Goal: Task Accomplishment & Management: Use online tool/utility

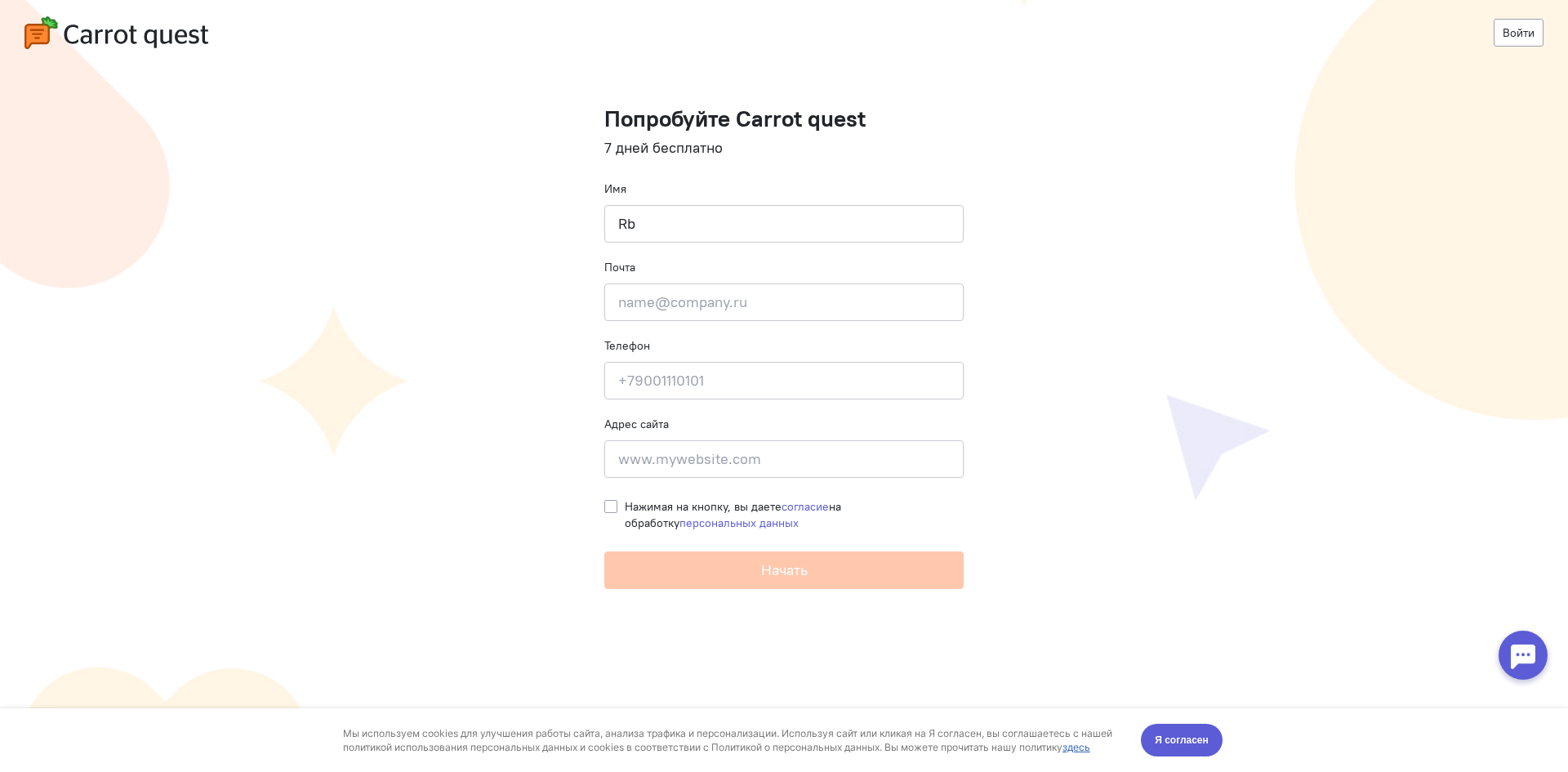
type input "R"
type input "[PERSON_NAME]"
click at [762, 300] on input "email" at bounding box center [784, 303] width 359 height 38
type input "я"
type input "k"
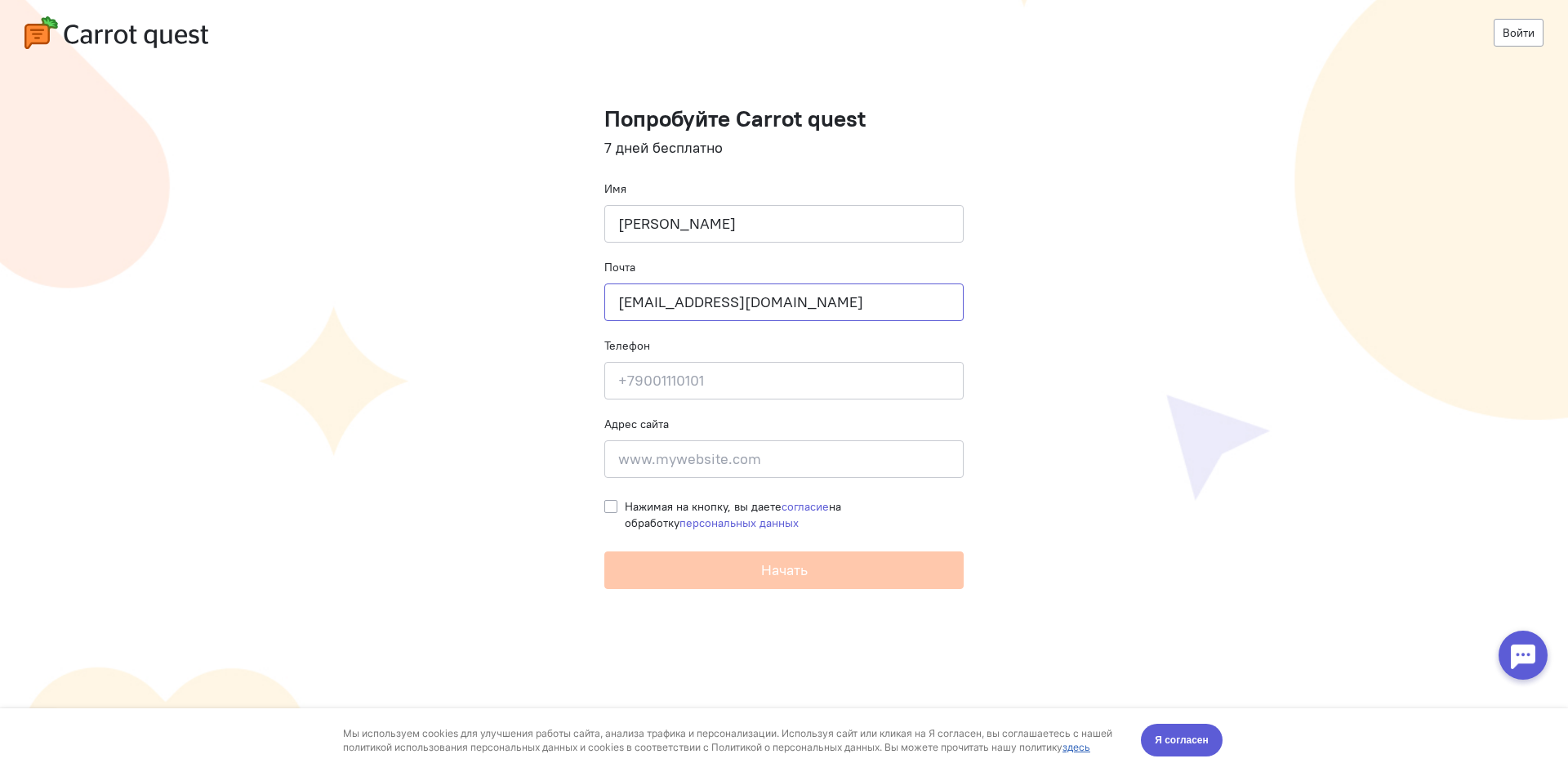
type input "[EMAIL_ADDRESS][DOMAIN_NAME]"
click at [733, 374] on input at bounding box center [784, 381] width 359 height 38
type input "79169645733"
click at [714, 452] on input at bounding box center [784, 460] width 359 height 38
type input "[DOMAIN_NAME]"
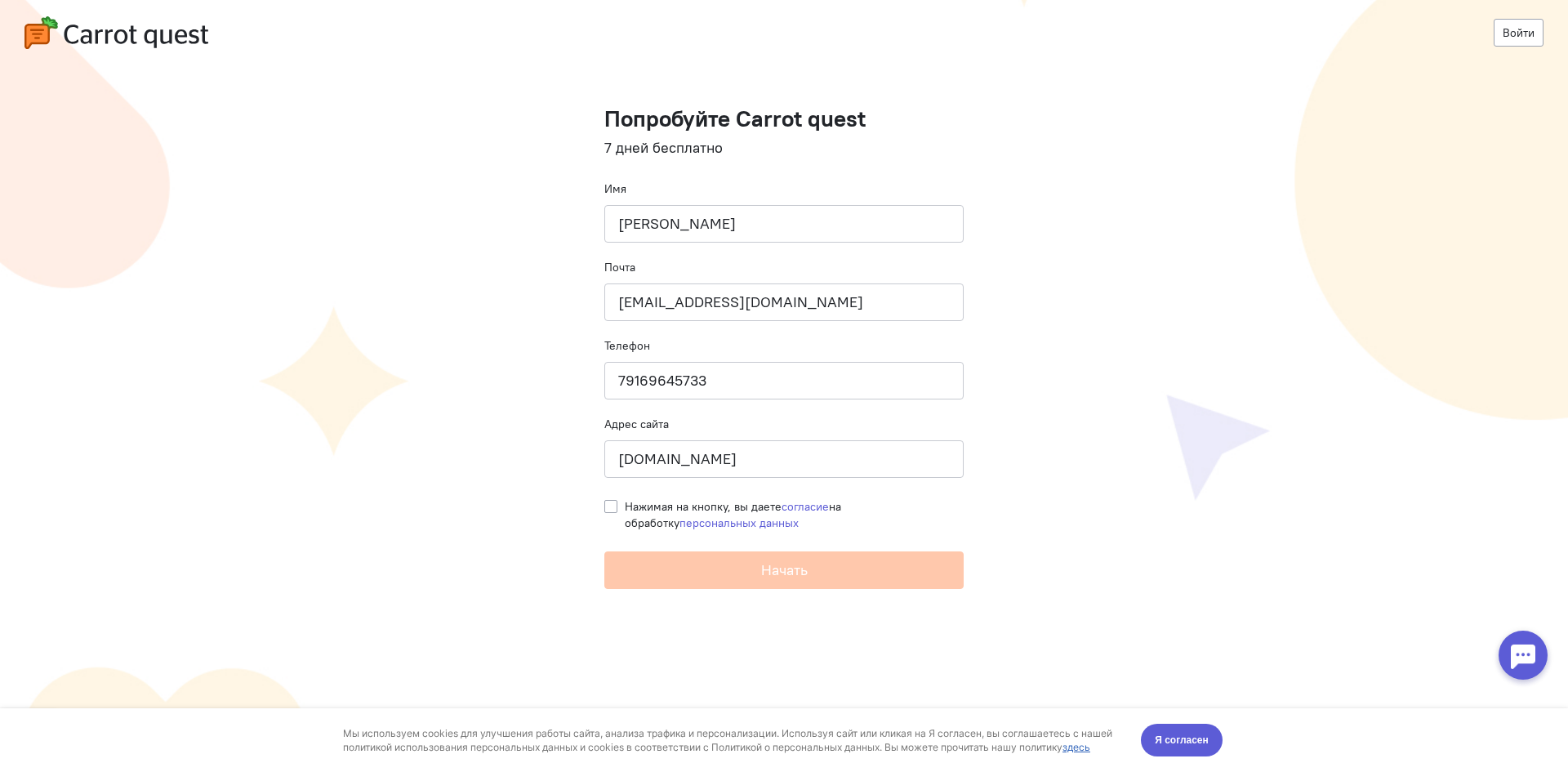
click at [596, 506] on cq-registration "Войти Попробуйте Carrot quest 7 дней бесплатно Имя Кирилл Почта k.zubarev@jft.t…" at bounding box center [784, 386] width 1568 height 772
click at [603, 504] on cq-registration "Войти Попробуйте Carrot quest 7 дней бесплатно Имя Кирилл Почта k.zubarev@jft.t…" at bounding box center [784, 386] width 1568 height 772
click at [625, 504] on label "Нажимая на кнопку, вы даете согласие на обработку персональных данных" at bounding box center [794, 514] width 339 height 32
click at [604, 504] on input "Нажимая на кнопку, вы даете согласие на обработку персональных данных" at bounding box center [610, 505] width 13 height 14
checkbox input "true"
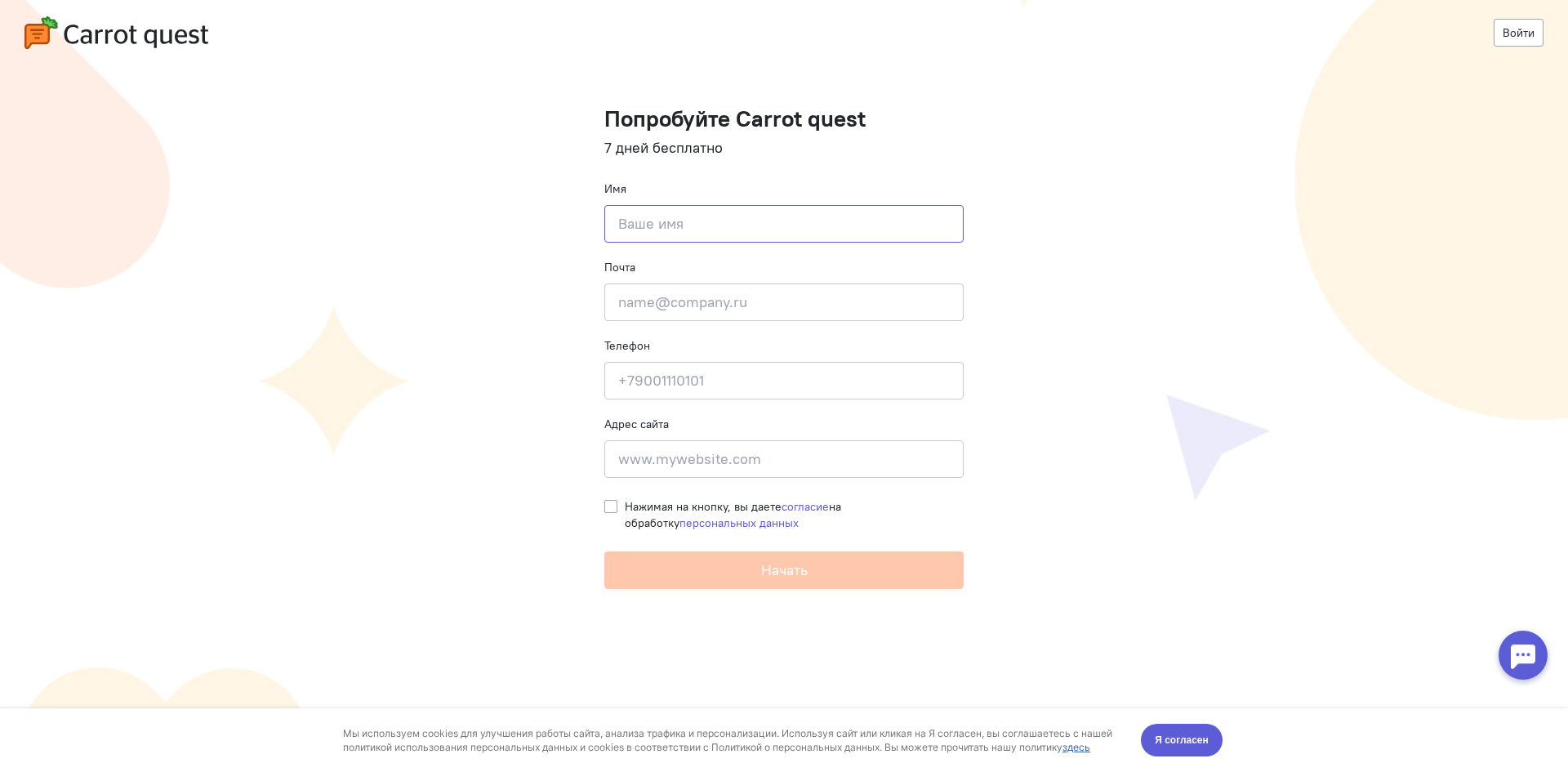
click at [800, 237] on input at bounding box center [784, 224] width 359 height 38
type input "[PERSON_NAME]"
click at [904, 264] on div "Почта Введите почту" at bounding box center [784, 290] width 359 height 62
click at [888, 311] on input "email" at bounding box center [784, 303] width 359 height 38
type input "[EMAIL_ADDRESS][DOMAIN_NAME]"
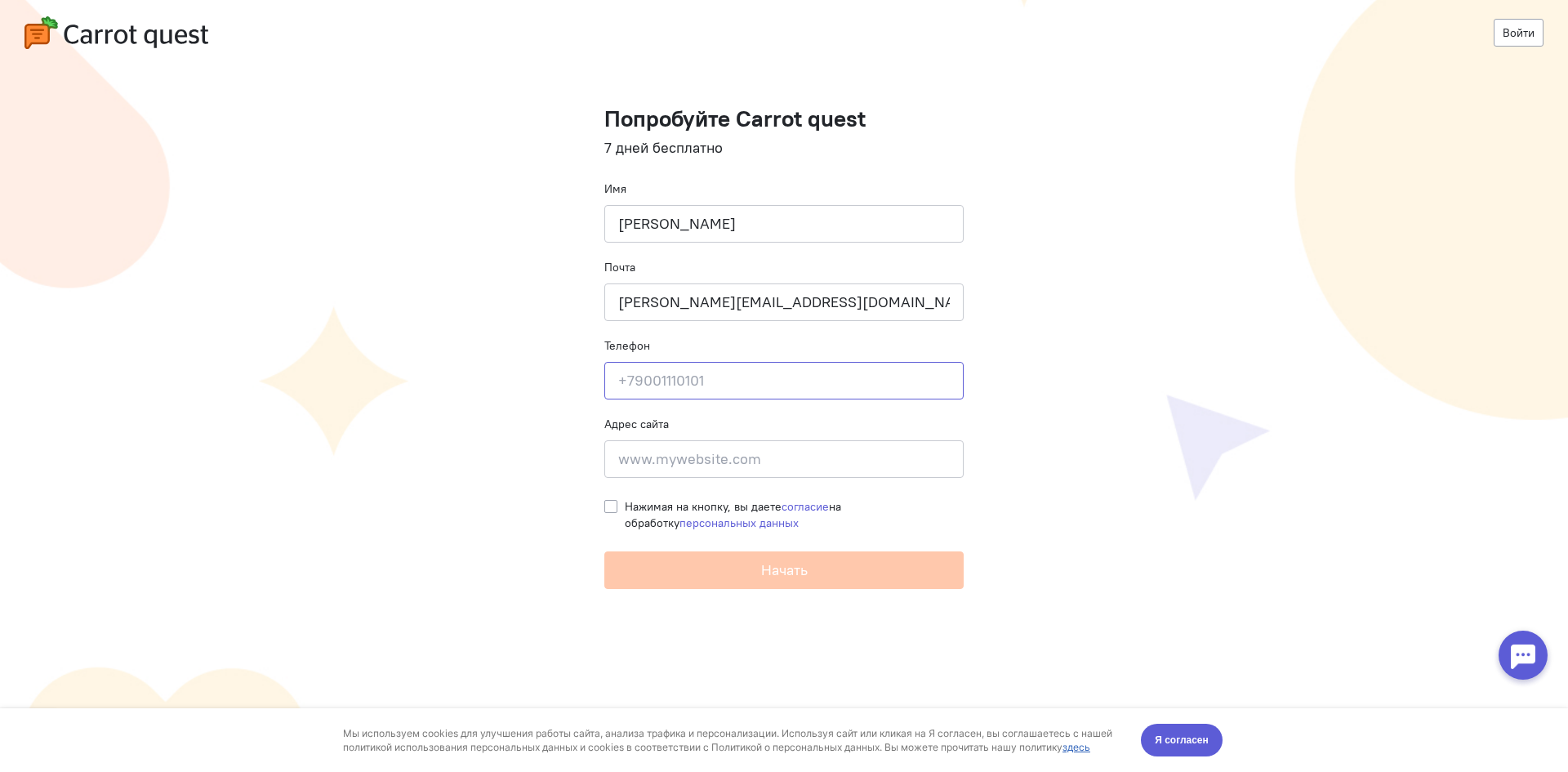
click at [807, 399] on input at bounding box center [784, 381] width 359 height 38
type input "7"
type input "+79169645733"
click at [773, 468] on input at bounding box center [784, 460] width 359 height 38
type input "е"
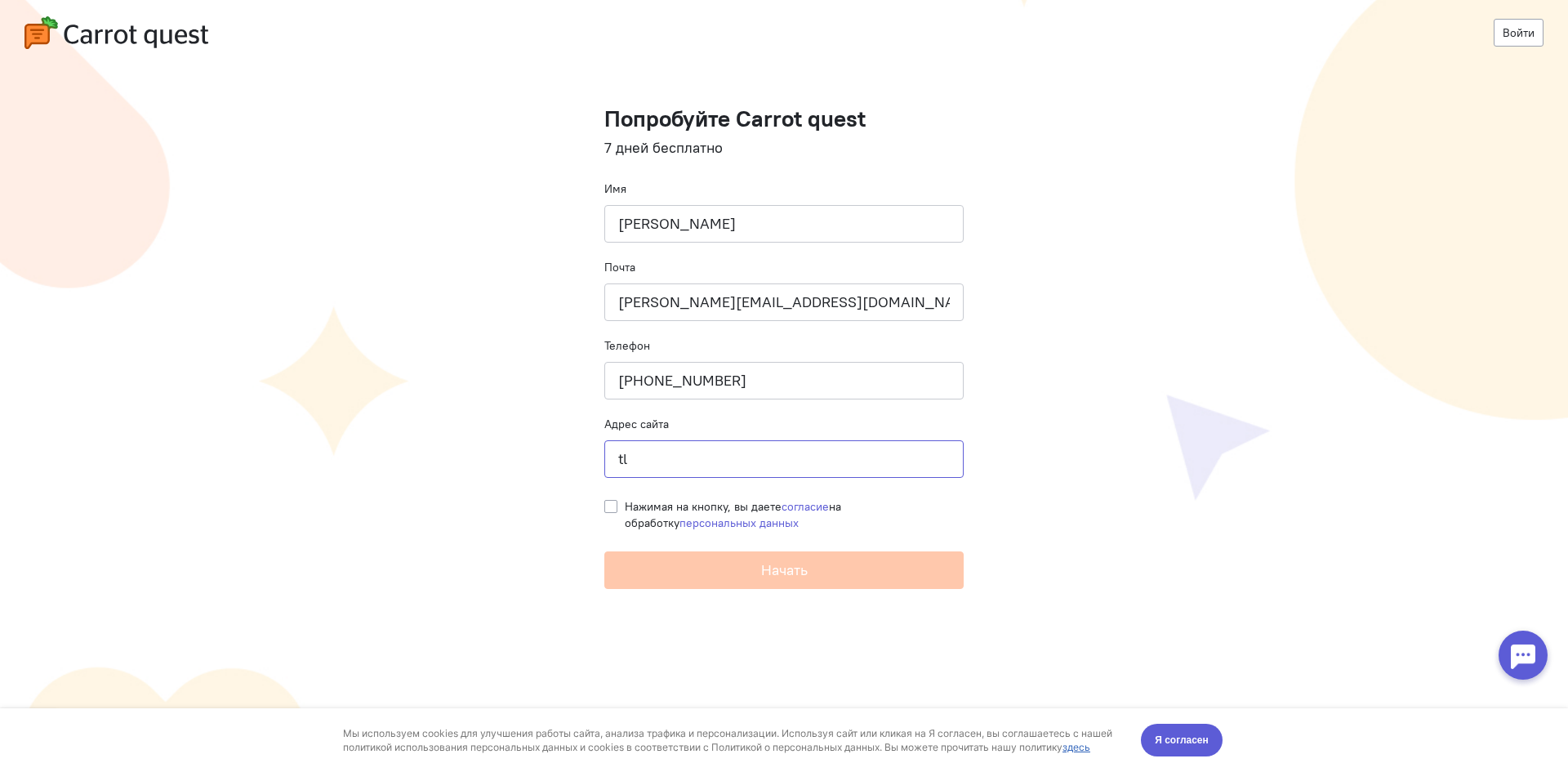
type input "t"
type input "[DOMAIN_NAME]"
click at [625, 504] on label "Нажимая на кнопку, вы даете согласие на обработку персональных данных" at bounding box center [794, 514] width 339 height 32
click at [608, 504] on input "Нажимая на кнопку, вы даете согласие на обработку персональных данных" at bounding box center [610, 505] width 13 height 14
checkbox input "true"
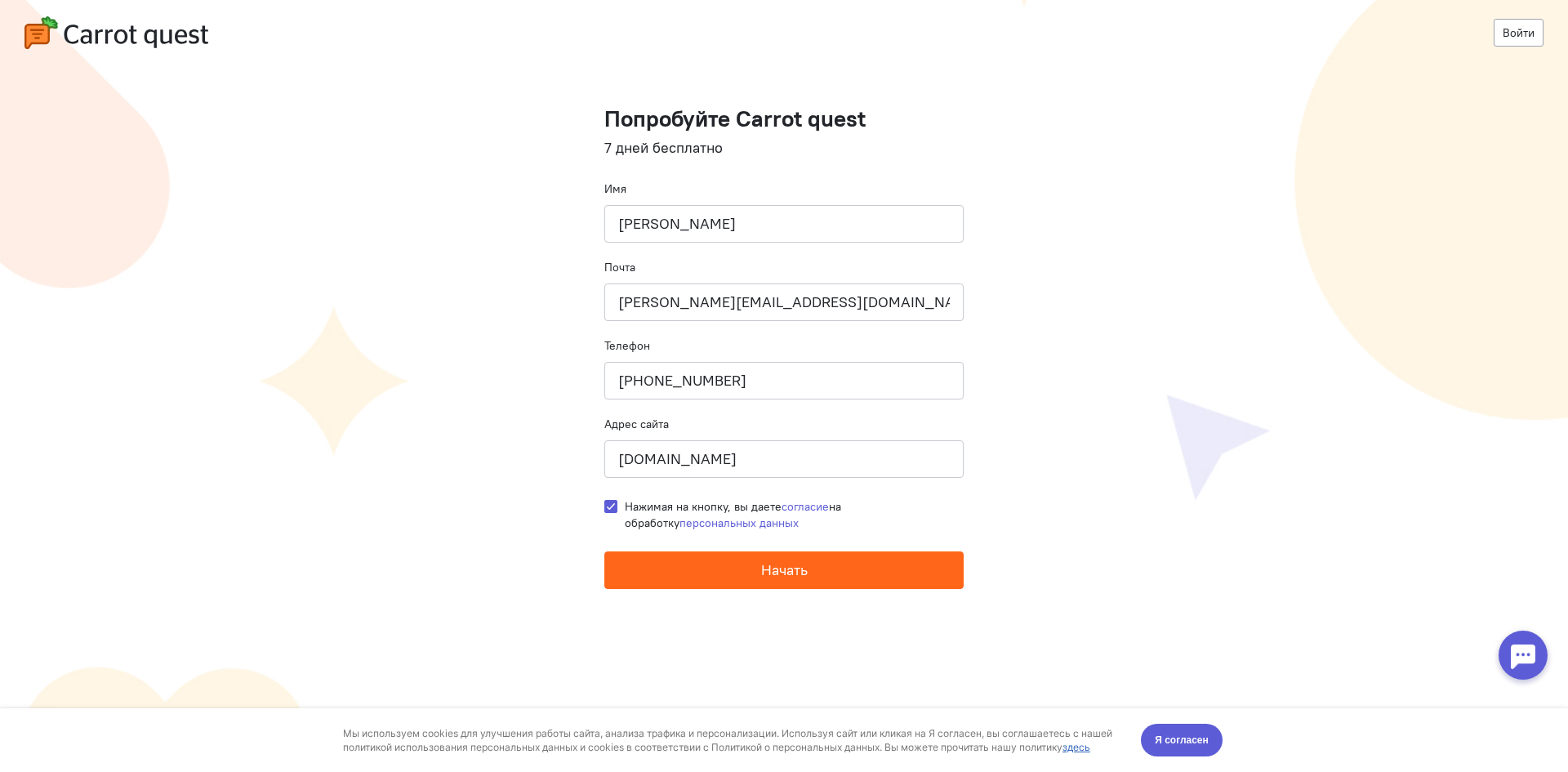
click at [652, 555] on button "Начать" at bounding box center [784, 570] width 359 height 38
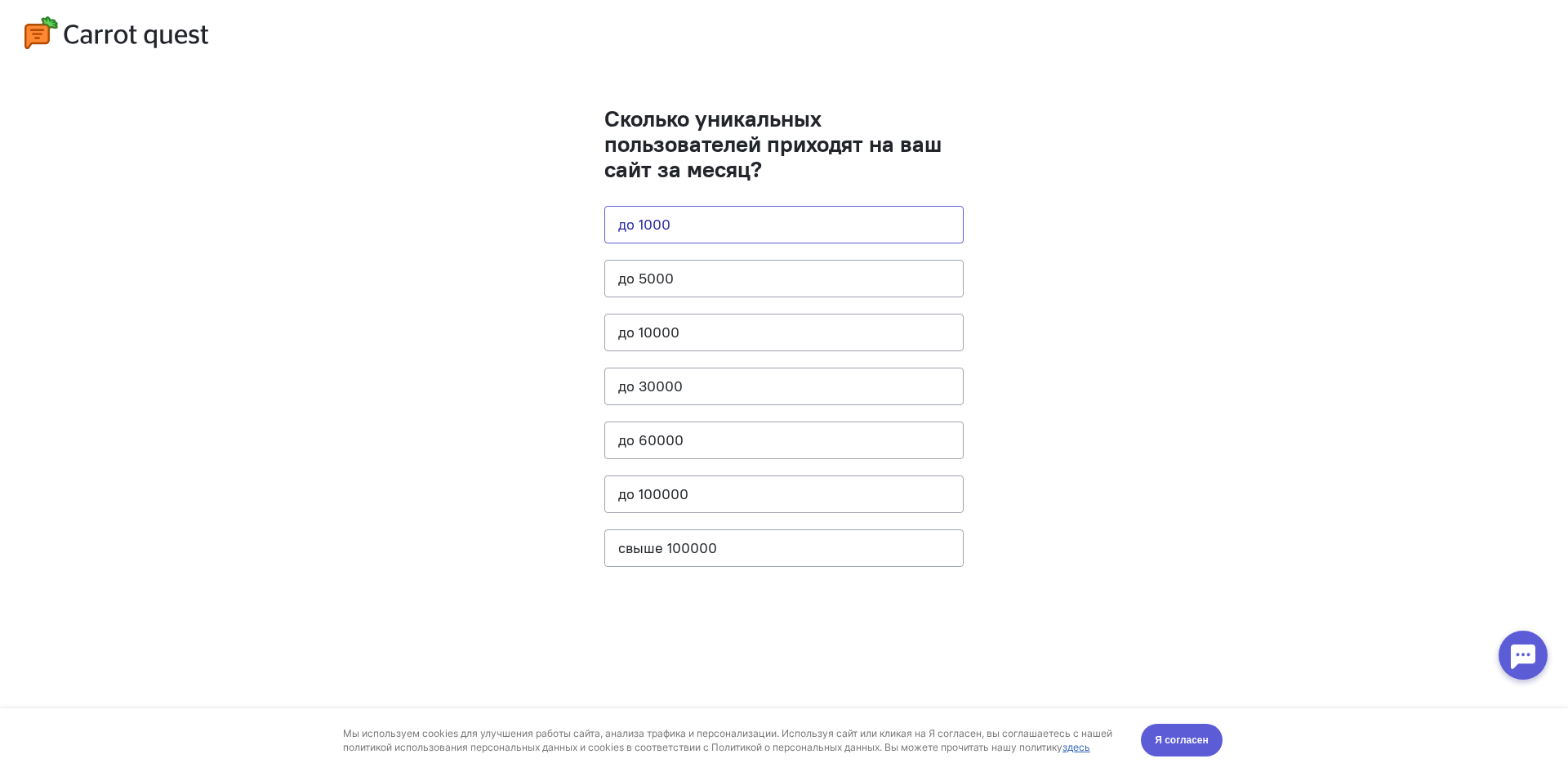
click at [730, 222] on button "до 1000" at bounding box center [784, 224] width 359 height 38
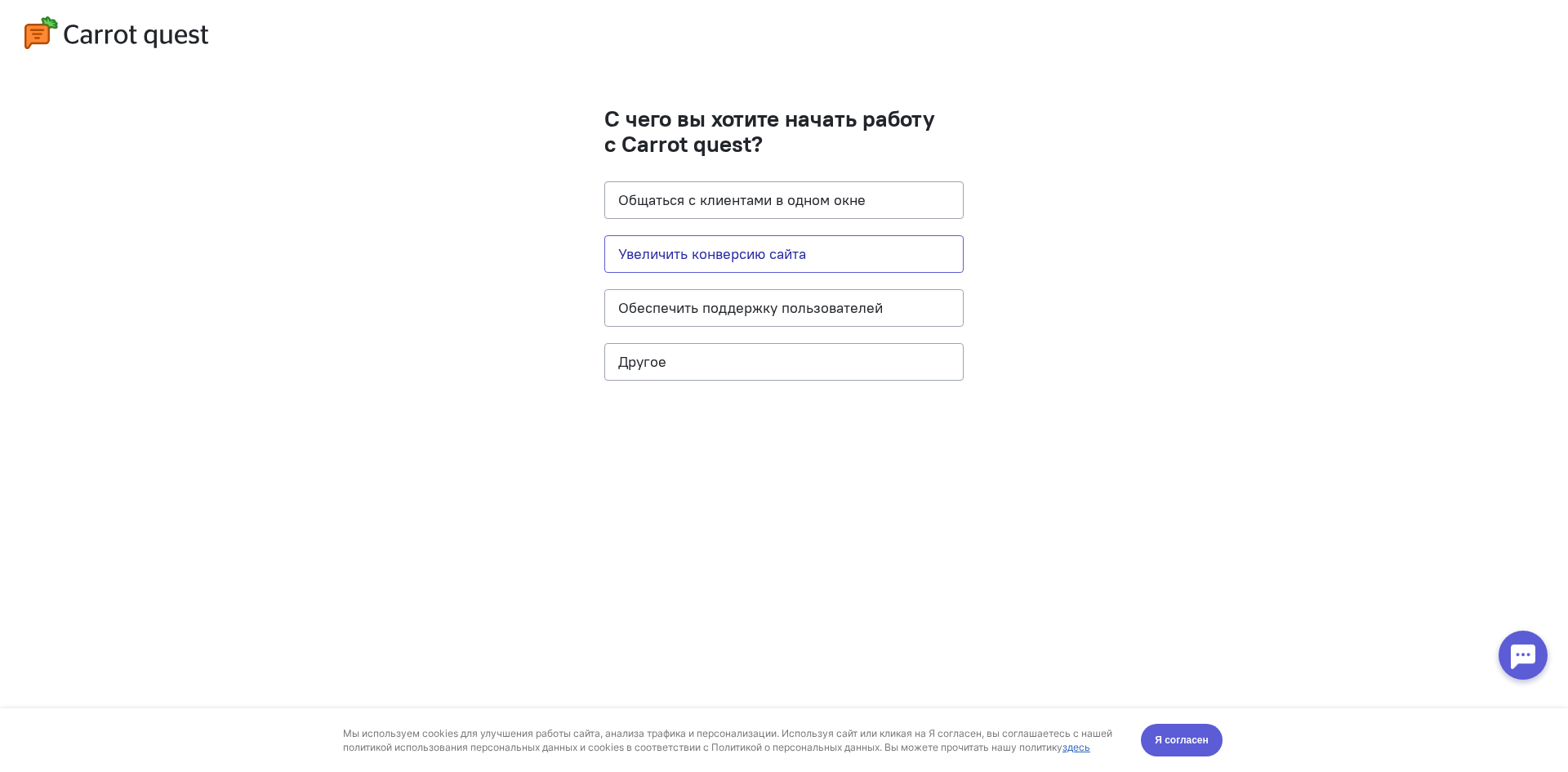
click at [750, 246] on button "Увеличить конверсию сайта" at bounding box center [784, 254] width 359 height 38
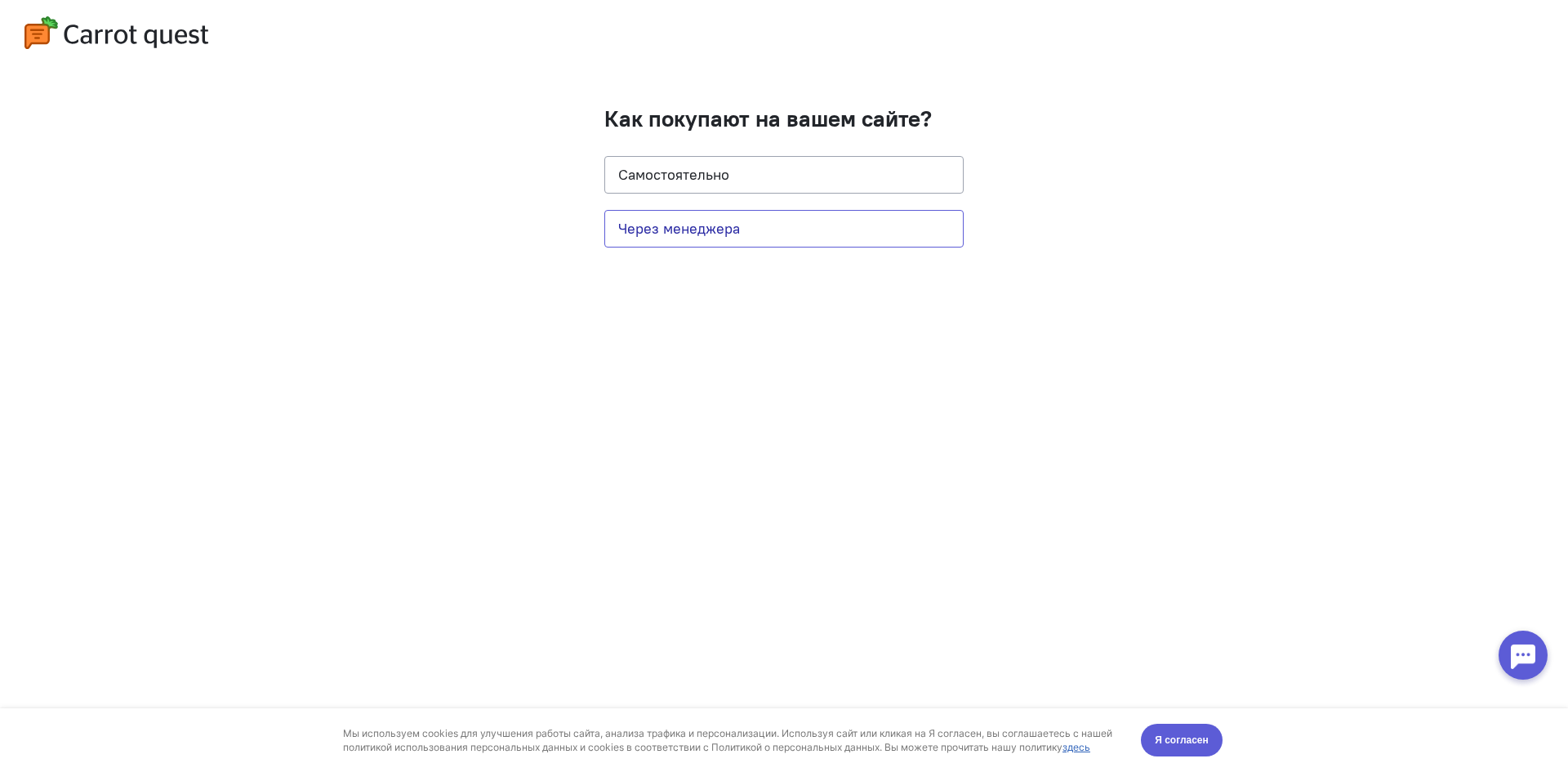
click at [740, 238] on button "Через менеджера" at bounding box center [784, 229] width 359 height 38
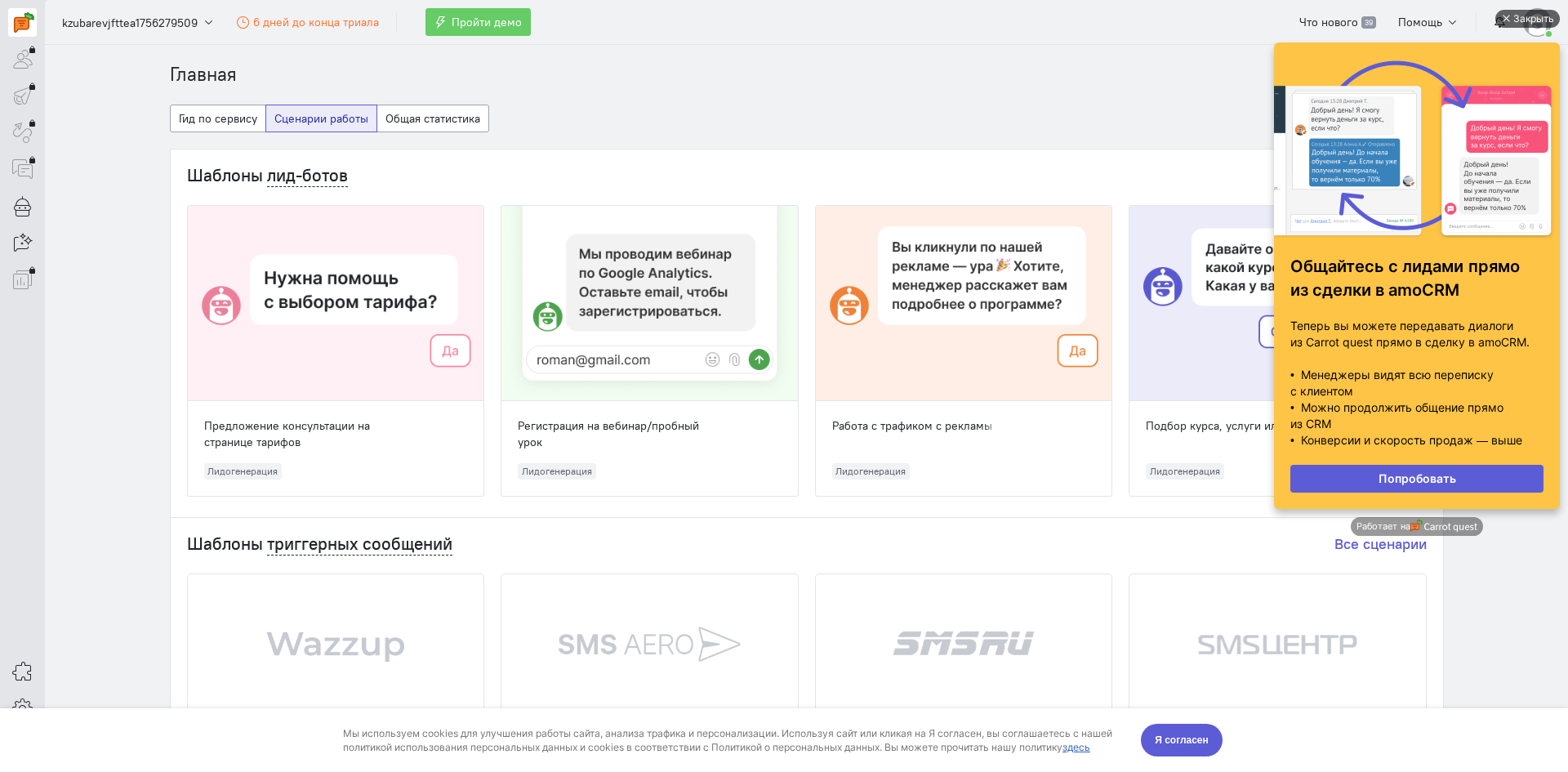
click at [1529, 12] on div "Закрыть" at bounding box center [1534, 19] width 41 height 18
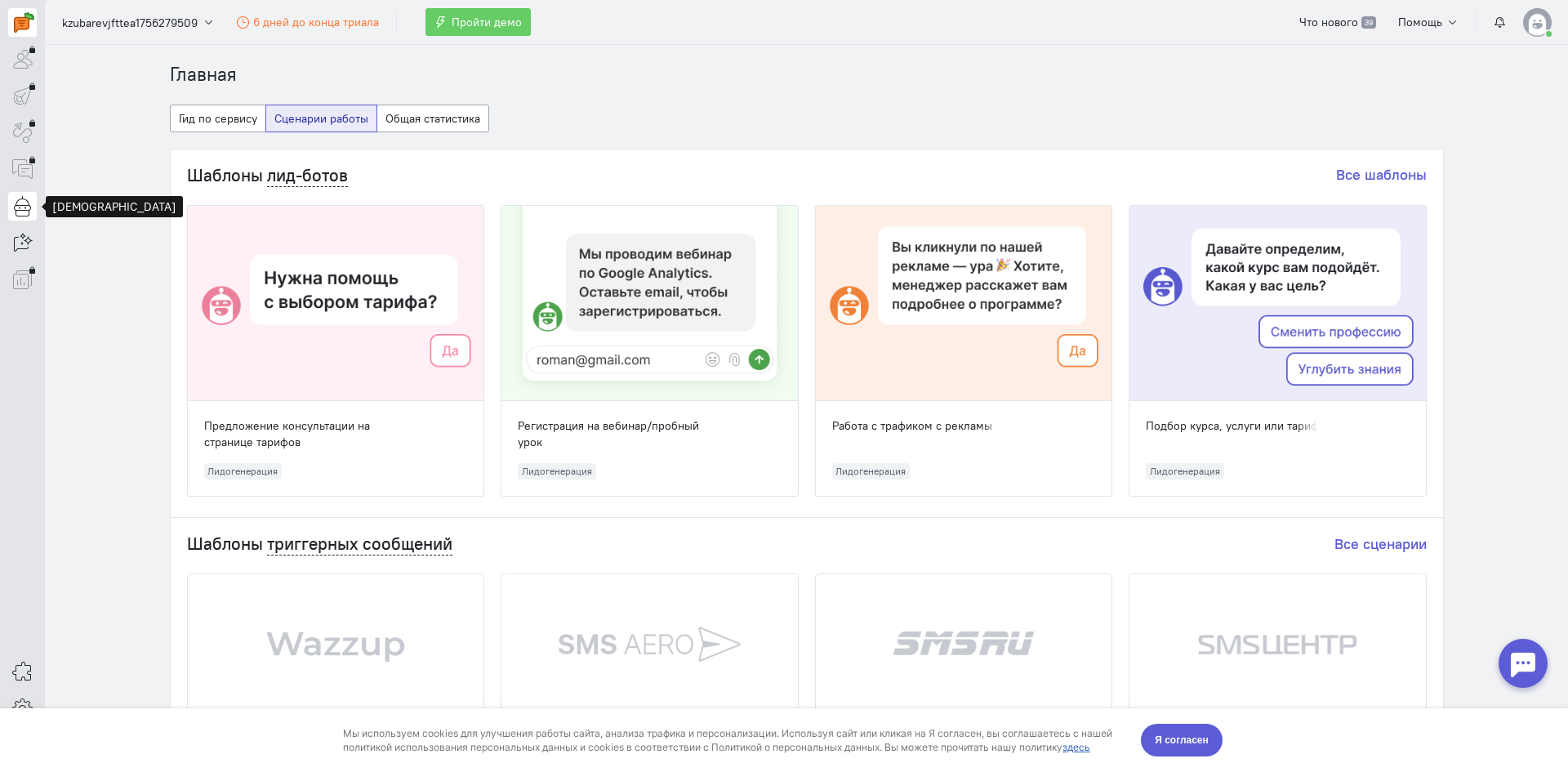
click at [22, 205] on icon at bounding box center [22, 206] width 21 height 20
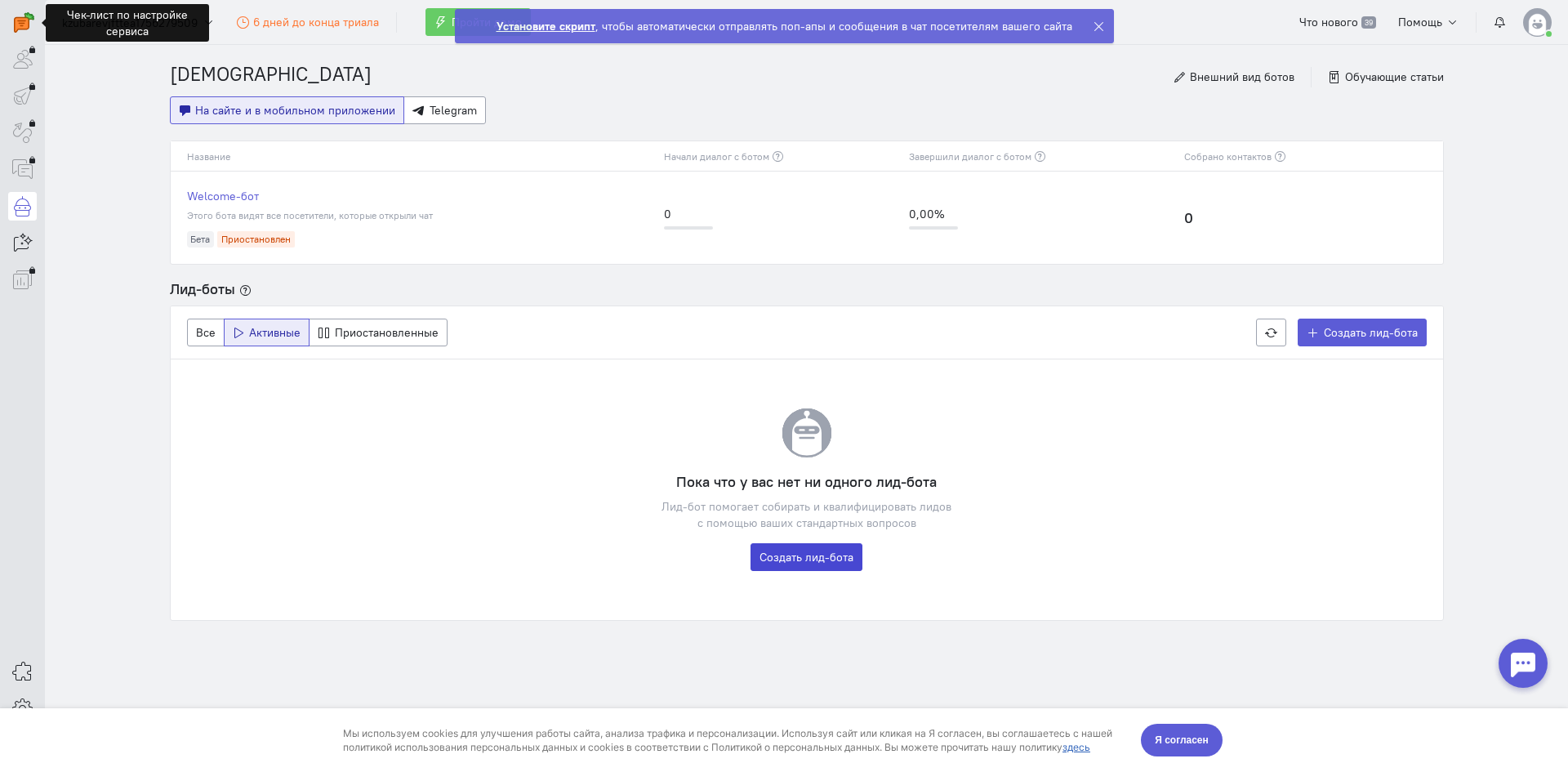
click at [818, 568] on link "Создать лид-бота" at bounding box center [806, 557] width 112 height 28
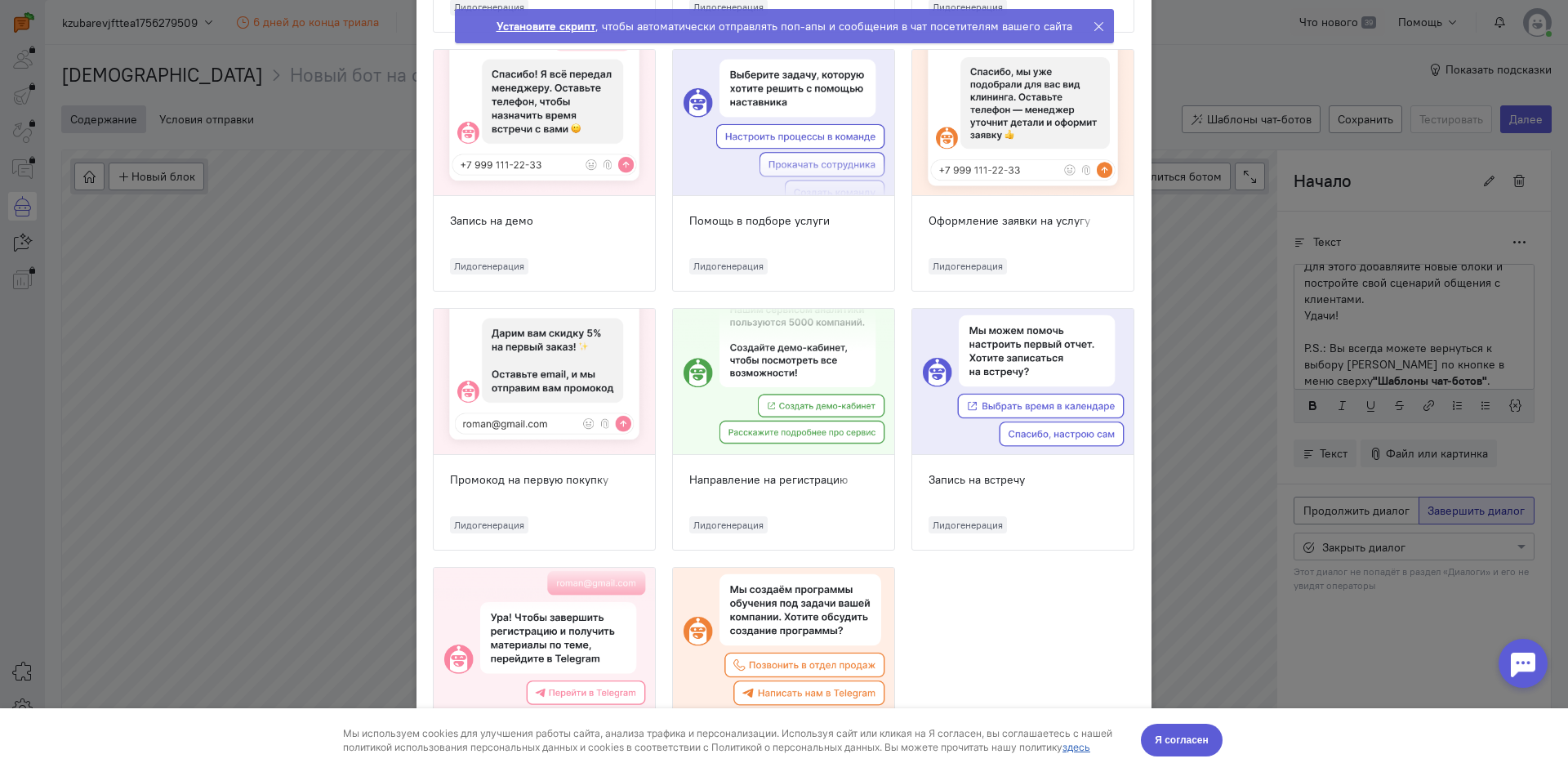
scroll to position [1062, 0]
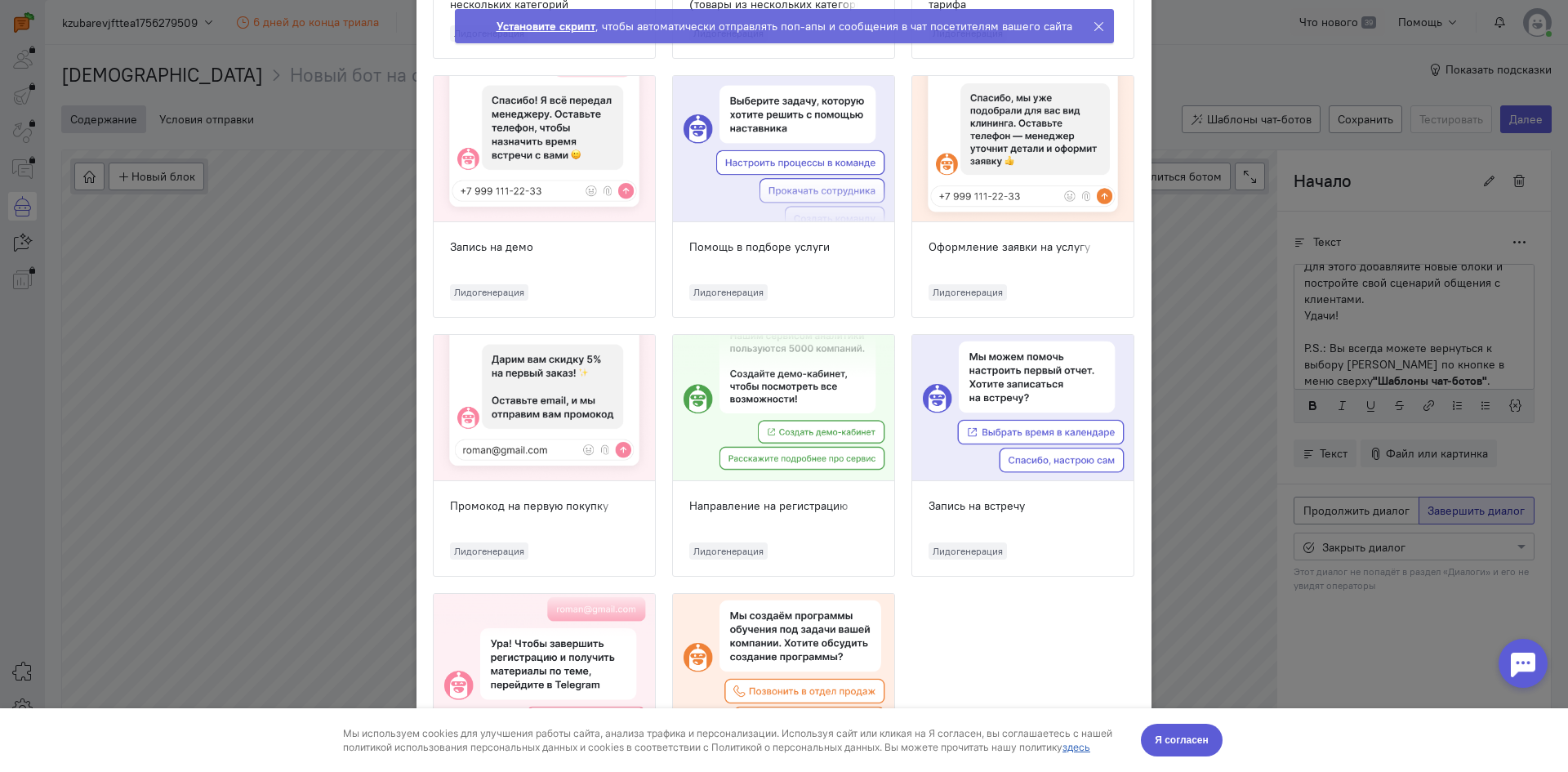
click at [540, 263] on div "Запись на демо Лидогенерация" at bounding box center [544, 270] width 222 height 95
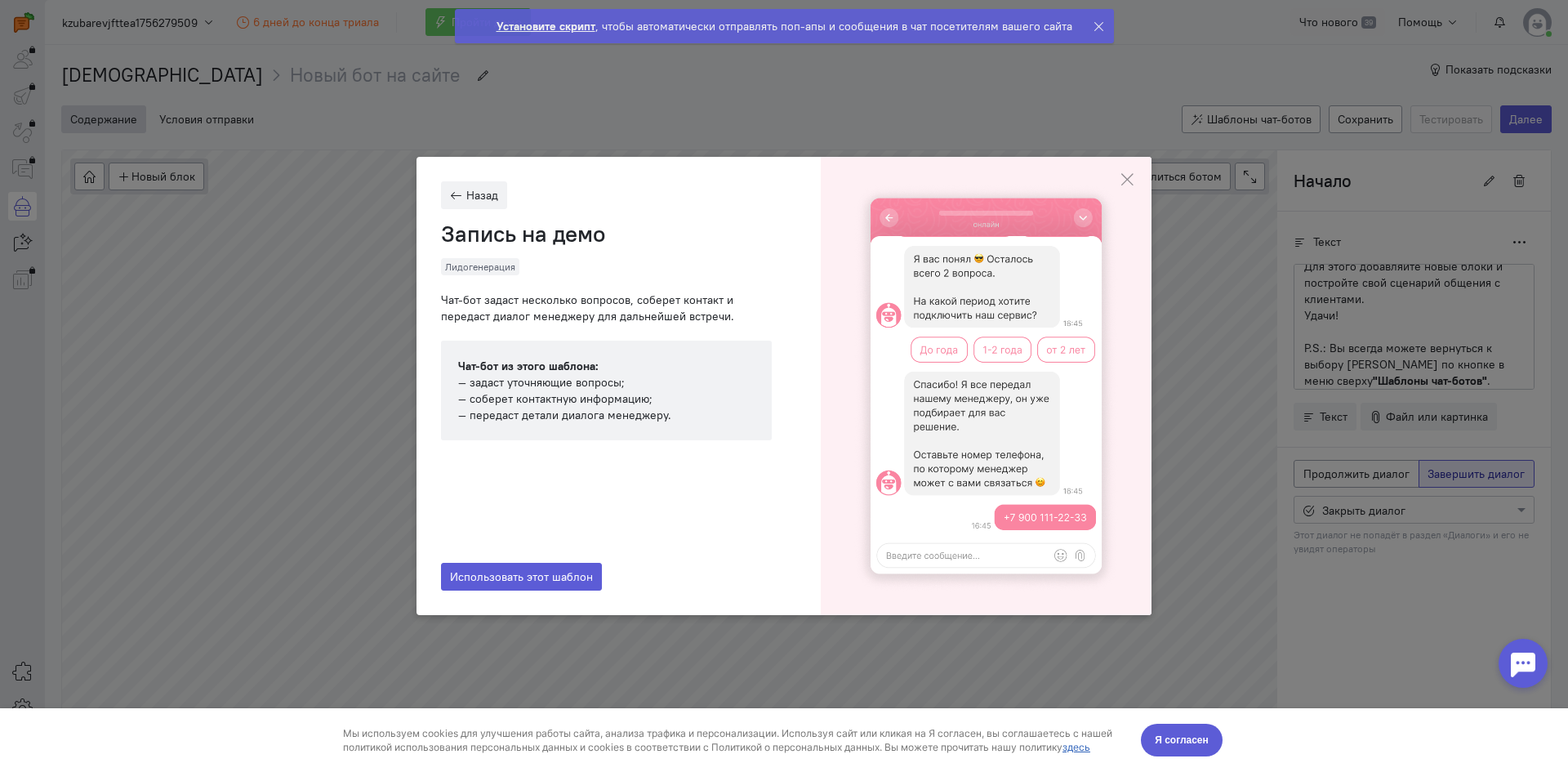
scroll to position [0, 0]
drag, startPoint x: 504, startPoint y: 304, endPoint x: 699, endPoint y: 320, distance: 195.7
click at [699, 320] on div "Чат-бот задаст несколько вопросов, соберет контакт и передаст диалог менеджеру …" at bounding box center [606, 374] width 331 height 165
click at [586, 376] on div "Чат-бот из этого шаблона: — задаст уточняющие вопросы; — соберет контактную инф…" at bounding box center [606, 390] width 331 height 100
click at [533, 581] on span "Использовать этот шаблон" at bounding box center [521, 576] width 143 height 14
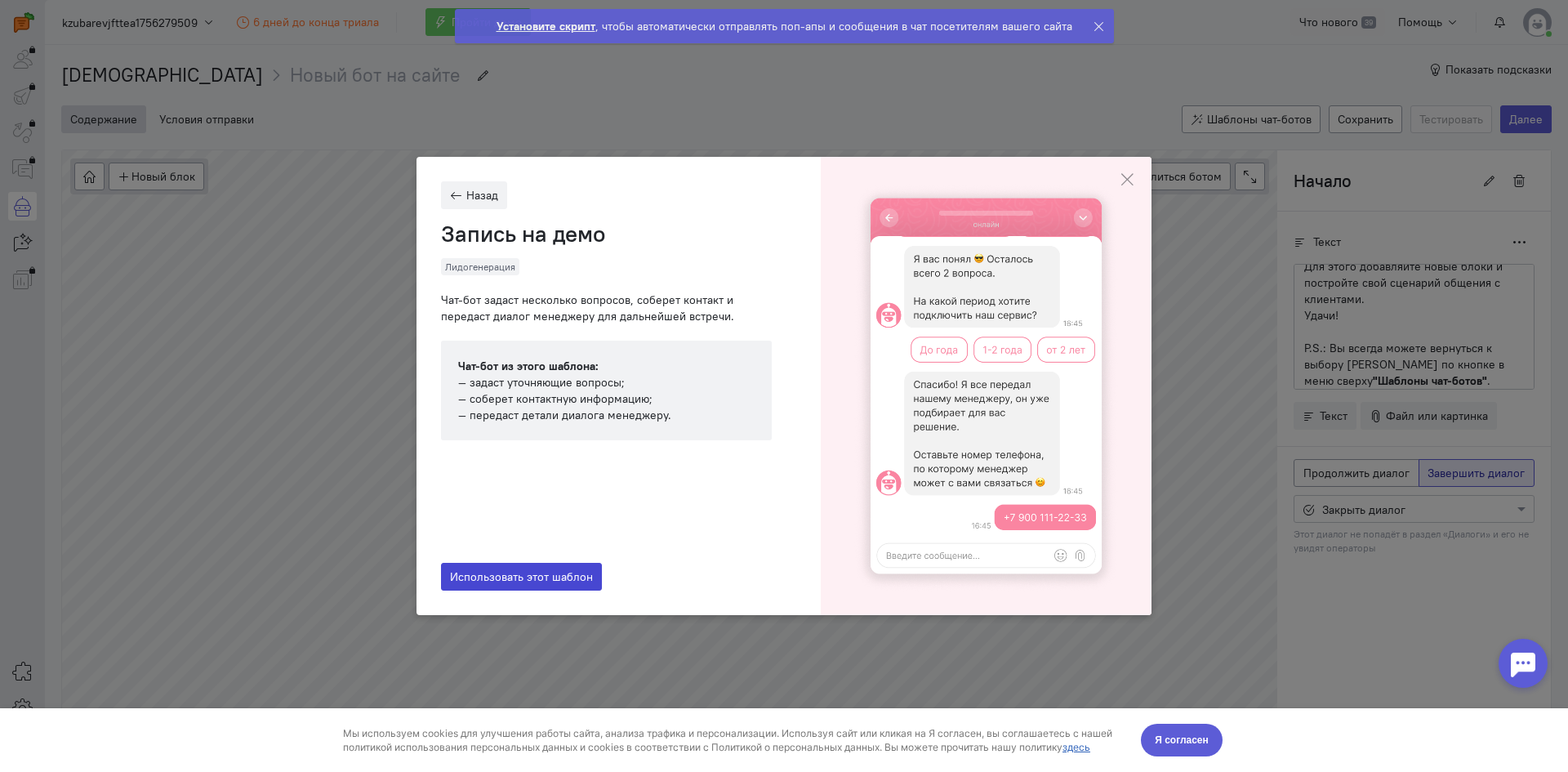
type input "Запись на демо"
radio input "true"
radio input "false"
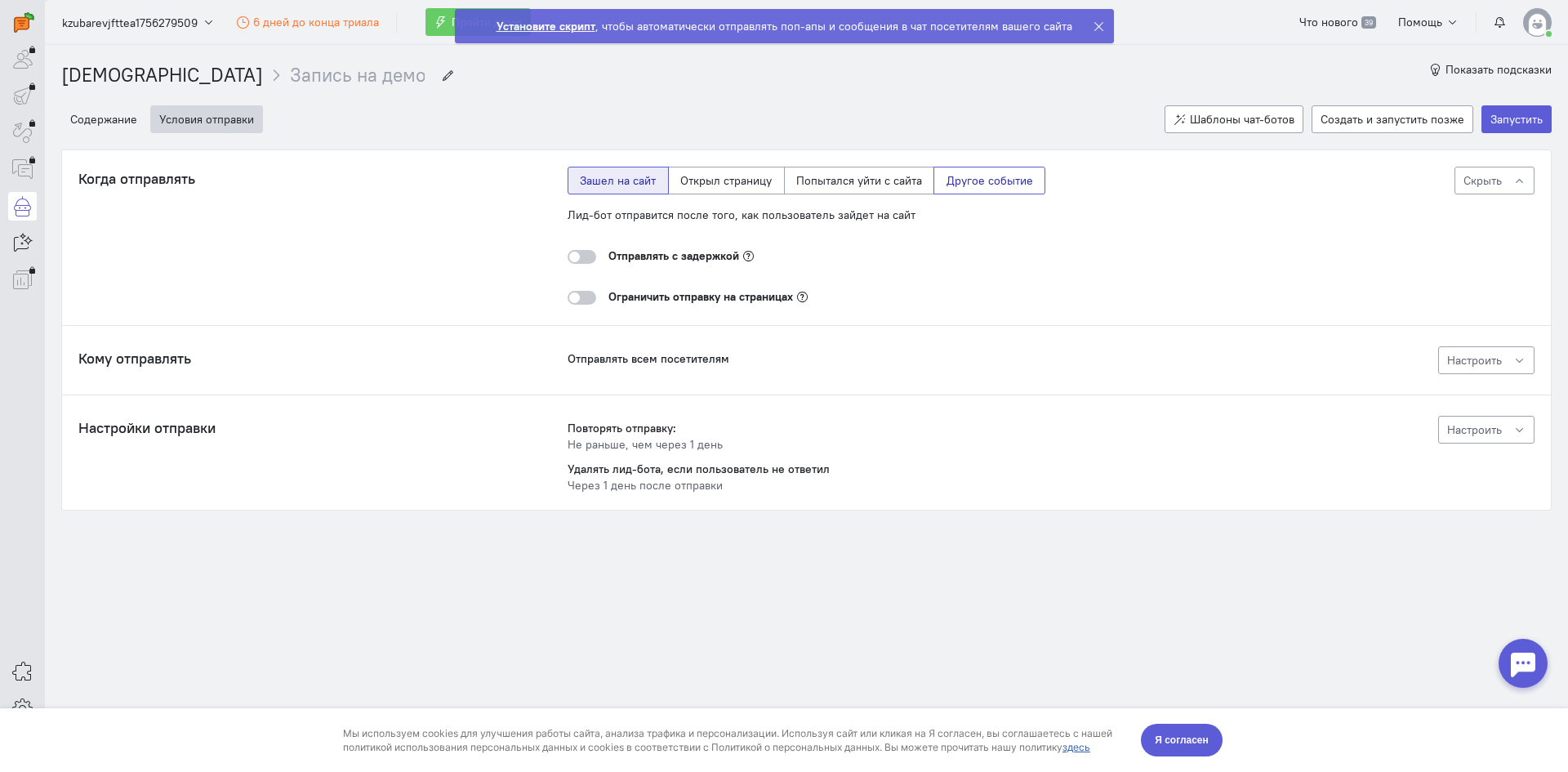
click at [995, 190] on label "Другое событие" at bounding box center [989, 180] width 112 height 28
click at [958, 183] on input "Другое событие" at bounding box center [952, 178] width 11 height 11
radio input "true"
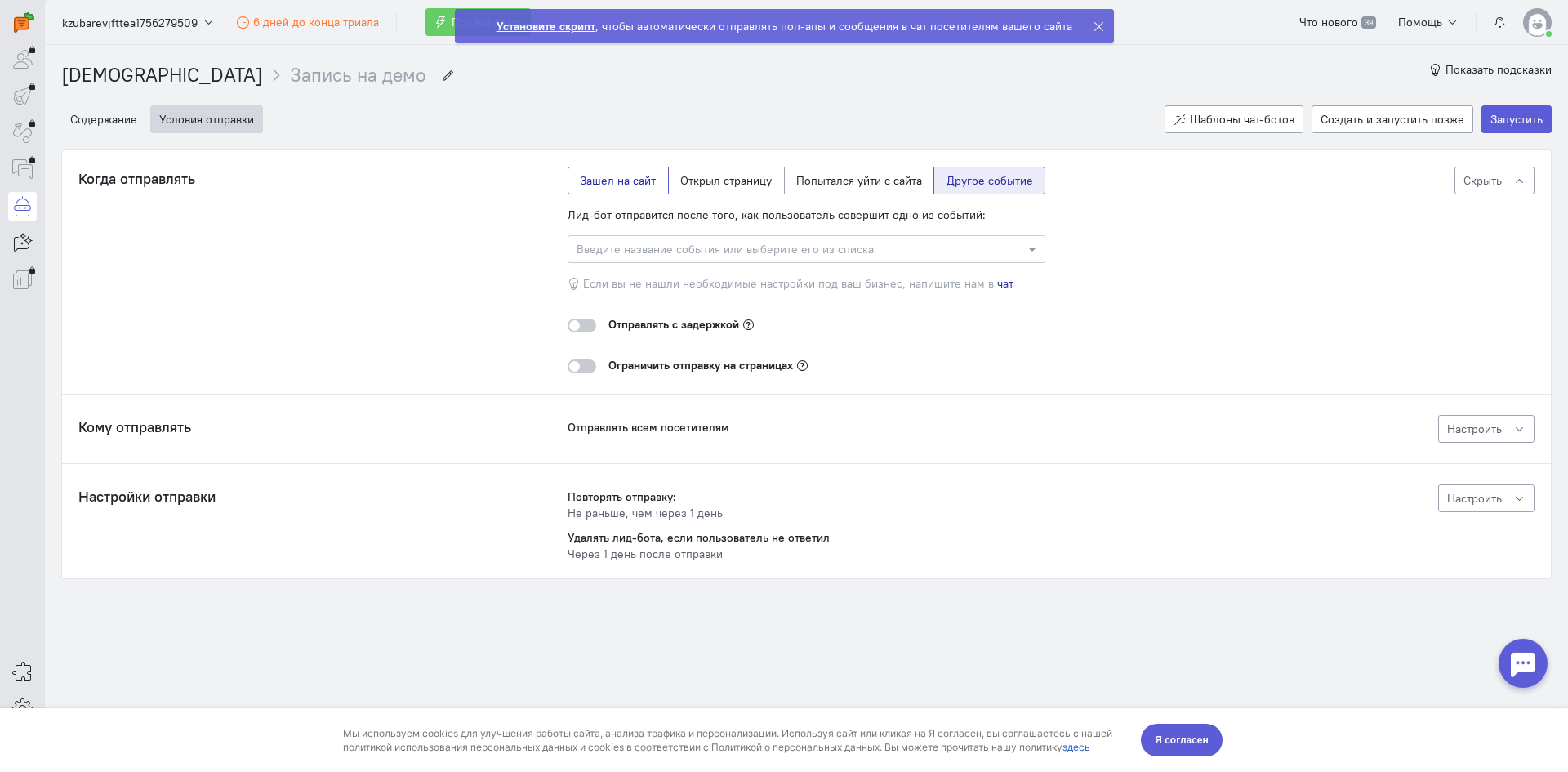
click at [641, 189] on label "Зашел на сайт" at bounding box center [618, 180] width 101 height 28
click at [591, 183] on input "Зашел на сайт" at bounding box center [585, 178] width 11 height 11
radio input "true"
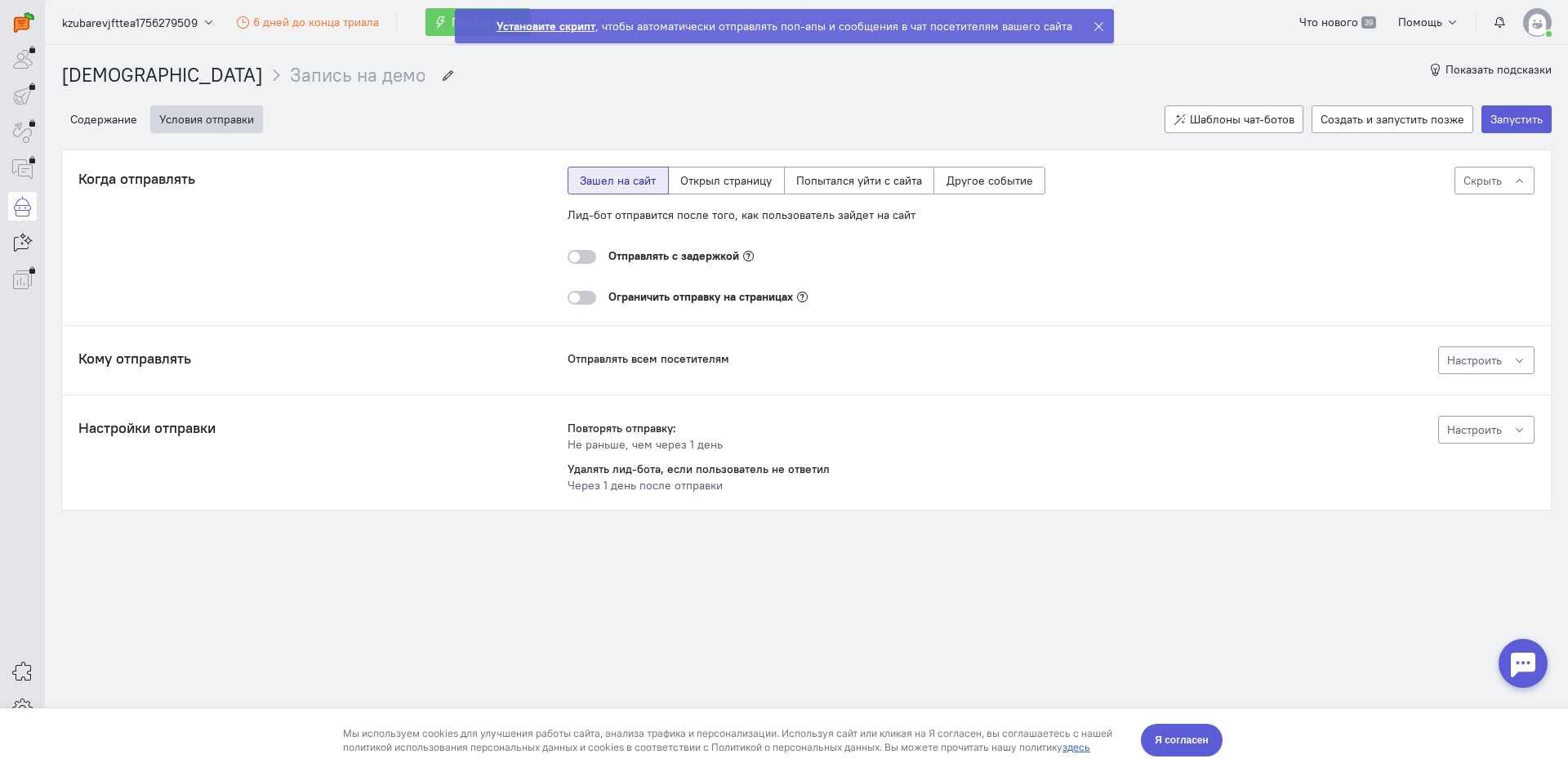
click at [583, 259] on div at bounding box center [583, 256] width 29 height 13
click at [0, 0] on input "checkbox" at bounding box center [0, 0] width 0 height 0
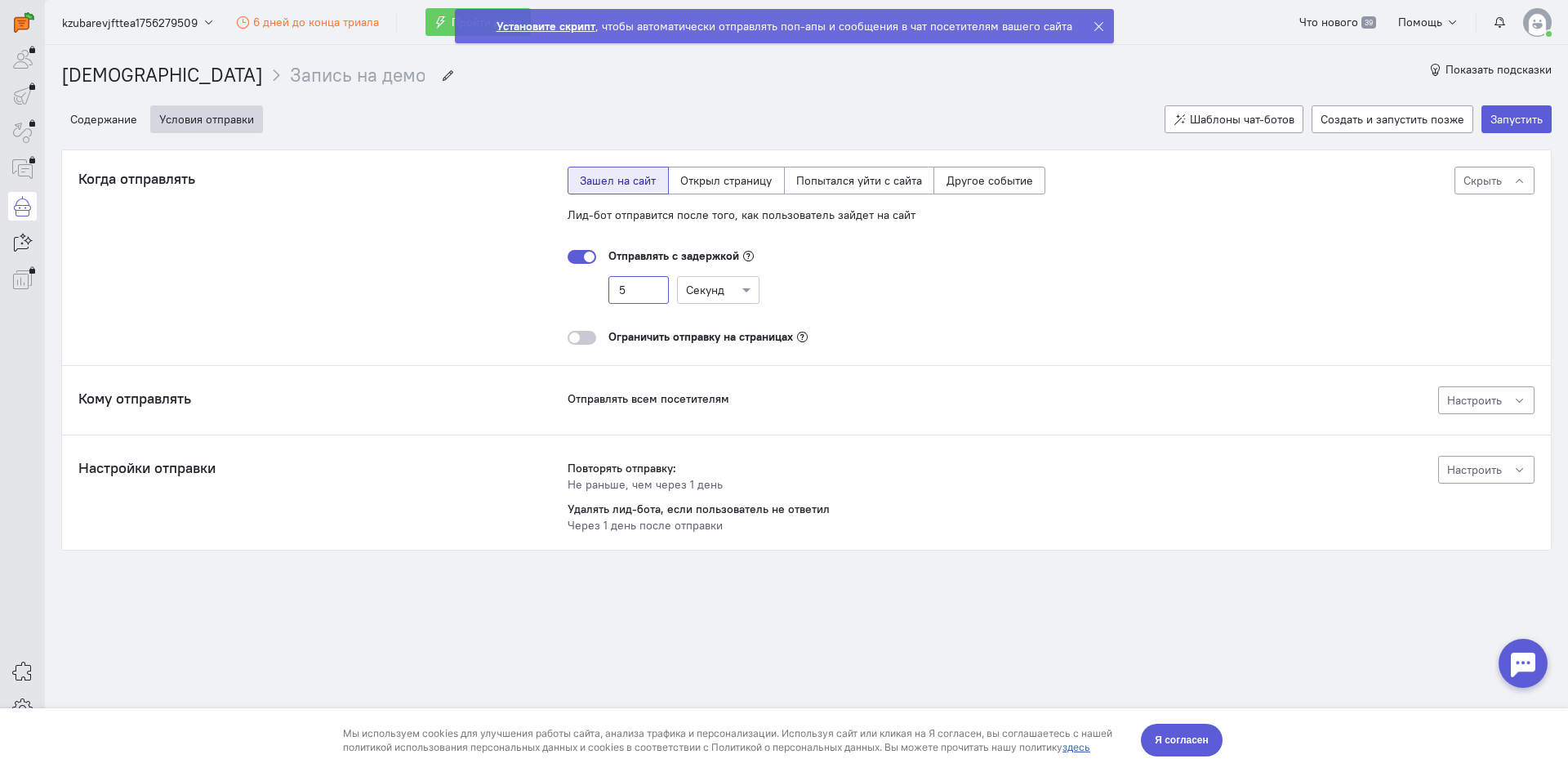
click at [641, 278] on input "5" at bounding box center [638, 290] width 60 height 28
type input "5"
click at [851, 282] on div "10 Секунд" at bounding box center [807, 290] width 477 height 28
click at [1203, 724] on button "Я согласен" at bounding box center [1181, 740] width 82 height 32
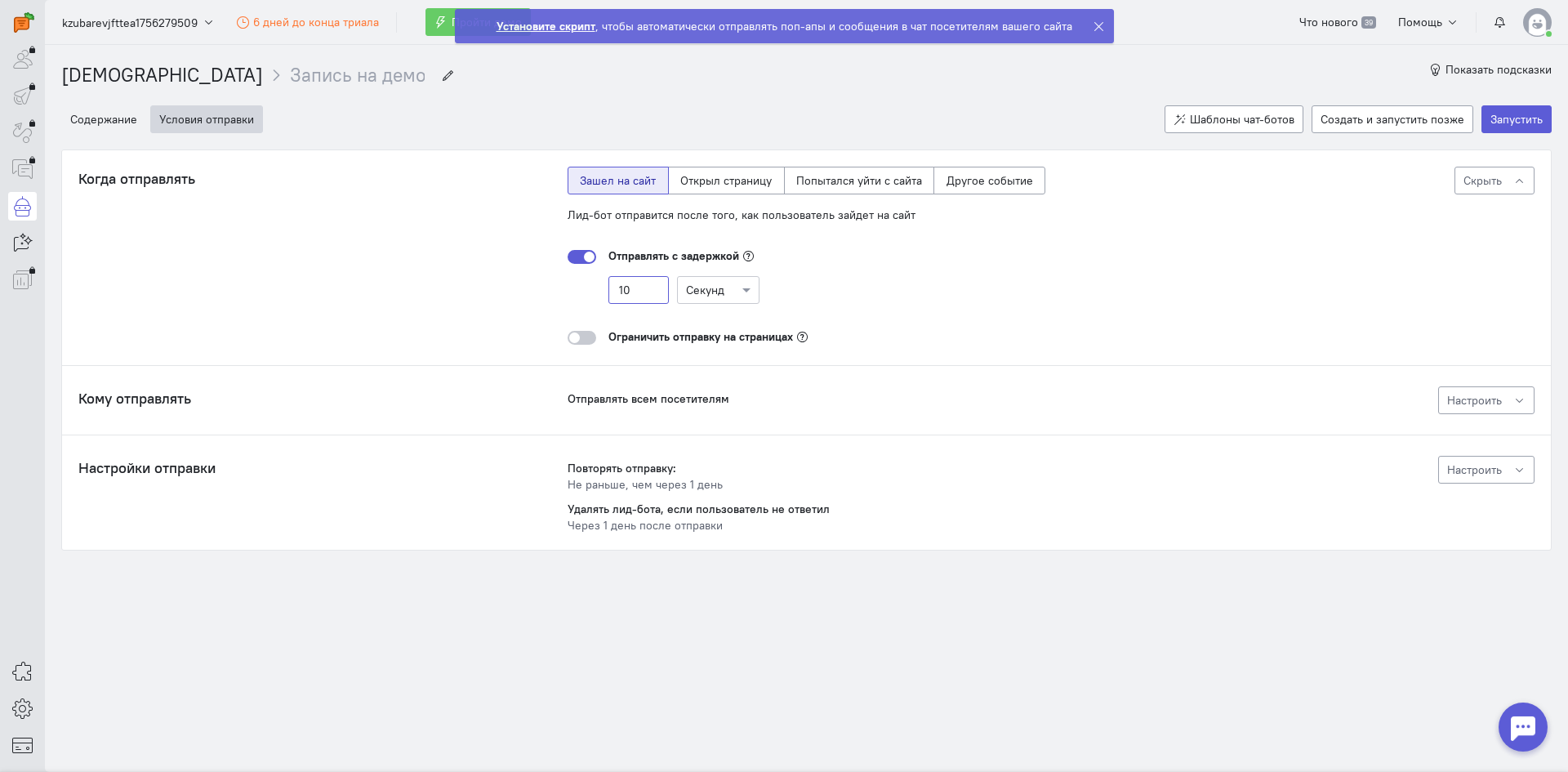
click at [654, 301] on input "10" at bounding box center [638, 290] width 60 height 28
type input "1"
type input "5"
click at [960, 343] on div "Ограничить отправку на страницах" at bounding box center [807, 337] width 477 height 16
click at [1093, 22] on icon at bounding box center [1099, 27] width 13 height 13
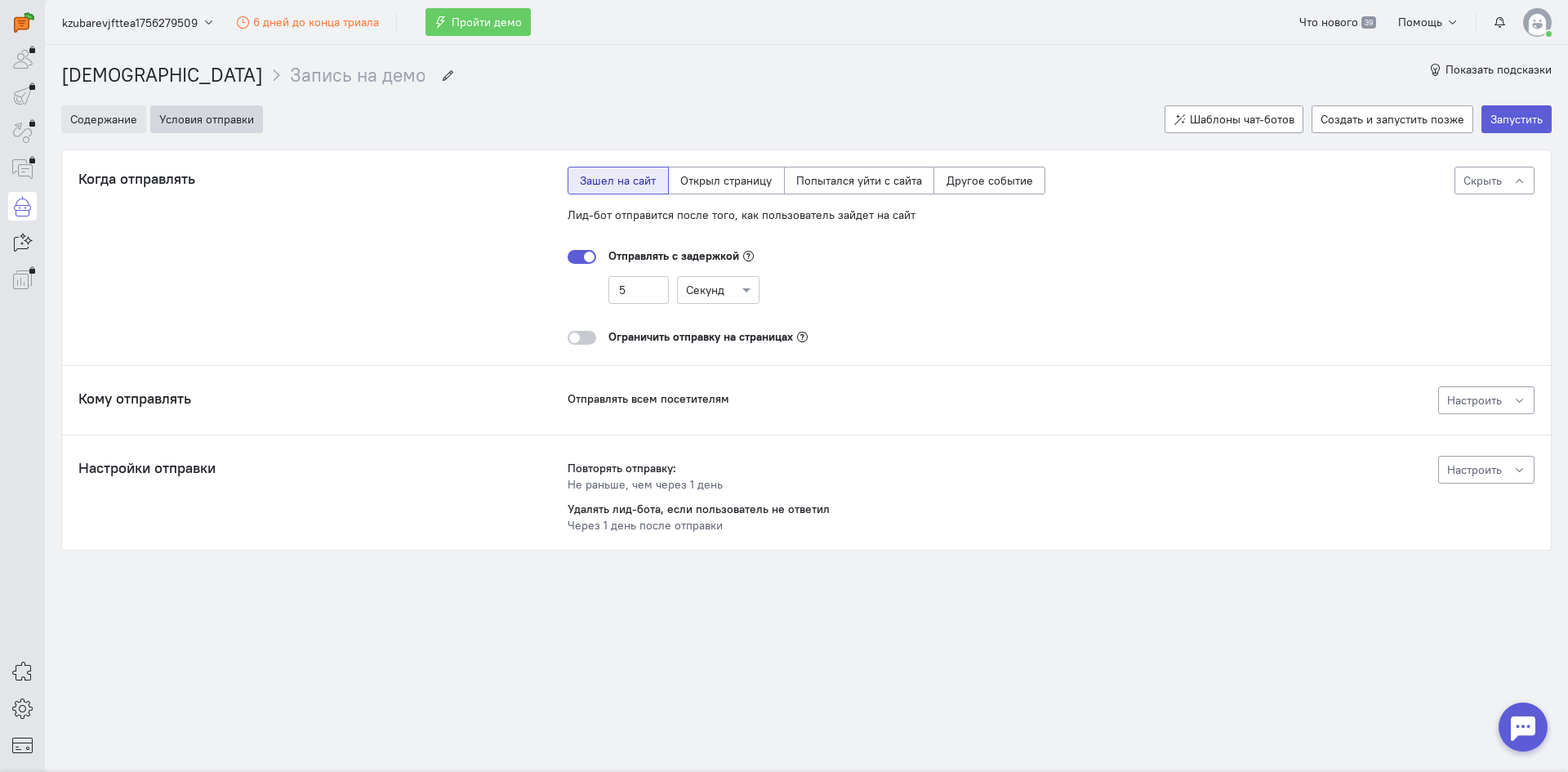
click at [99, 116] on button "Содержание" at bounding box center [103, 118] width 85 height 28
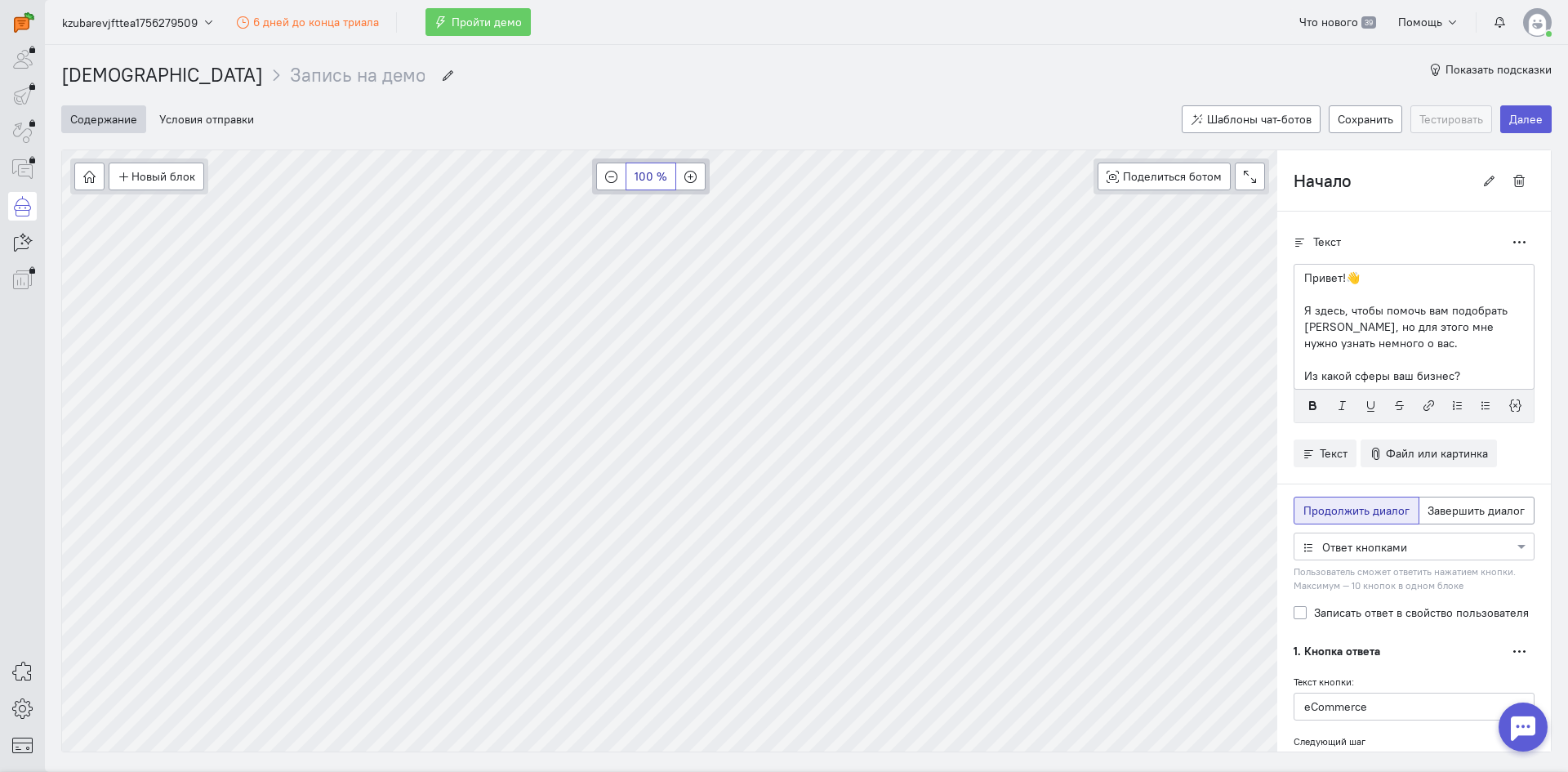
click at [646, 163] on div "Новый блок Сообщение Условие Действия Запись на встречу 100 % Поделиться ботом …" at bounding box center [670, 176] width 1215 height 52
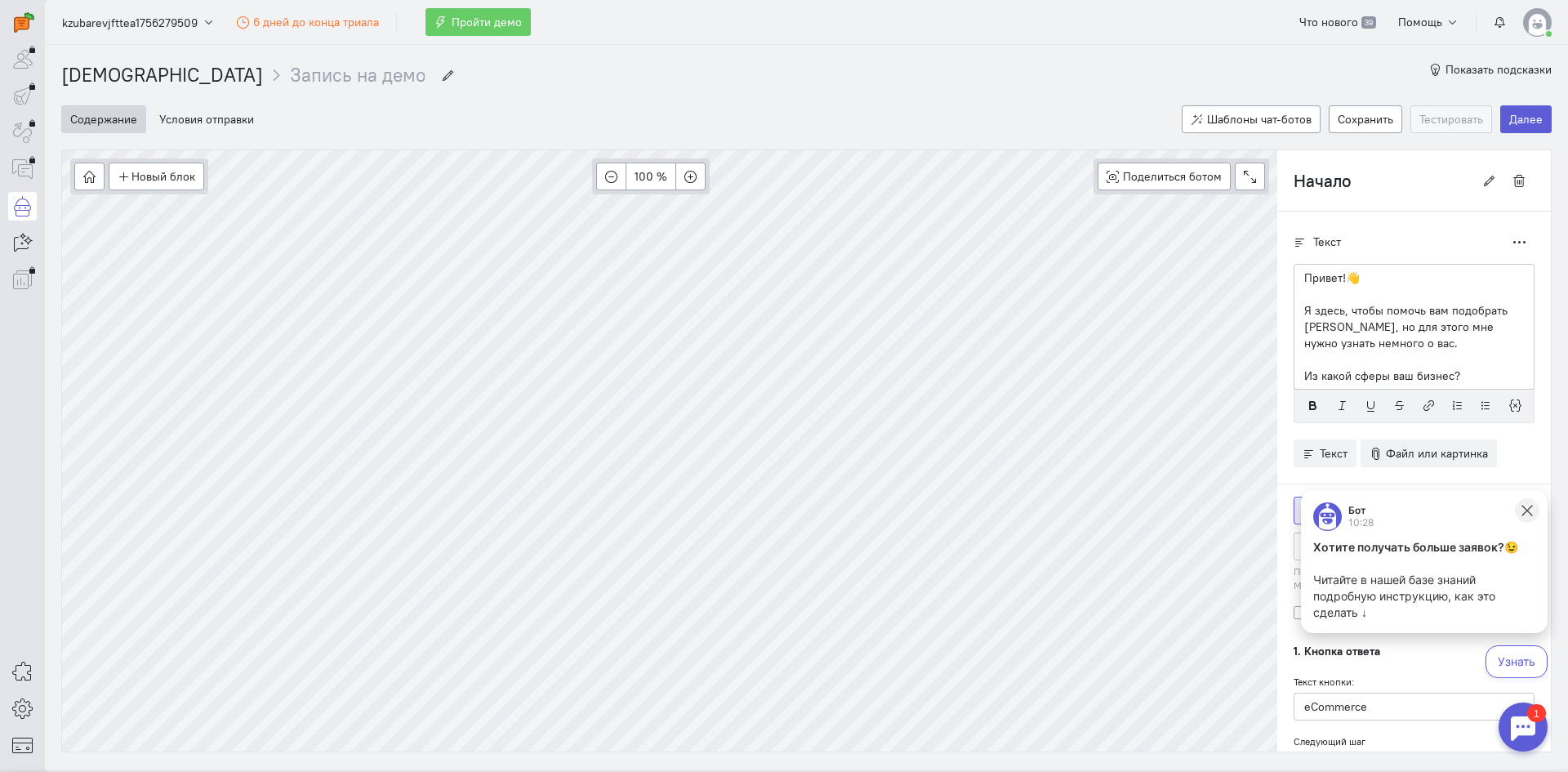
click at [1531, 507] on icon at bounding box center [1528, 510] width 11 height 11
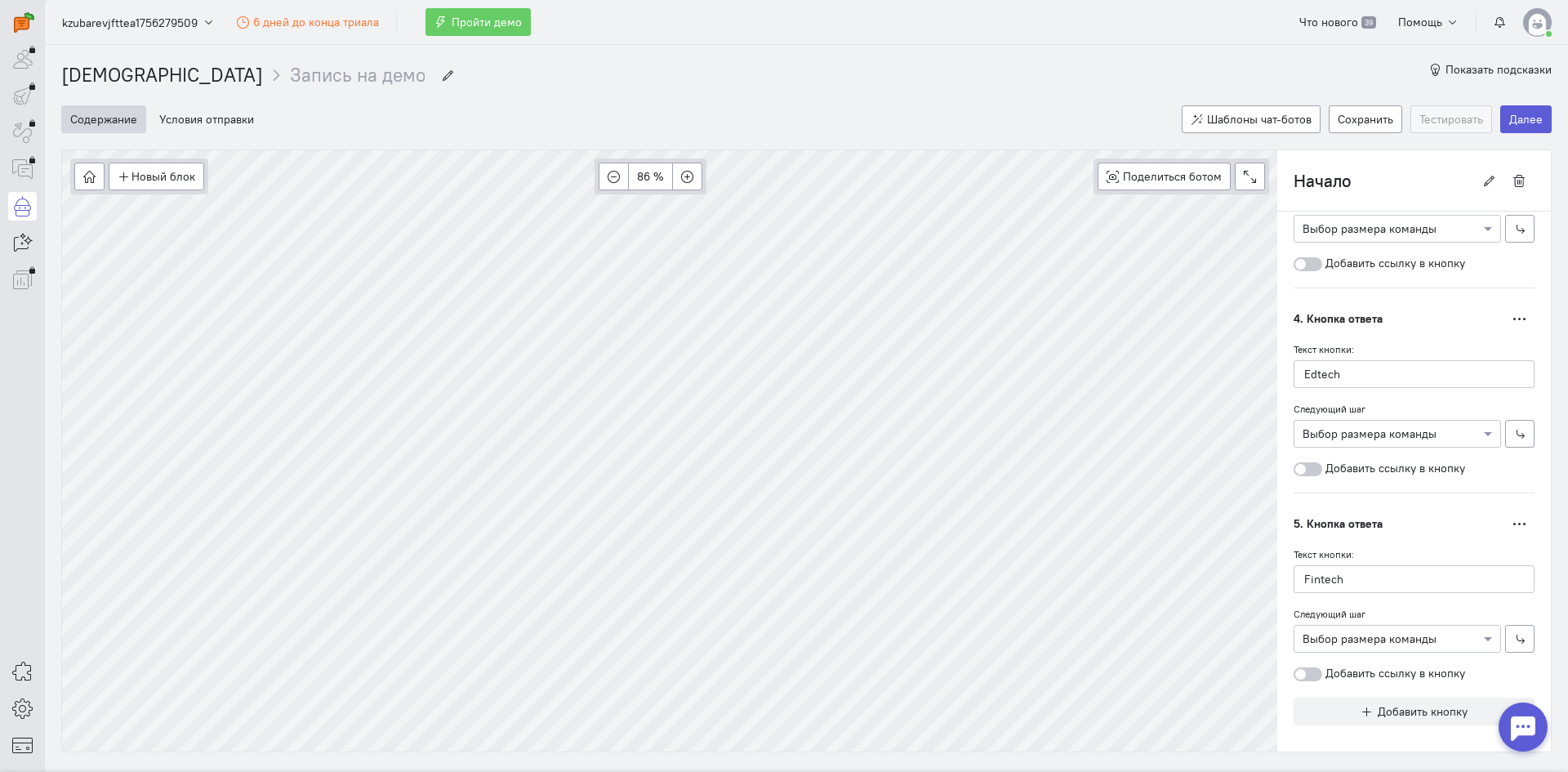
scroll to position [917, 0]
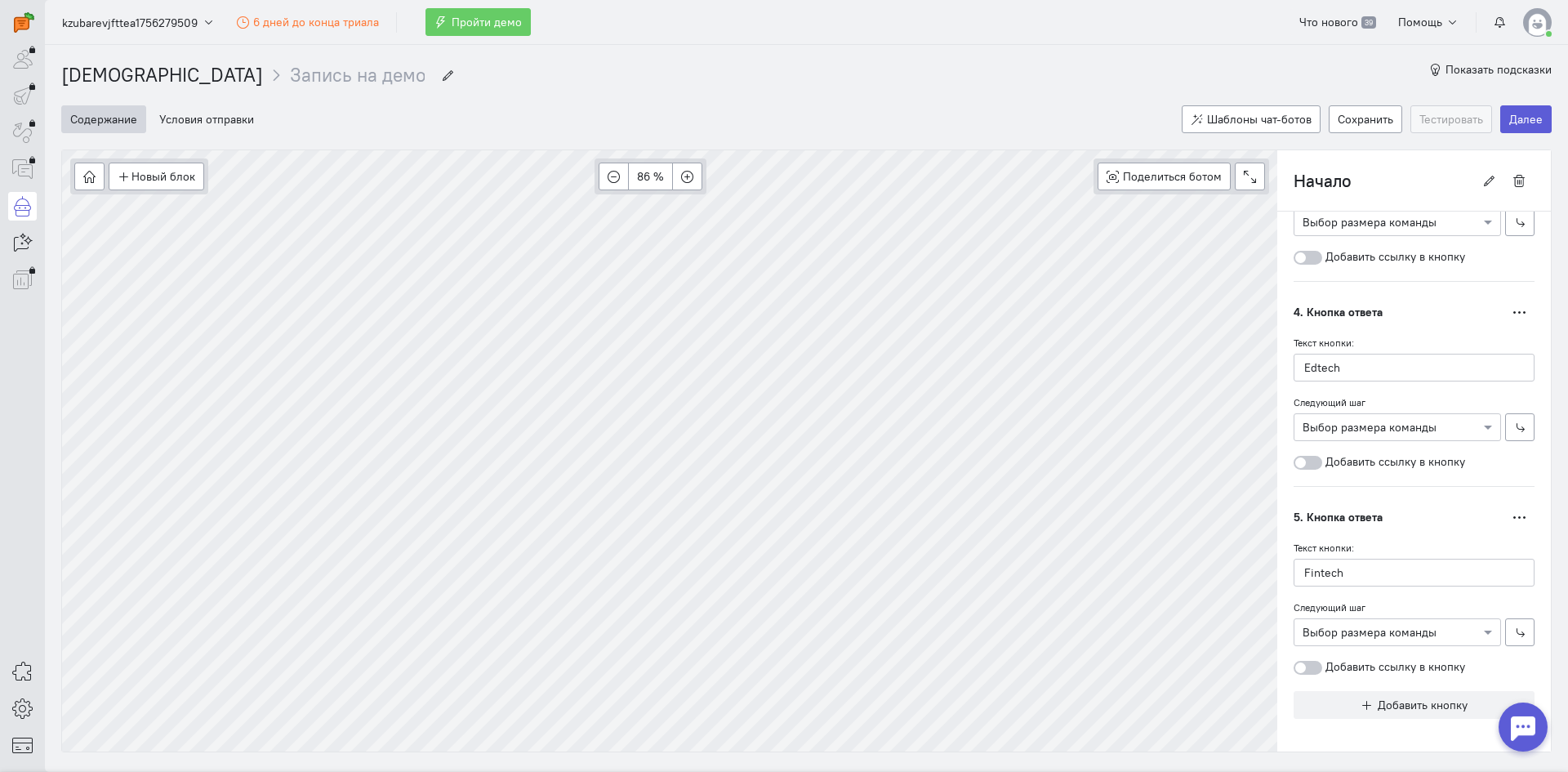
type input "Выбор задачи"
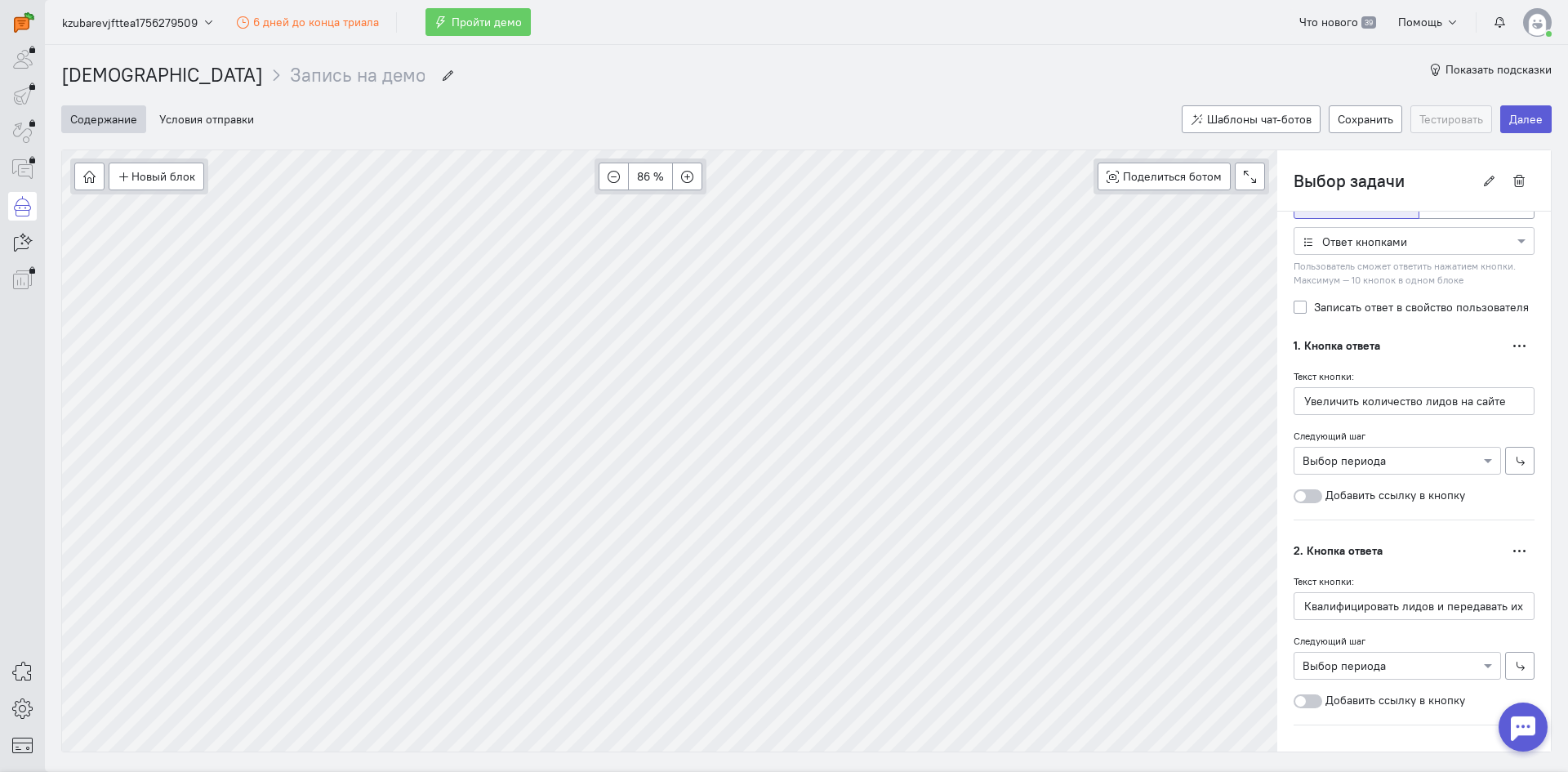
scroll to position [271, 0]
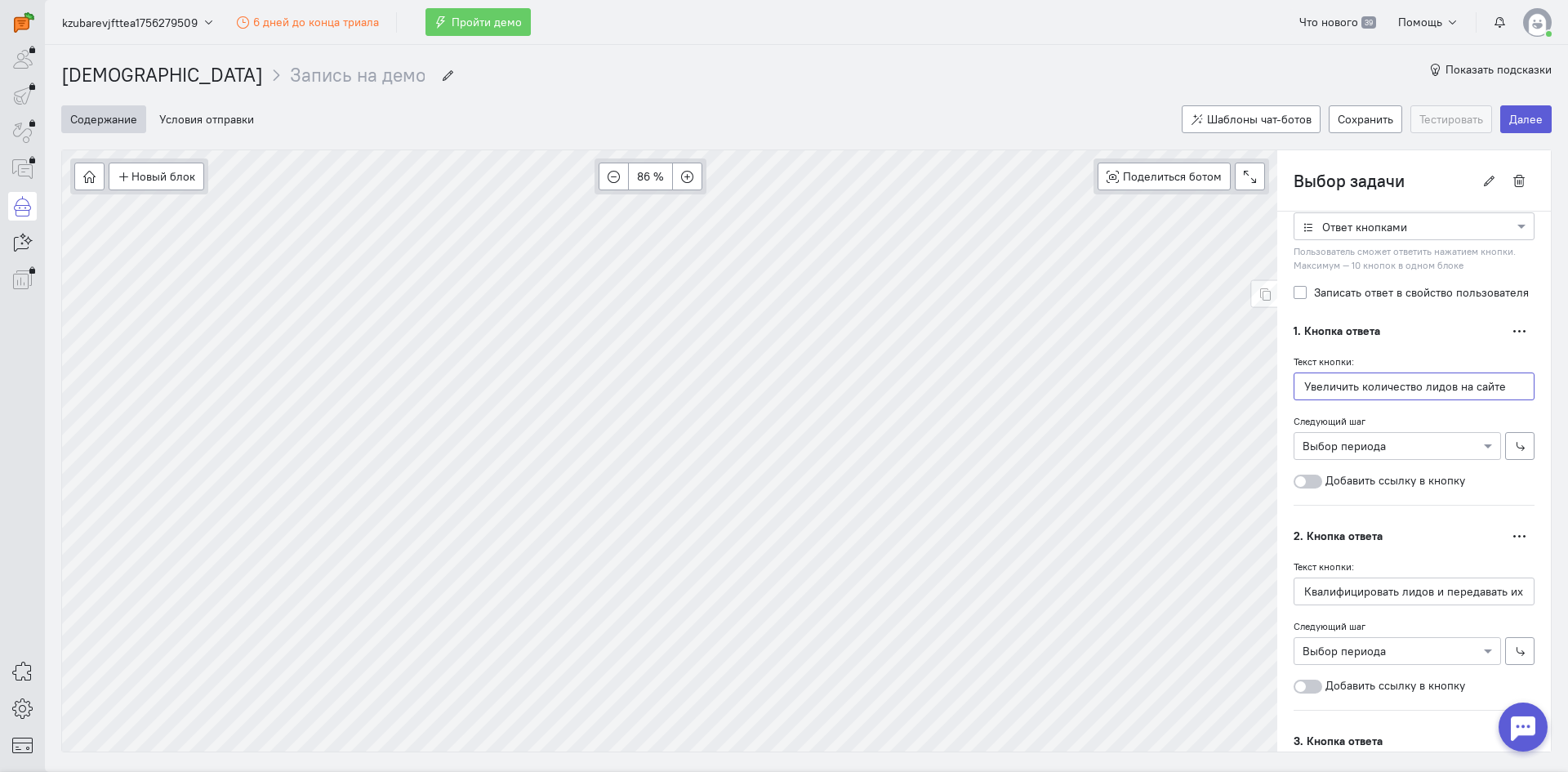
click at [1181, 384] on div "Новый блок Сообщение Условие Действия Запись на встречу 86 % Поделиться ботом B…" at bounding box center [806, 452] width 1491 height 603
type input "J"
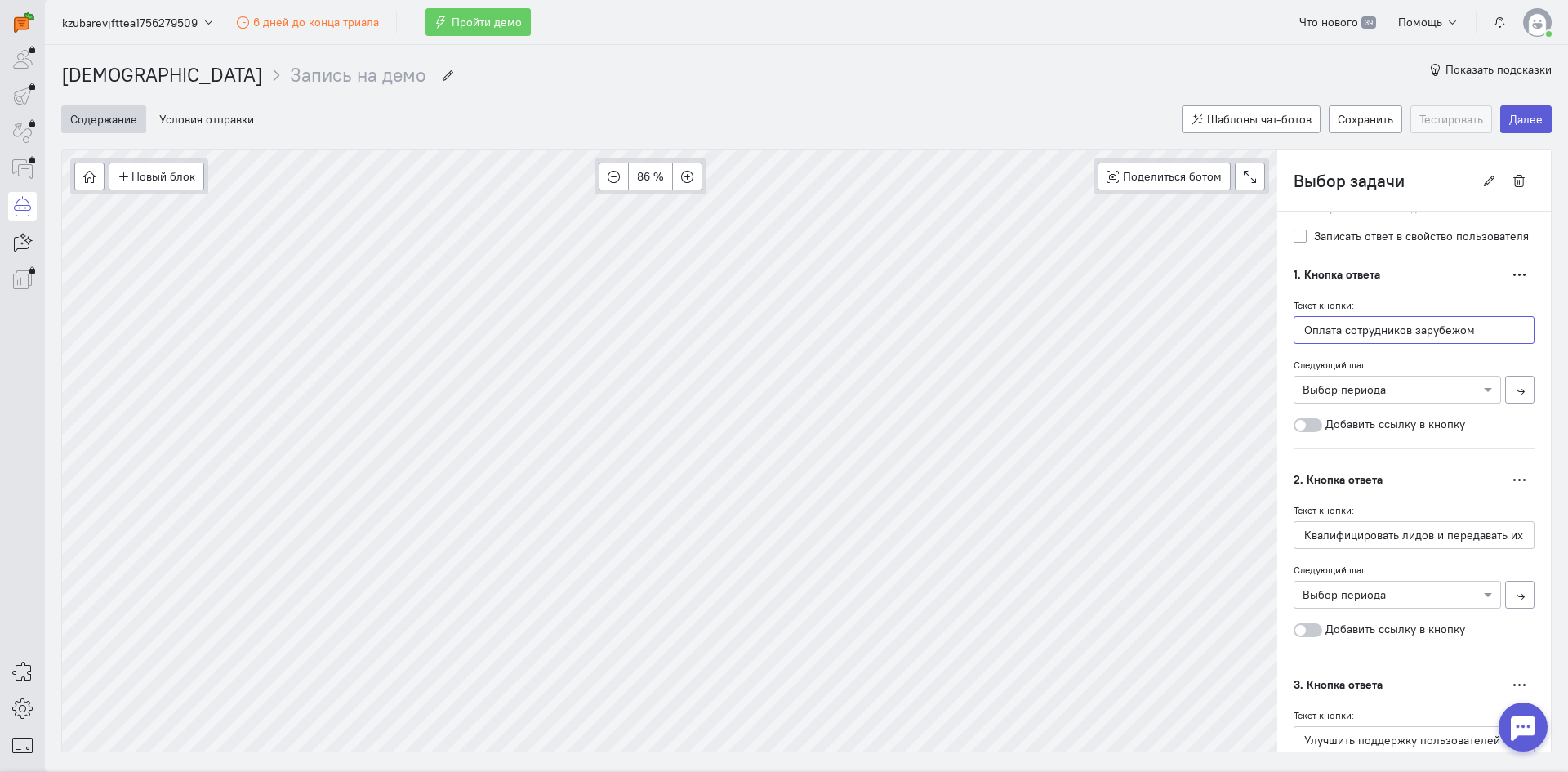
scroll to position [315, 0]
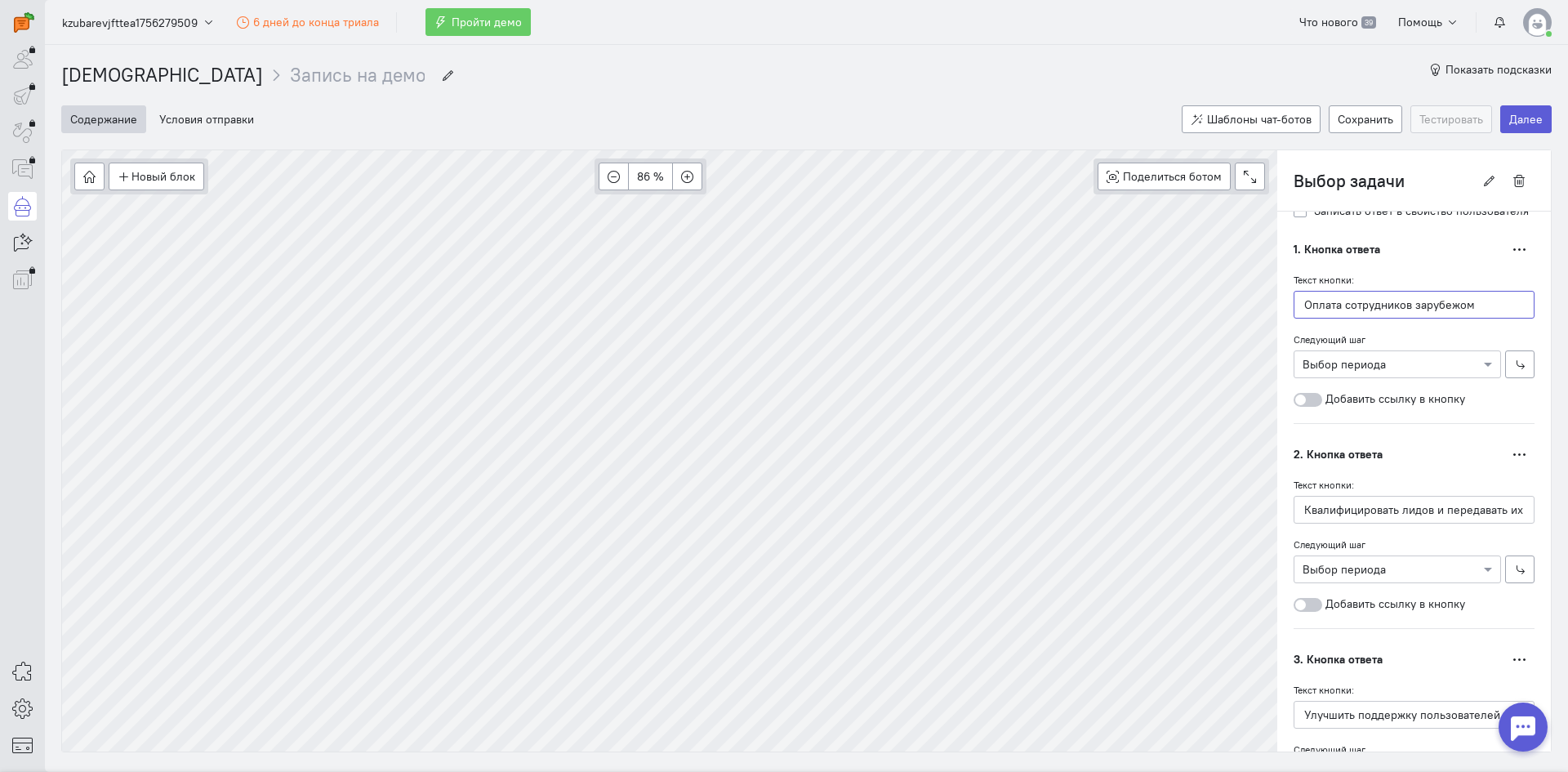
type input "Оплата сотрудников зарубежом"
click at [1476, 498] on input "Квалифицировать лидов и передавать их в продажи" at bounding box center [1415, 509] width 241 height 28
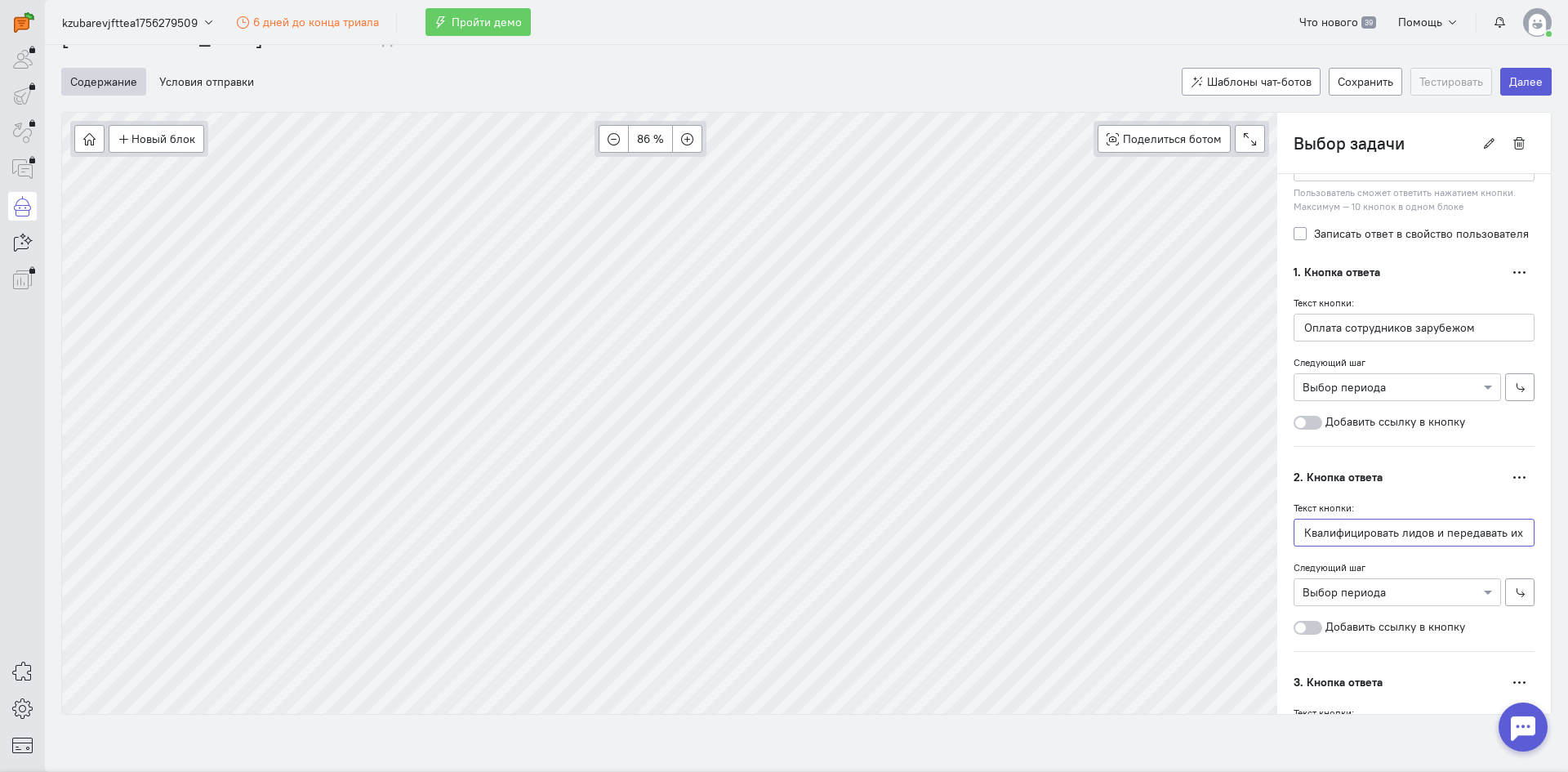
scroll to position [9, 0]
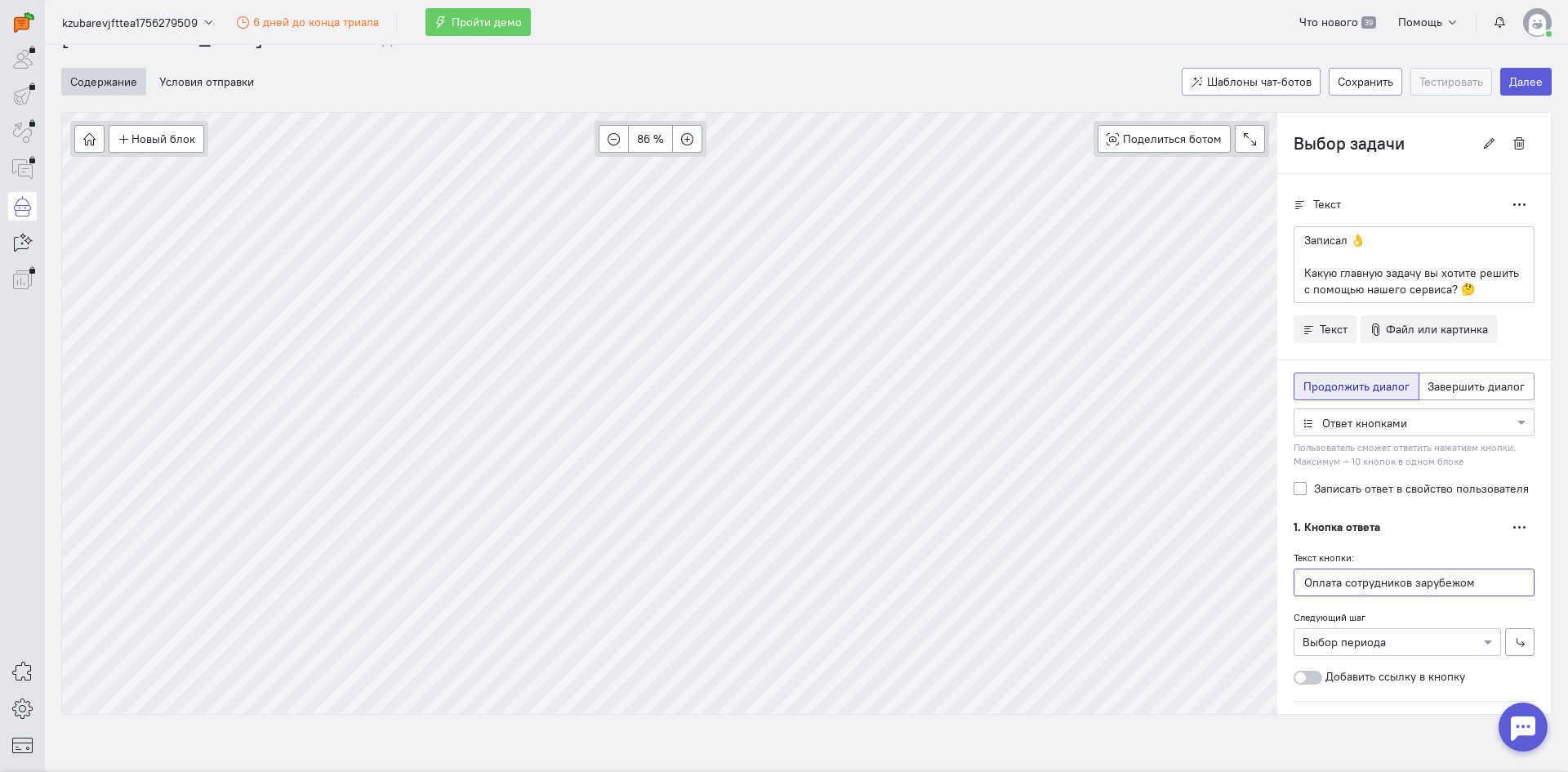
drag, startPoint x: 1464, startPoint y: 583, endPoint x: 1405, endPoint y: 581, distance: 59.0
click at [1405, 581] on input "Оплата сотрудников зарубежом" at bounding box center [1415, 582] width 241 height 28
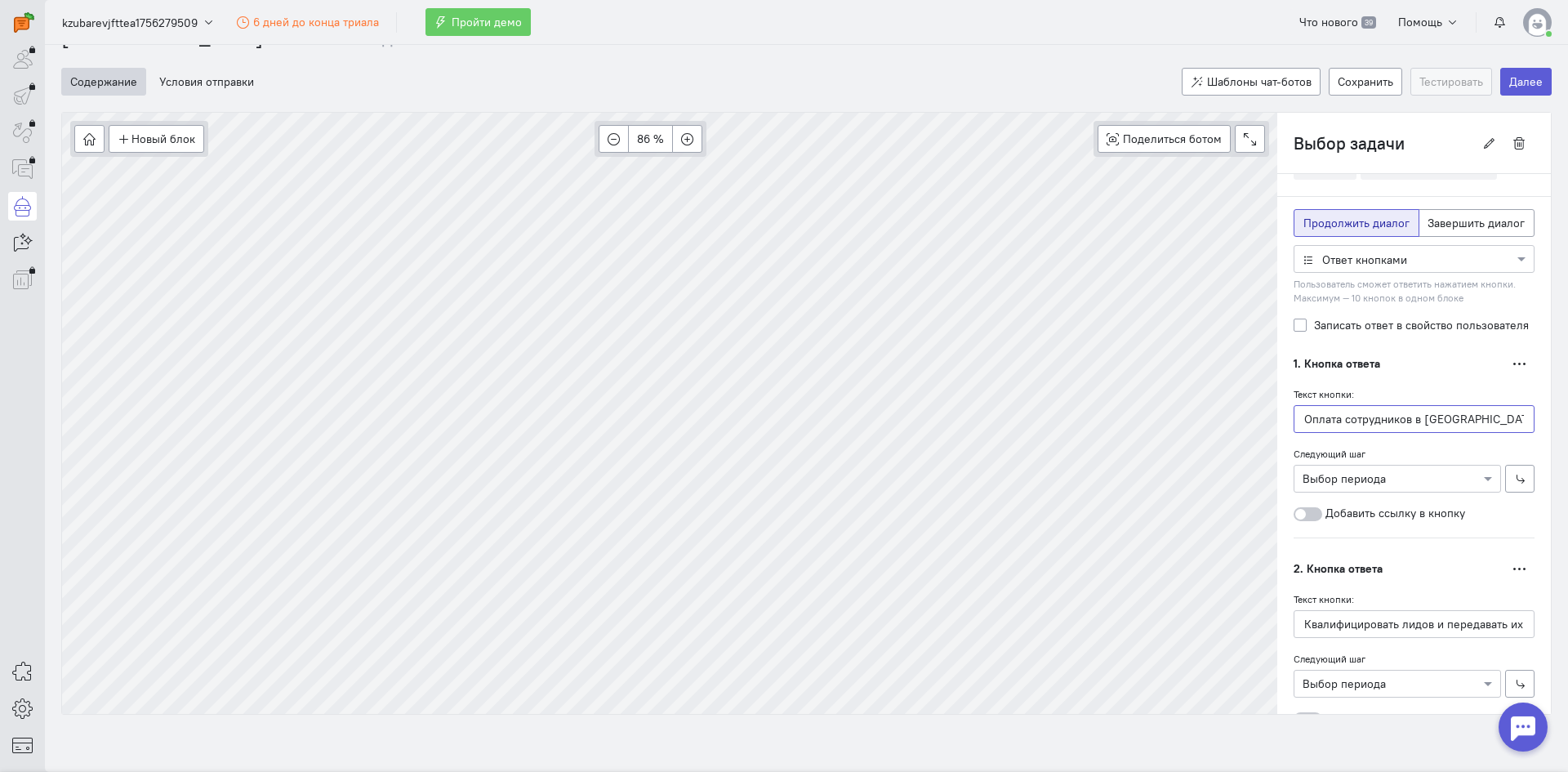
type input "Оплата сотрудников в СНГ"
click at [1380, 634] on input "Квалифицировать лидов и передавать их в продажи" at bounding box center [1415, 624] width 241 height 28
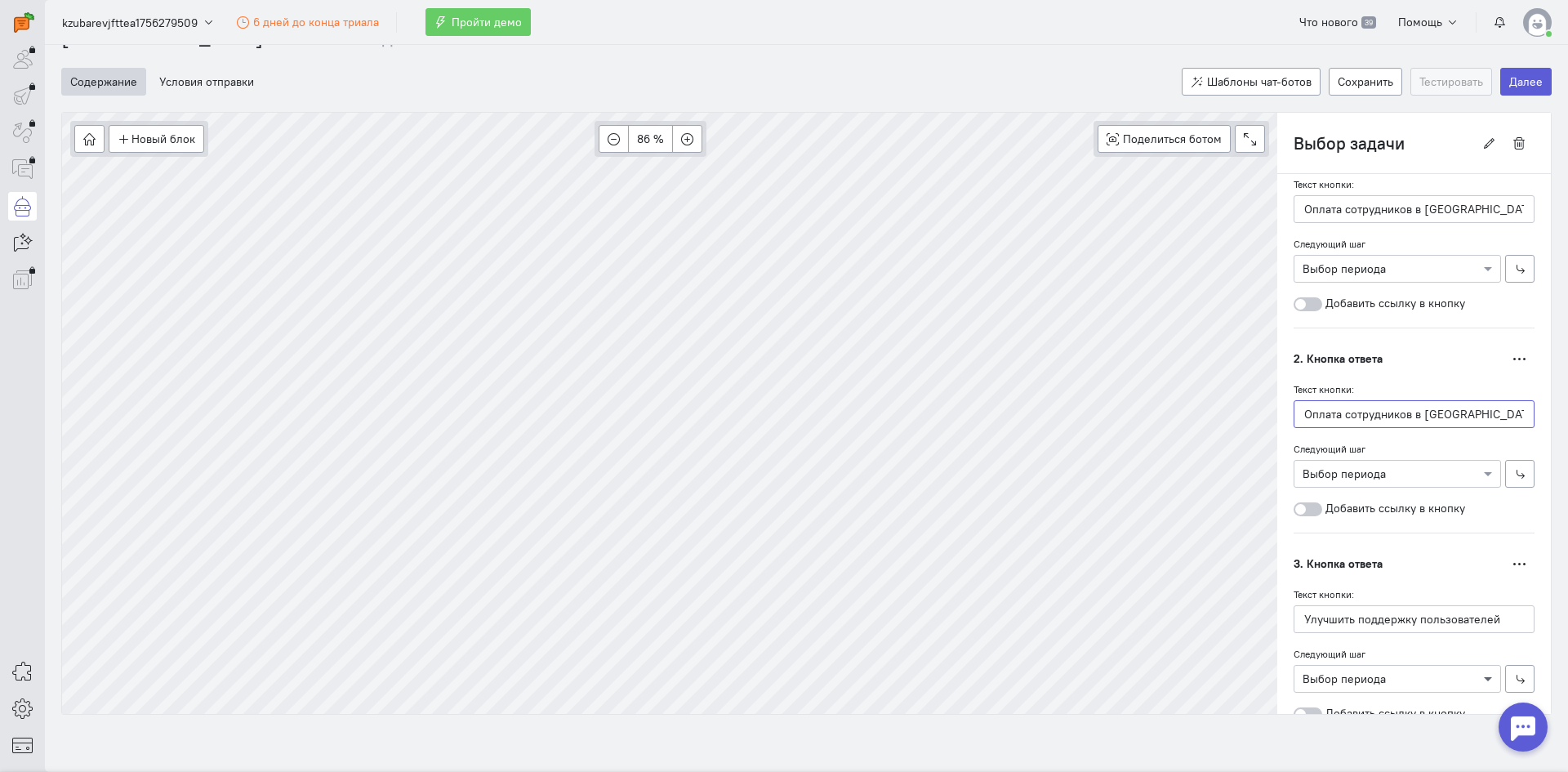
scroll to position [408, 0]
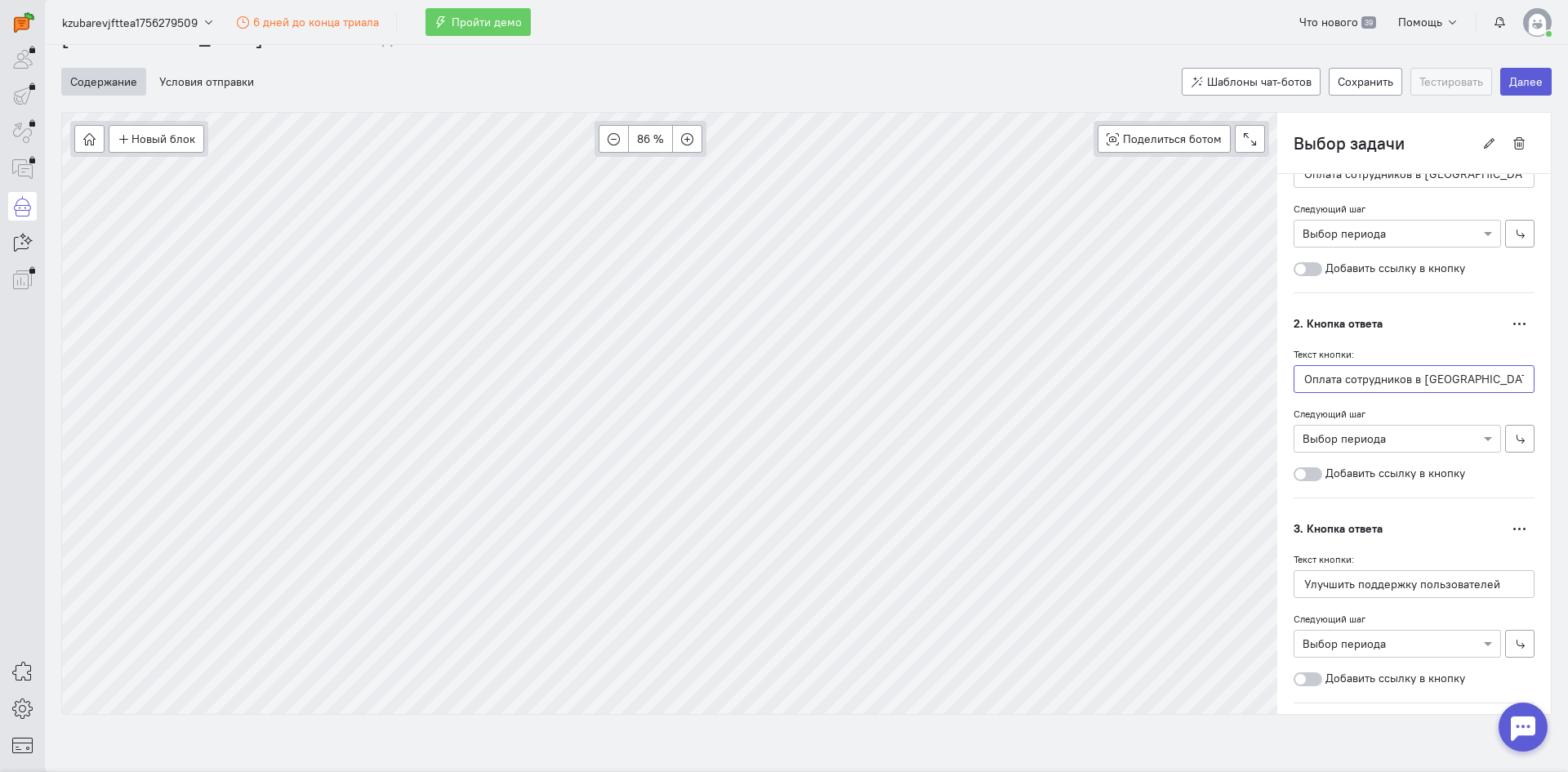
type input "Оплата сотрудников в европе"
click at [1114, 536] on div "Новый блок Сообщение Условие Действия Запись на встречу 86 % Поделиться ботом B…" at bounding box center [806, 414] width 1491 height 603
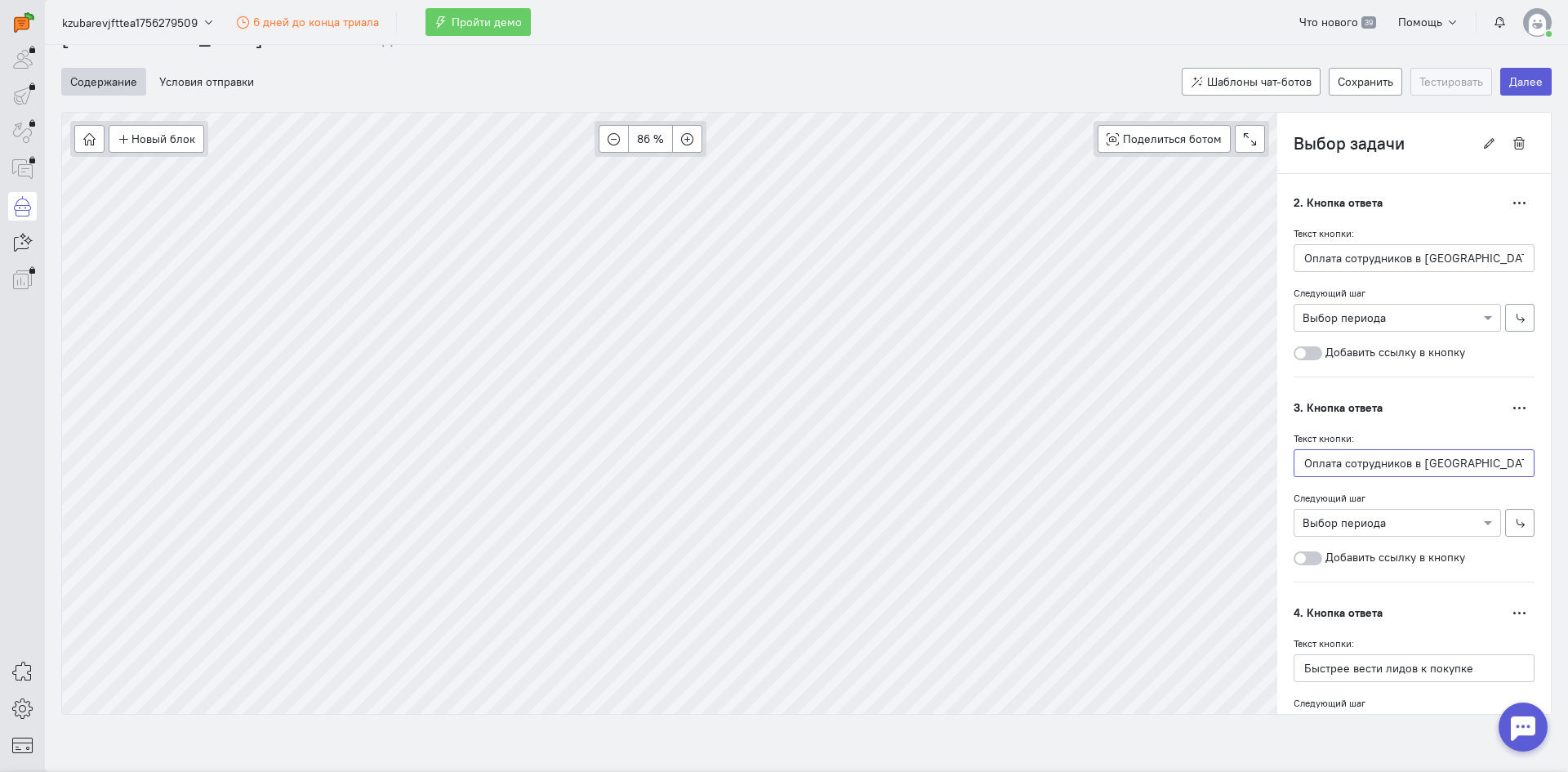
scroll to position [654, 0]
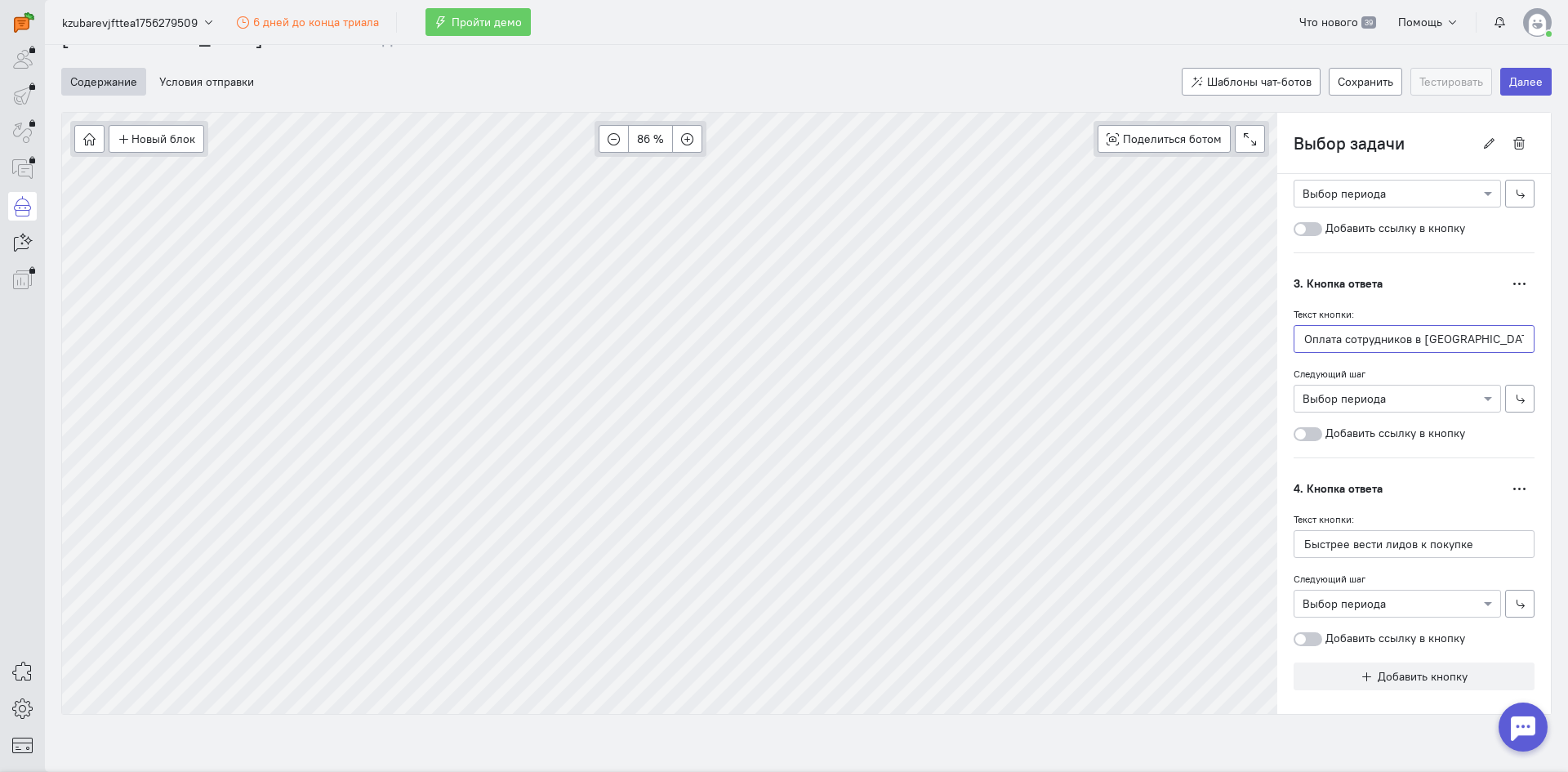
type input "Оплата сотрудников в США"
click at [1112, 526] on div "Новый блок Сообщение Условие Действия Запись на встречу 86 % Поделиться ботом B…" at bounding box center [806, 414] width 1491 height 603
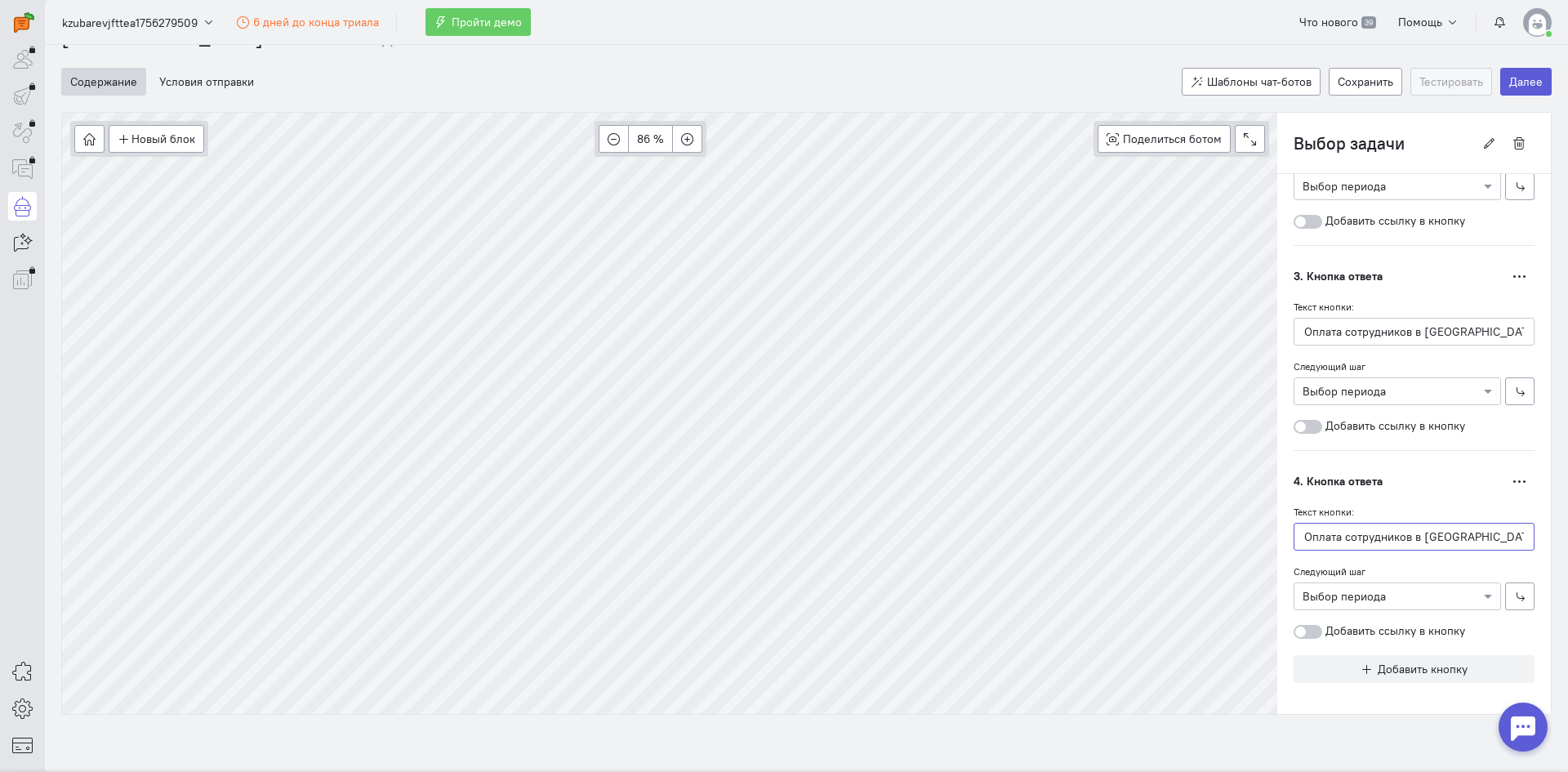
scroll to position [662, 0]
type input "Оплата сотрудников в азии"
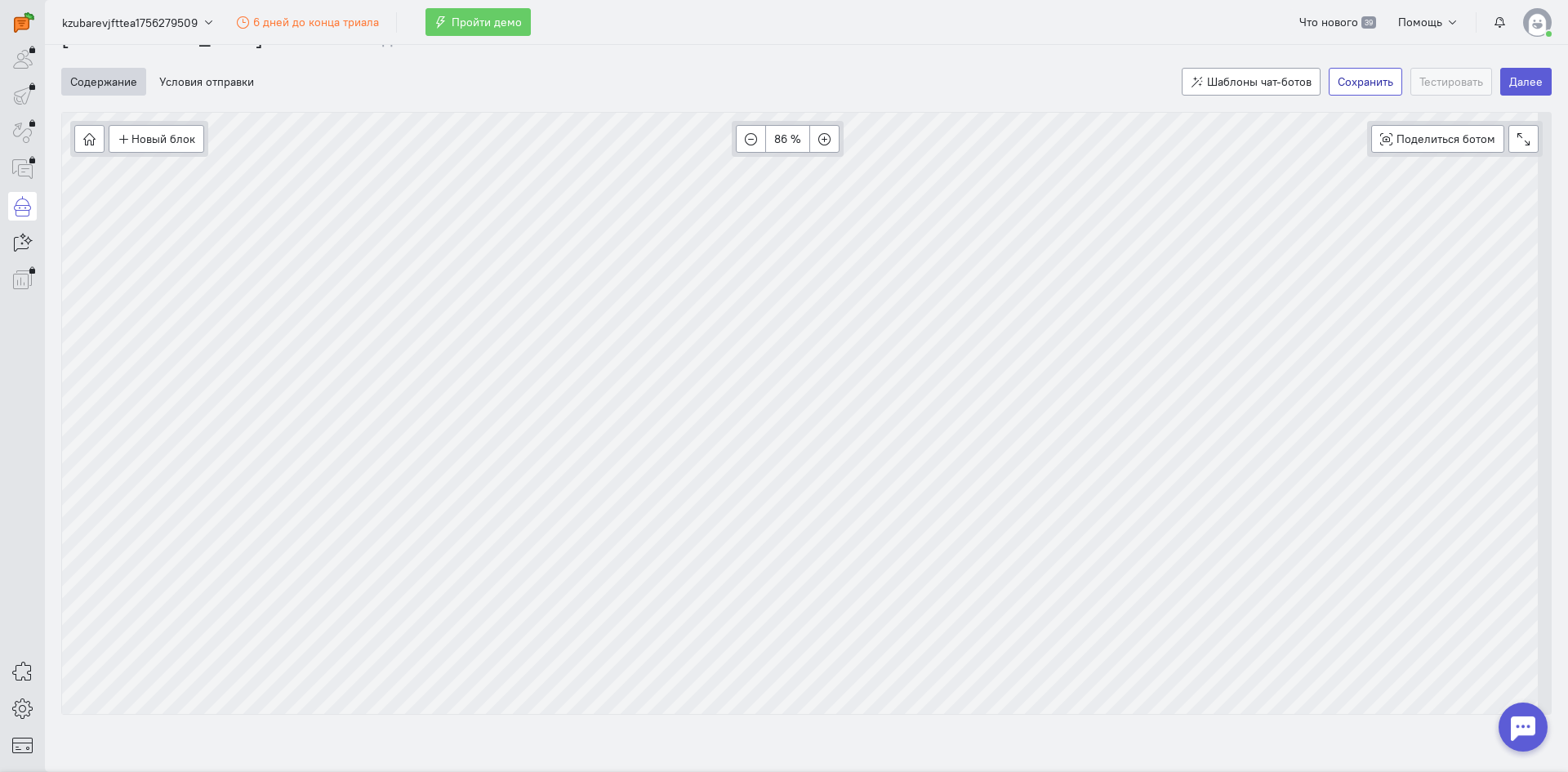
click at [1368, 89] on button "Сохранить" at bounding box center [1366, 82] width 74 height 28
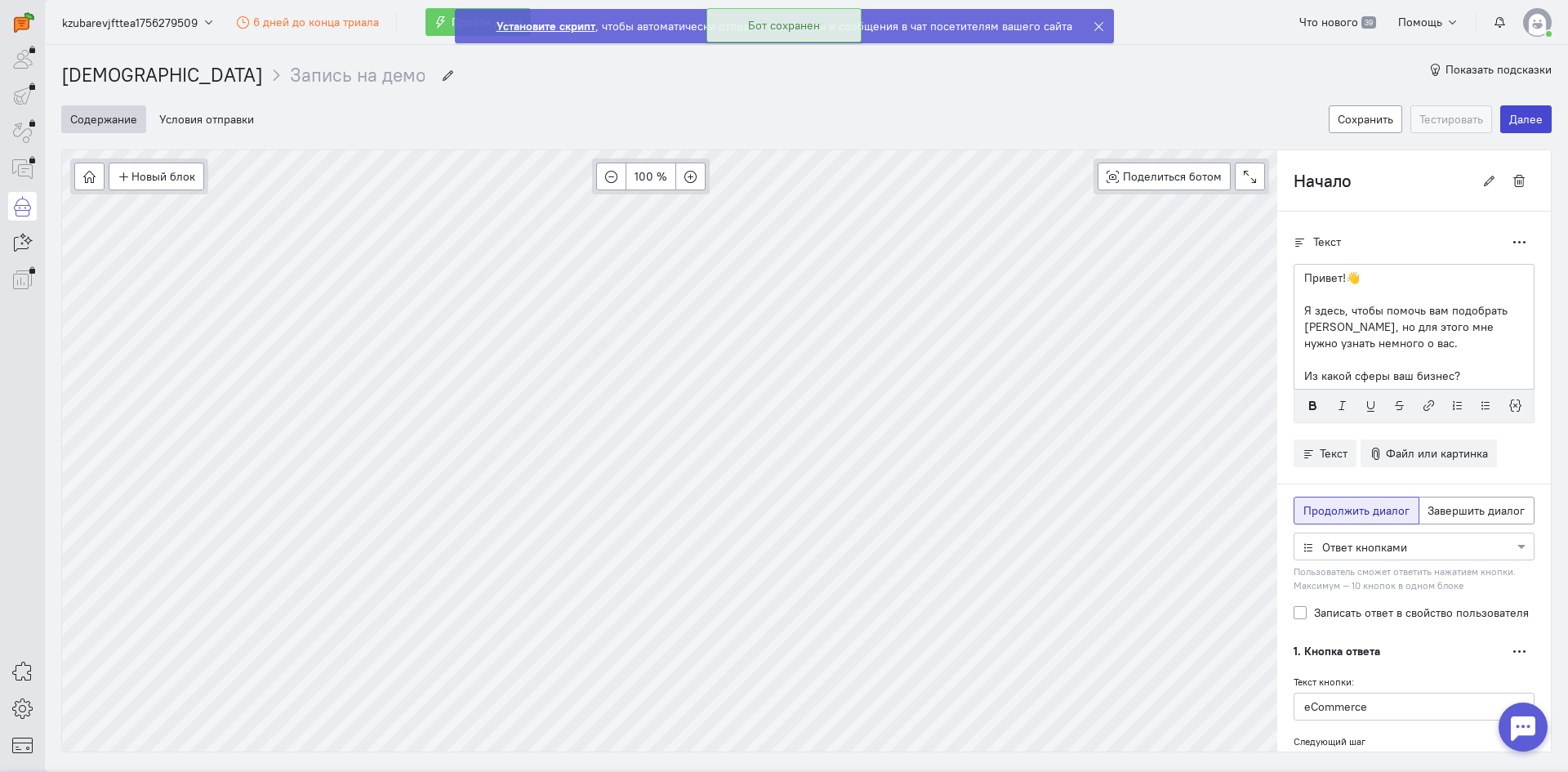
click at [1518, 122] on button "Далее" at bounding box center [1526, 118] width 51 height 28
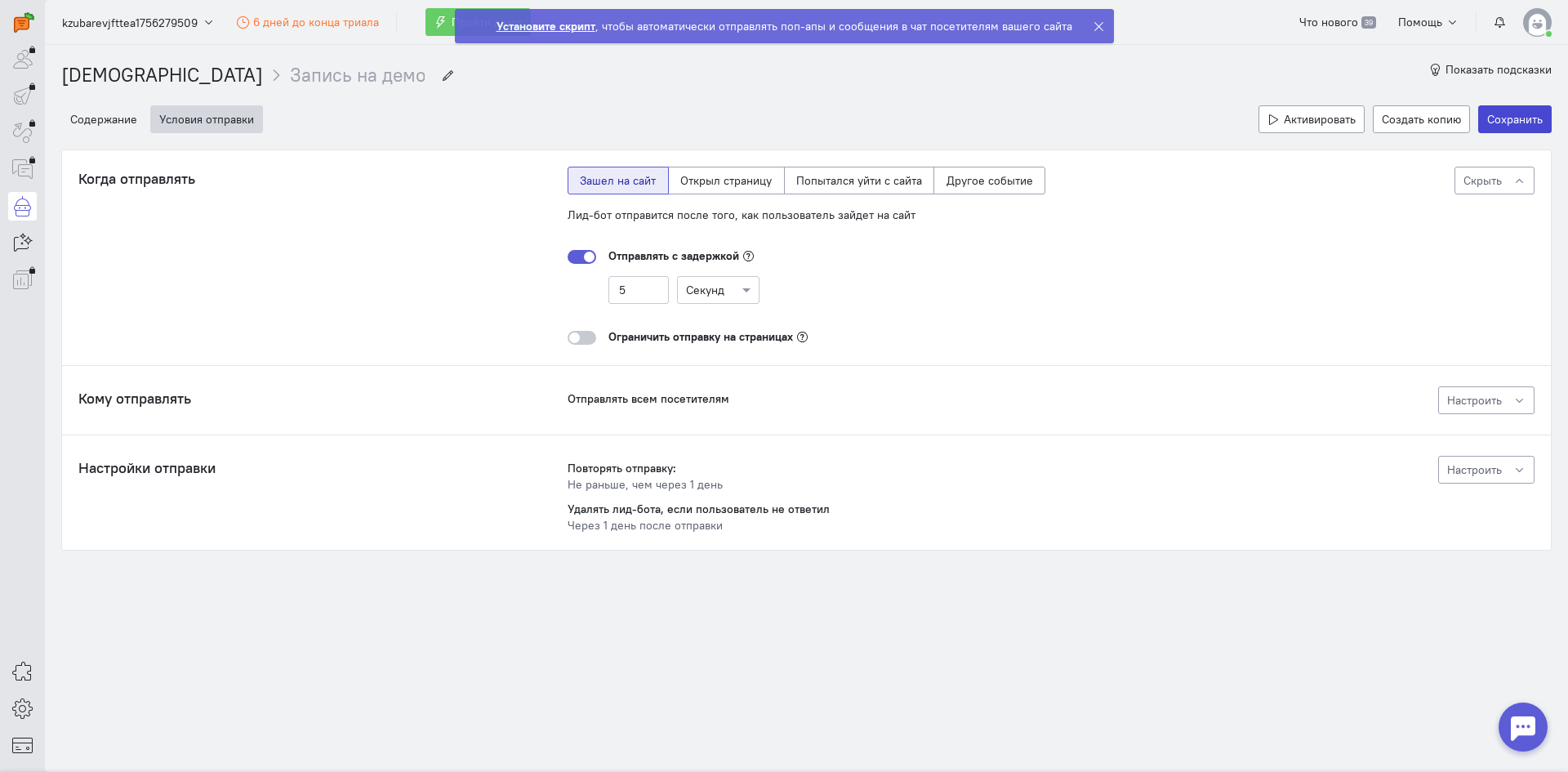
click at [1518, 122] on button "Сохранить" at bounding box center [1515, 118] width 74 height 28
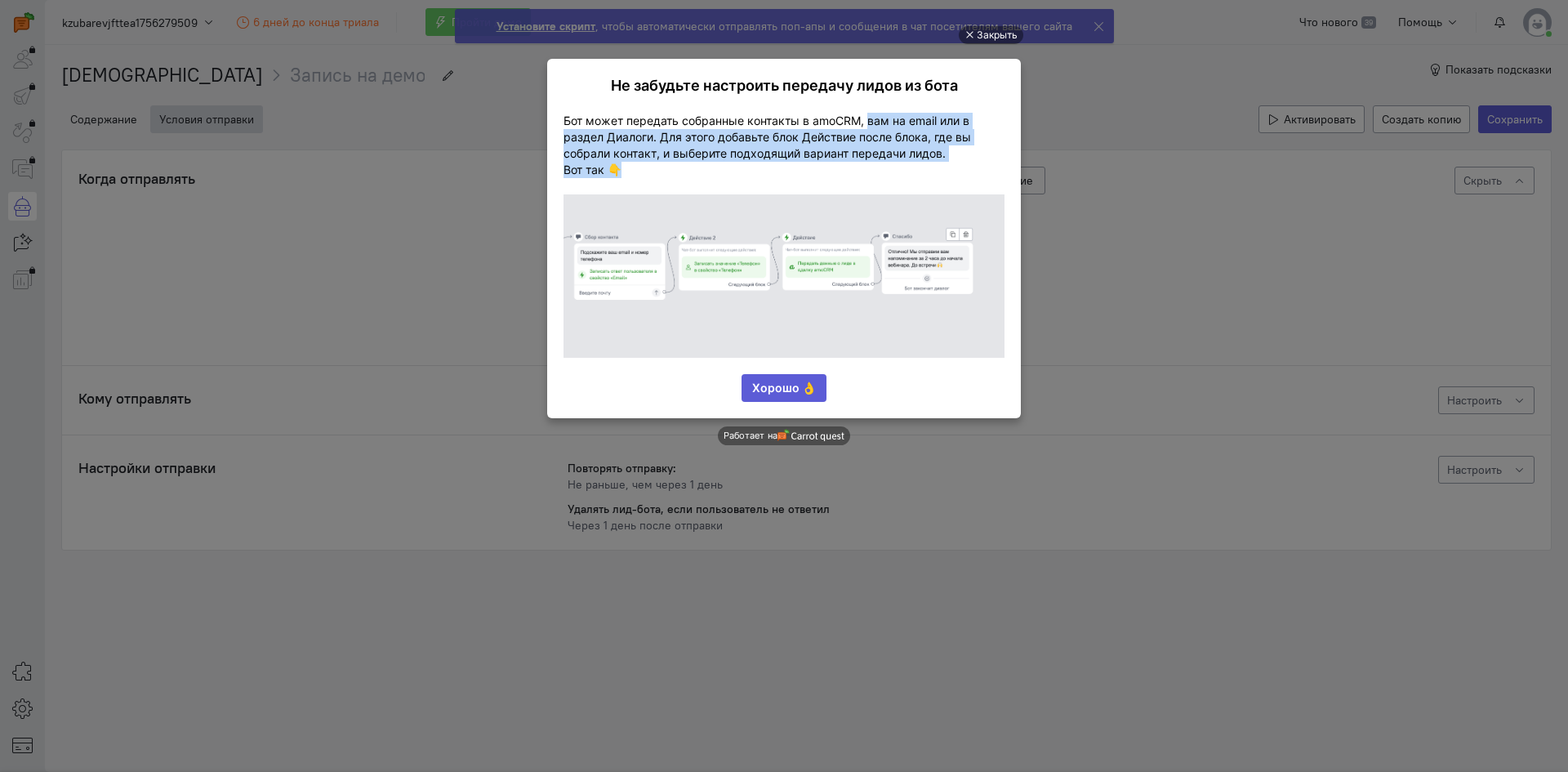
drag, startPoint x: 872, startPoint y: 127, endPoint x: 810, endPoint y: 168, distance: 74.3
click at [810, 168] on span "Бот может передать собранные контакты в amoCRM, вам на email или в раздел Диало…" at bounding box center [784, 145] width 441 height 66
click at [810, 168] on p "Вот так 👇" at bounding box center [784, 170] width 441 height 16
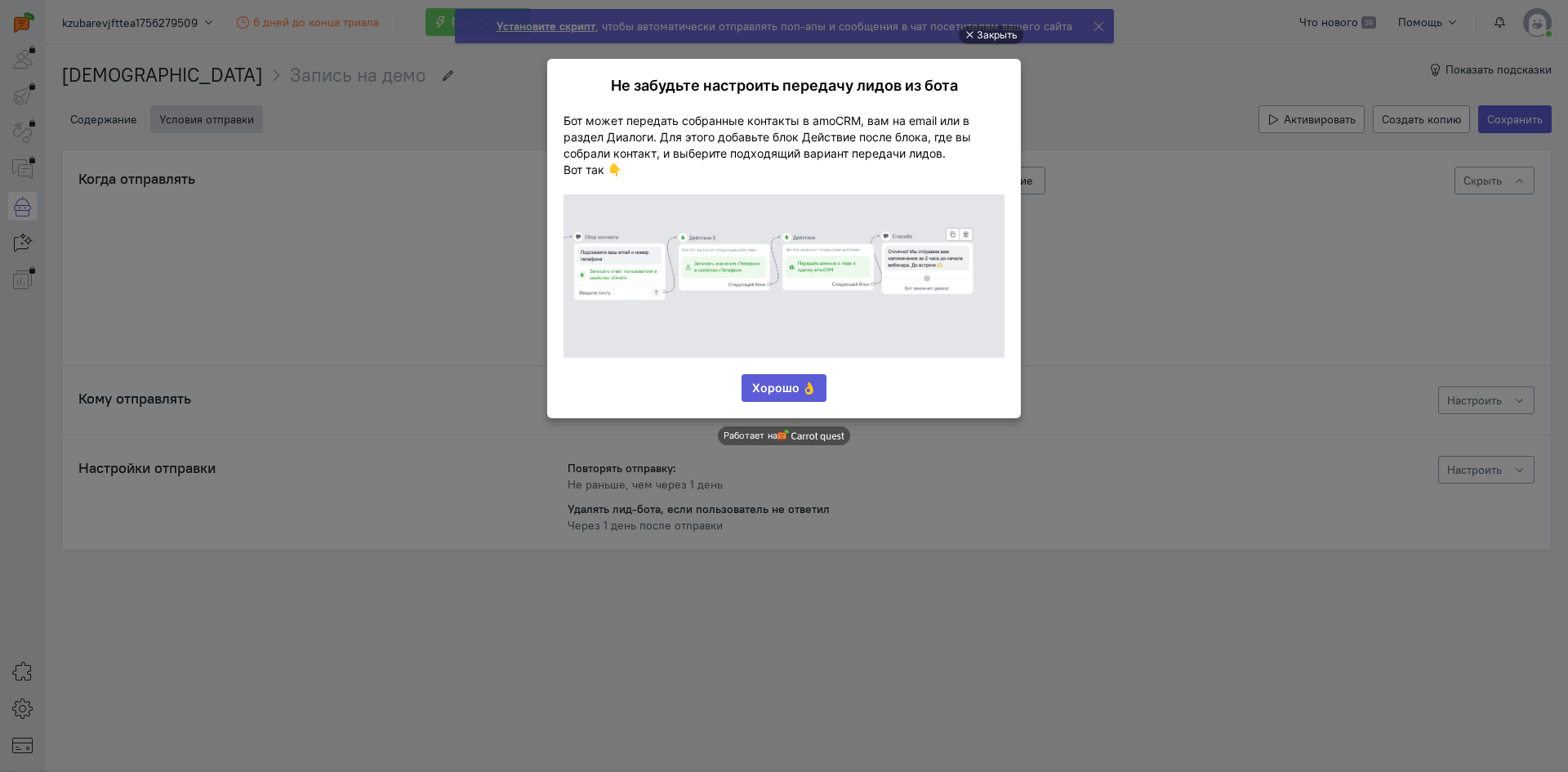
click at [811, 387] on link "Хорошо 👌" at bounding box center [784, 388] width 85 height 28
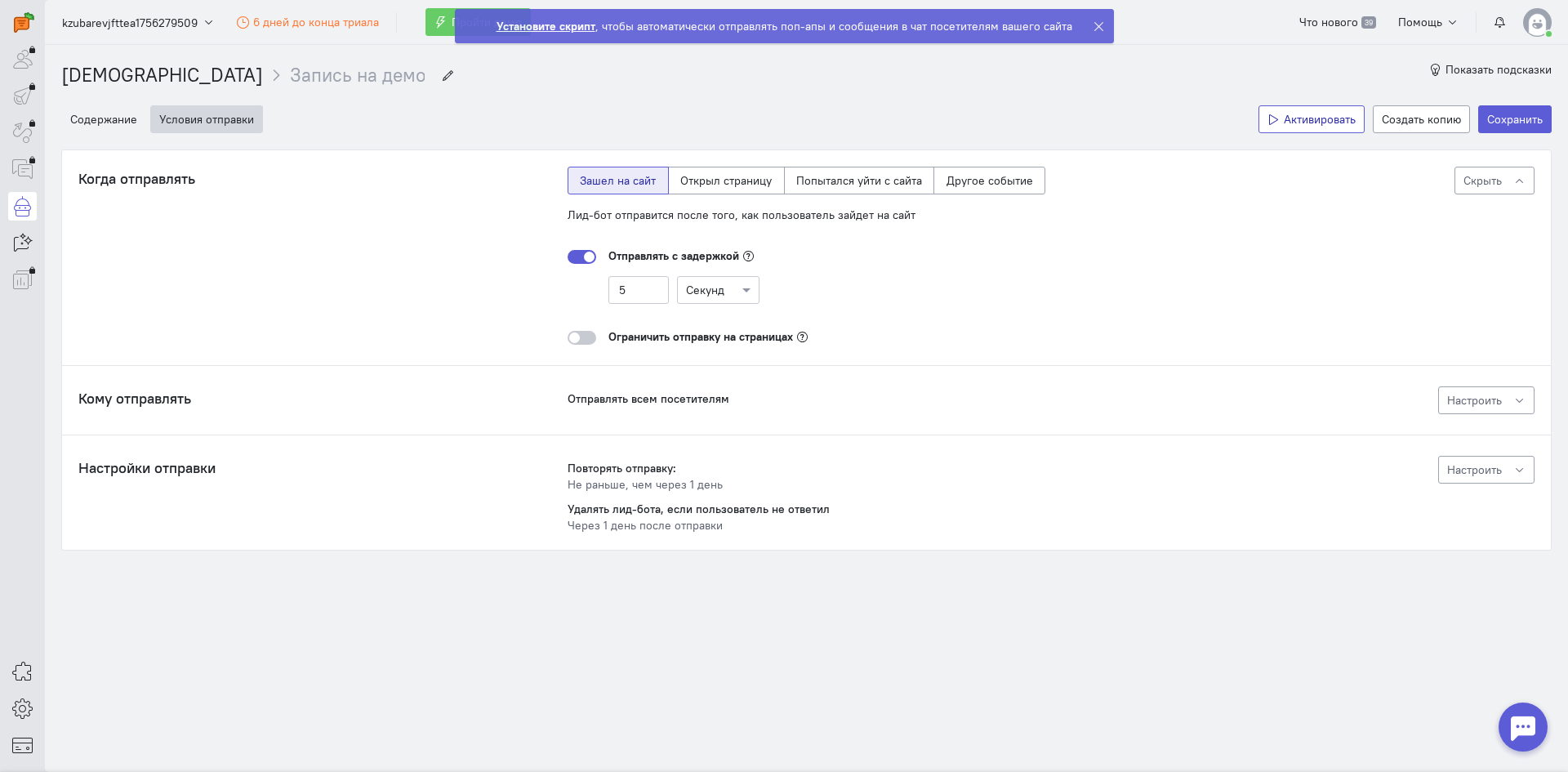
click at [1284, 120] on span "Активировать" at bounding box center [1320, 119] width 72 height 14
click at [104, 108] on button "Содержание" at bounding box center [103, 118] width 85 height 28
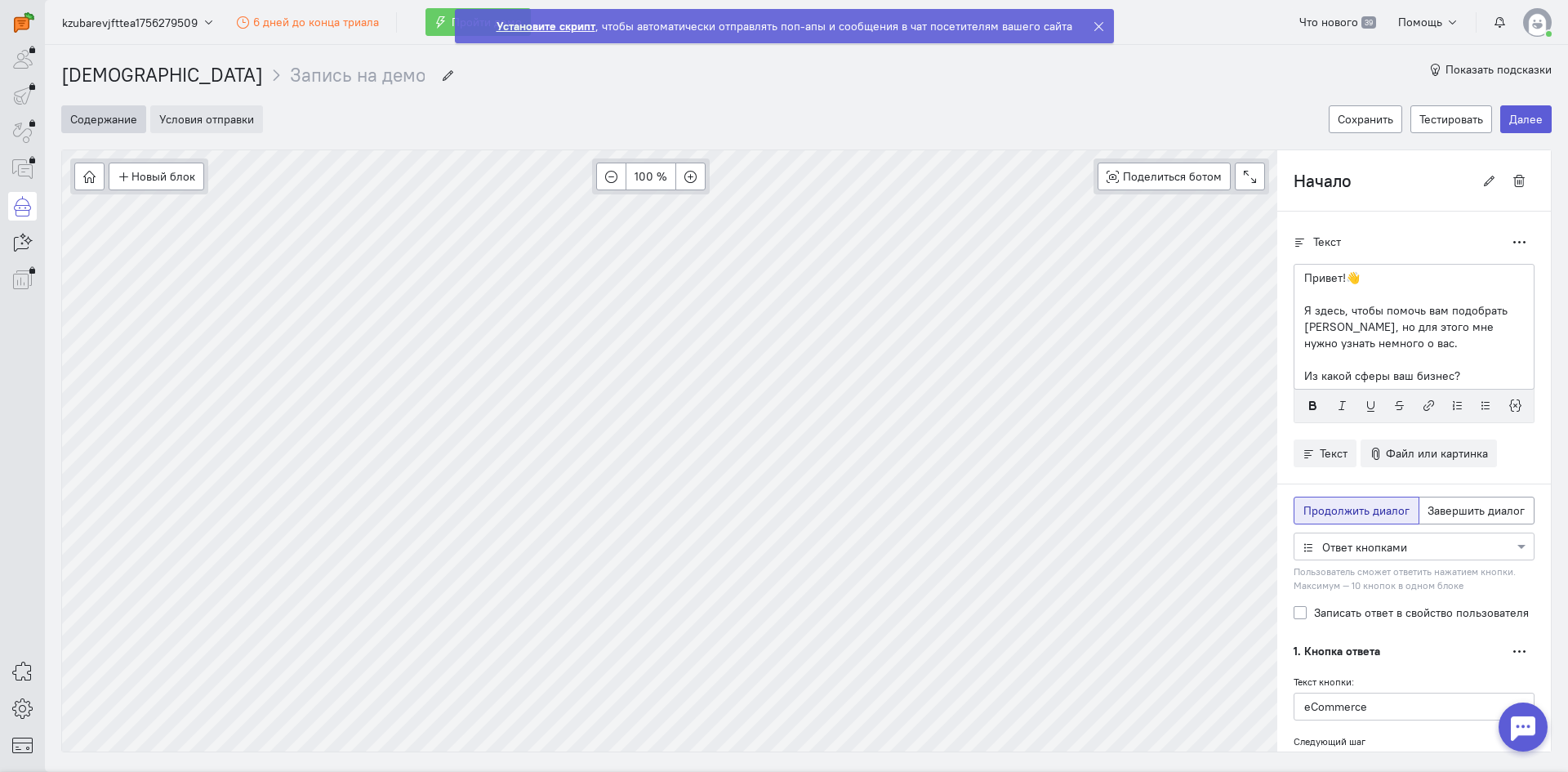
click at [204, 127] on button "Условия отправки" at bounding box center [206, 118] width 113 height 28
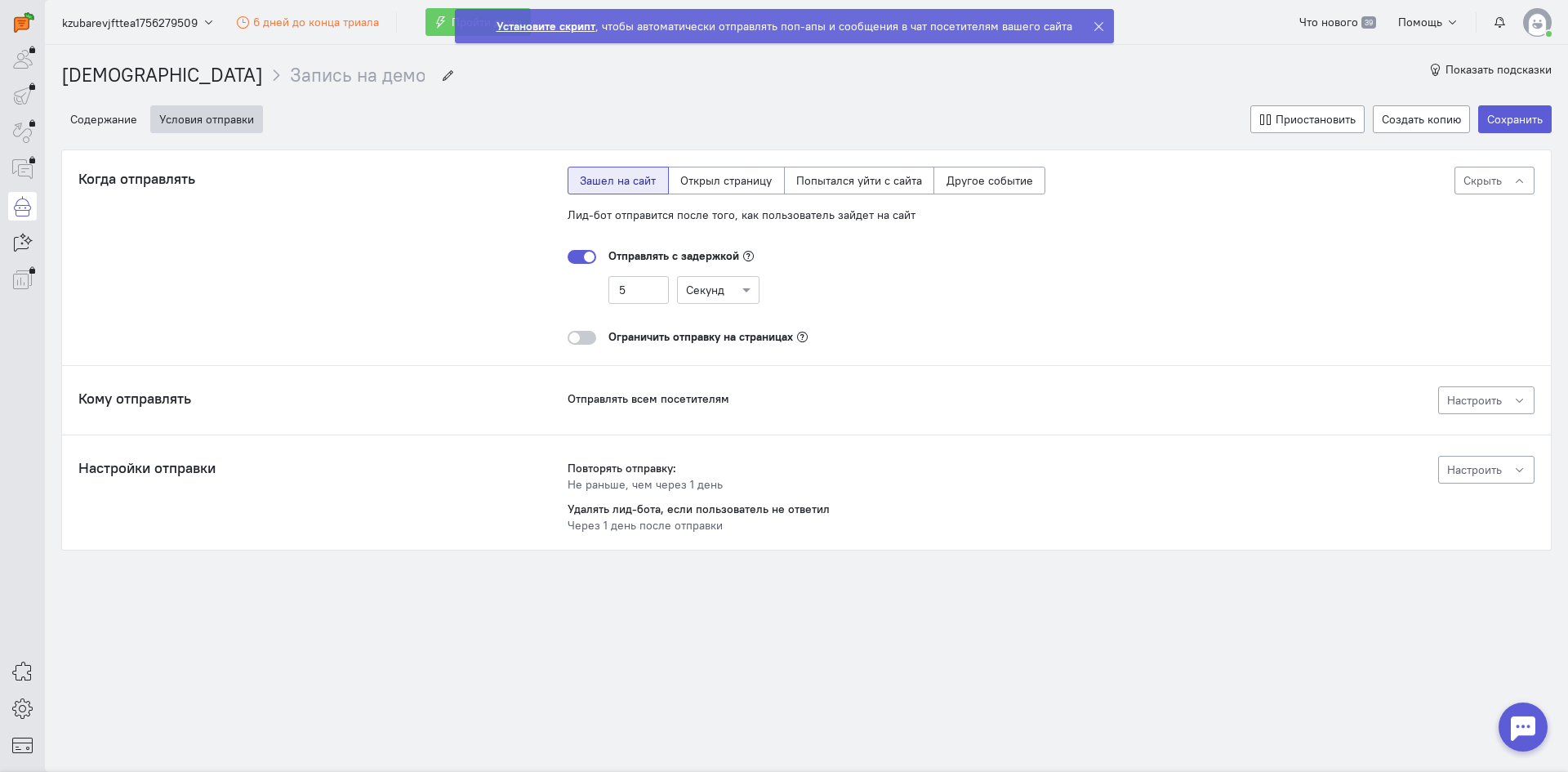
click at [569, 25] on strong "Установите скрипт" at bounding box center [546, 26] width 99 height 14
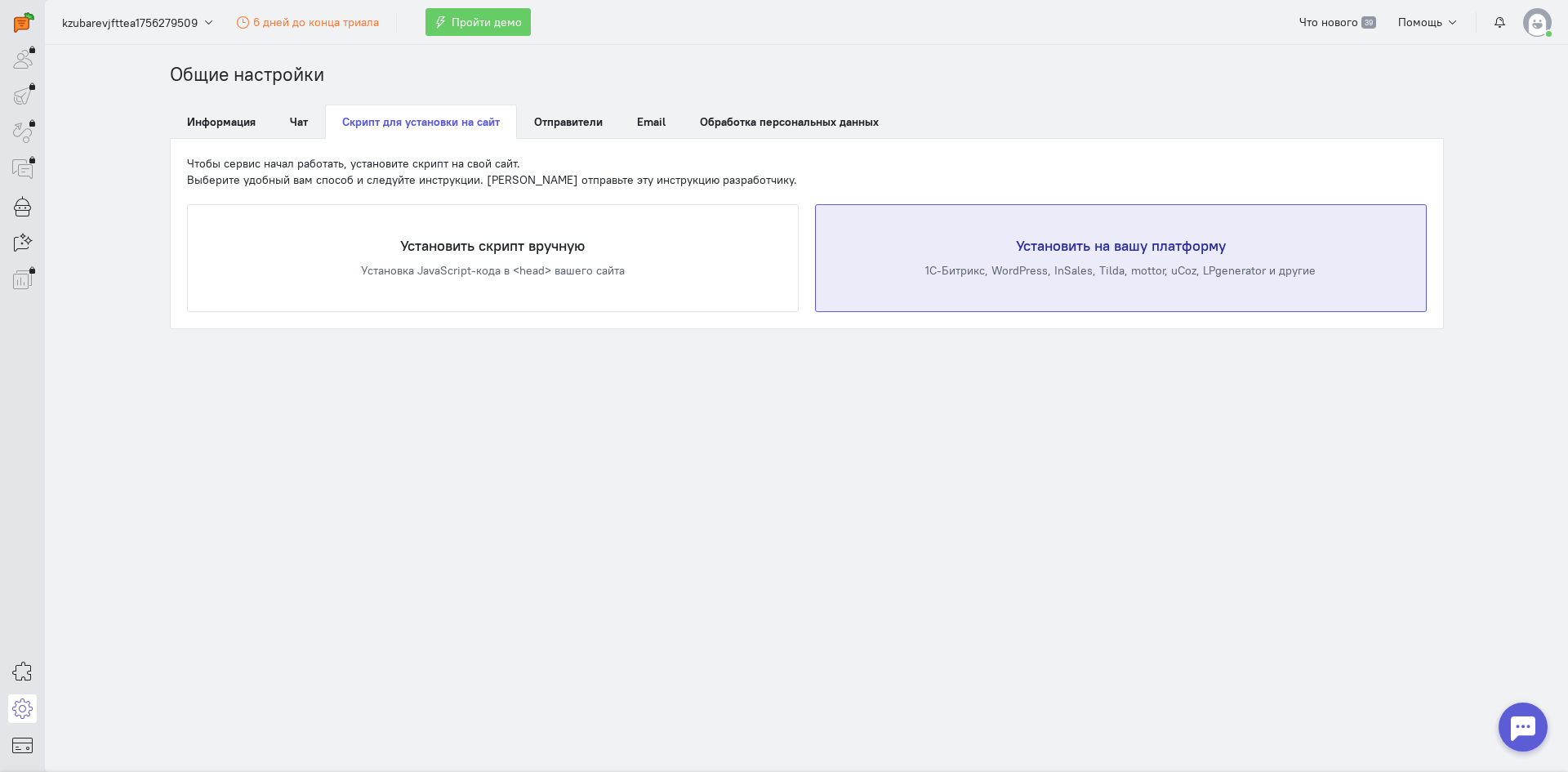
click at [1119, 273] on div "1С-Битрикс, WordPress, InSales, Tilda, mottor, uCoz, LPgenerator и другие" at bounding box center [1121, 270] width 545 height 16
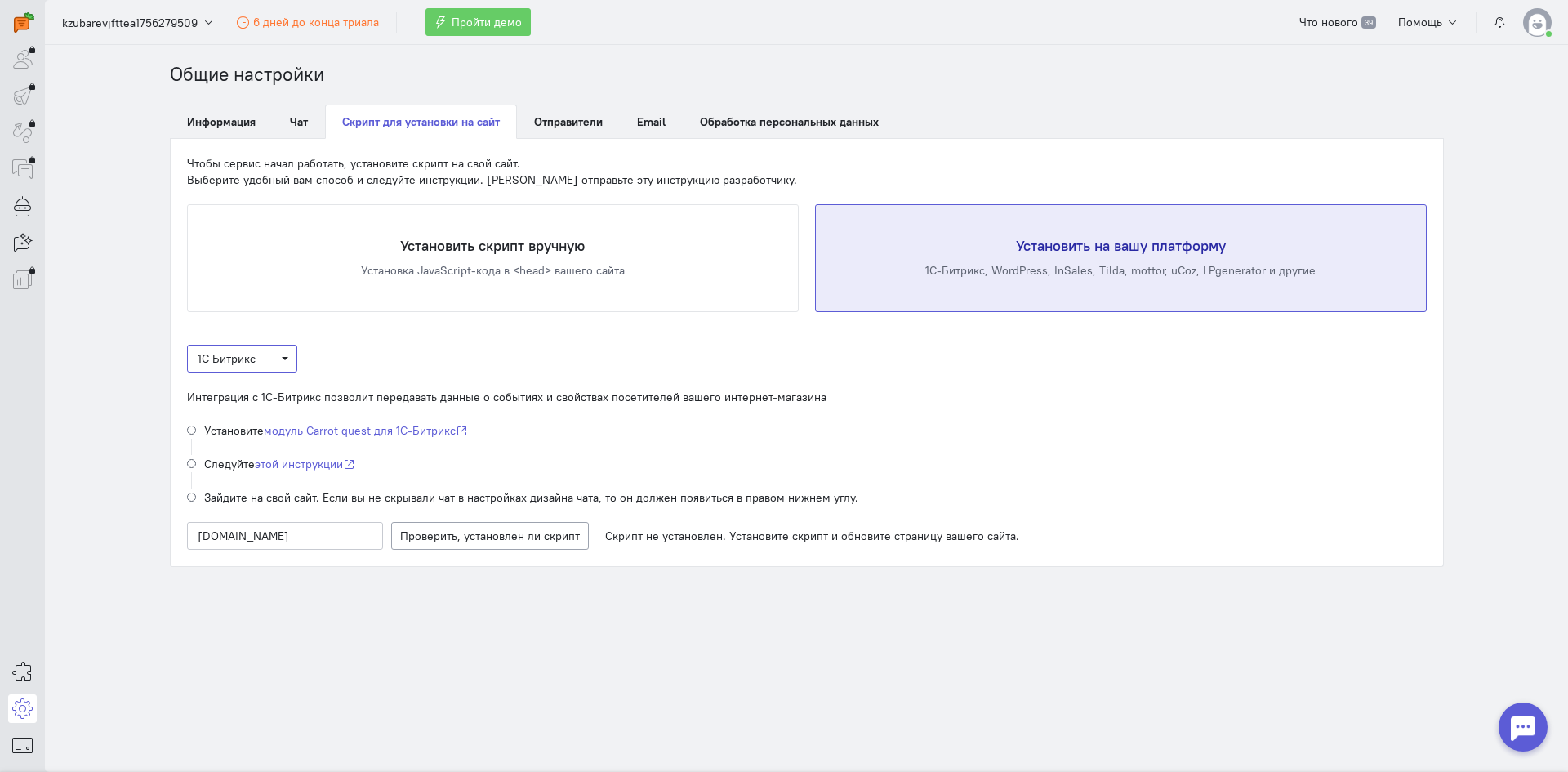
click at [243, 355] on span "1С Битрикс" at bounding box center [226, 358] width 58 height 14
click at [232, 496] on div "Tilda" at bounding box center [252, 495] width 106 height 16
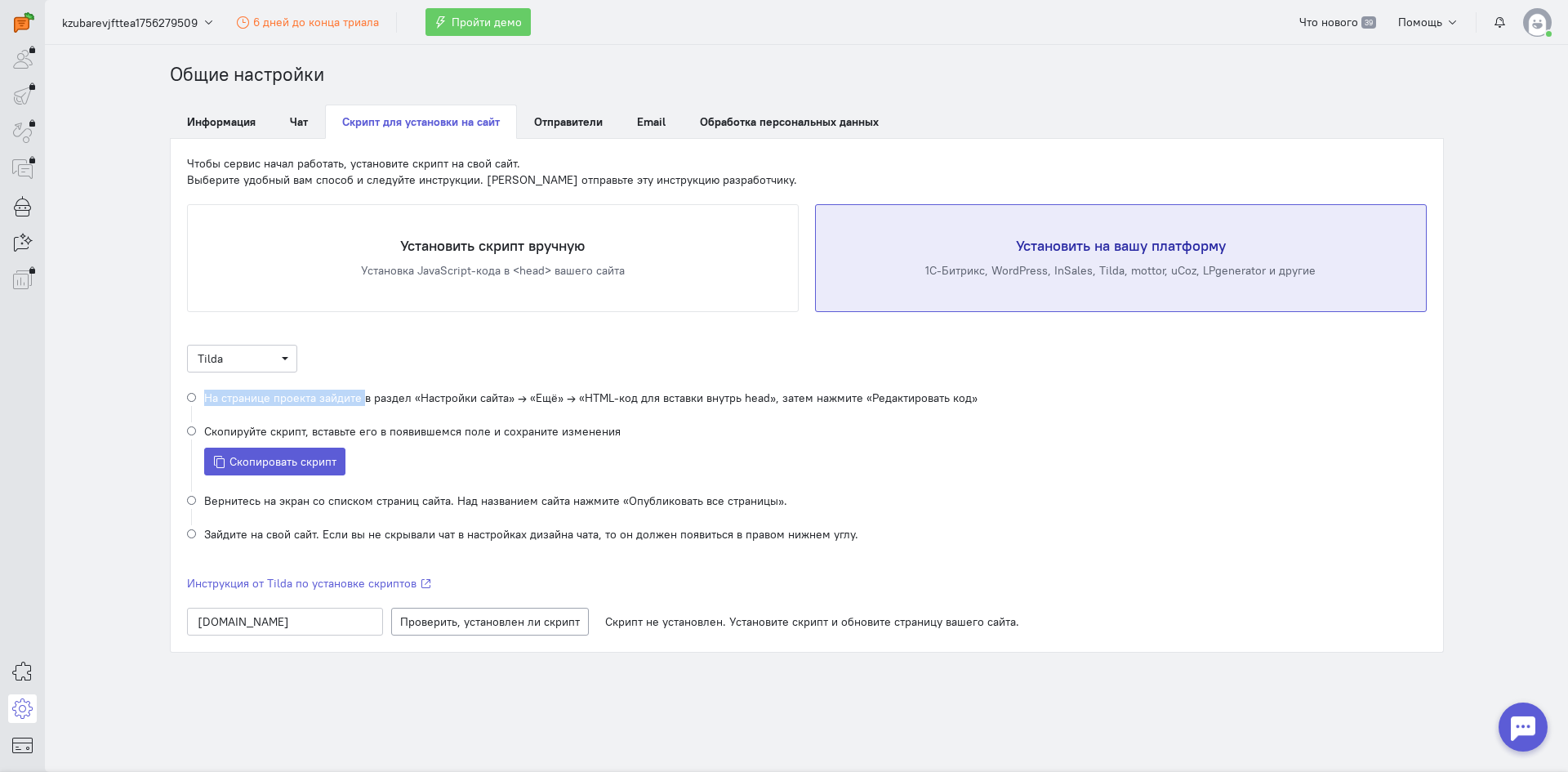
drag, startPoint x: 381, startPoint y: 399, endPoint x: 969, endPoint y: 396, distance: 588.0
click at [969, 396] on li "На странице проекта зайдите в раздел «Настройки сайта» → «Ещё» → «HTML-код для …" at bounding box center [807, 405] width 1240 height 33
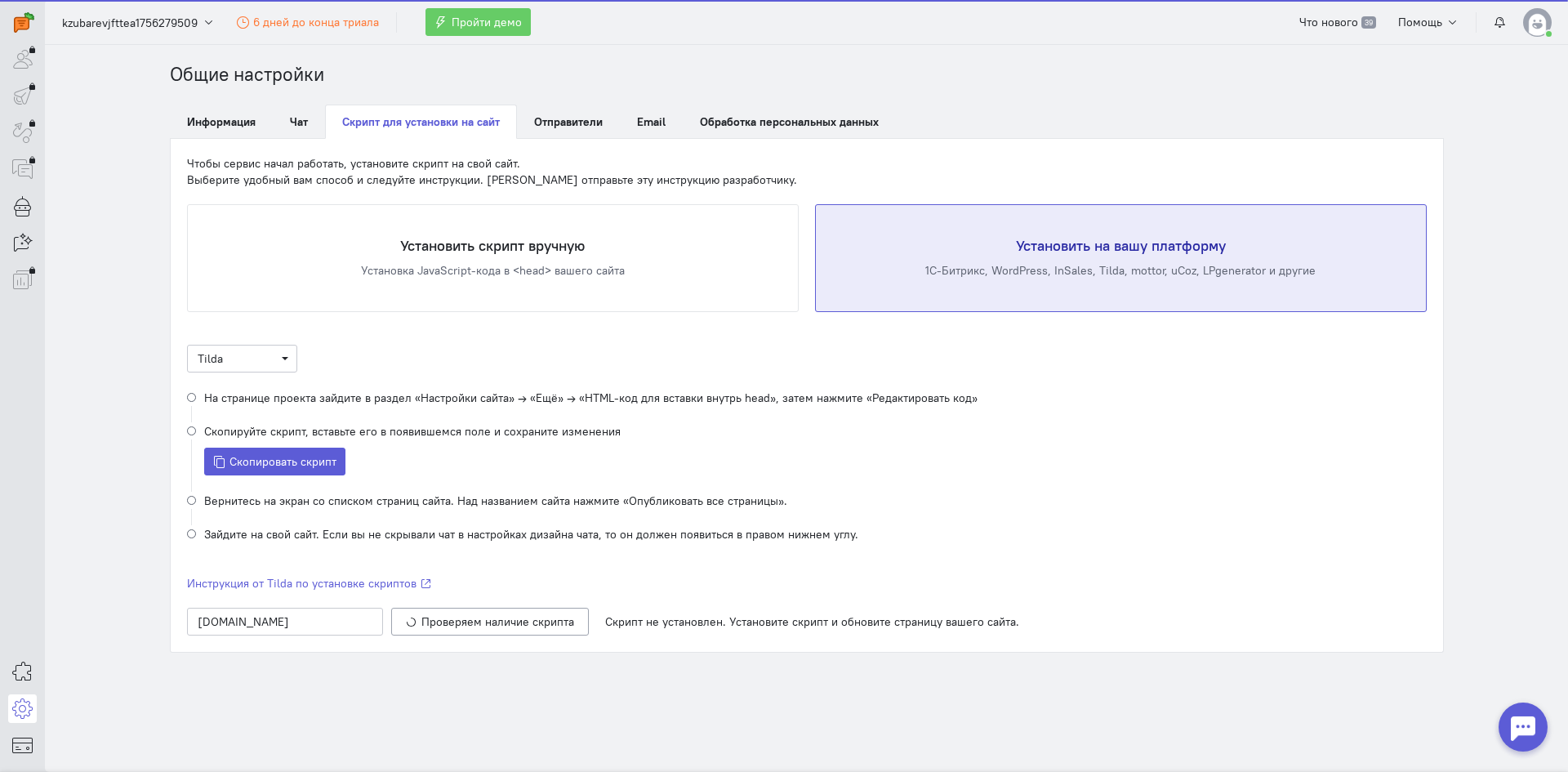
click at [959, 400] on div "На странице проекта зайдите в раздел «Настройки сайта» → «Ещё» → «HTML-код для …" at bounding box center [591, 398] width 774 height 16
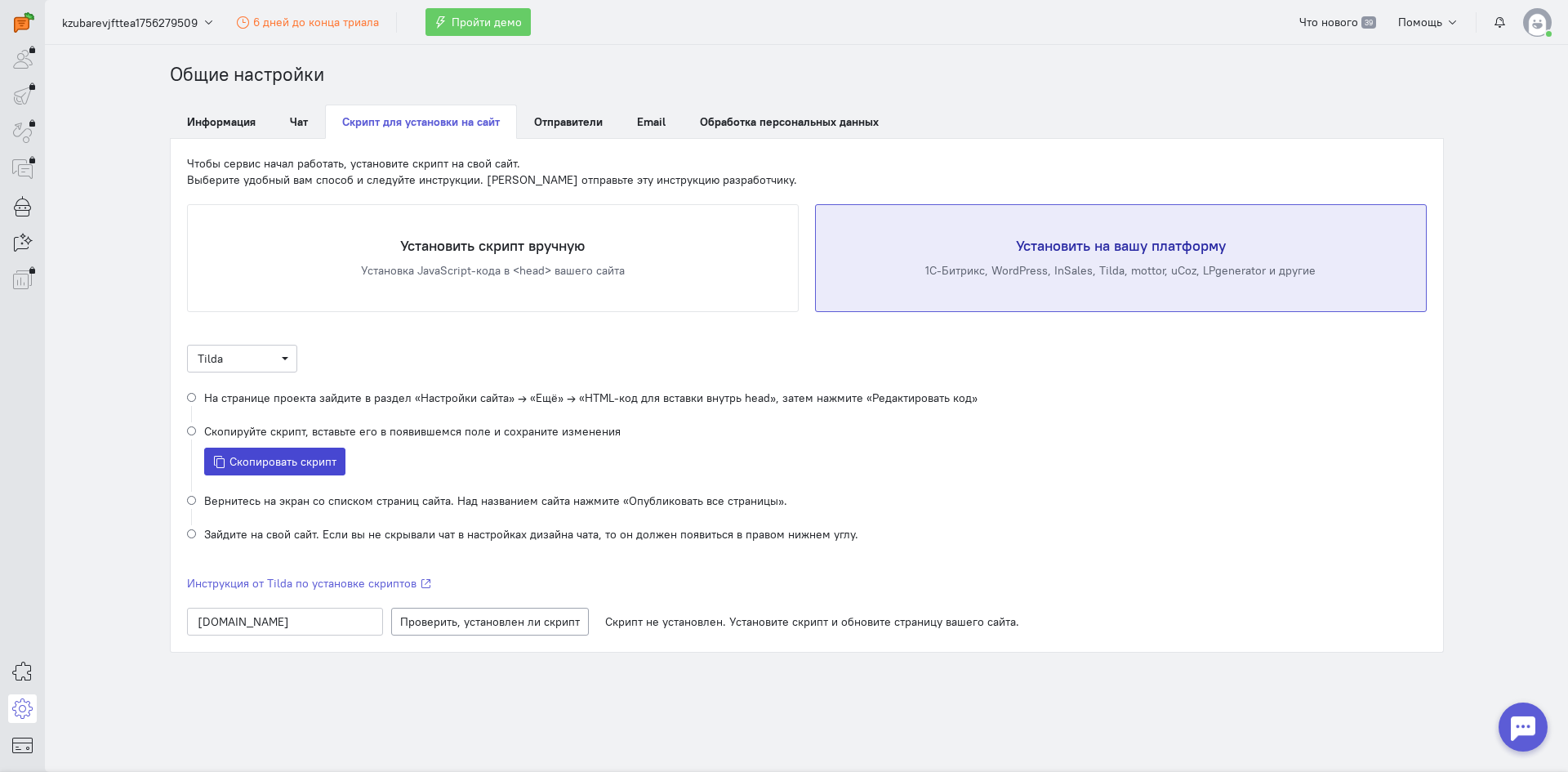
click at [286, 461] on span "Скопировать скрипт" at bounding box center [283, 461] width 107 height 14
drag, startPoint x: 313, startPoint y: 529, endPoint x: 862, endPoint y: 531, distance: 549.0
click at [862, 531] on li "Зайдите на свой сайт. Если вы не скрывали чат в настройках дизайна чата, то он …" at bounding box center [807, 533] width 1240 height 17
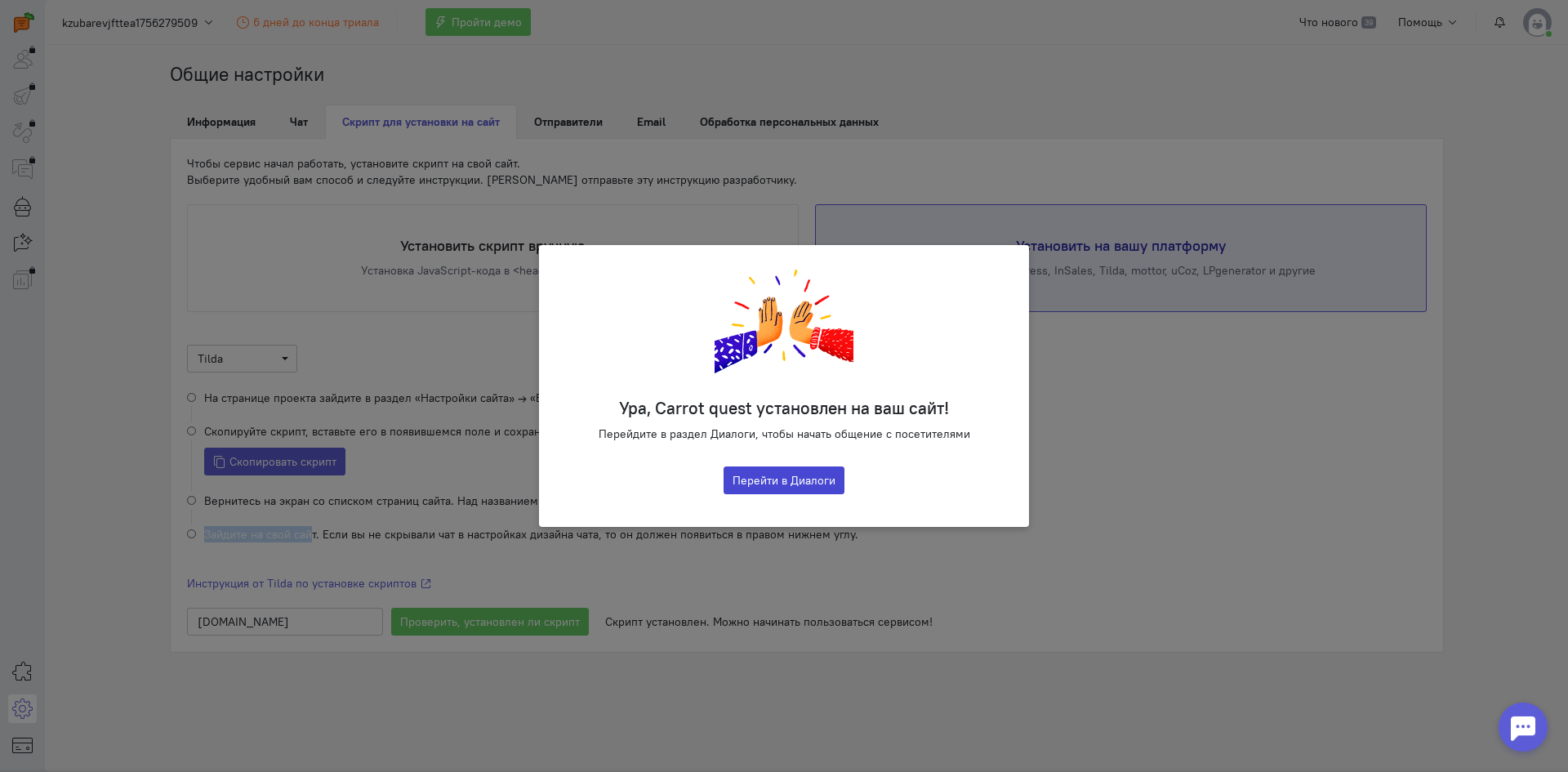
click at [780, 490] on button "Перейти в Диалоги" at bounding box center [784, 480] width 121 height 28
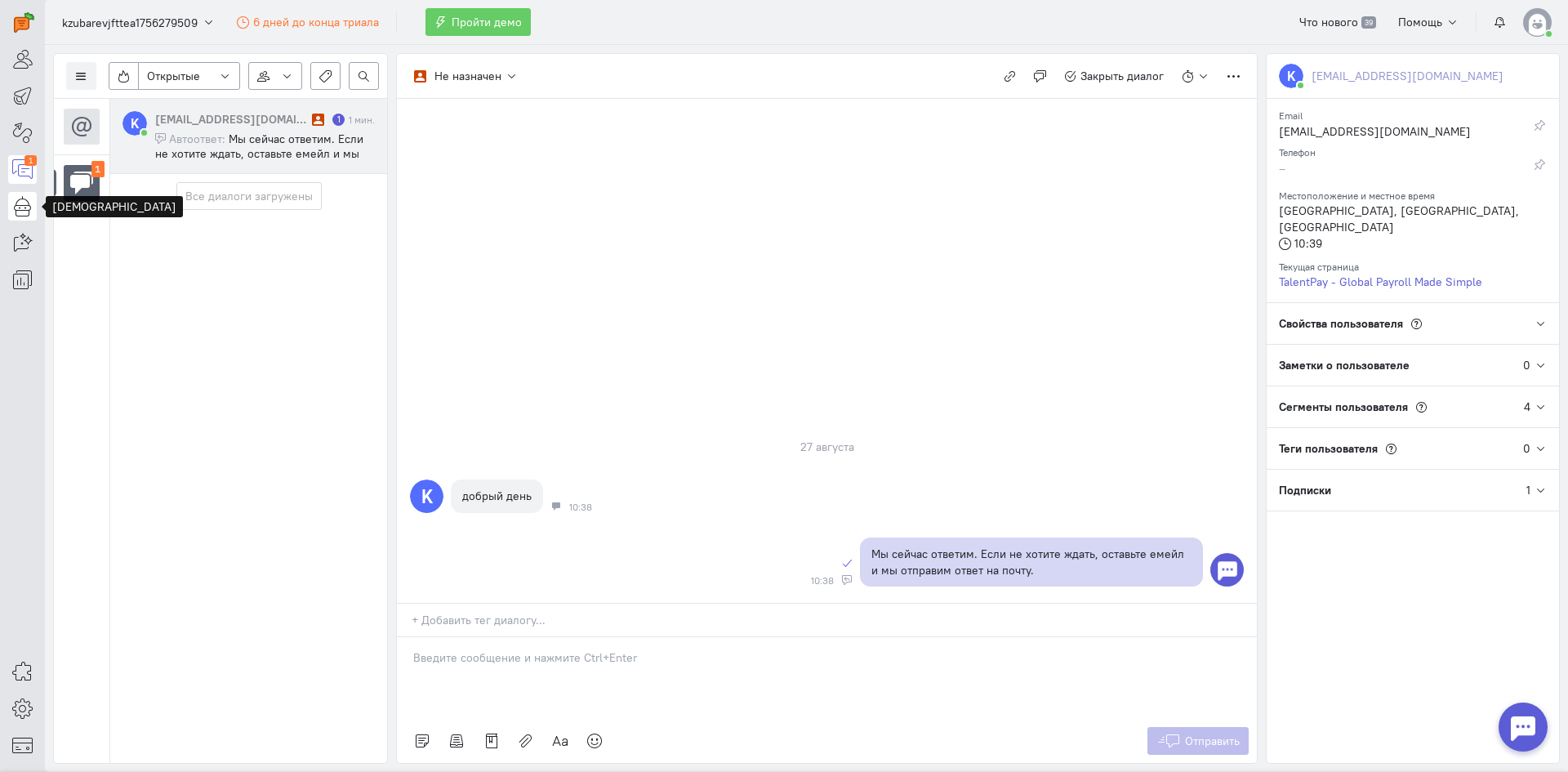
click at [17, 202] on icon at bounding box center [22, 206] width 21 height 20
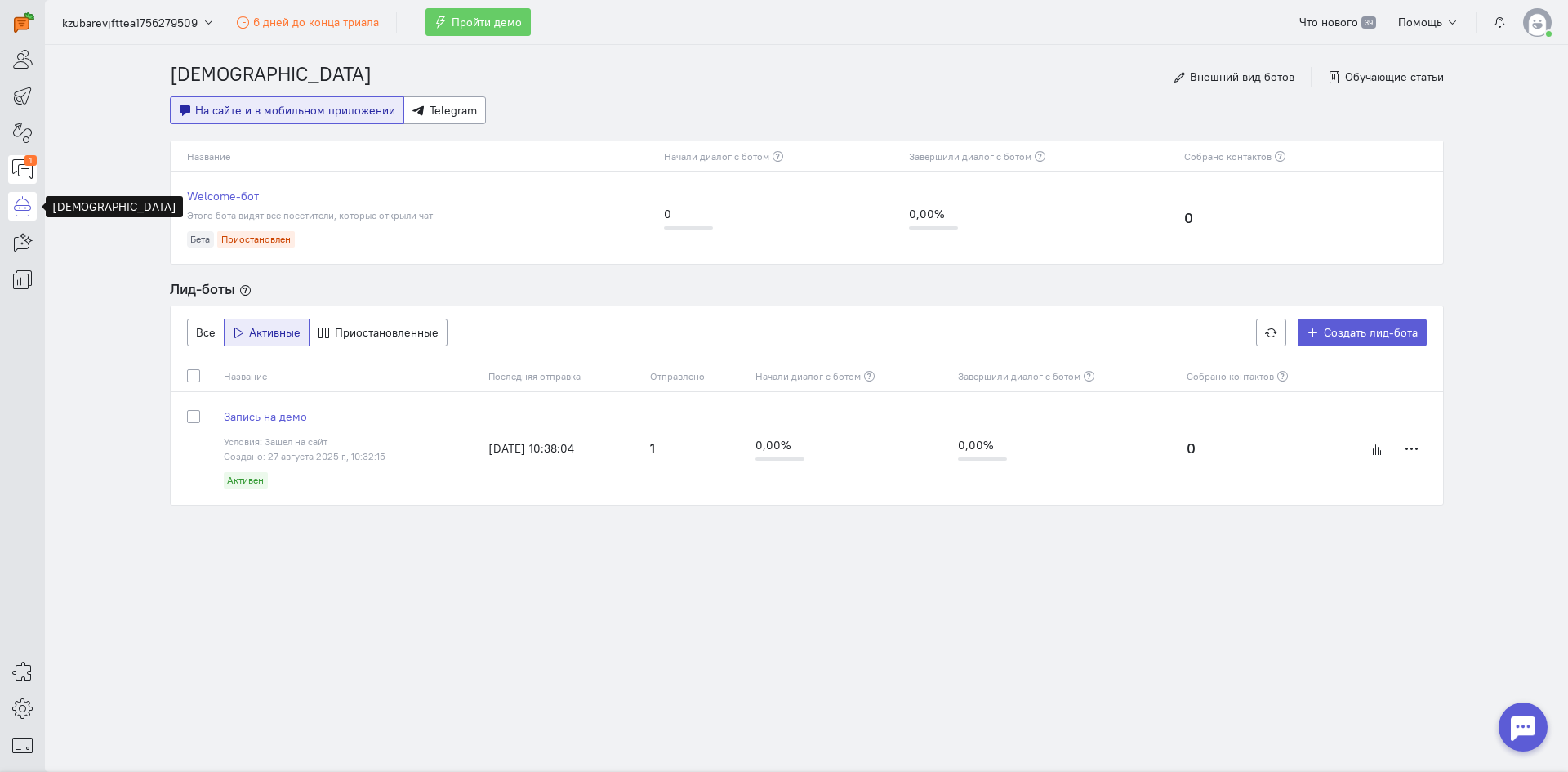
click at [18, 166] on icon at bounding box center [22, 169] width 21 height 20
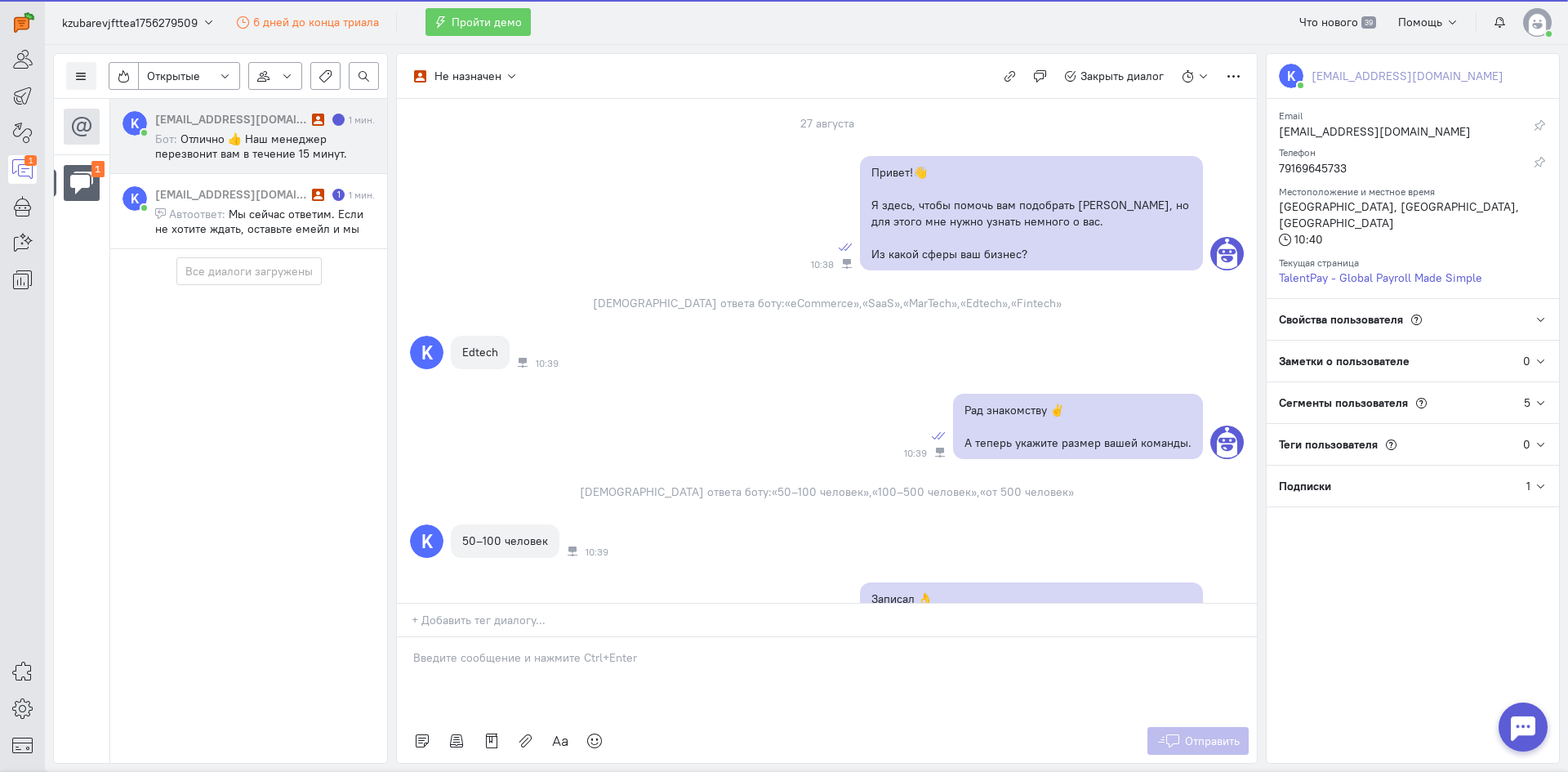
scroll to position [907, 0]
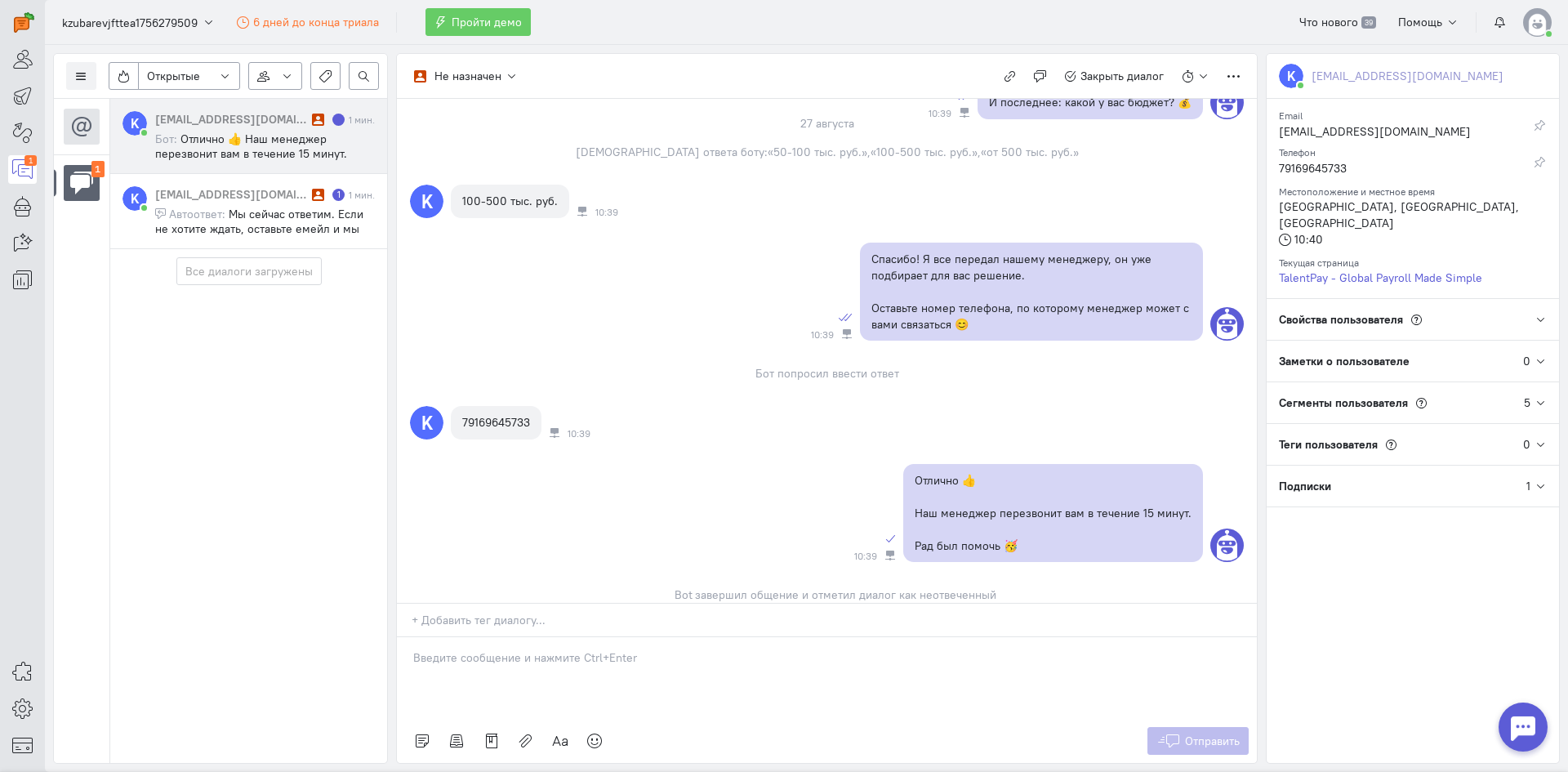
click at [255, 129] on div "k.zubarev@jft.team 1 мин. Бот: Отлично 👍 Наш менеджер перезвонит вам в течение …" at bounding box center [265, 136] width 220 height 50
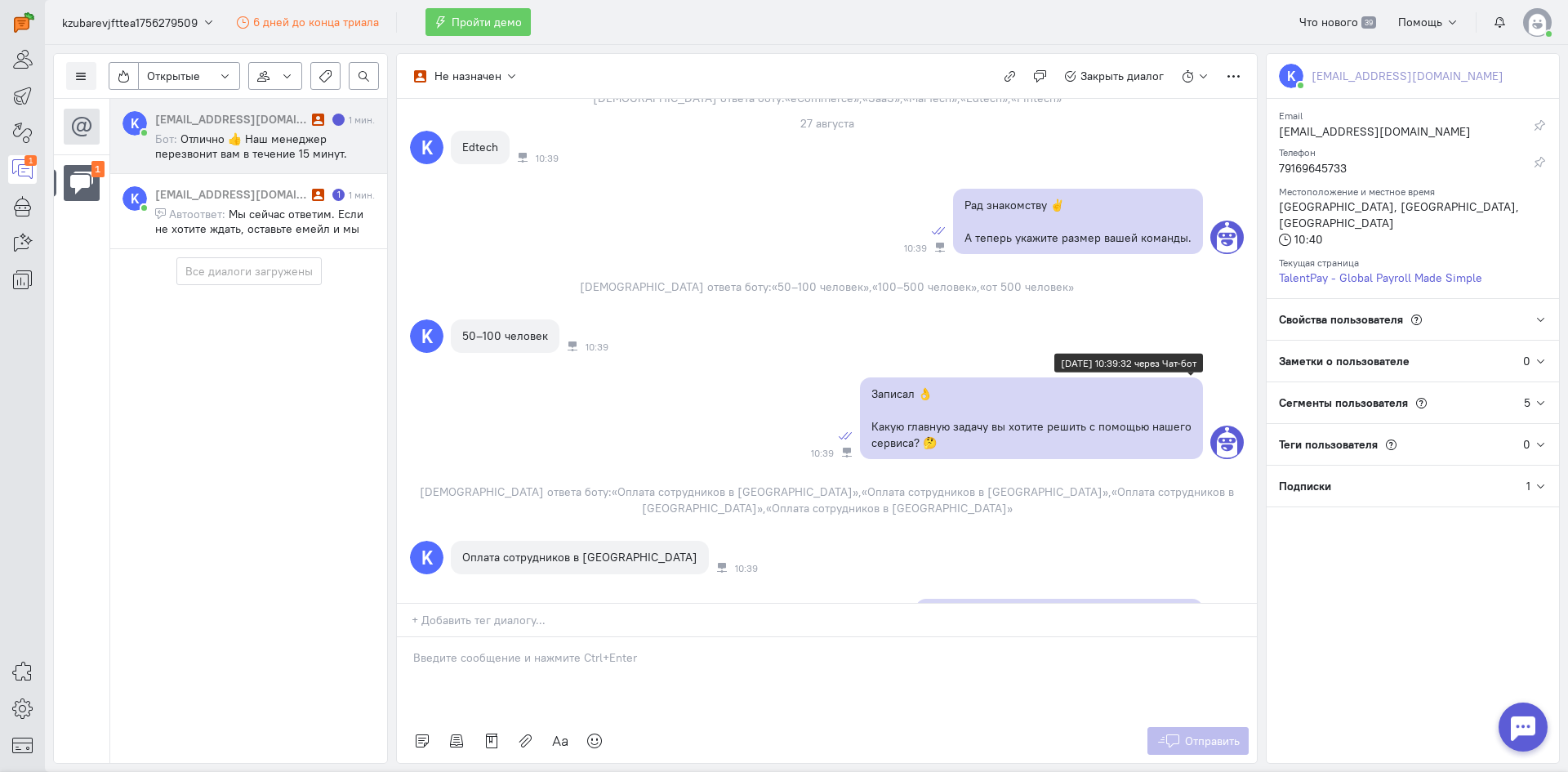
scroll to position [0, 0]
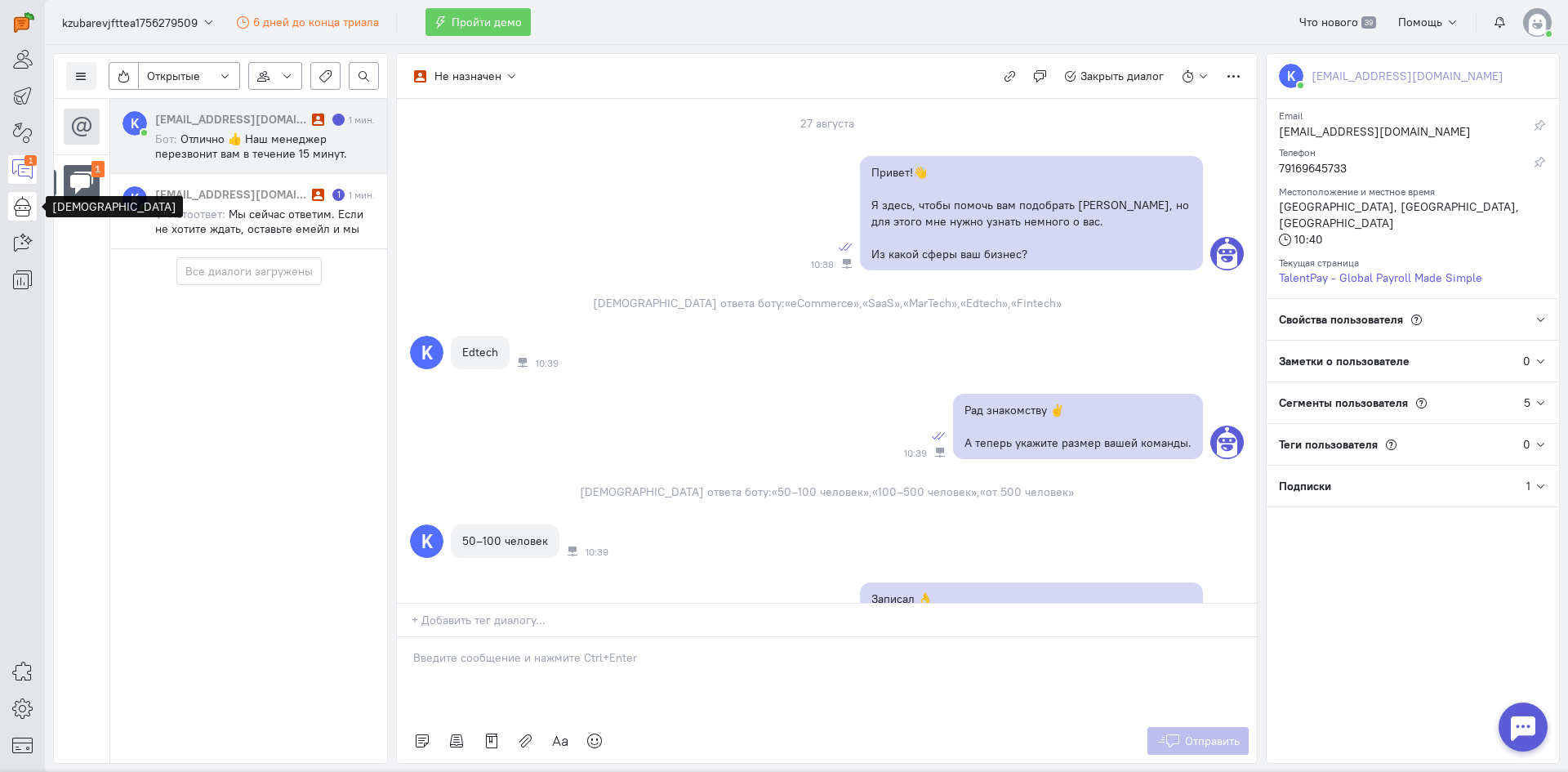
click at [32, 214] on link at bounding box center [22, 206] width 29 height 29
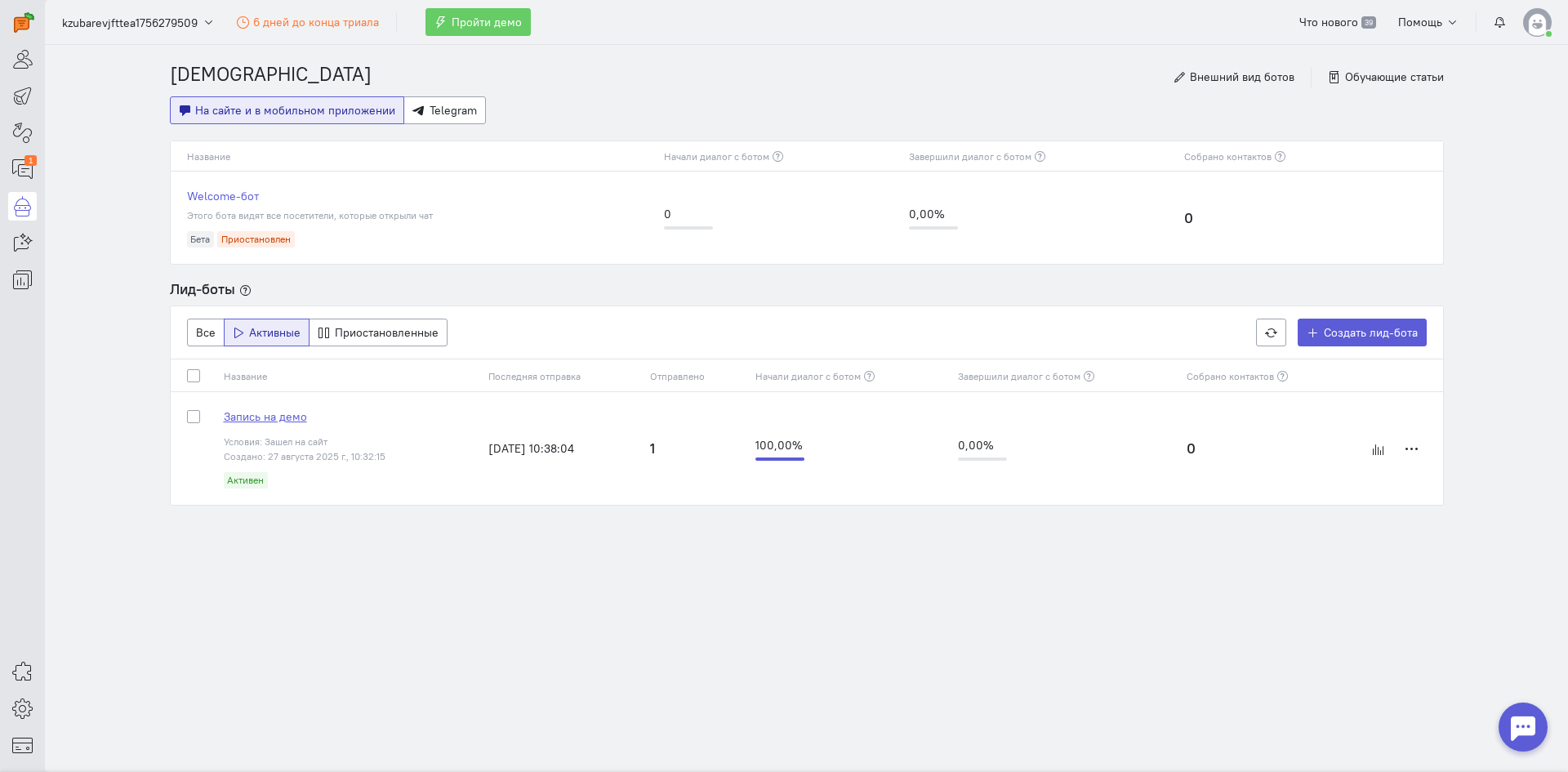
click at [256, 418] on span "Запись на демо" at bounding box center [265, 417] width 83 height 14
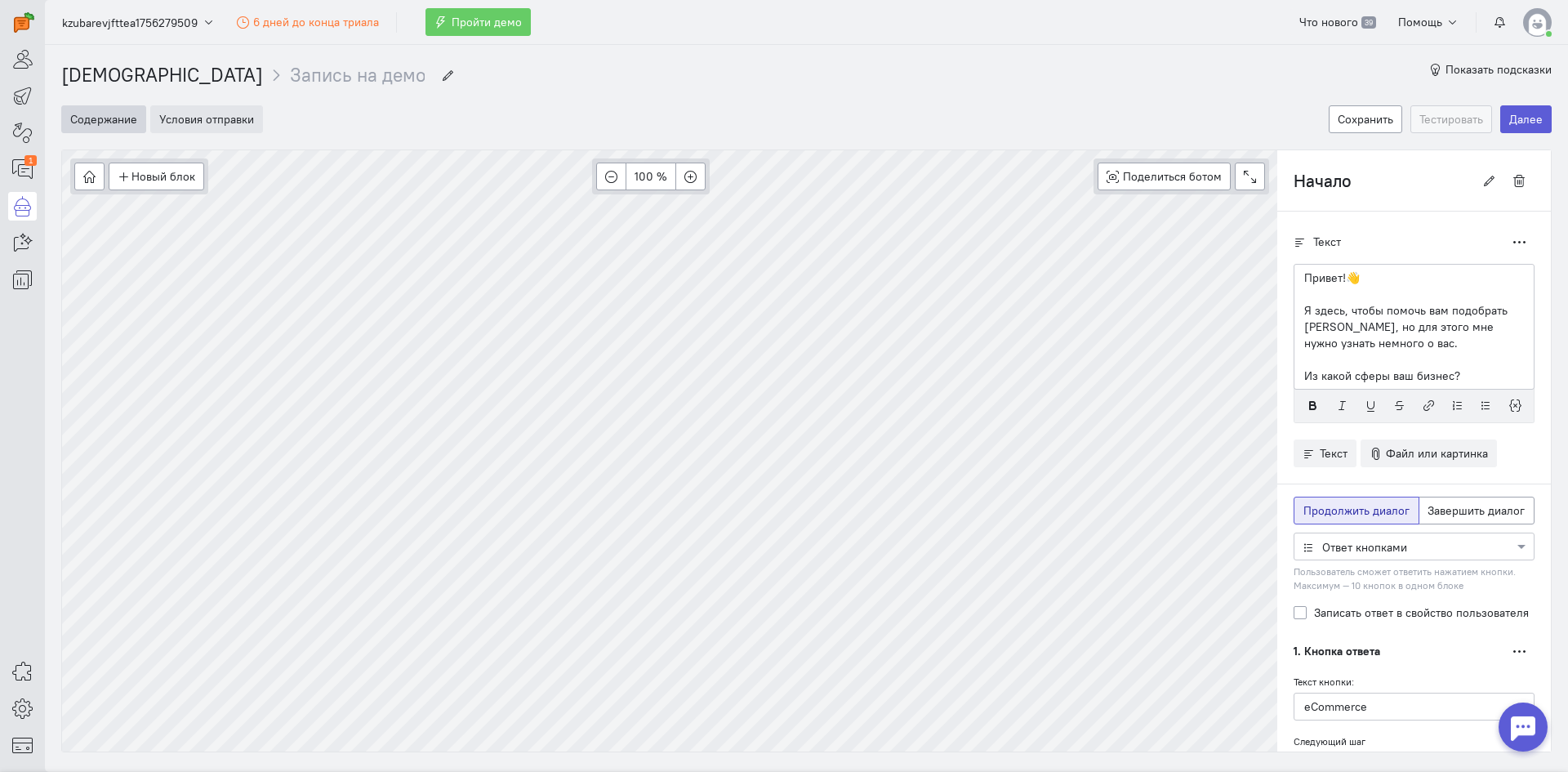
click at [214, 120] on button "Условия отправки" at bounding box center [206, 118] width 113 height 28
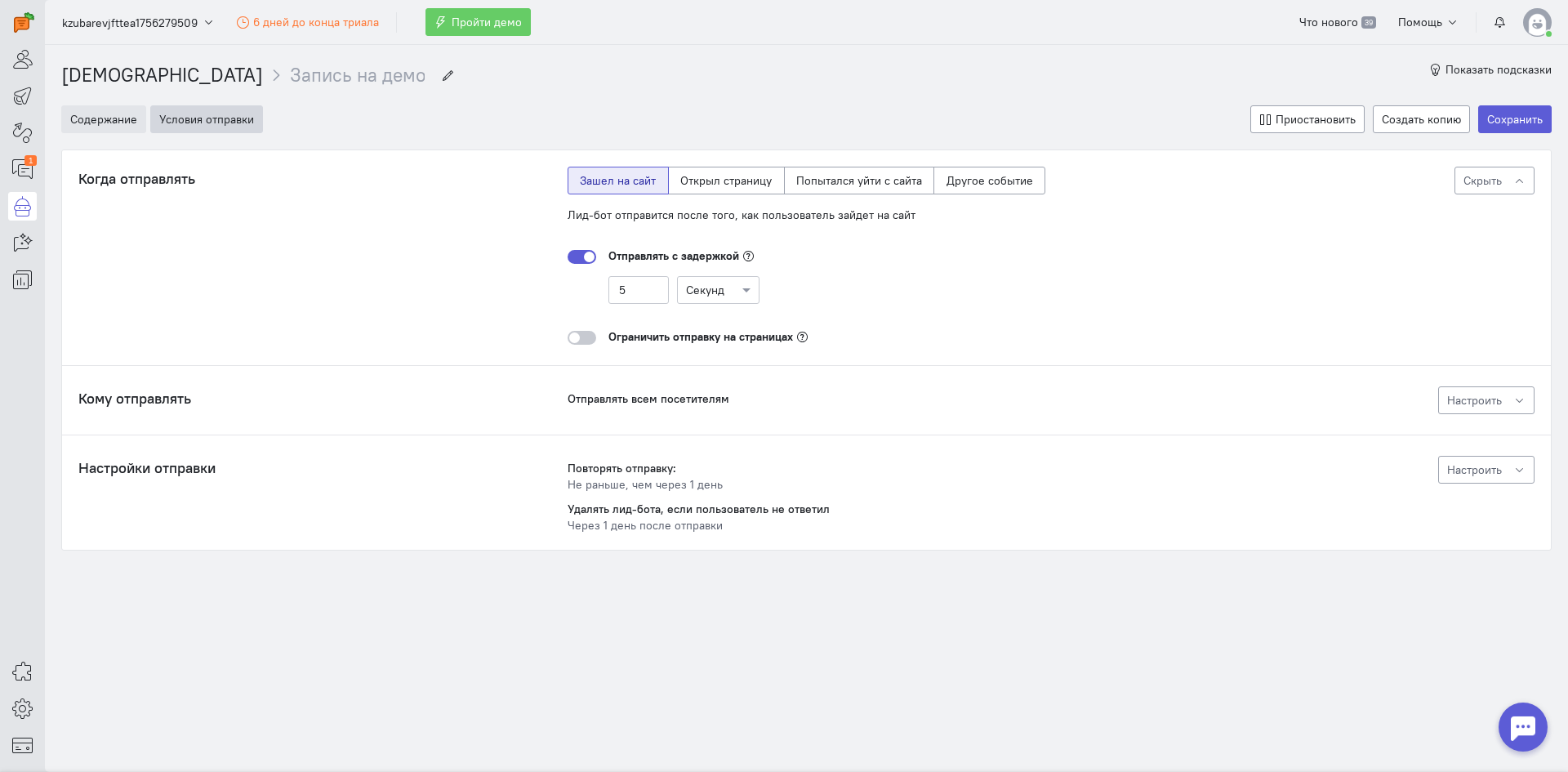
click at [126, 118] on button "Содержание" at bounding box center [103, 118] width 85 height 28
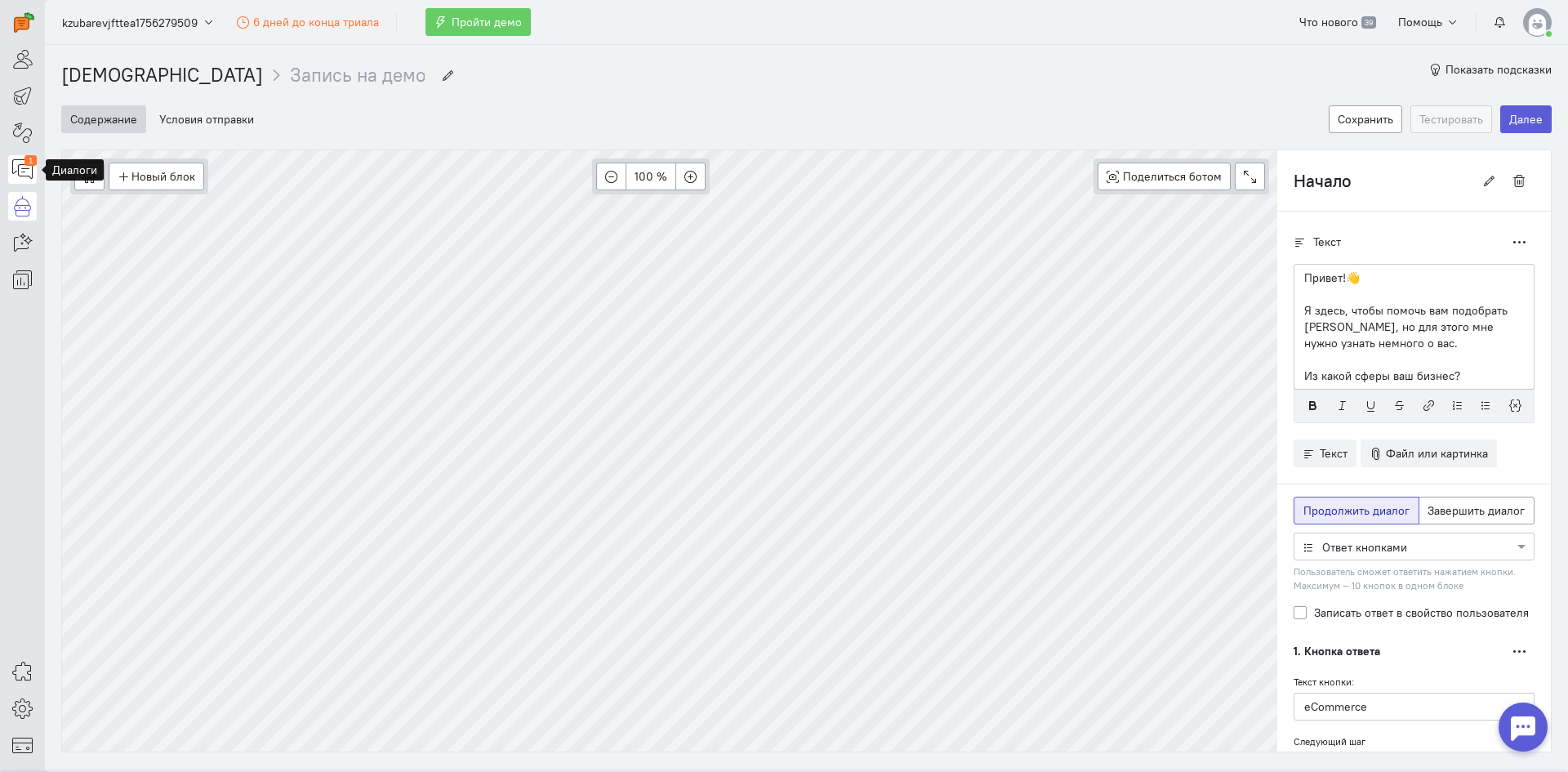
click at [29, 170] on icon at bounding box center [22, 169] width 21 height 20
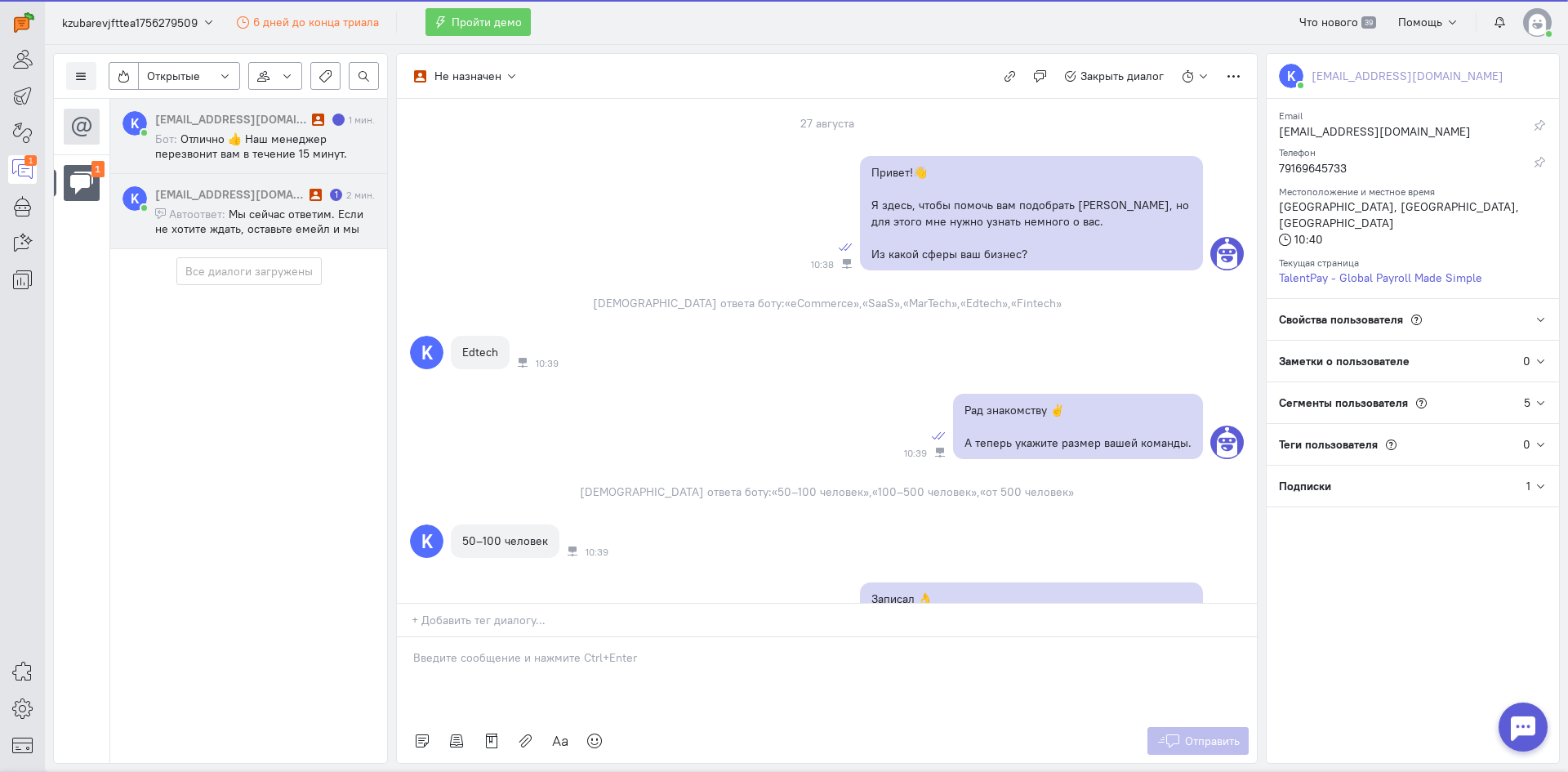
scroll to position [907, 0]
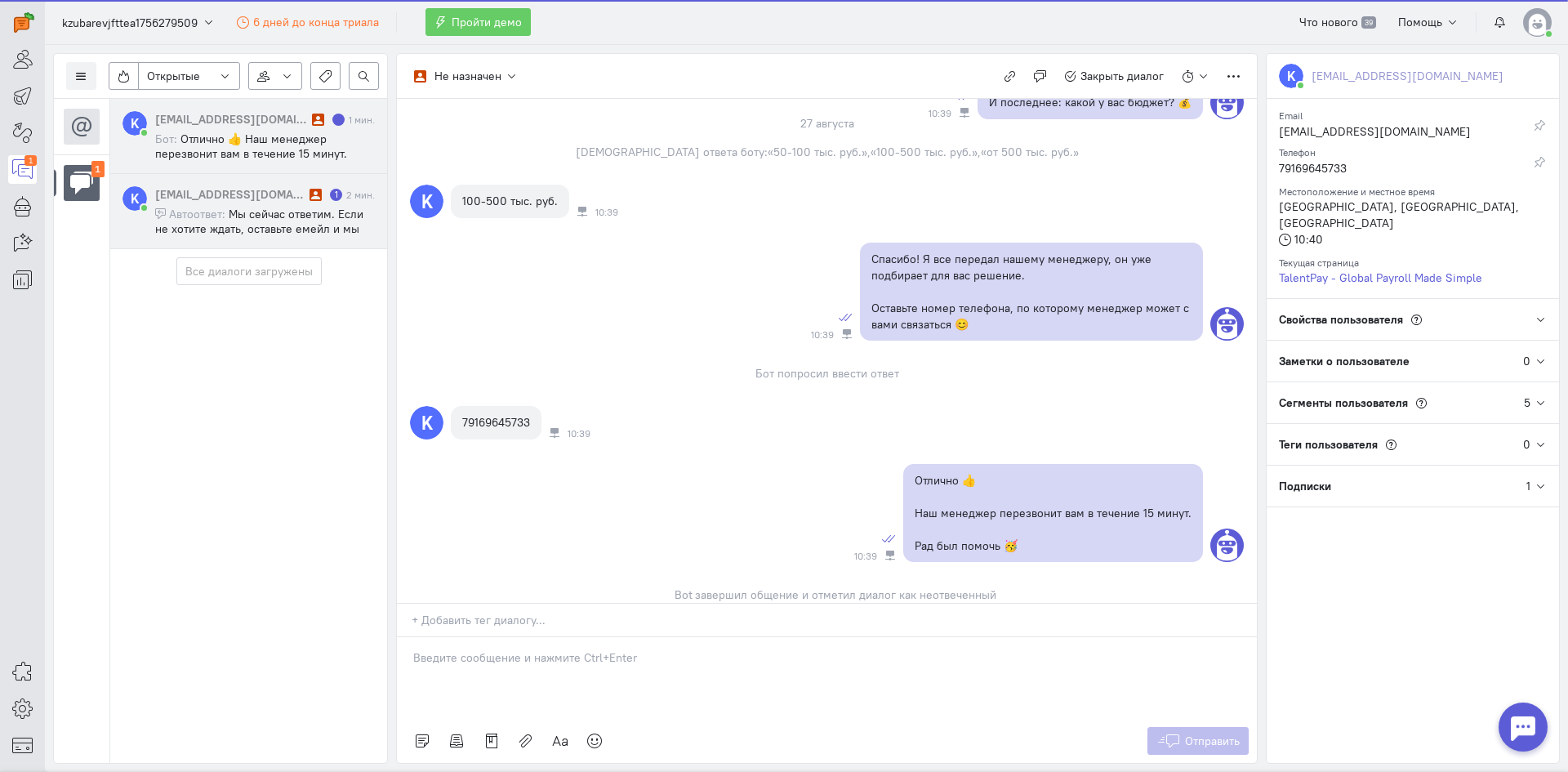
click at [268, 207] on span "Мы сейчас ответим. Если не хотите ждать, оставьте емейл и мы отправим ответ на …" at bounding box center [259, 228] width 208 height 44
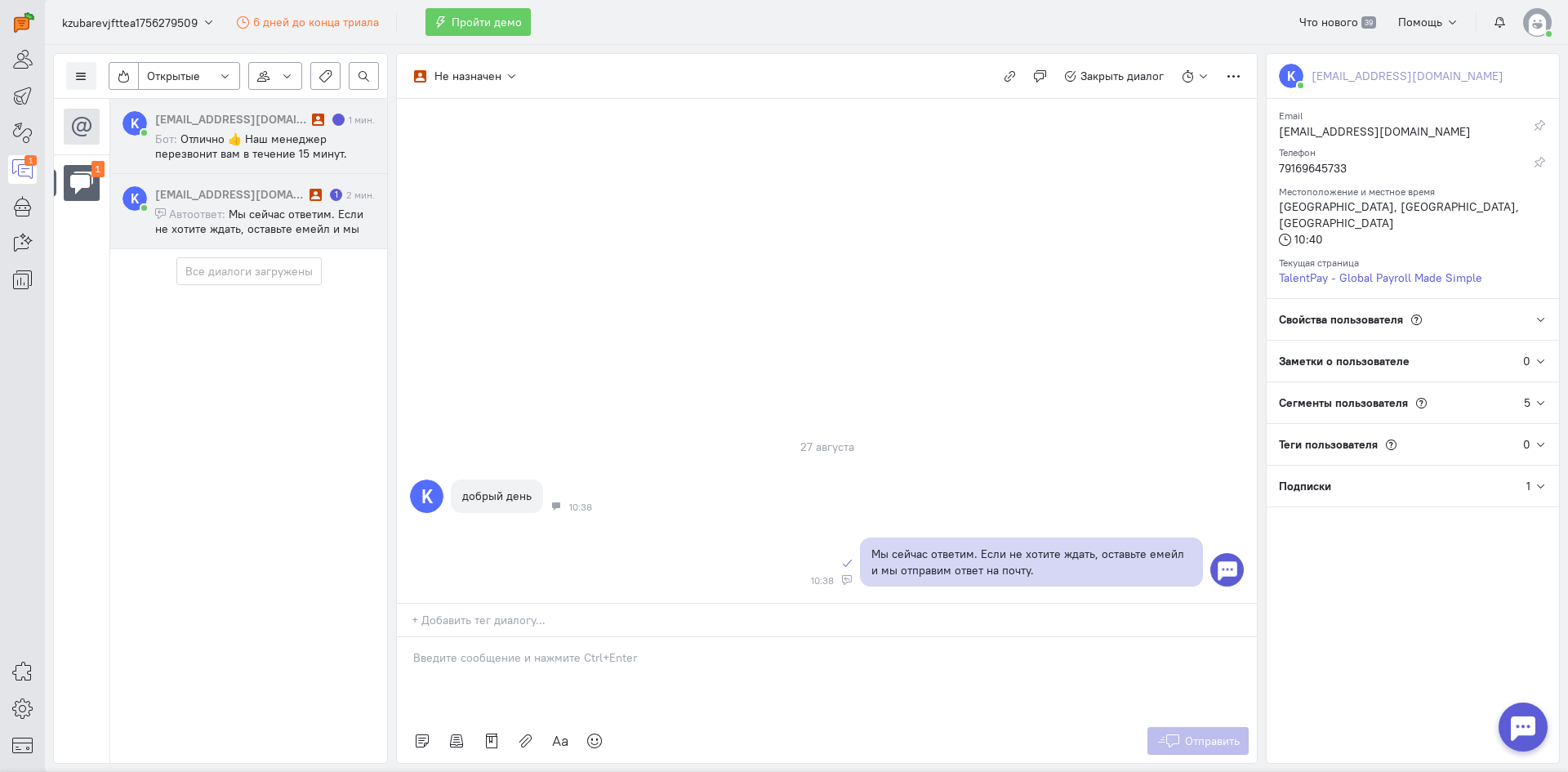
click at [188, 147] on span "Отлично 👍 Наш менеджер перезвонит вам в течение 15 минут. Рад был помочь 🥳" at bounding box center [251, 154] width 192 height 44
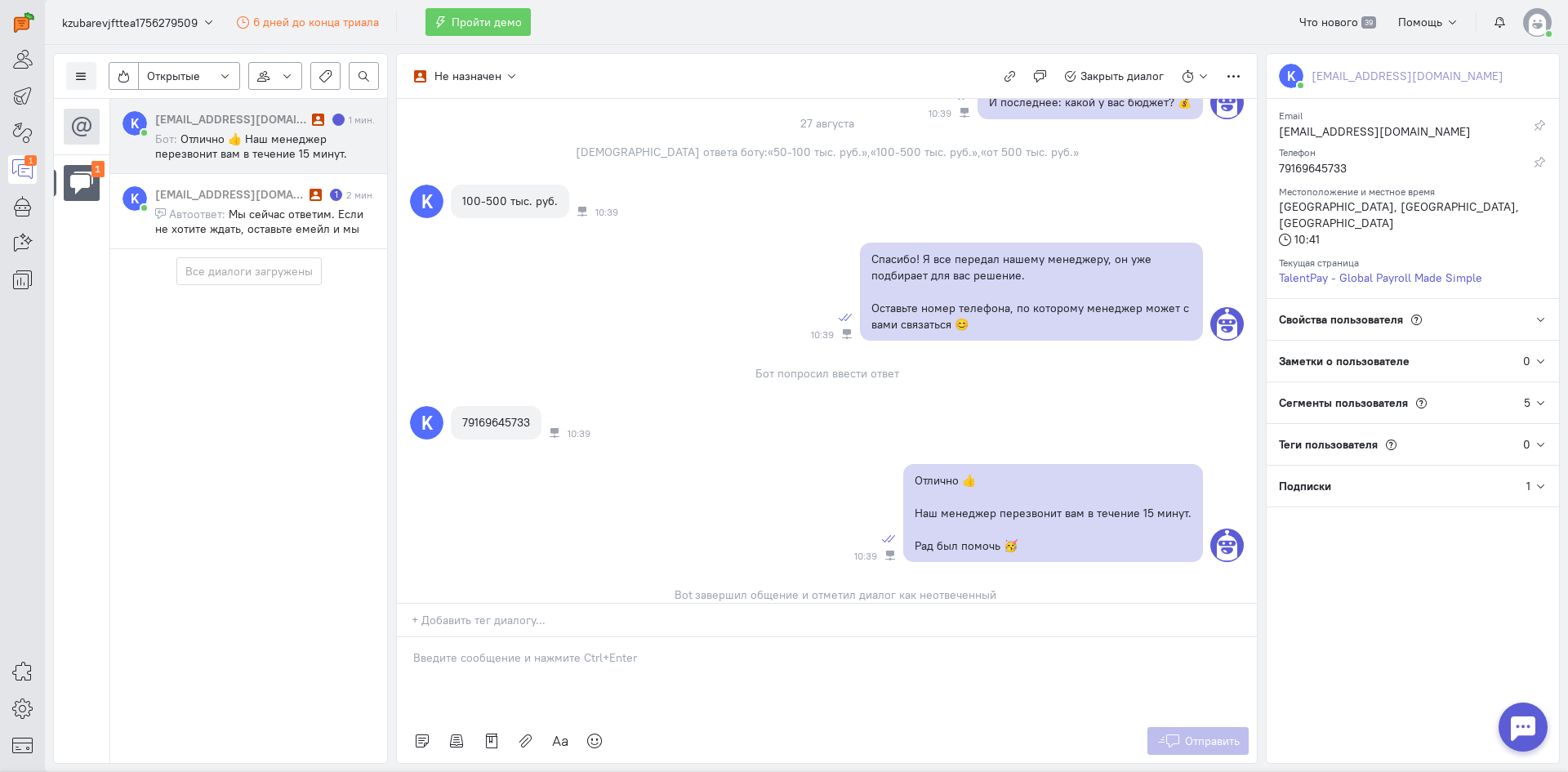
click at [1538, 729] on div at bounding box center [1523, 727] width 49 height 49
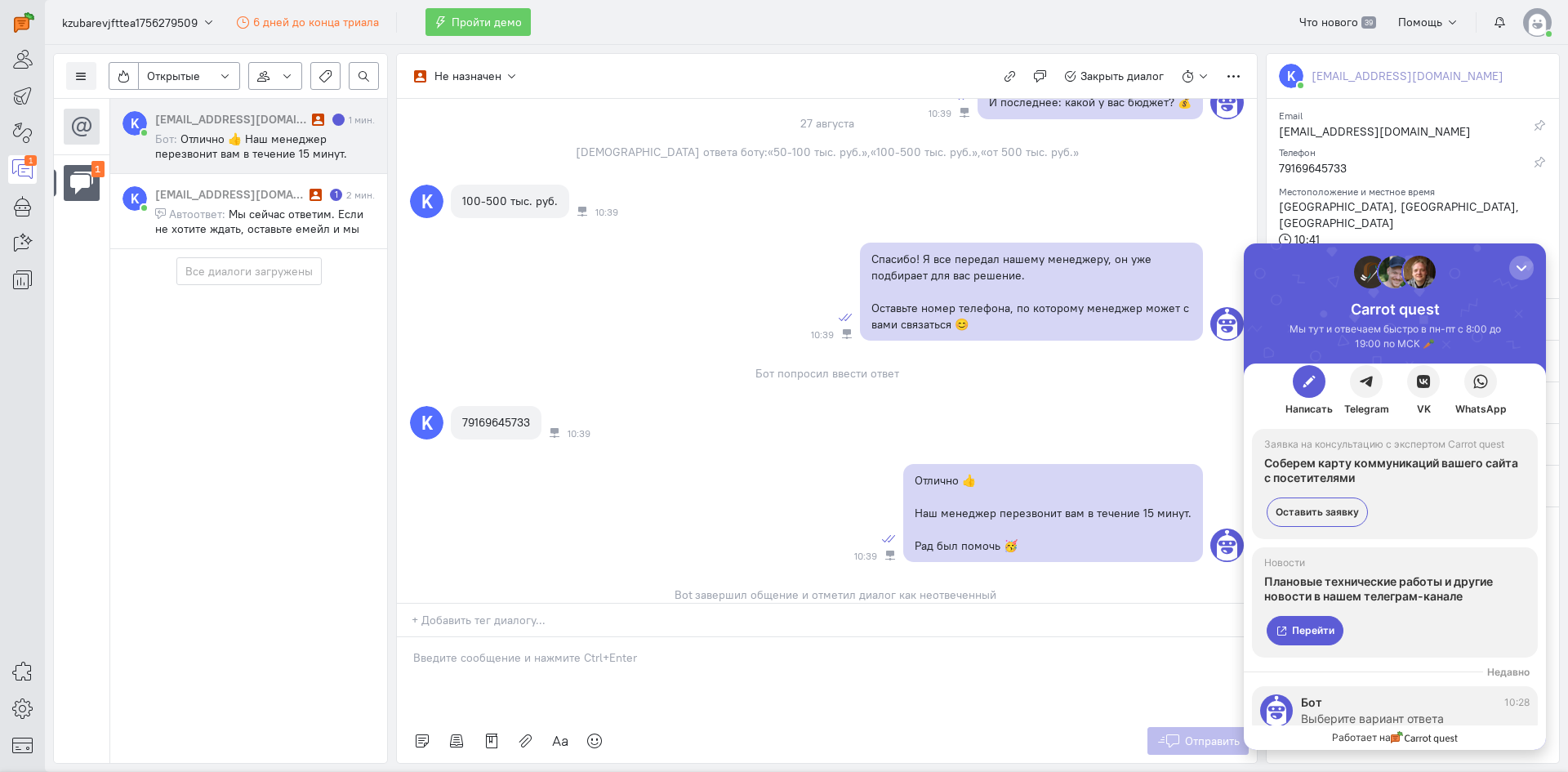
scroll to position [0, 0]
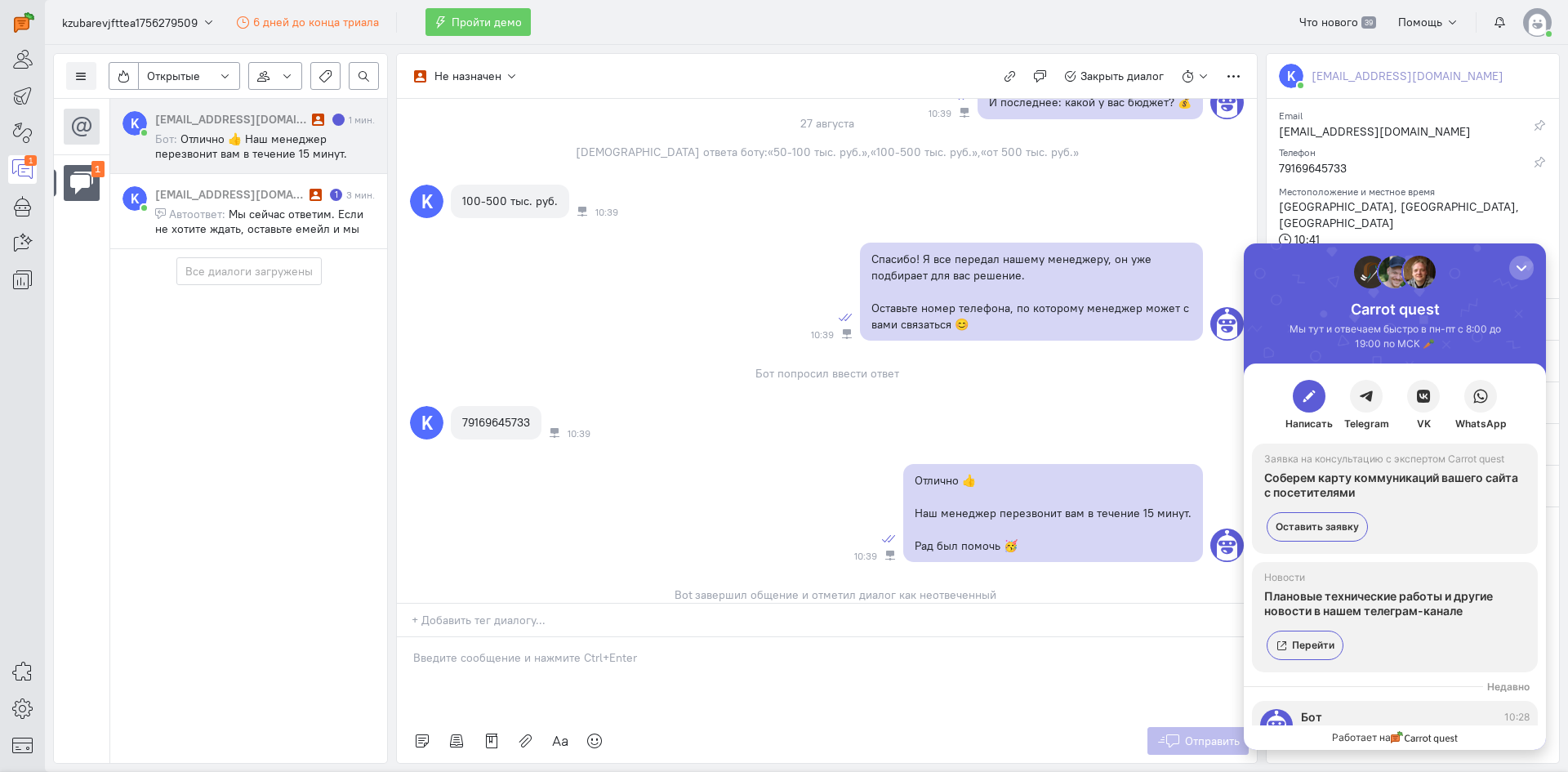
click at [204, 434] on div "K k.zubarev@jft.team 1 мин. Бот: Отлично 👍 Наш менеджер перезвонит вам в течени…" at bounding box center [248, 431] width 277 height 664
click at [13, 191] on div "1" at bounding box center [22, 147] width 45 height 294
click at [13, 204] on icon at bounding box center [22, 206] width 21 height 20
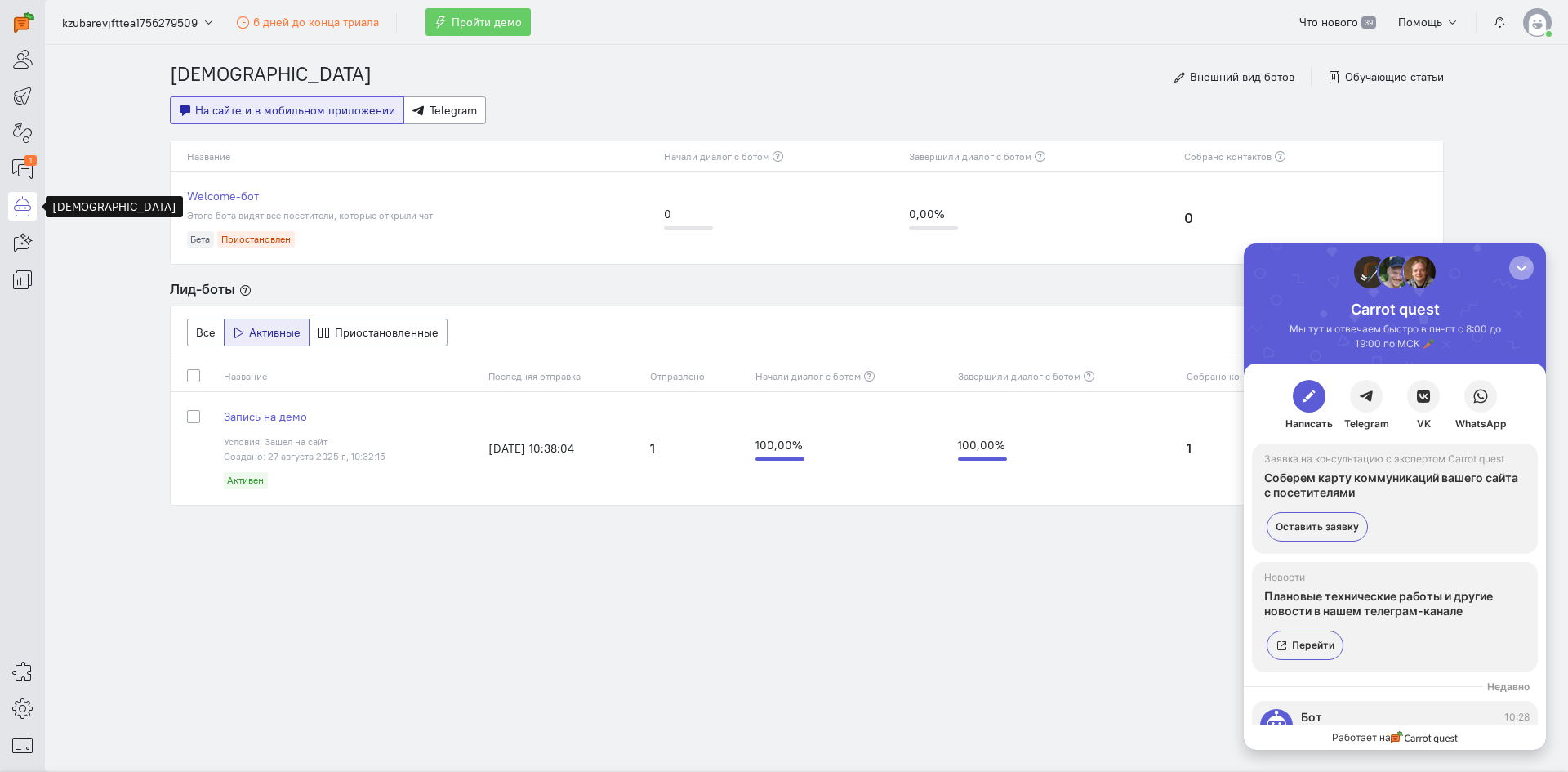
click at [1526, 258] on button "button" at bounding box center [1521, 268] width 24 height 24
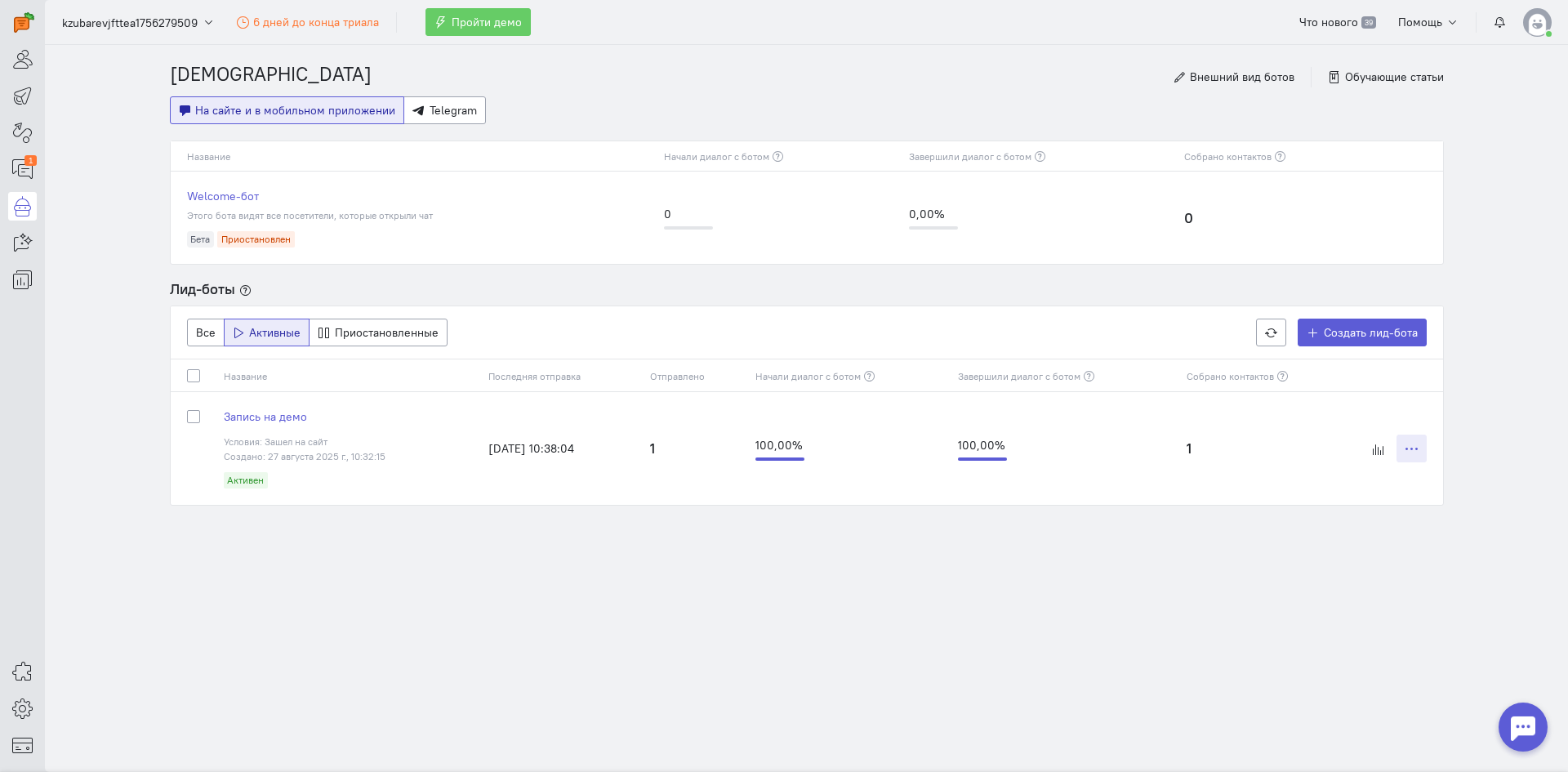
click at [1414, 453] on icon at bounding box center [1412, 449] width 13 height 13
click at [765, 625] on section "Чат-боты Внешний вид ботов Обучающие статьи На сайте и в мобильном приложении T…" at bounding box center [806, 408] width 1523 height 727
click at [285, 404] on td "Запись на демо Условия: Зашел на сайт Создано: 27 августа 2025 г., 10:32:15 Акт…" at bounding box center [347, 449] width 265 height 113
click at [283, 414] on span "Запись на демо" at bounding box center [265, 417] width 83 height 14
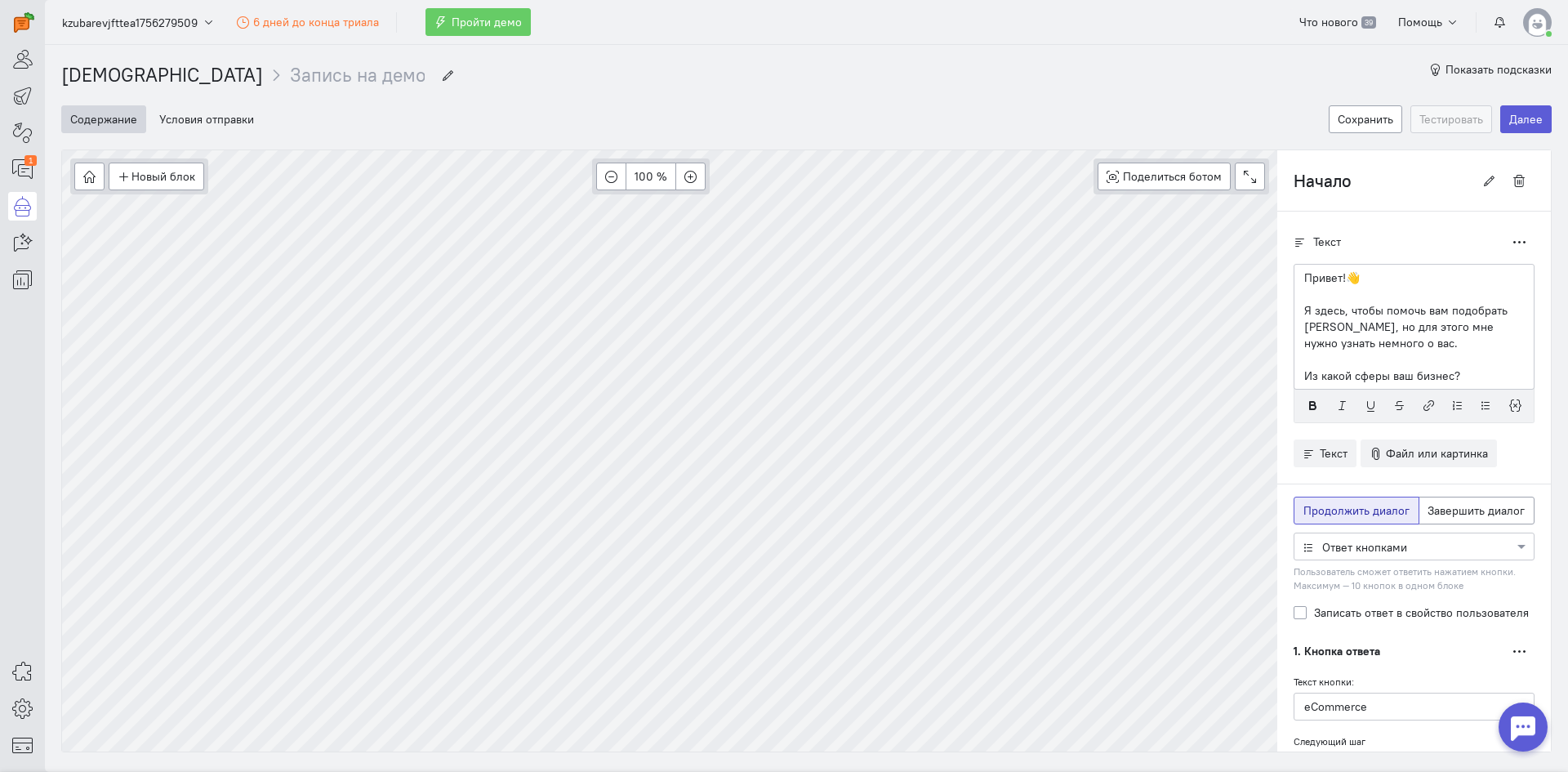
click at [541, 149] on cq-wizard "Содержание Условия отправки Сохранить Тестировать Далее Новый блок Сообщение Ус…" at bounding box center [806, 420] width 1491 height 663
click at [1518, 732] on div at bounding box center [1523, 727] width 49 height 49
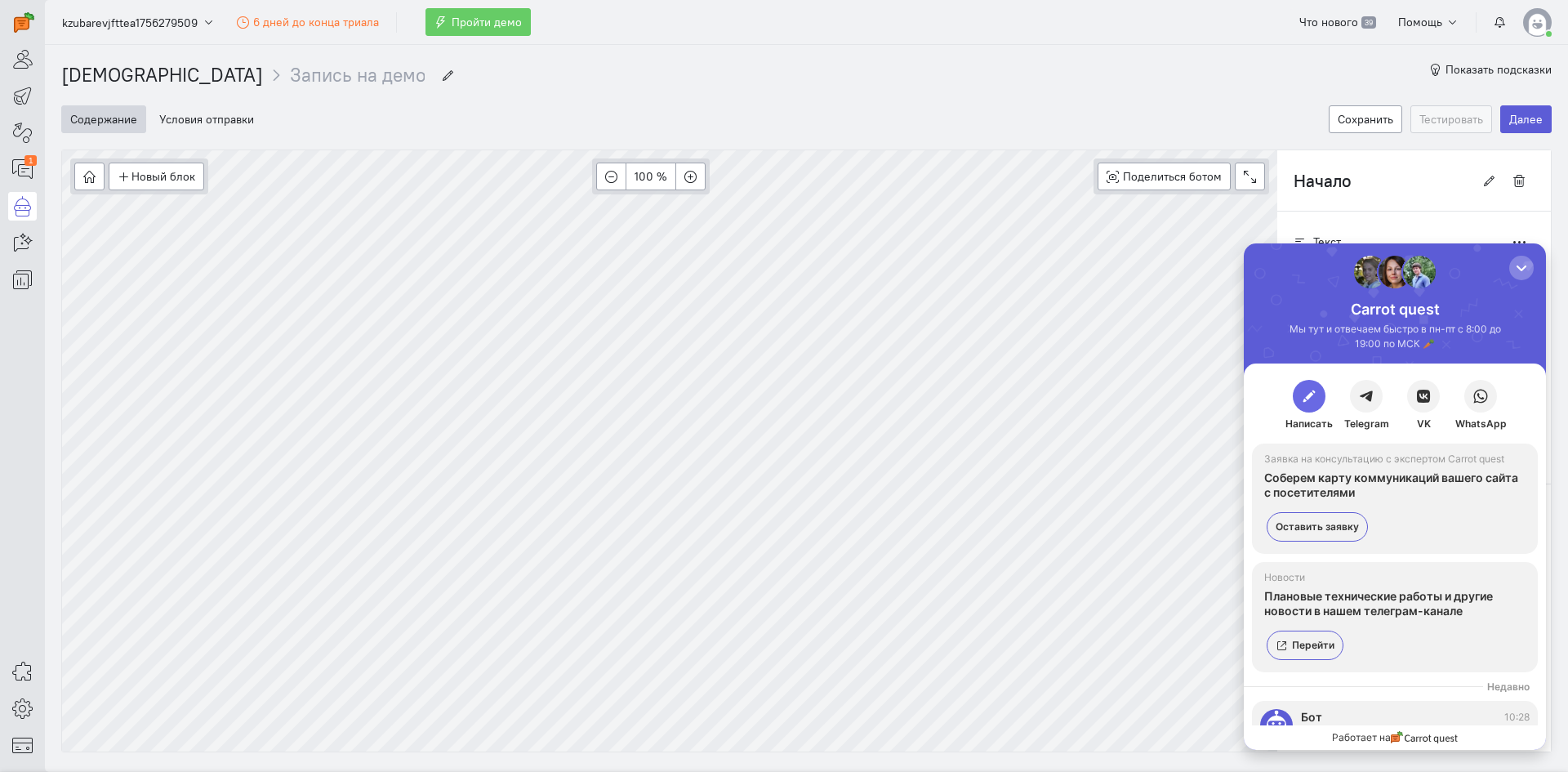
click at [1306, 403] on span "button" at bounding box center [1310, 396] width 16 height 16
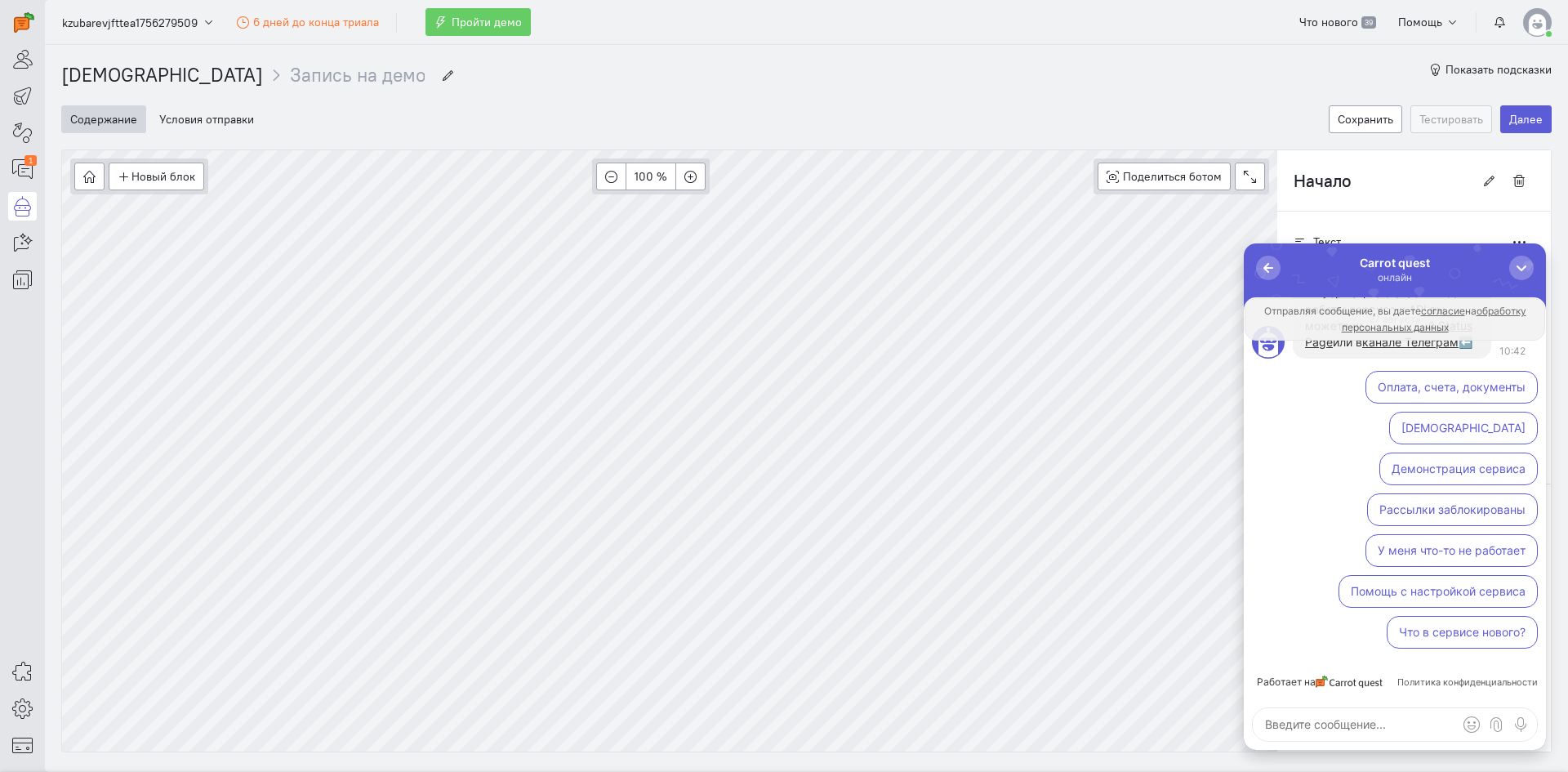
click at [1466, 598] on button "Помощь с настройкой сервиса" at bounding box center [1439, 592] width 199 height 32
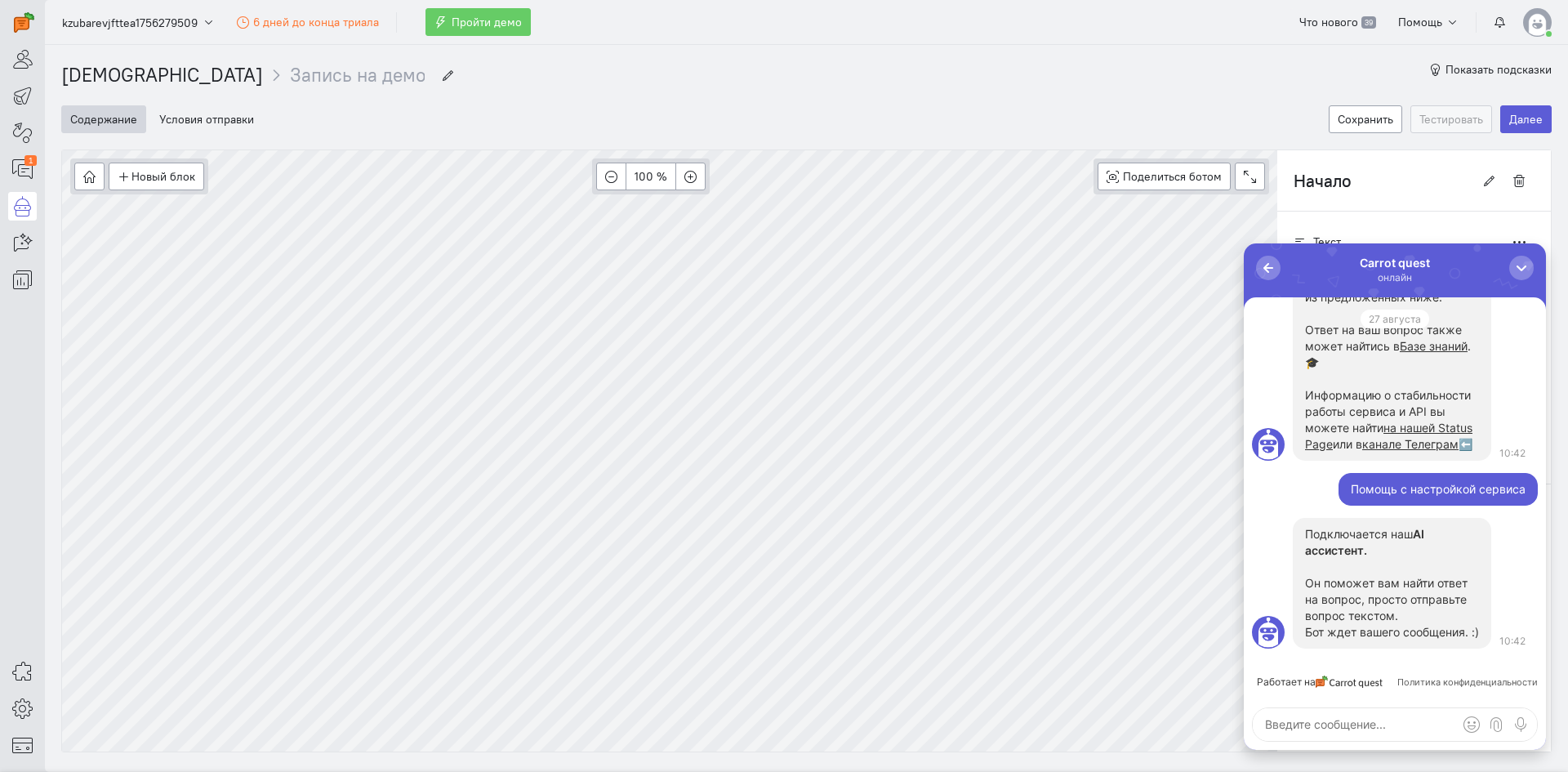
click at [1405, 741] on div "Работает на Политика конфиденциальности Подключается наш AI ассистент. Он помож…" at bounding box center [1395, 523] width 302 height 452
click at [1404, 737] on textarea at bounding box center [1395, 724] width 285 height 32
type textarea "V"
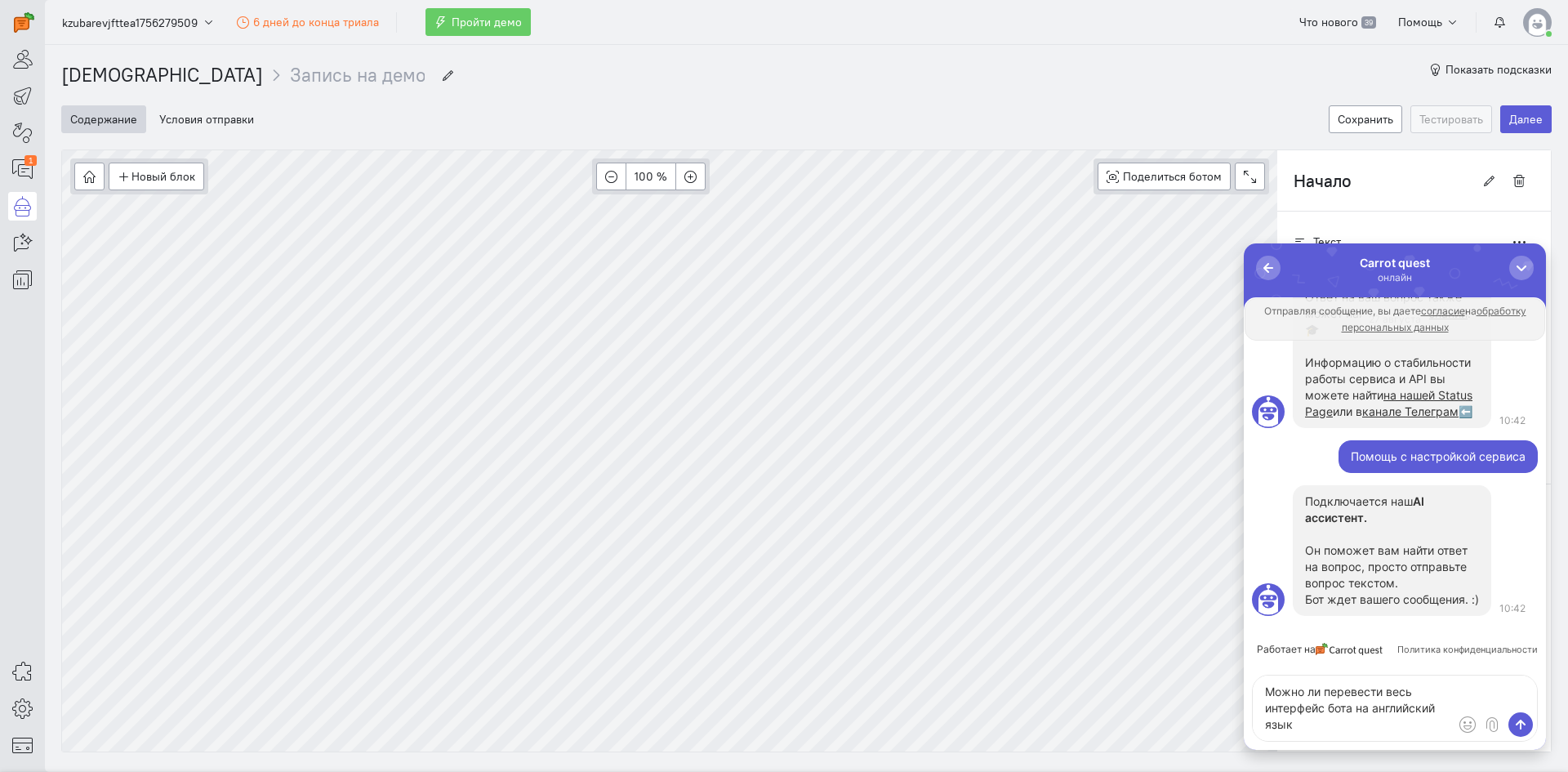
type textarea "Можно ли перевести весь интерфейс бота на английский язык?"
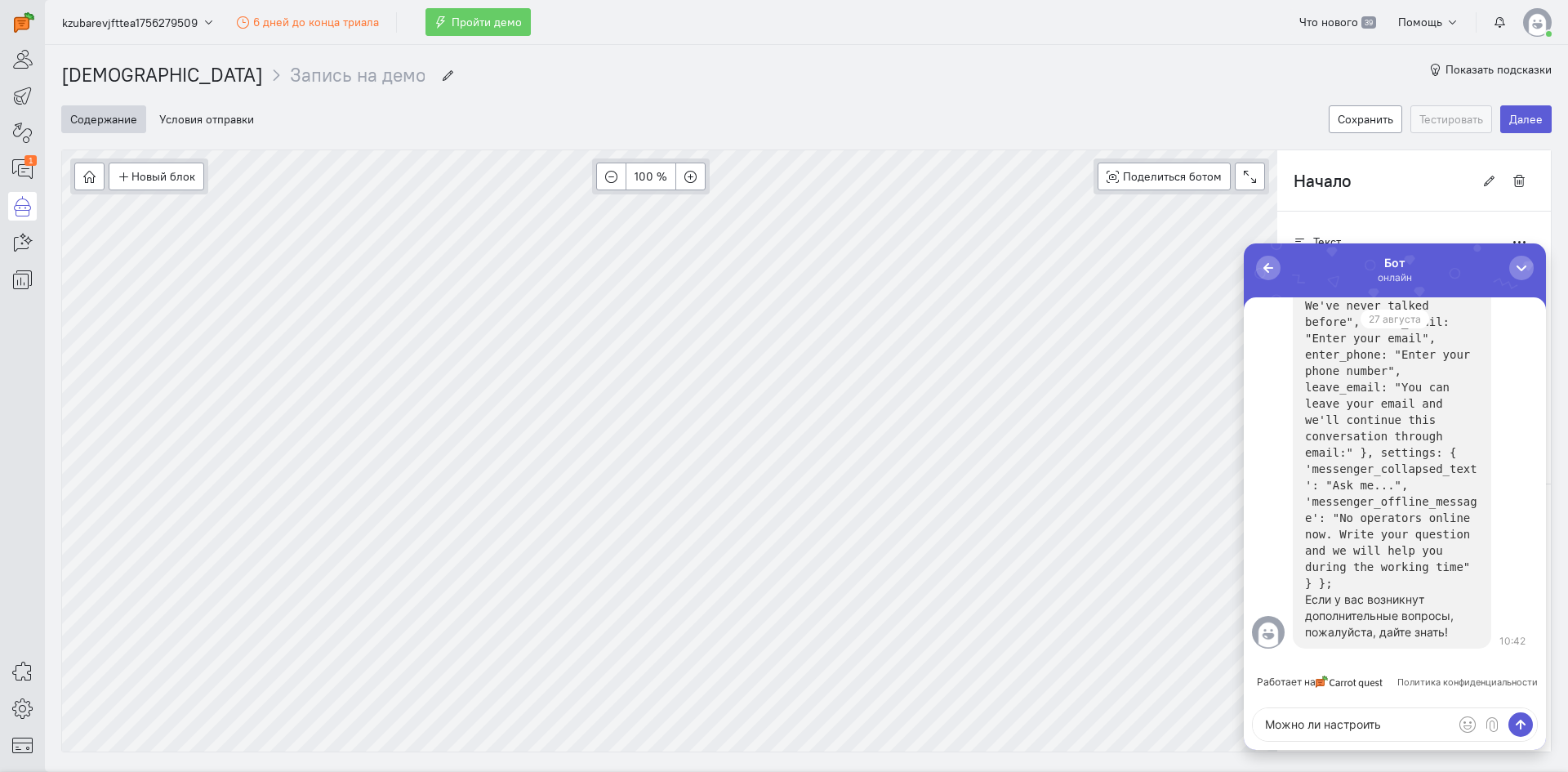
type textarea "Можно ли настроить"
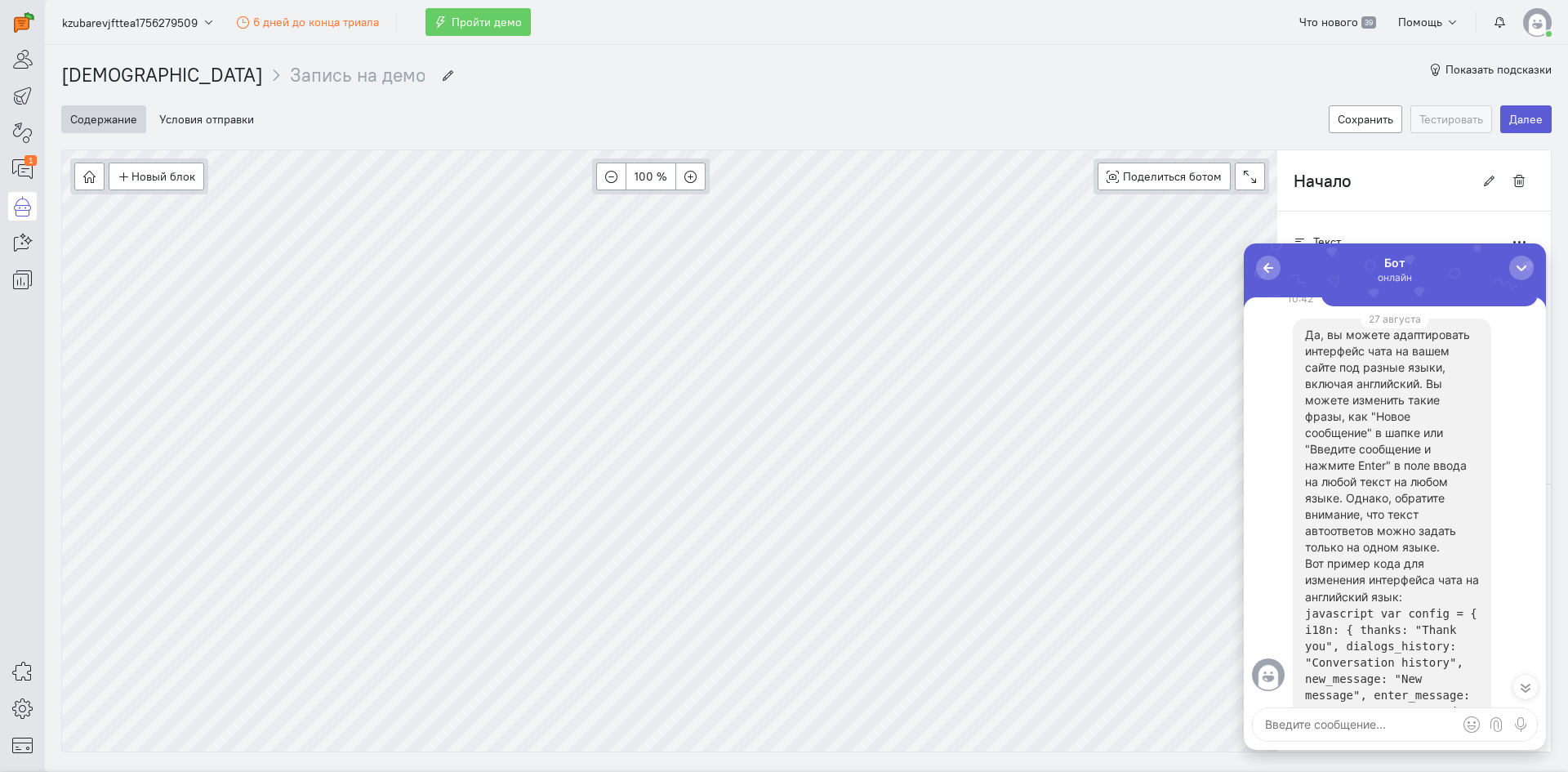
scroll to position [-490, 0]
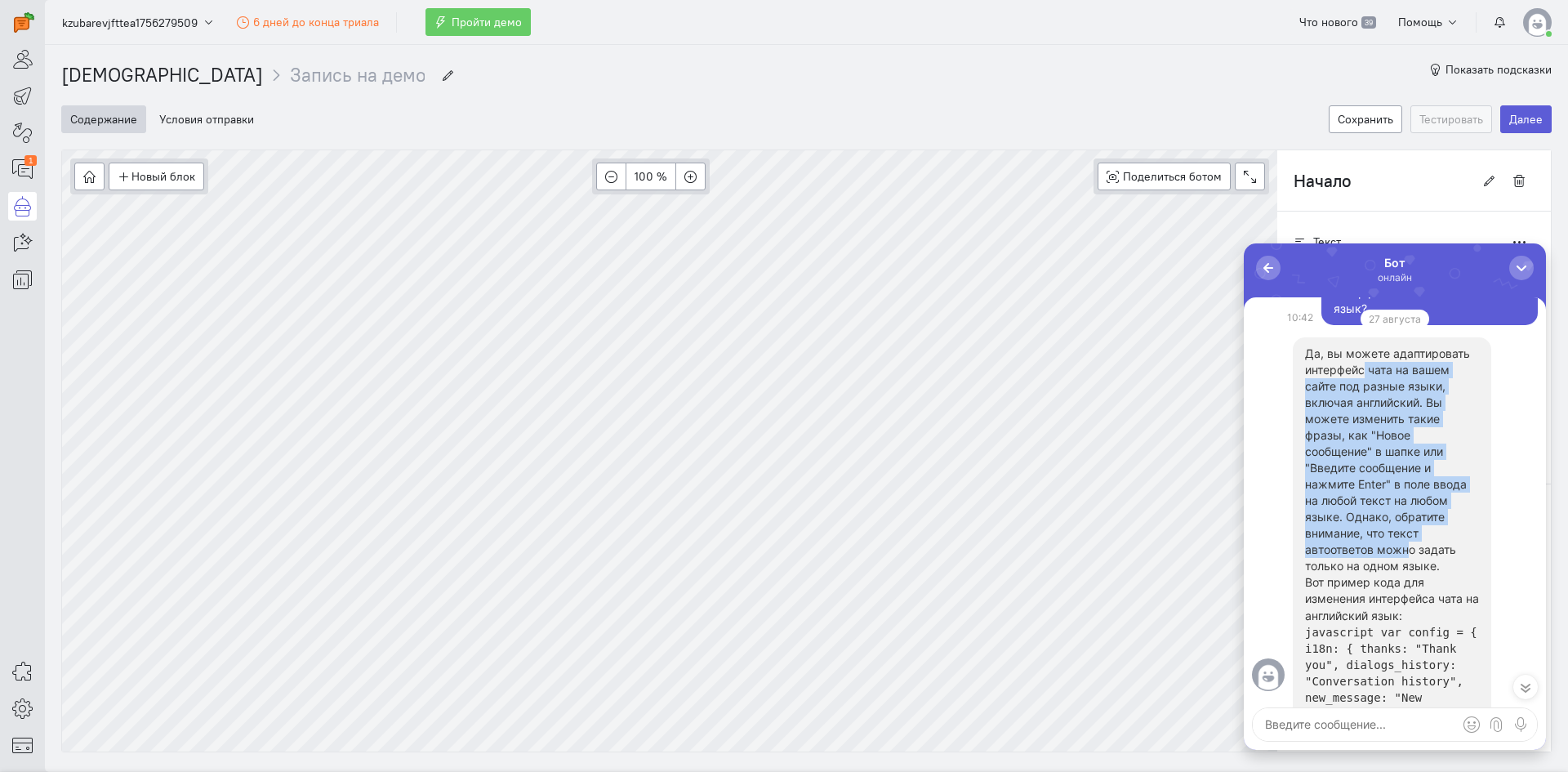
drag, startPoint x: 1373, startPoint y: 419, endPoint x: 1408, endPoint y: 593, distance: 177.5
click at [1408, 575] on p "Да, вы можете адаптировать интерфейс чата на вашем сайте под разные языки, вклю…" at bounding box center [1392, 460] width 174 height 229
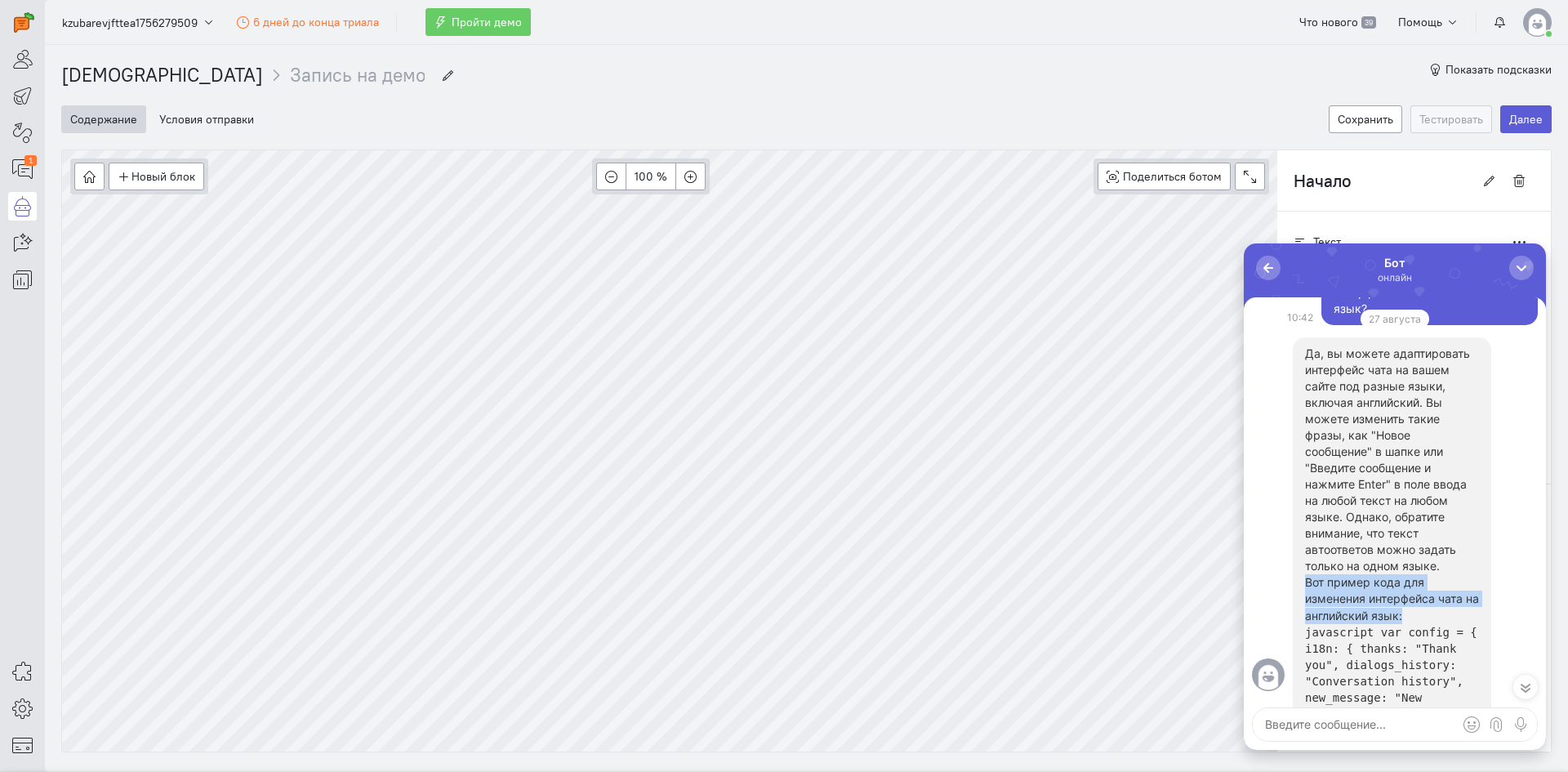
drag, startPoint x: 1305, startPoint y: 638, endPoint x: 1422, endPoint y: 661, distance: 119.2
click at [1422, 623] on p "Вот пример кода для изменения интерфейса чата на английский язык:" at bounding box center [1392, 599] width 174 height 49
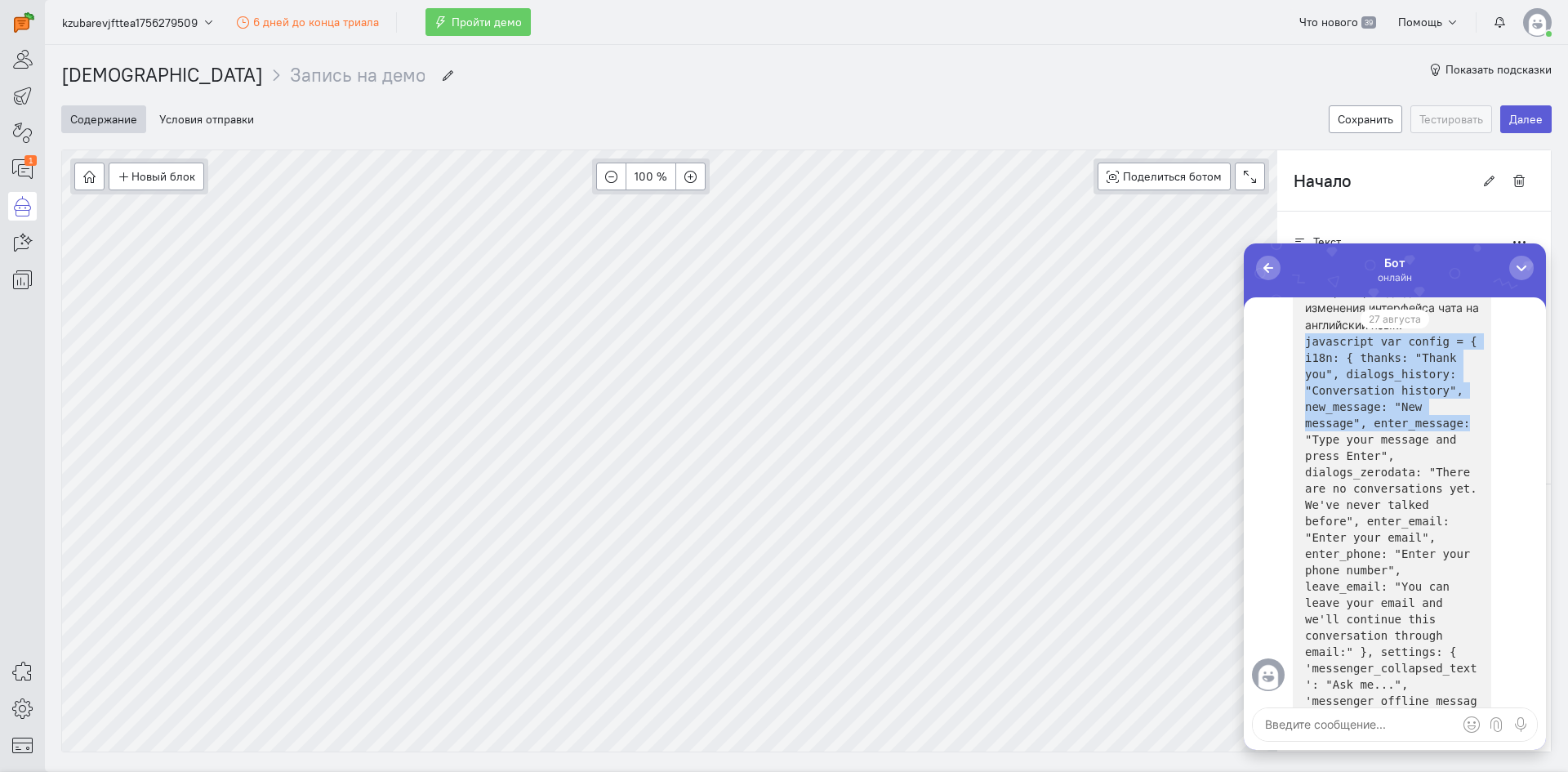
scroll to position [0, 0]
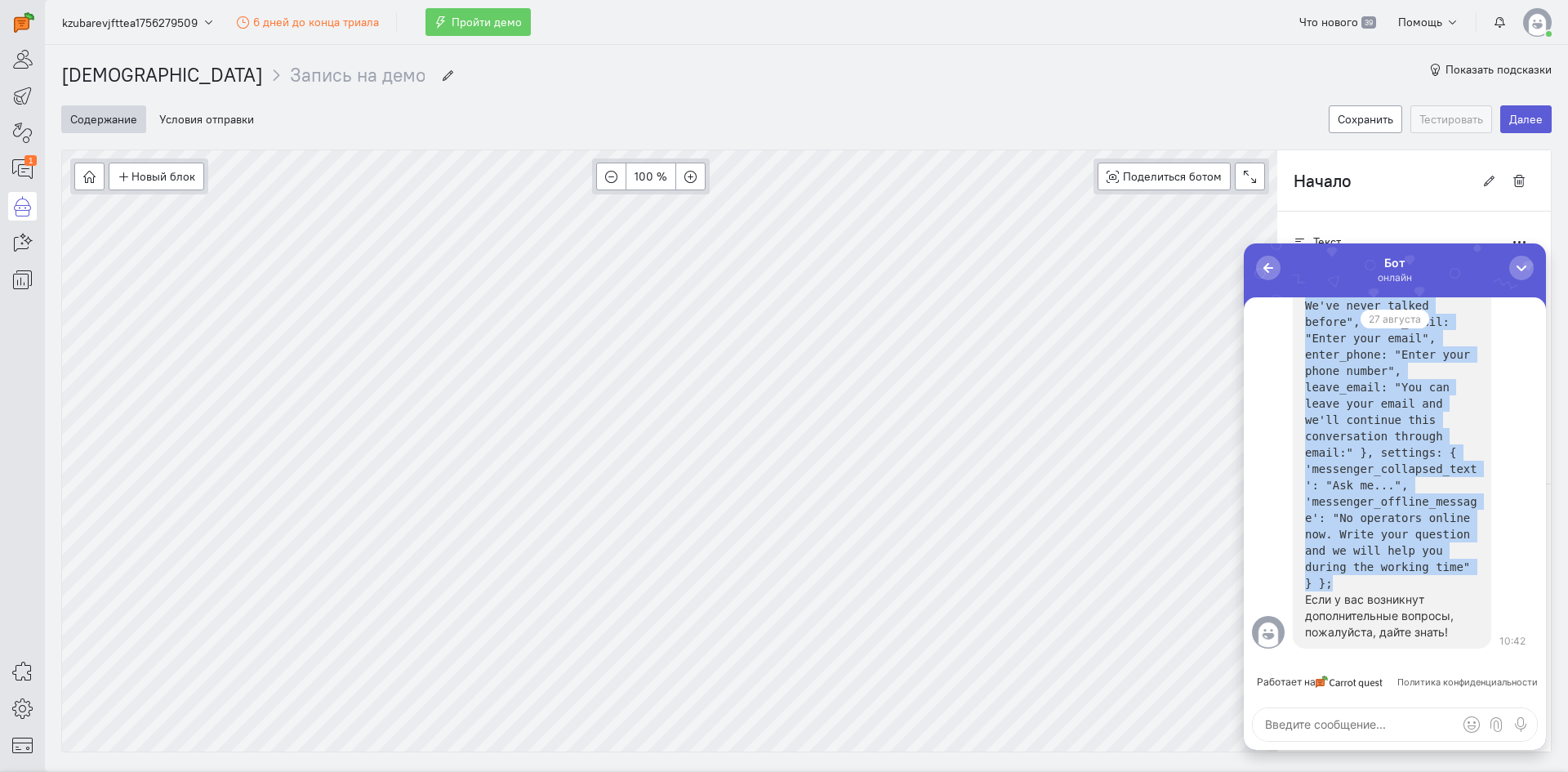
drag, startPoint x: 1310, startPoint y: 439, endPoint x: 1431, endPoint y: 588, distance: 191.9
click at [1431, 588] on p "javascript var config = { i18n: { thanks: "Thank you", dialogs_history: "Conver…" at bounding box center [1392, 363] width 174 height 458
copy code "javascript var config = { i18n: { thanks: "Thank you", dialogs_history: "Conver…"
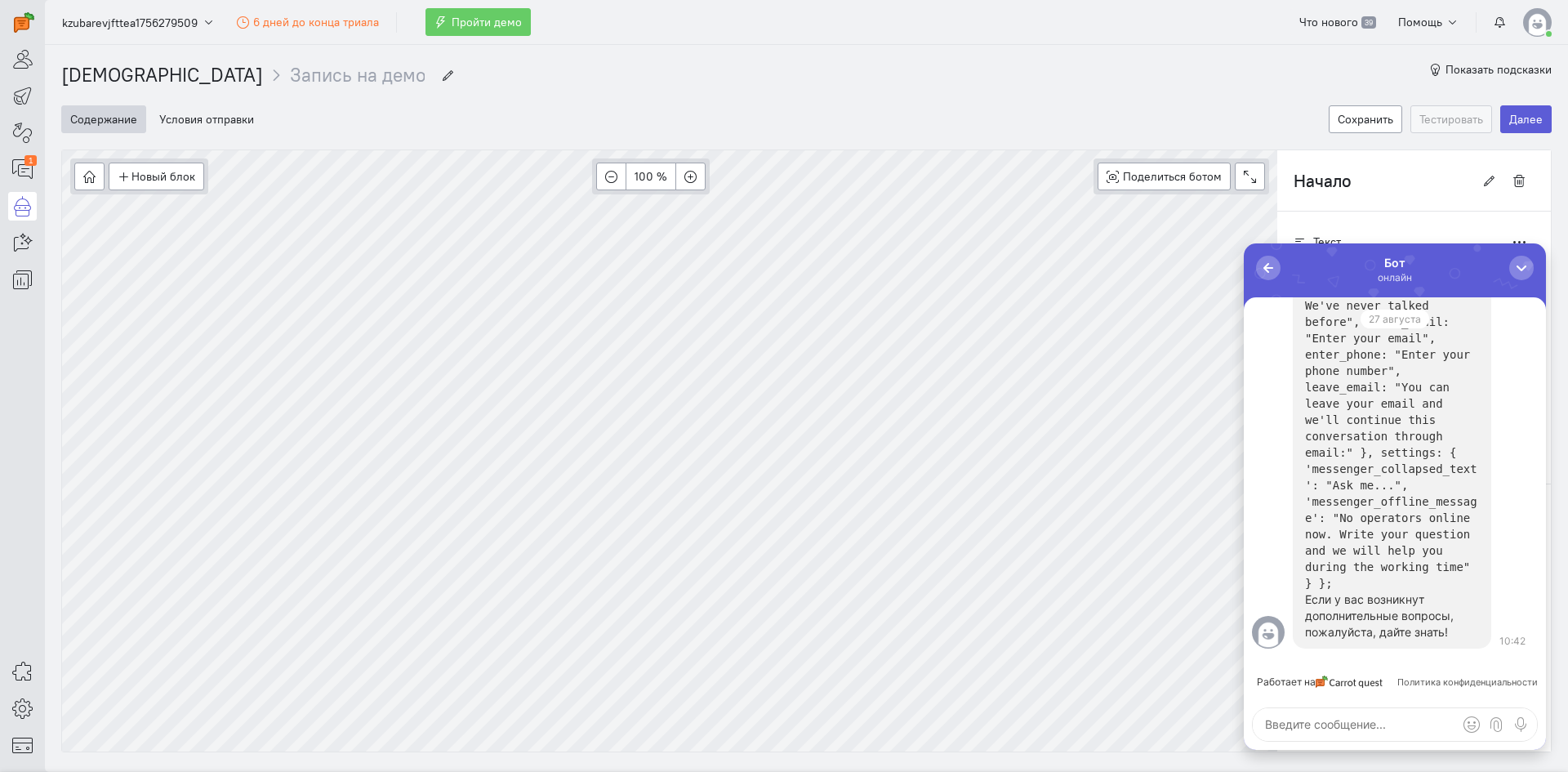
click at [1402, 732] on textarea at bounding box center [1395, 724] width 285 height 32
type textarea "а куда вставлять этот код?"
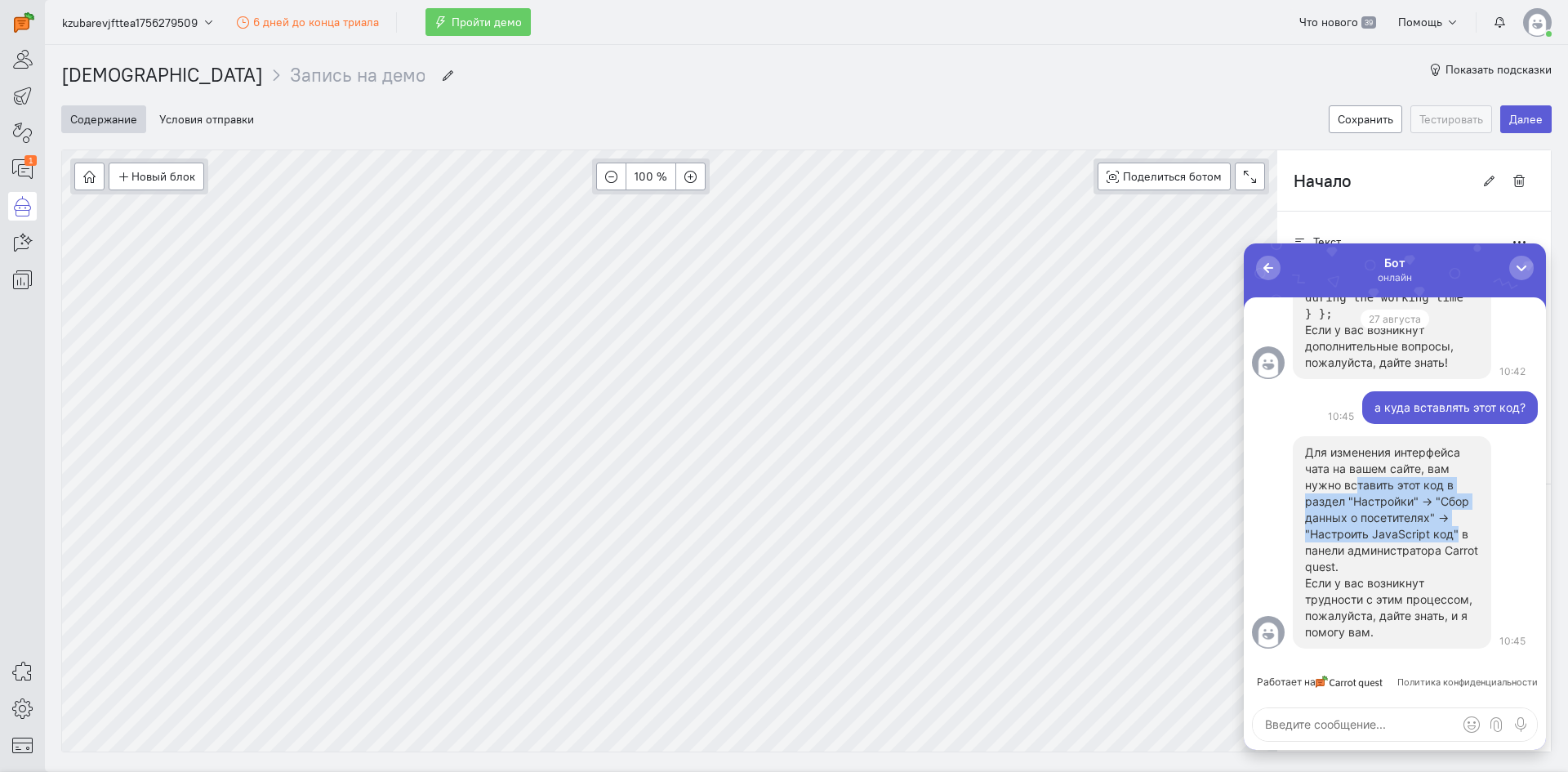
drag, startPoint x: 1359, startPoint y: 489, endPoint x: 1458, endPoint y: 538, distance: 110.5
click at [1458, 538] on p "Для изменения интерфейса чата на вашем сайте, вам нужно вставить этот код в раз…" at bounding box center [1392, 510] width 174 height 131
click at [21, 713] on icon at bounding box center [22, 708] width 21 height 20
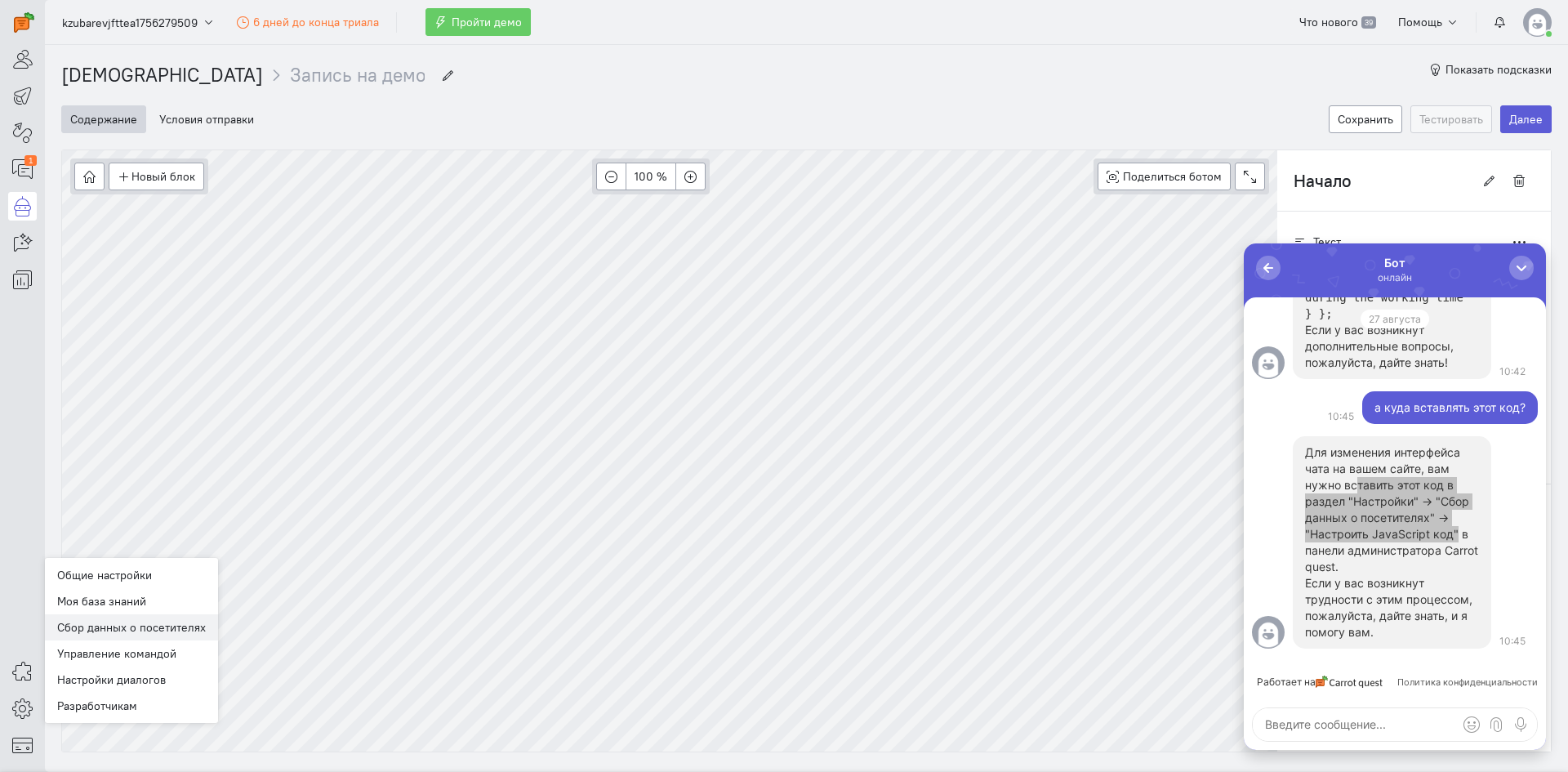
click at [108, 632] on link "Сбор данных о посетителях" at bounding box center [131, 627] width 173 height 26
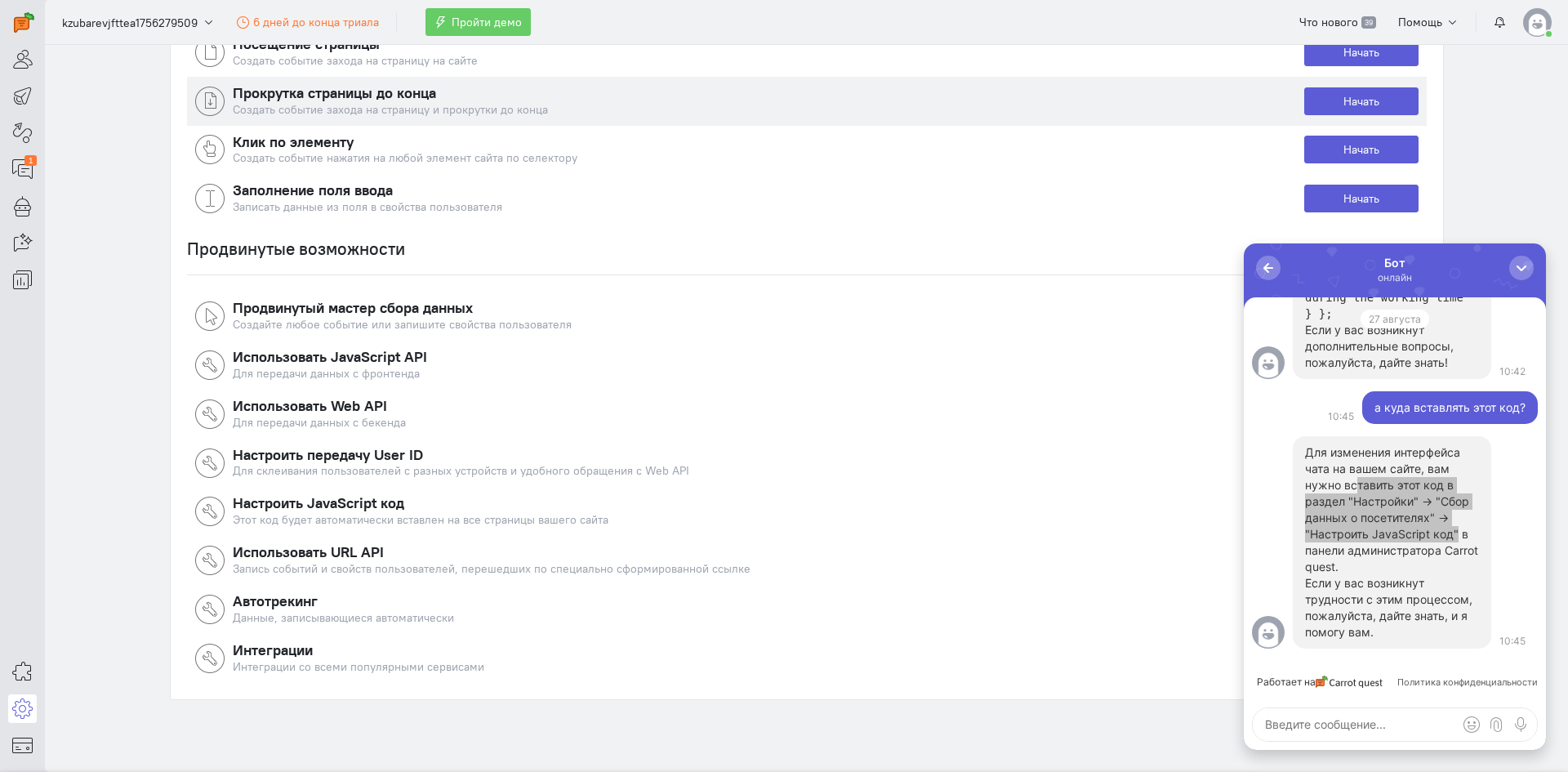
scroll to position [279, 0]
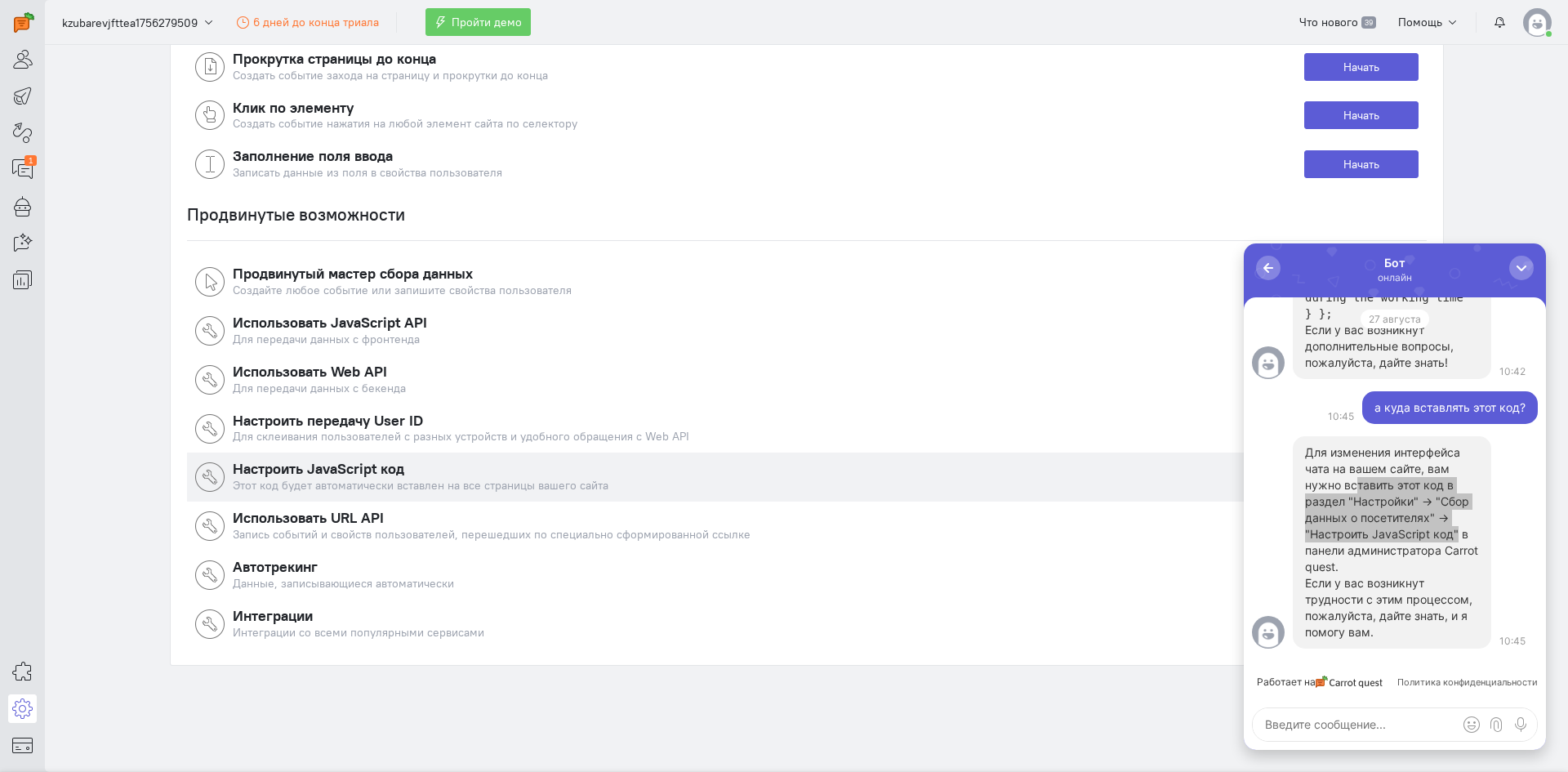
click at [335, 473] on h4 "Настроить JavaScript код" at bounding box center [768, 469] width 1072 height 16
click at [201, 475] on div at bounding box center [210, 477] width 30 height 30
click at [262, 461] on h4 "Настроить JavaScript код" at bounding box center [768, 469] width 1072 height 16
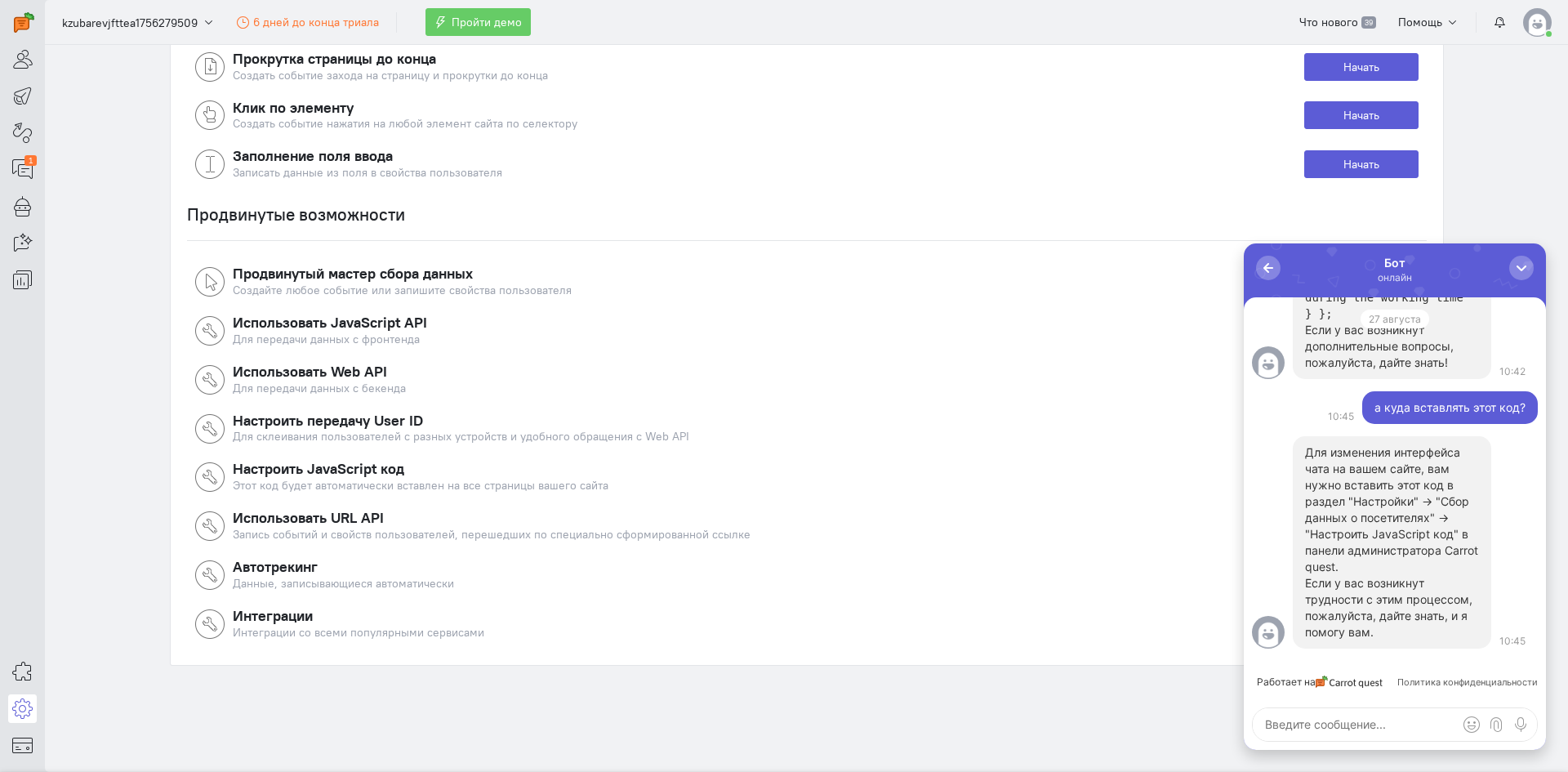
drag, startPoint x: 1322, startPoint y: 277, endPoint x: 1289, endPoint y: 295, distance: 37.6
click at [1289, 295] on div "0 Бот онлайн" at bounding box center [1395, 270] width 302 height 54
click at [1525, 257] on button "button" at bounding box center [1521, 268] width 24 height 24
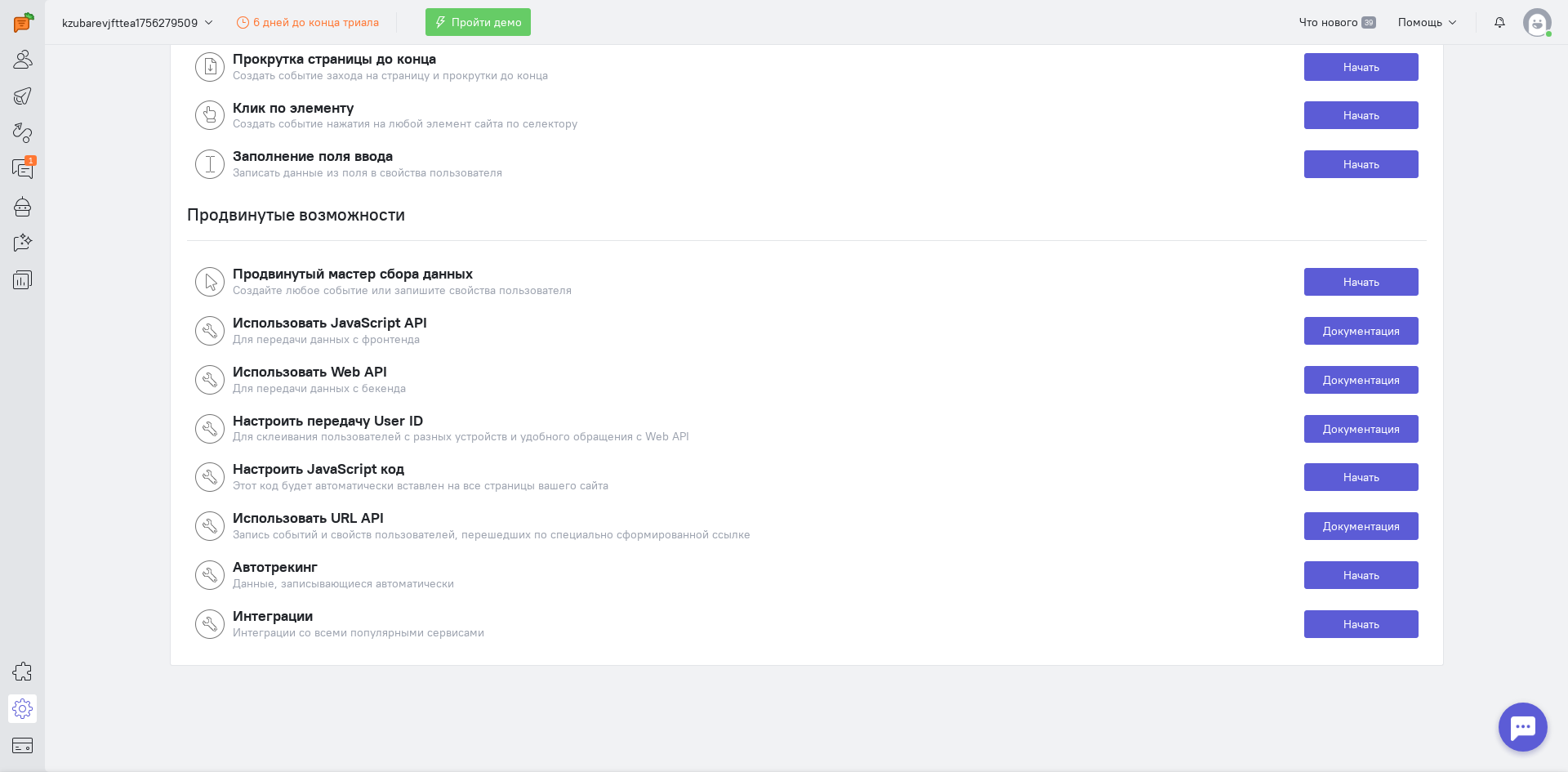
scroll to position [0, 0]
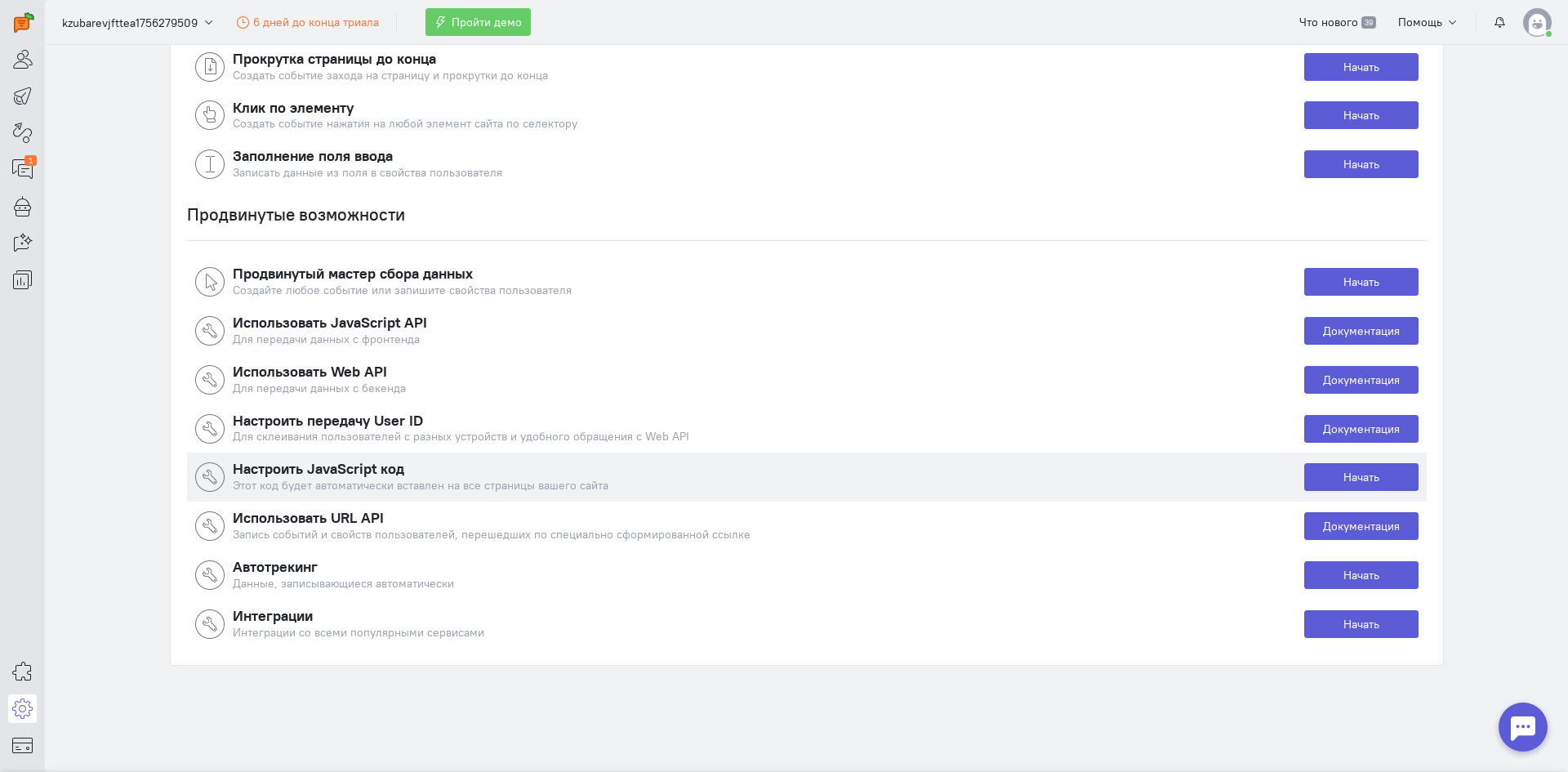
click at [464, 484] on div "Этот код будет автоматически вставлен на все страницы вашего сайта" at bounding box center [768, 486] width 1072 height 16
click at [1387, 478] on link "Начать" at bounding box center [1361, 477] width 114 height 28
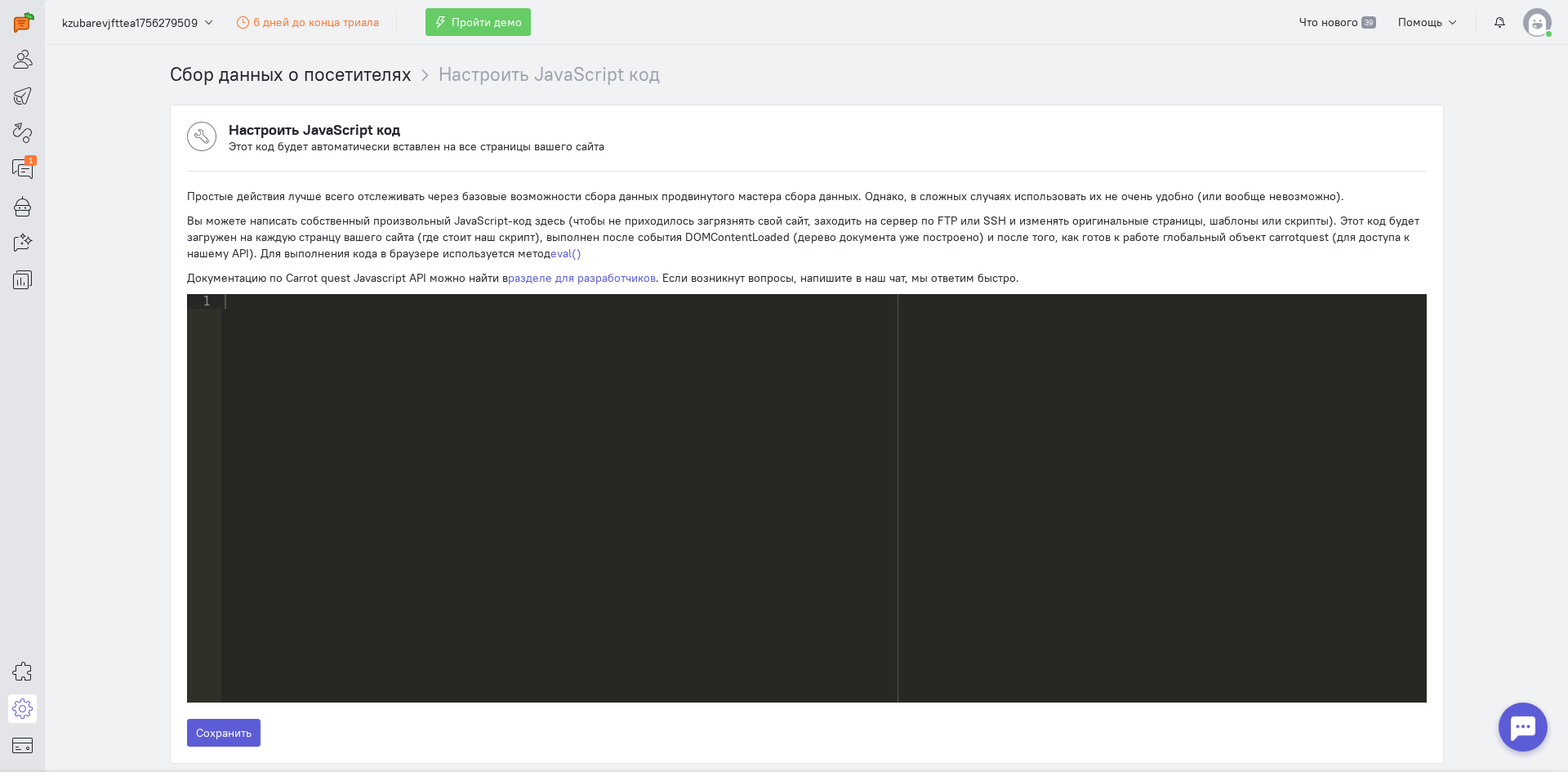
click at [435, 332] on div at bounding box center [824, 513] width 1205 height 438
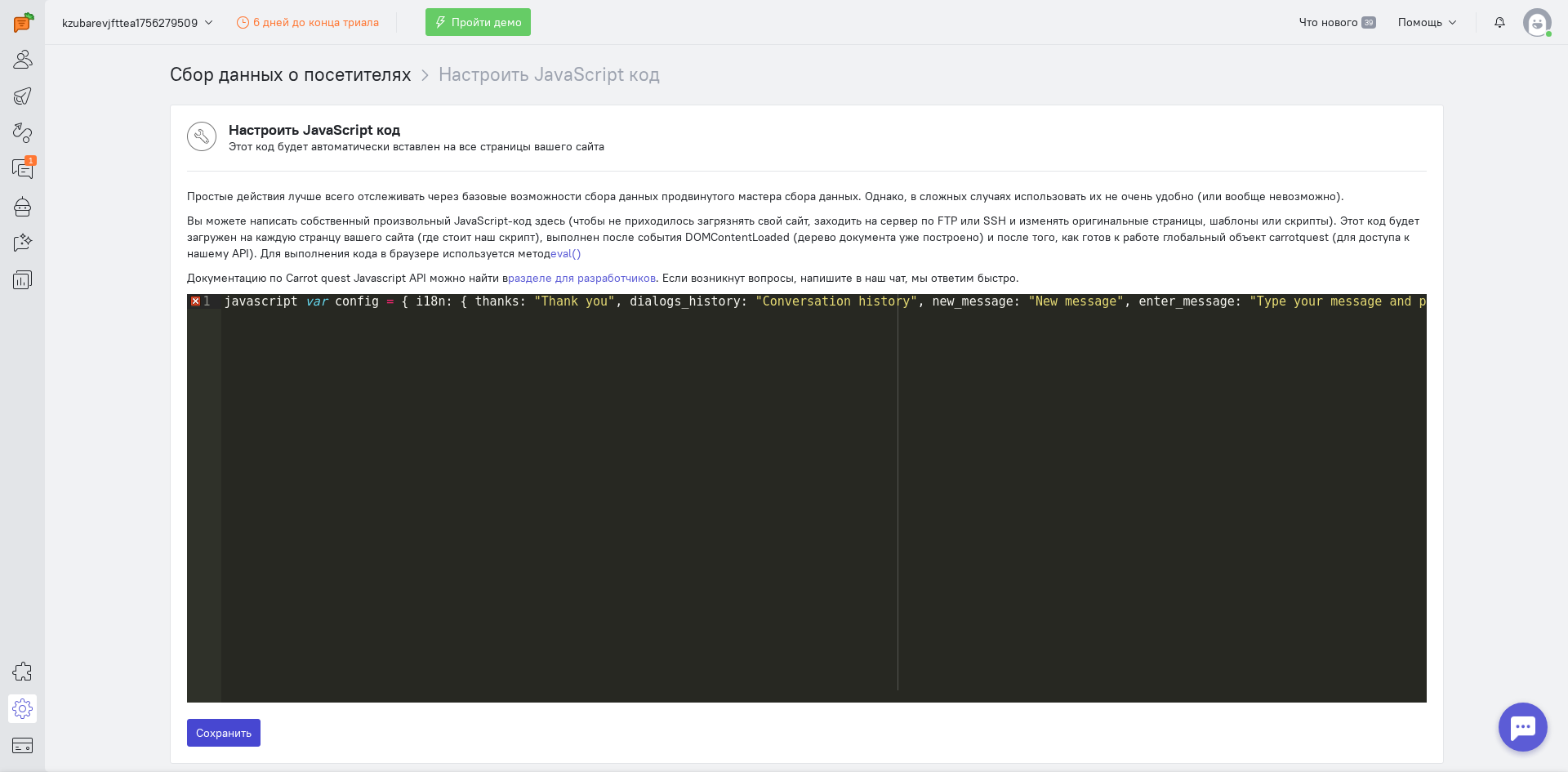
click at [215, 736] on button "Сохранить" at bounding box center [223, 733] width 74 height 28
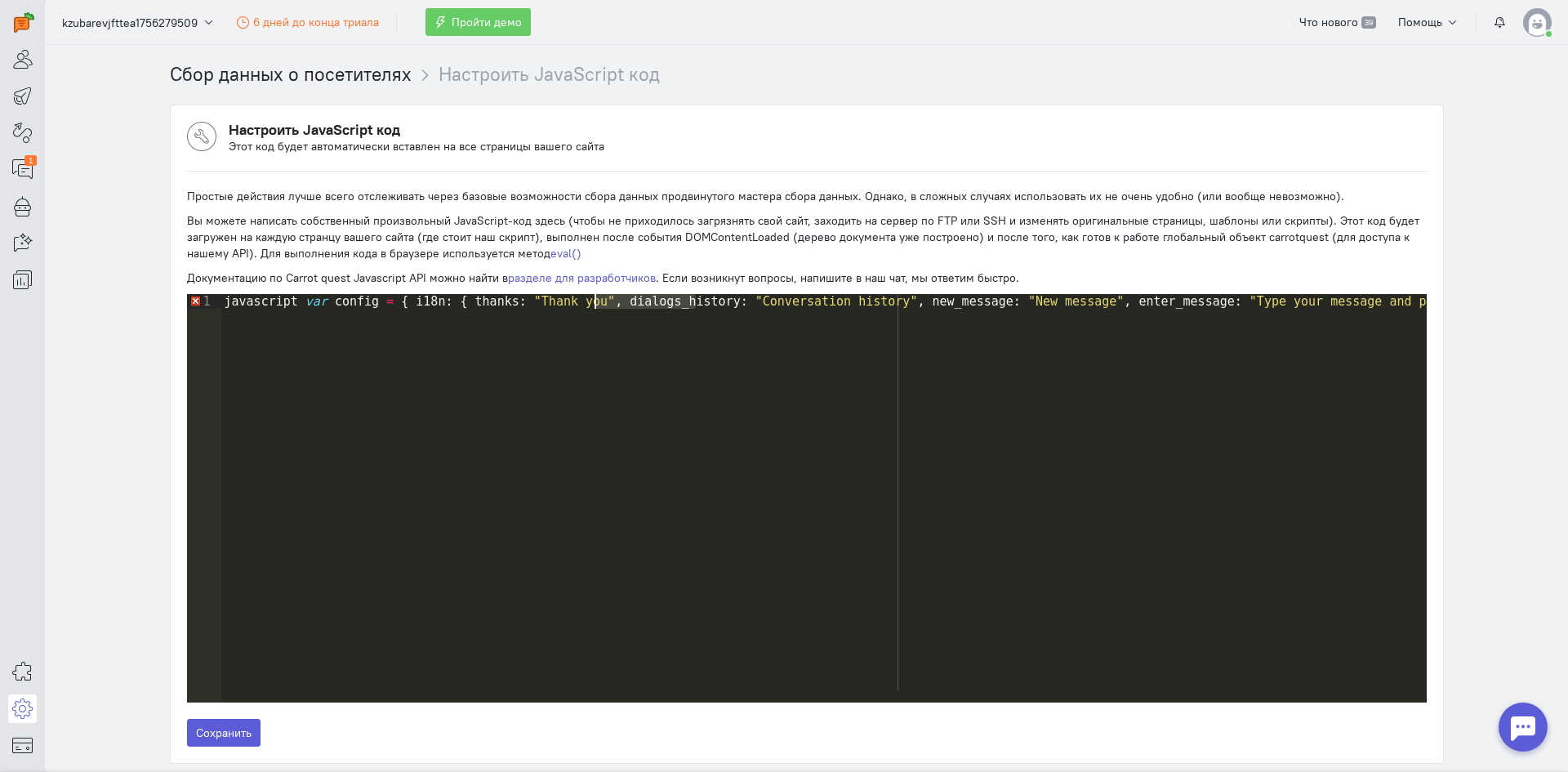
scroll to position [0, 2850]
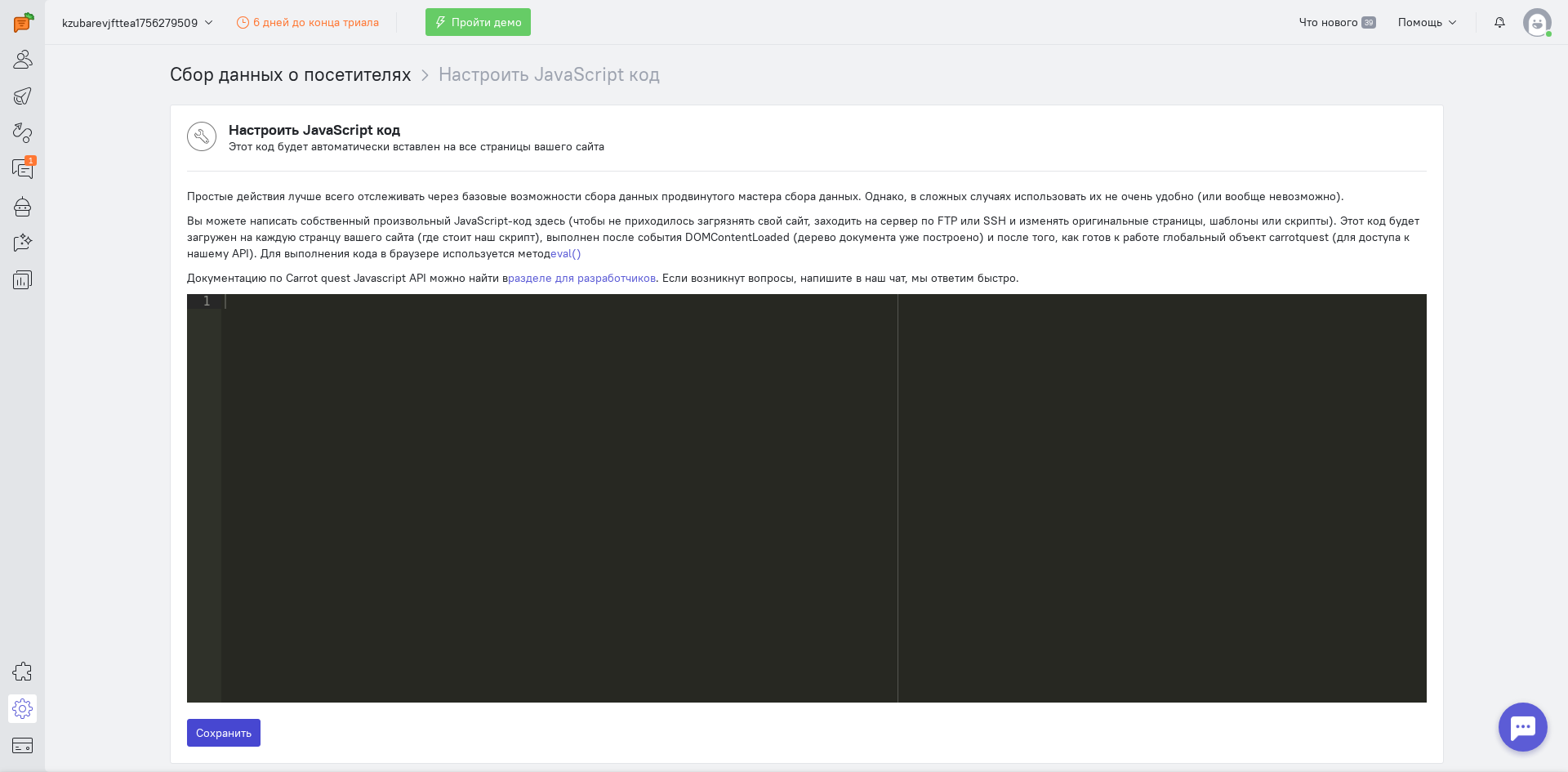
click at [209, 733] on button "Сохранить" at bounding box center [223, 733] width 74 height 28
click at [28, 710] on icon at bounding box center [22, 708] width 21 height 20
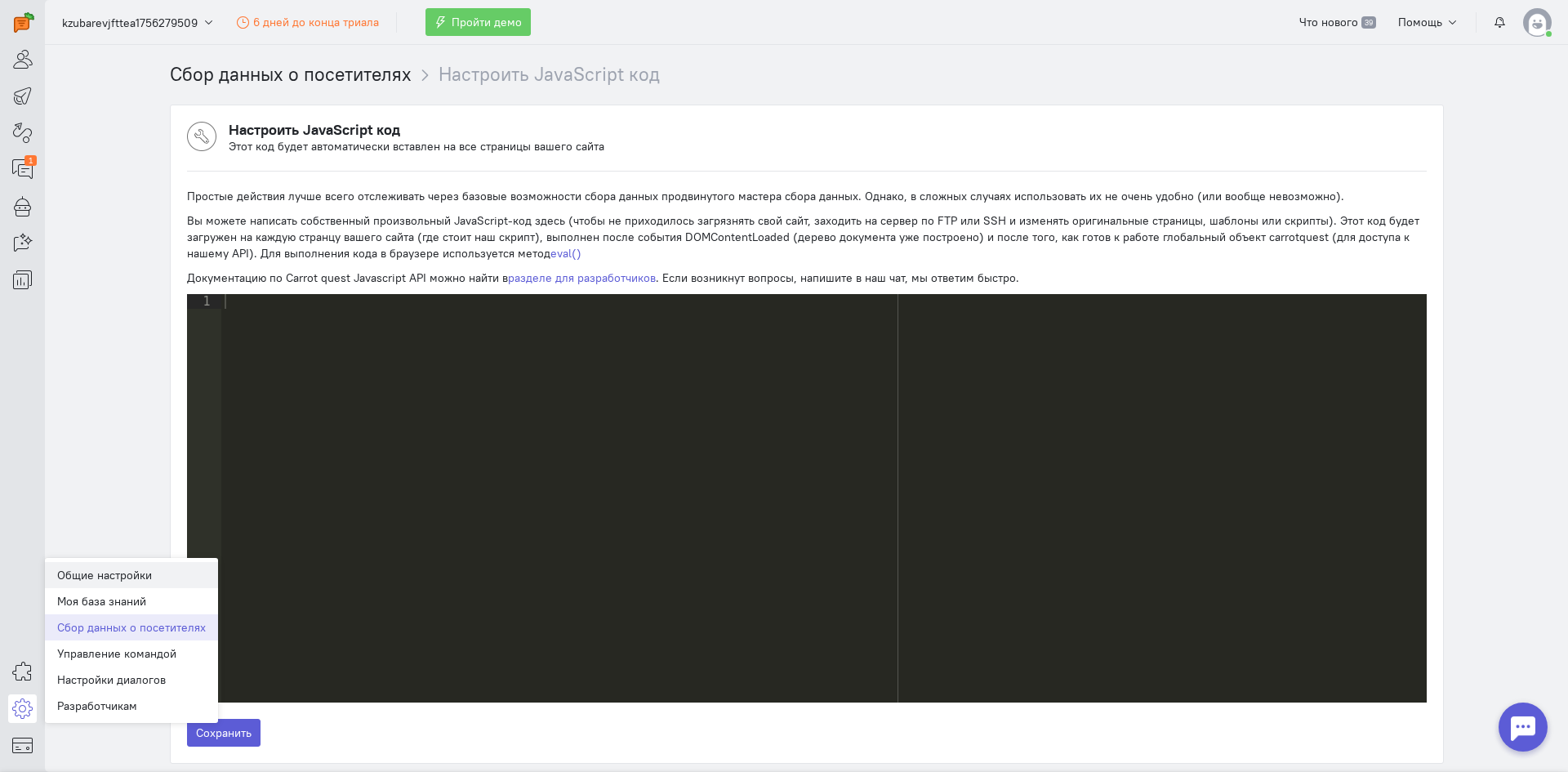
click at [139, 568] on link "Общие настройки" at bounding box center [131, 575] width 173 height 26
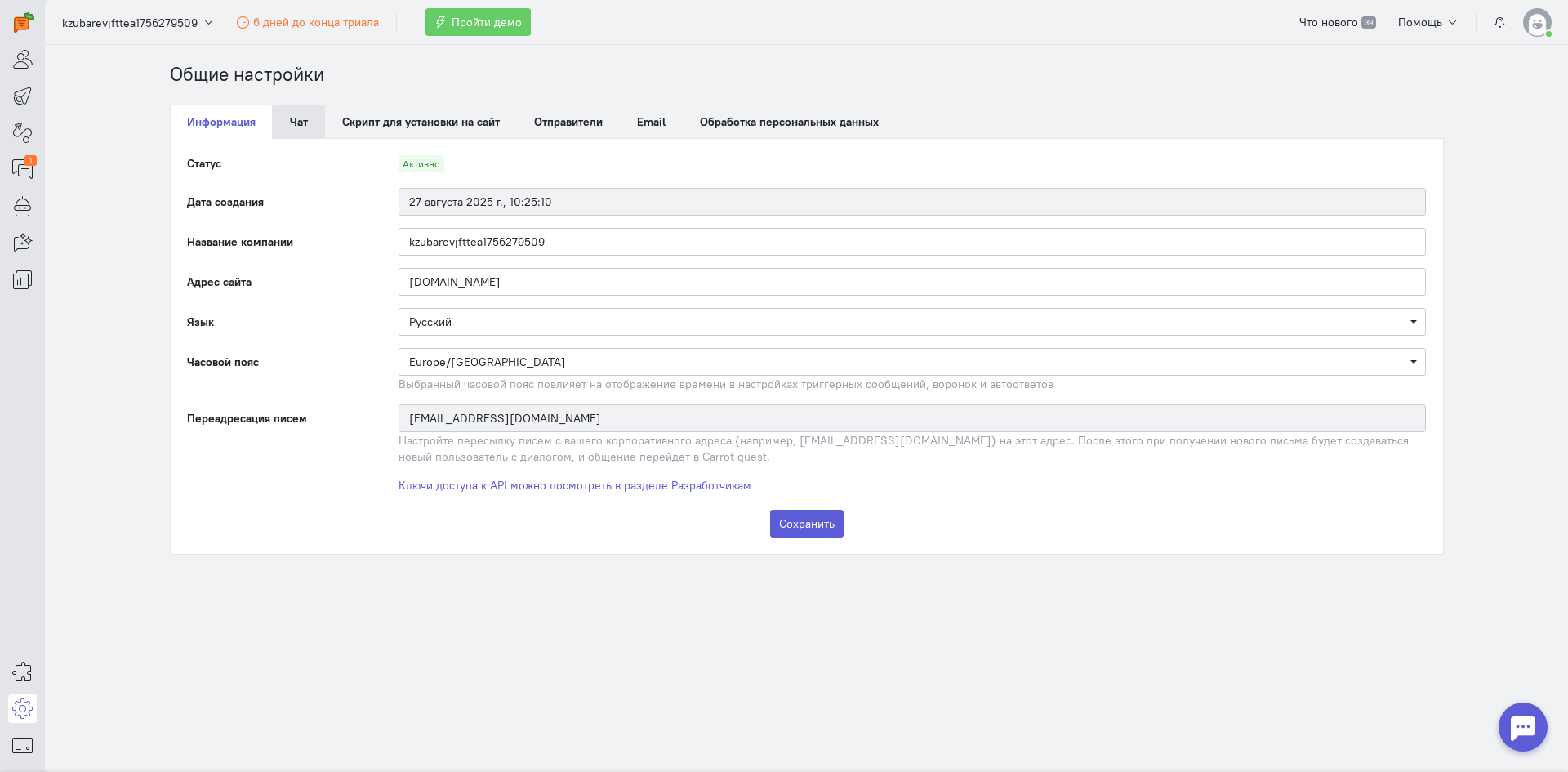
click at [303, 121] on link "Чат" at bounding box center [299, 121] width 52 height 34
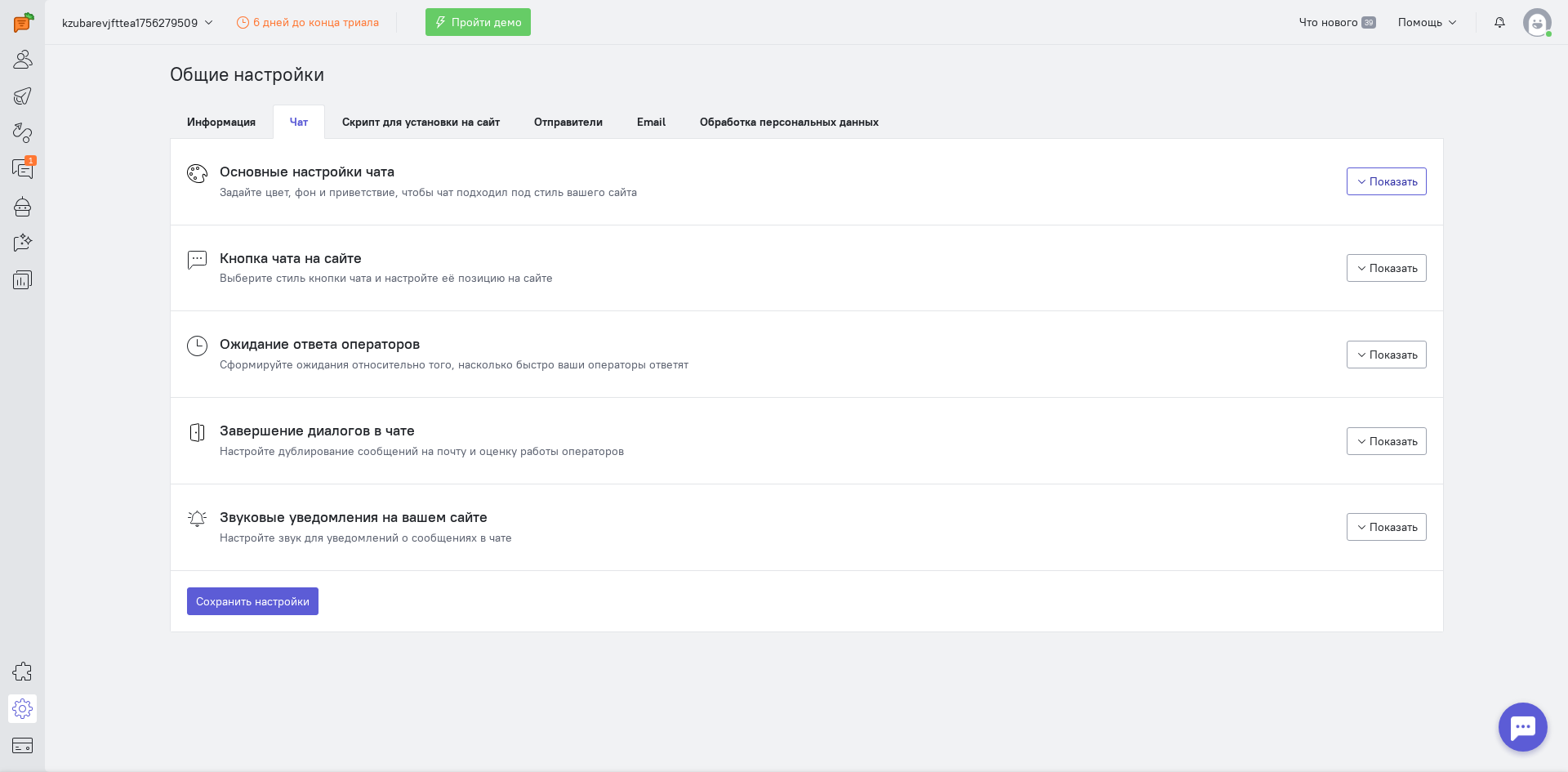
click at [1373, 185] on button "Показать" at bounding box center [1387, 181] width 80 height 28
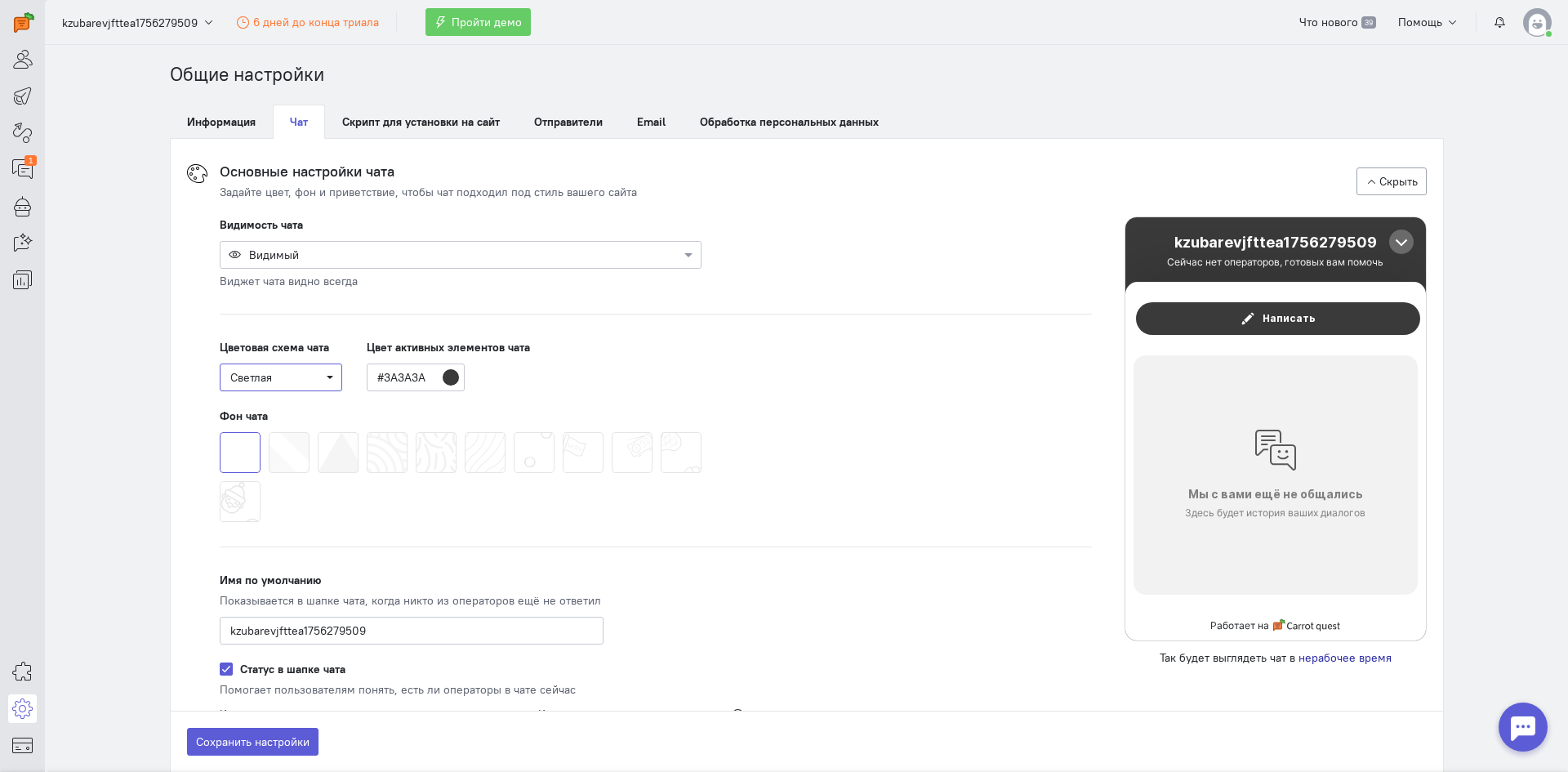
click at [317, 372] on span "Светлая" at bounding box center [281, 377] width 101 height 16
click at [442, 377] on input "#3A3A3A" at bounding box center [416, 377] width 98 height 28
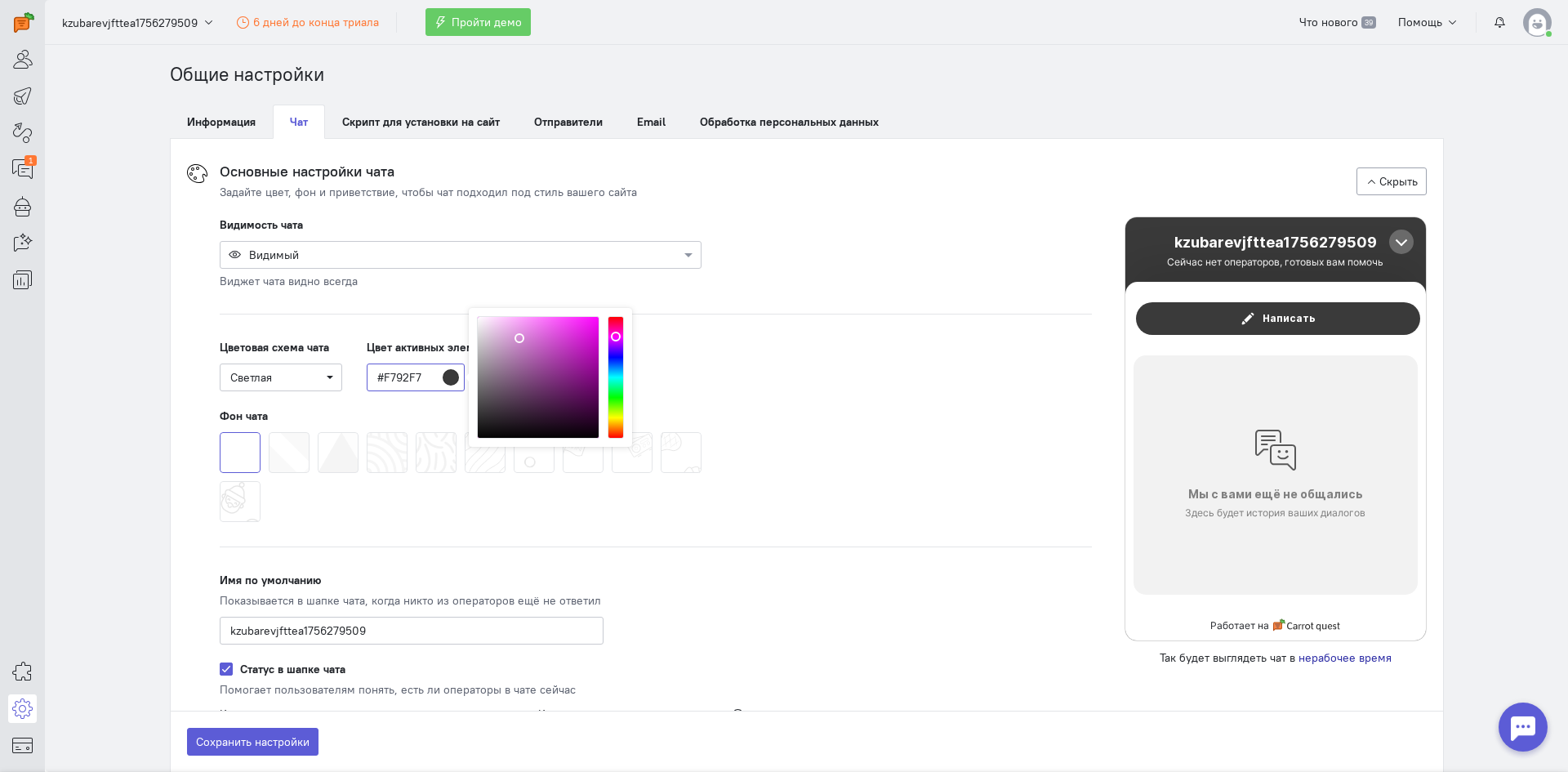
drag, startPoint x: 508, startPoint y: 337, endPoint x: 521, endPoint y: 319, distance: 22.2
click at [521, 319] on div at bounding box center [539, 378] width 123 height 123
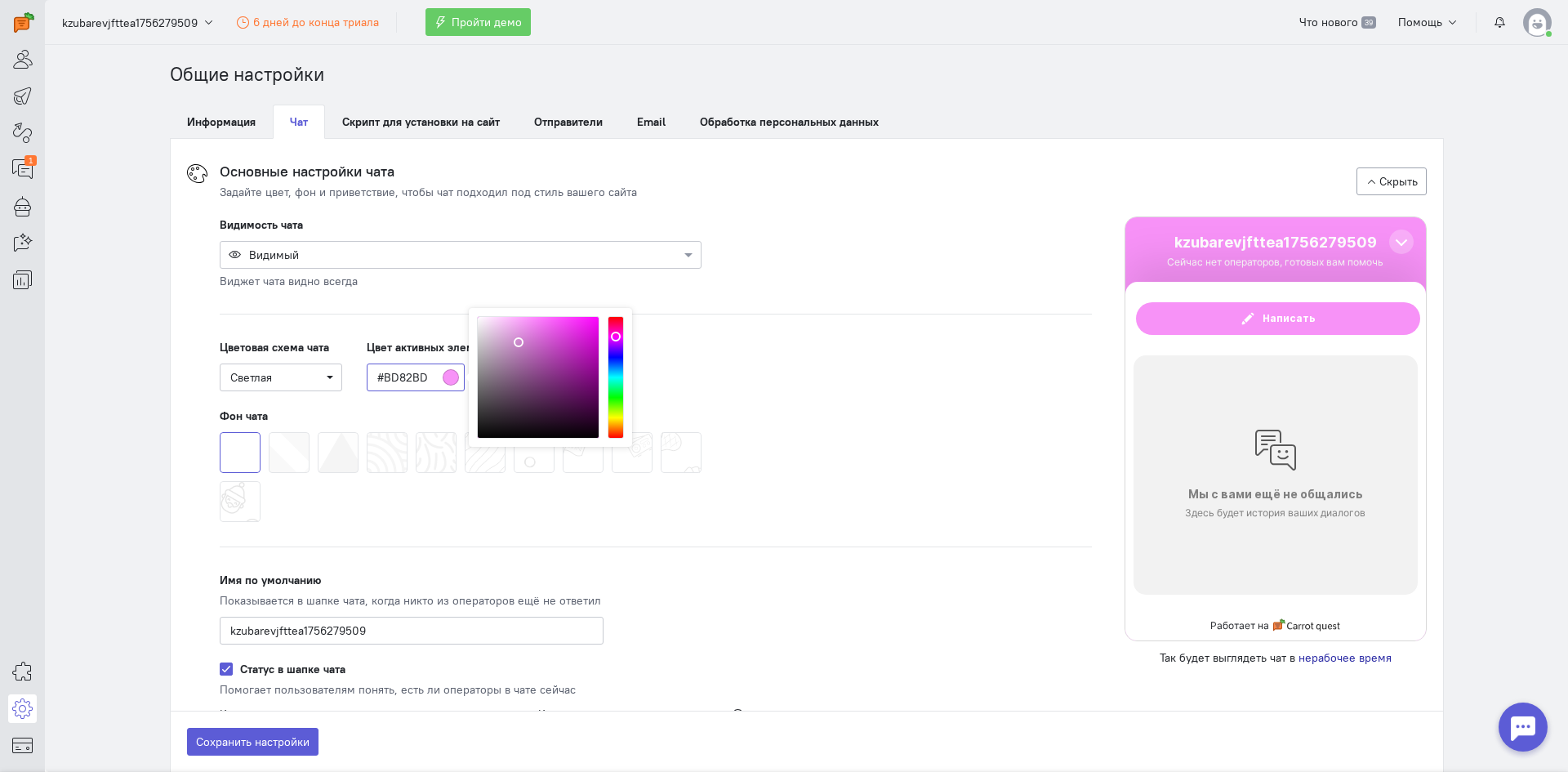
click at [509, 347] on div at bounding box center [539, 378] width 123 height 123
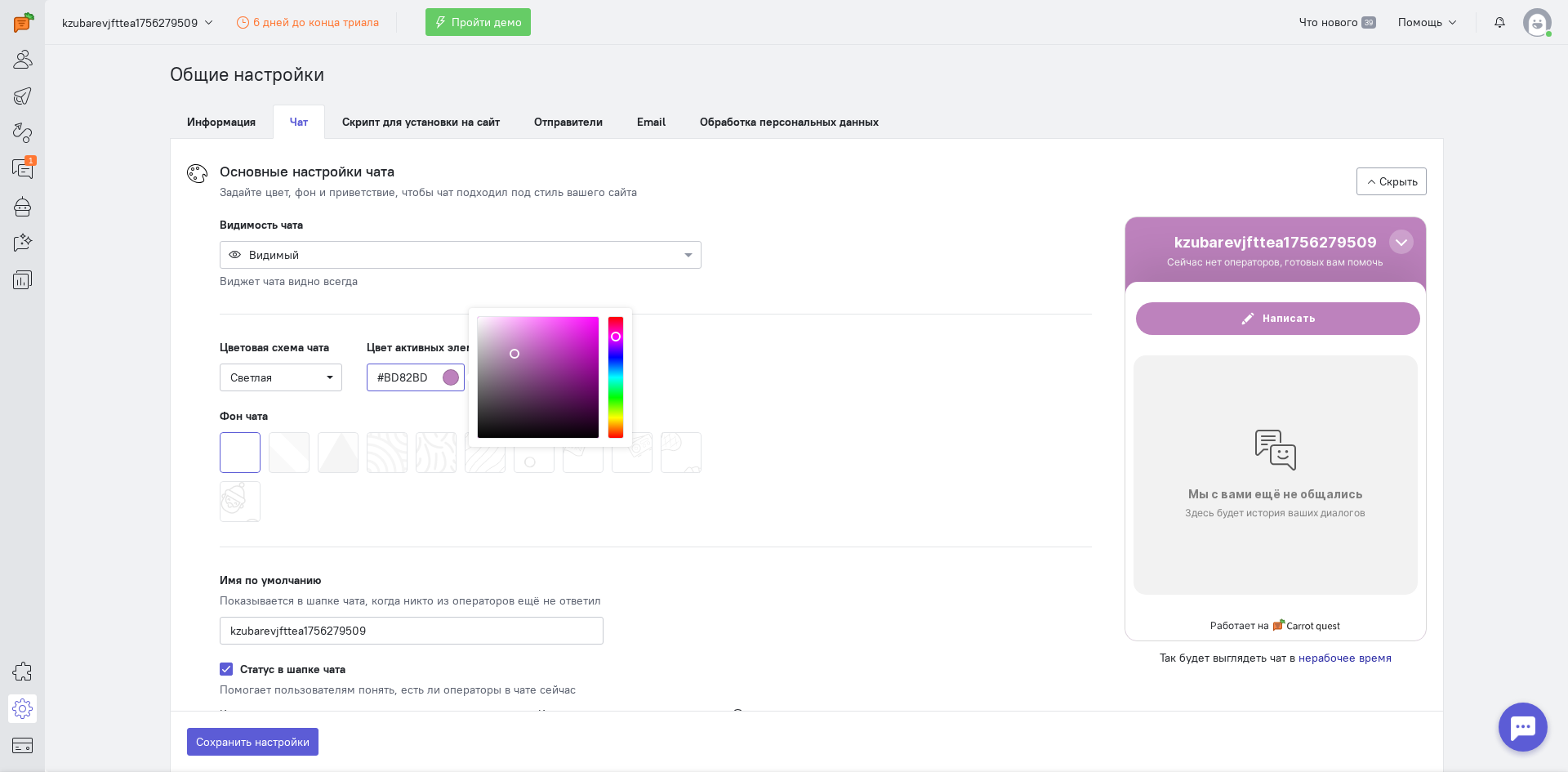
drag, startPoint x: 509, startPoint y: 347, endPoint x: 509, endPoint y: 364, distance: 17.0
click at [512, 357] on div at bounding box center [514, 353] width 6 height 6
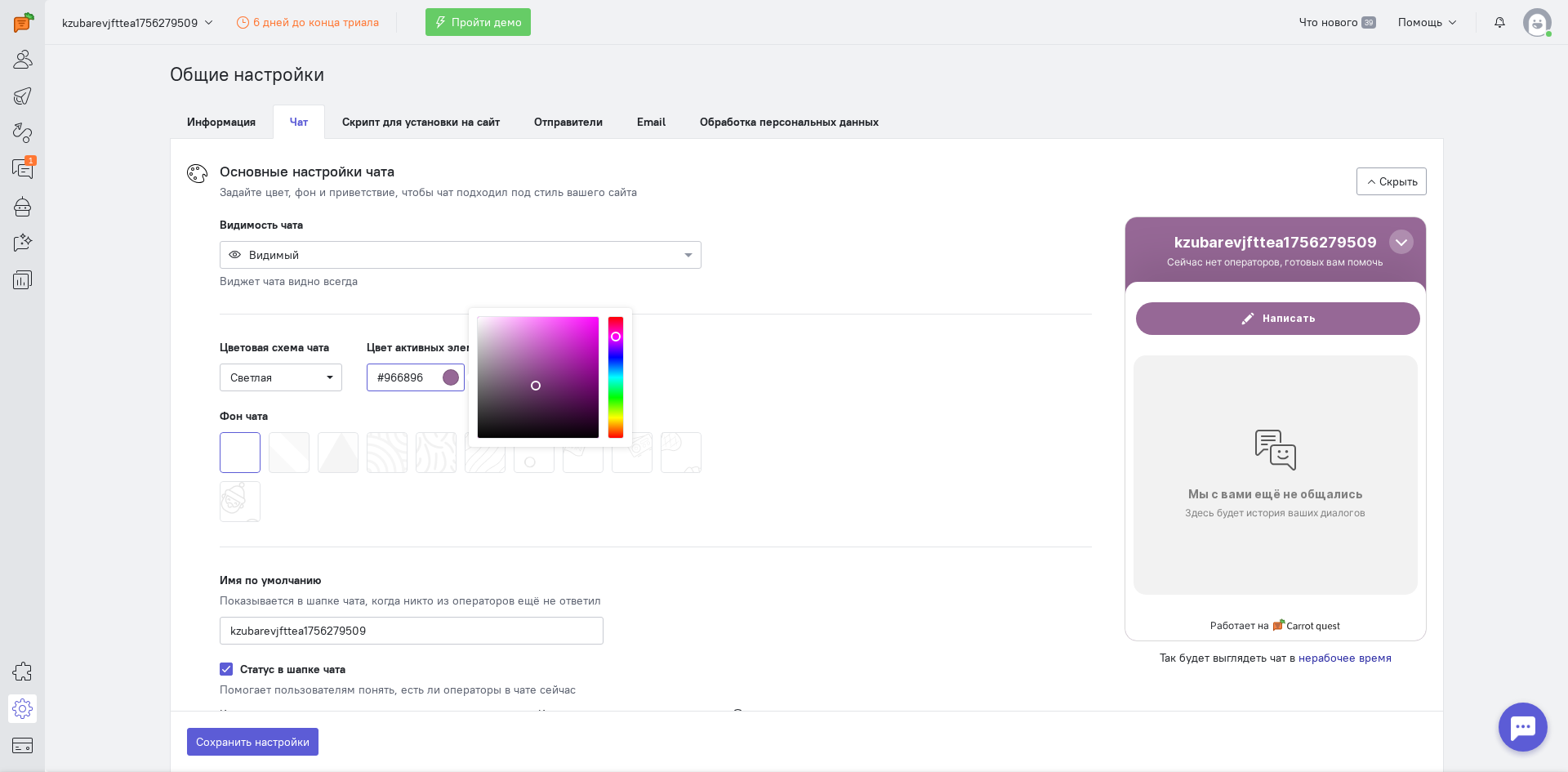
click at [531, 386] on div at bounding box center [536, 385] width 10 height 10
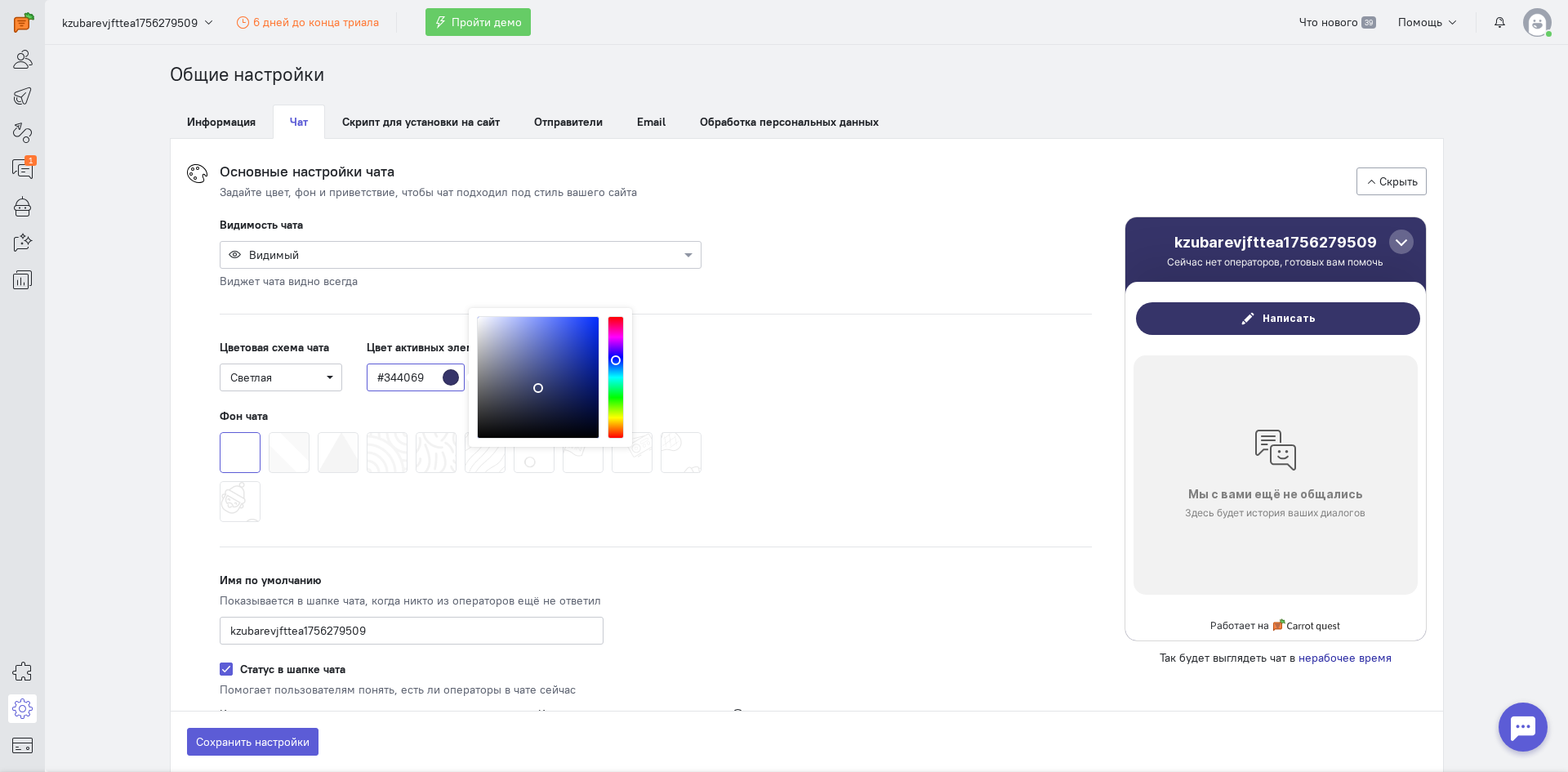
drag, startPoint x: 611, startPoint y: 351, endPoint x: 611, endPoint y: 360, distance: 9.0
click at [611, 360] on div at bounding box center [616, 377] width 16 height 123
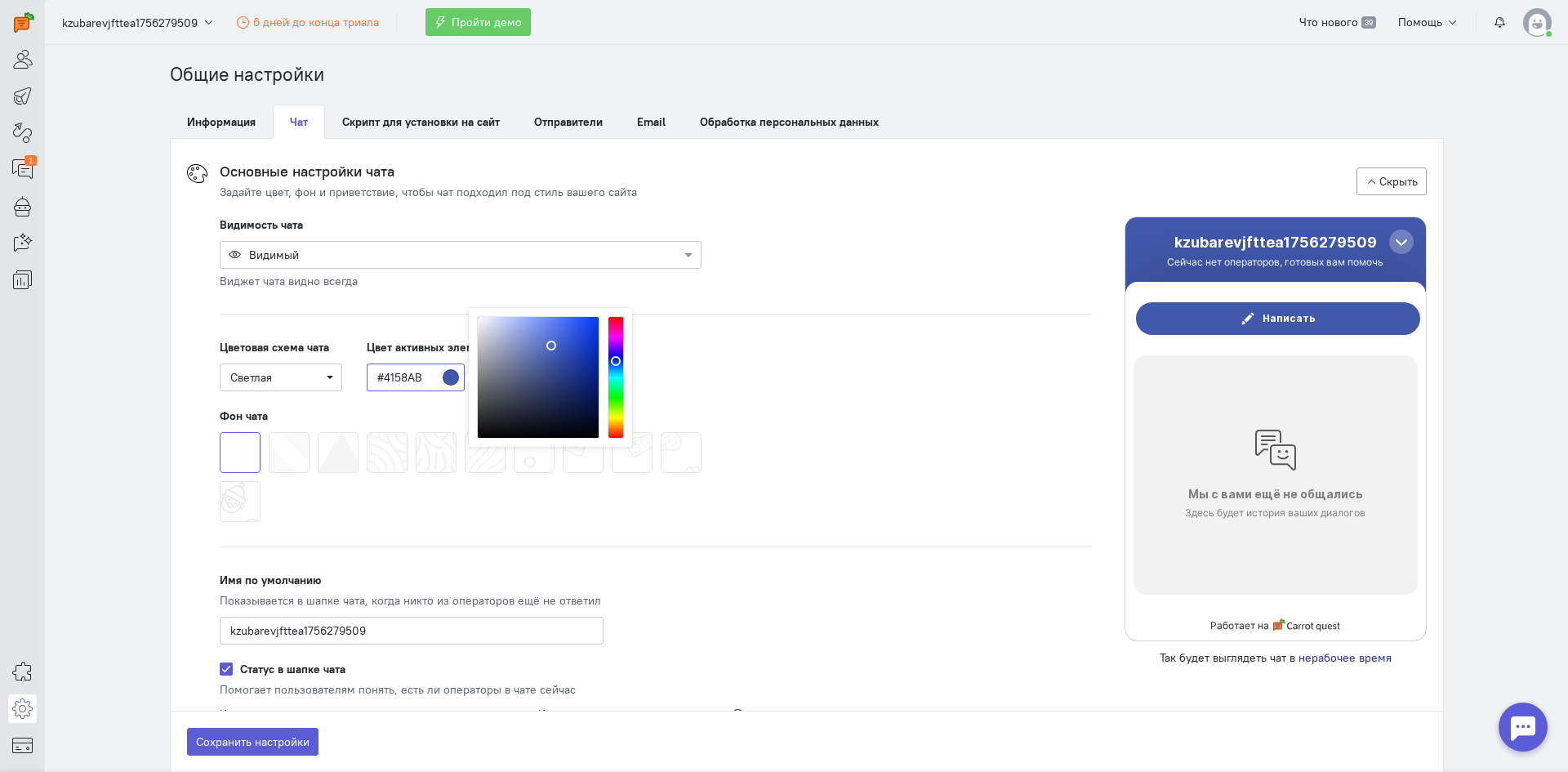
drag, startPoint x: 547, startPoint y: 355, endPoint x: 545, endPoint y: 336, distance: 19.1
click at [545, 339] on div at bounding box center [539, 378] width 123 height 123
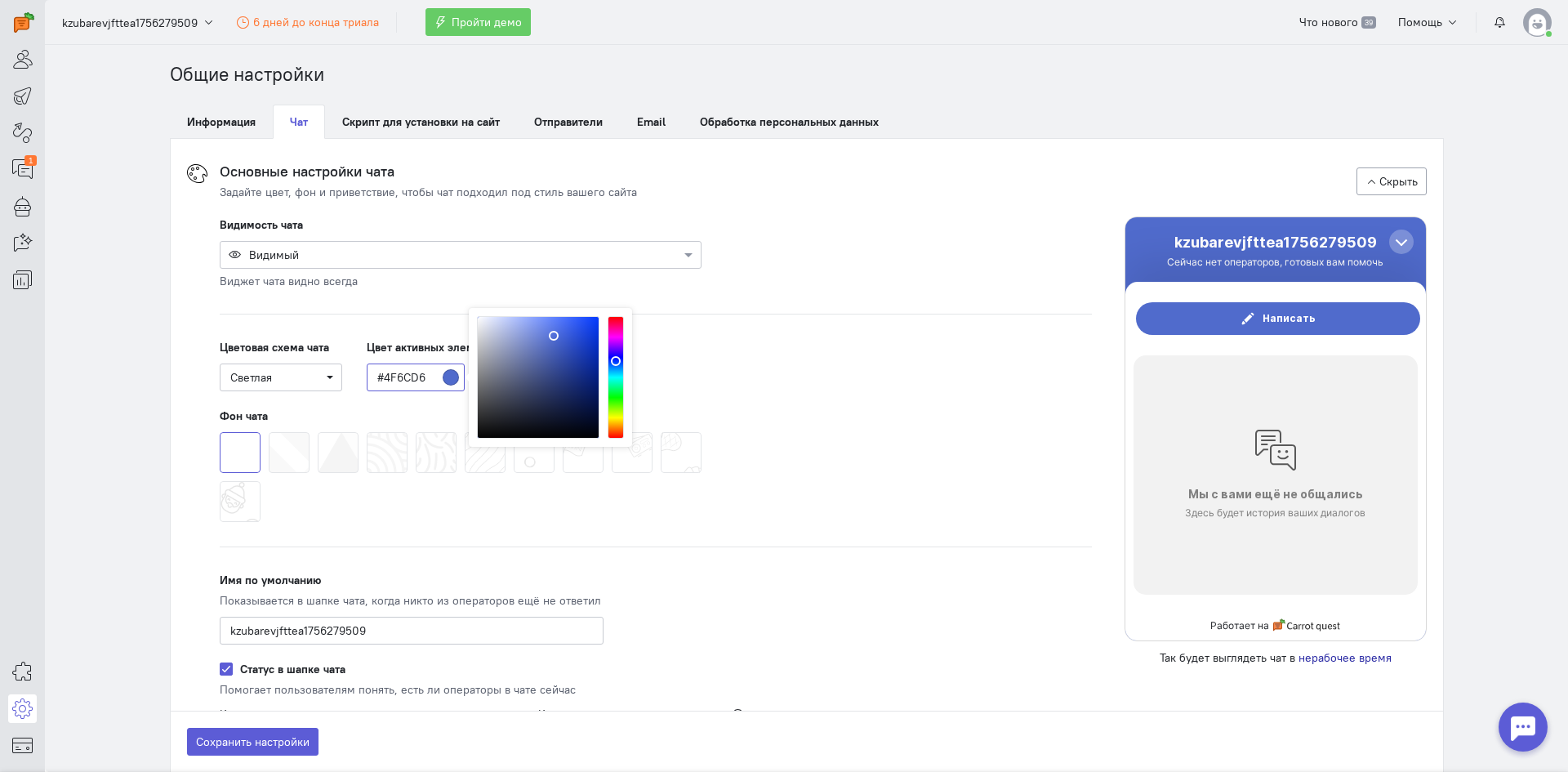
drag, startPoint x: 547, startPoint y: 334, endPoint x: 561, endPoint y: 347, distance: 19.1
click at [560, 347] on div at bounding box center [539, 378] width 123 height 123
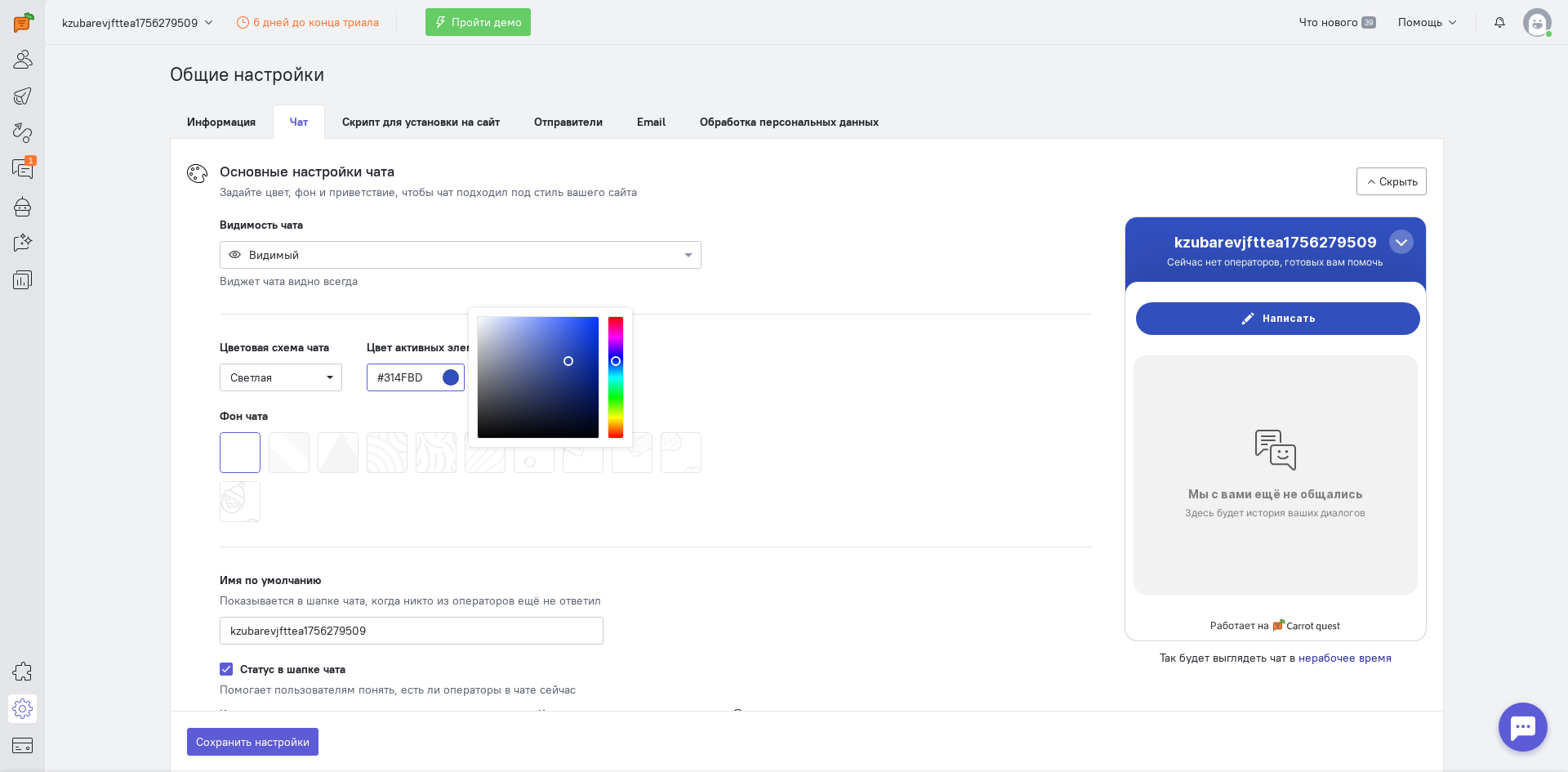
click at [565, 360] on div at bounding box center [568, 361] width 6 height 6
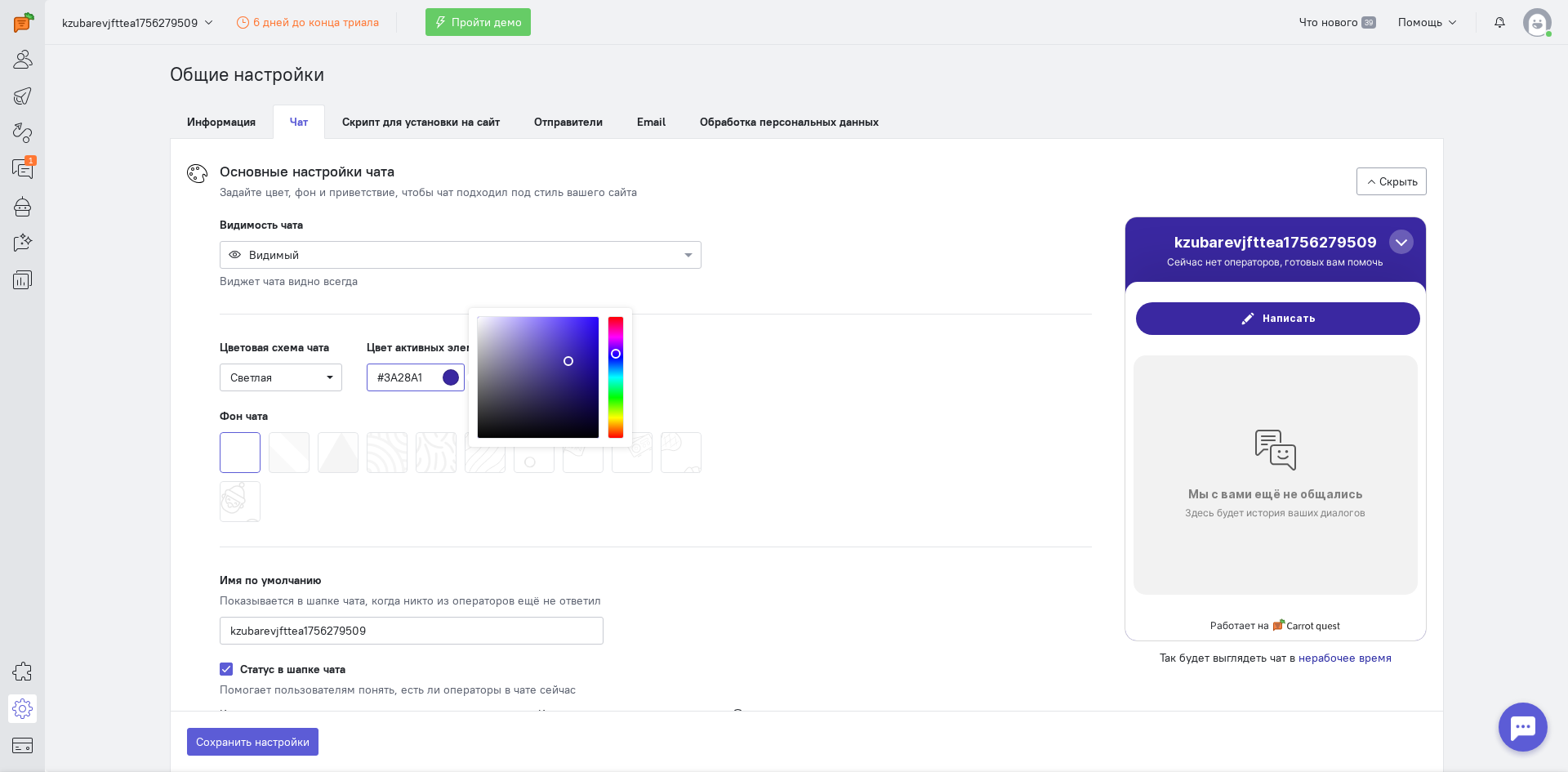
click at [614, 353] on div at bounding box center [616, 354] width 10 height 10
click at [571, 357] on div at bounding box center [539, 378] width 123 height 123
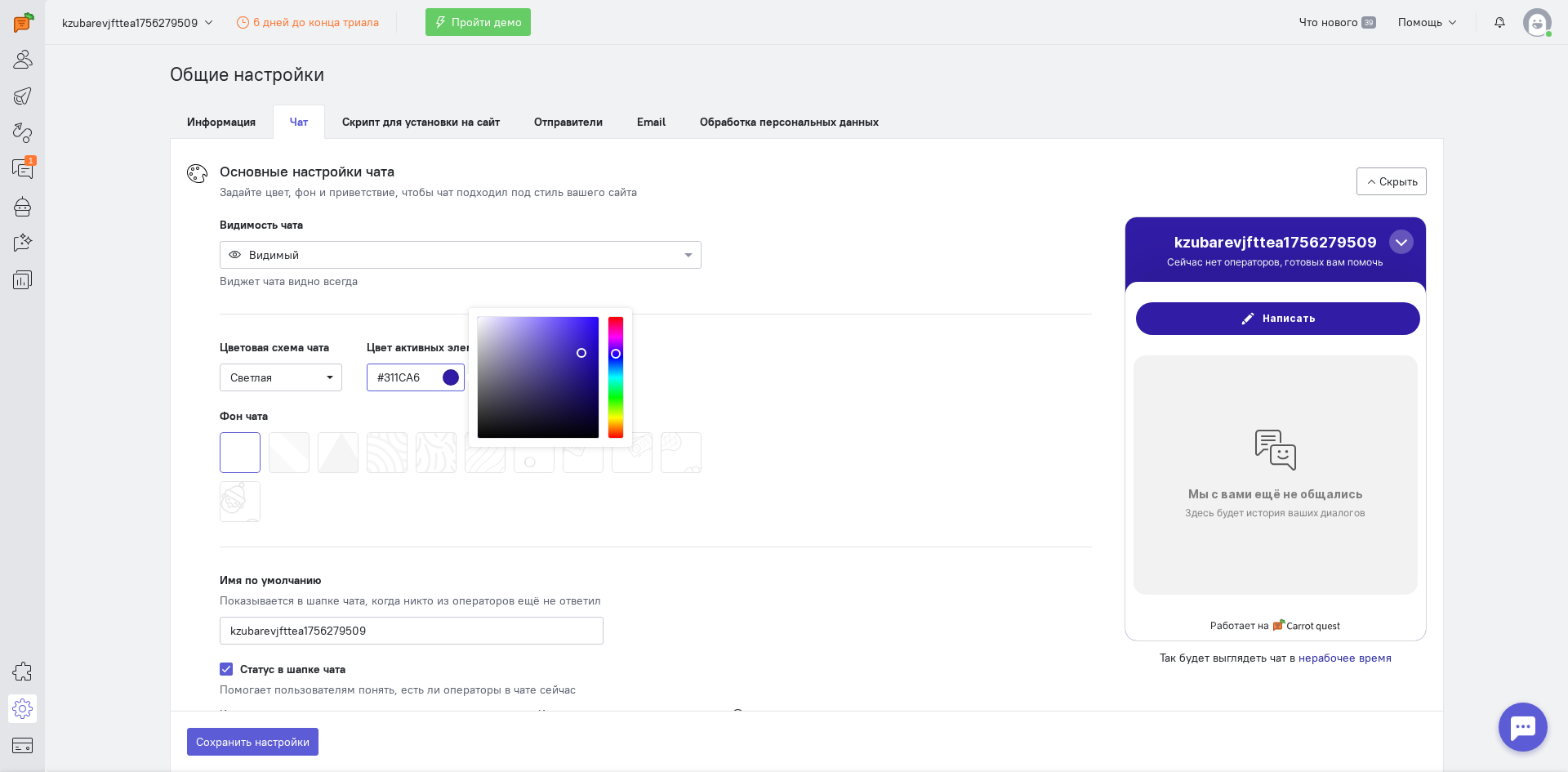
type input "#3019B3"
click at [575, 352] on div at bounding box center [539, 378] width 123 height 123
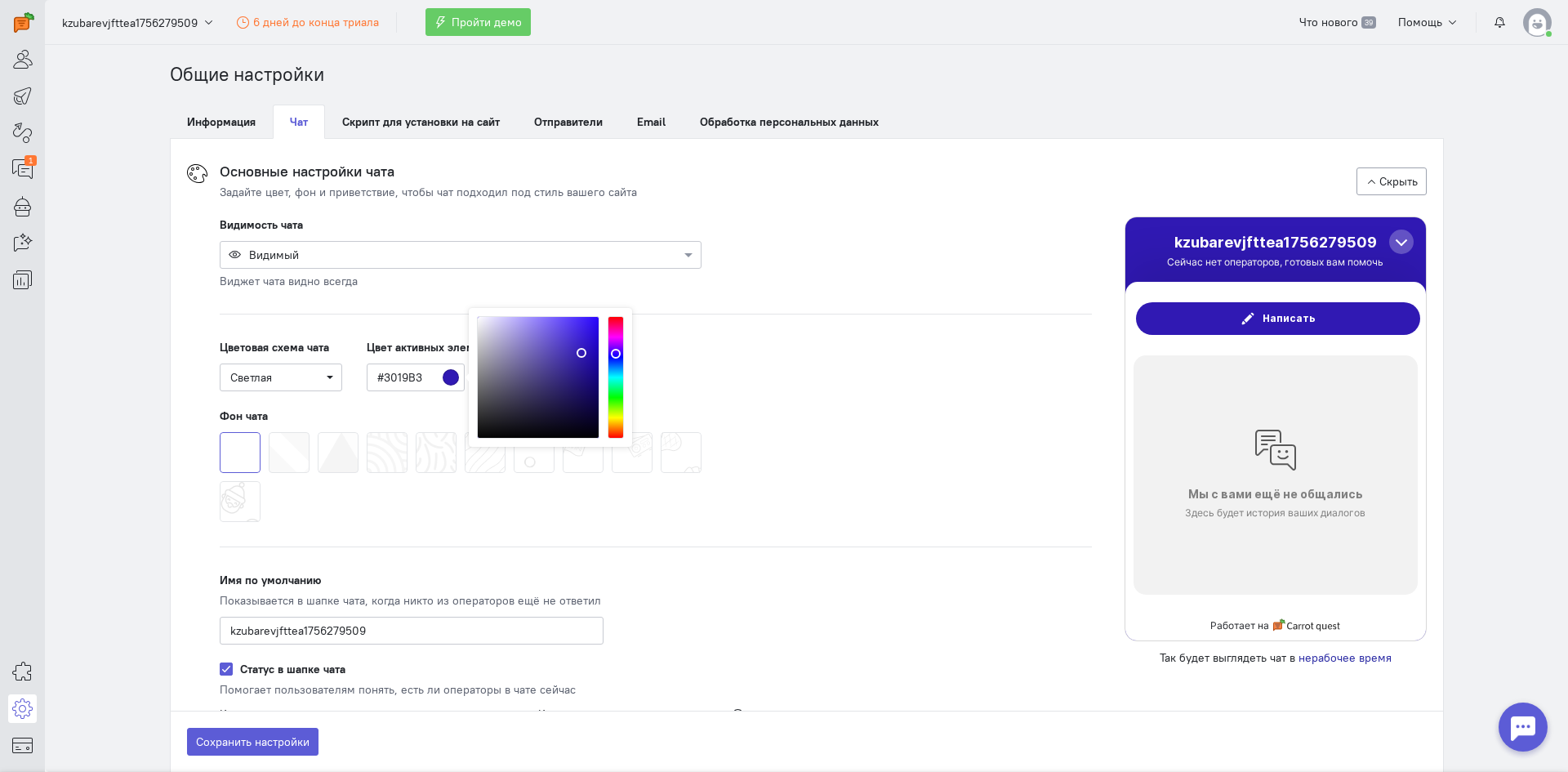
click at [820, 303] on div "Видимость чата Видимый Виджет чата видно всегда ПК и планшеты Ширина экрана >48…" at bounding box center [656, 782] width 905 height 1132
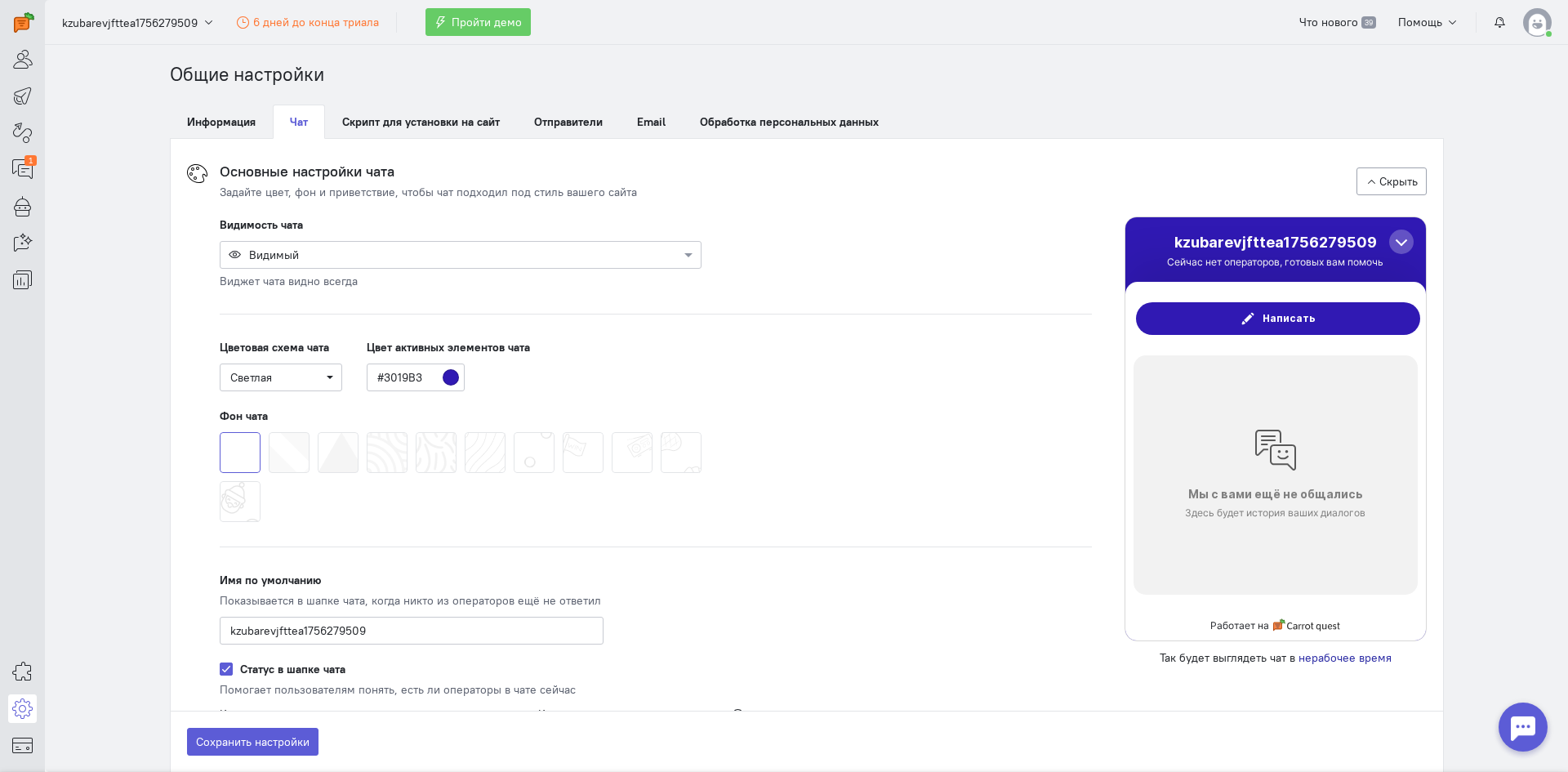
click at [220, 432] on span at bounding box center [220, 432] width 0 height 0
click at [0, 0] on input "radio" at bounding box center [0, 0] width 0 height 0
click at [268, 432] on span at bounding box center [268, 432] width 0 height 0
click at [0, 0] on input "radio" at bounding box center [0, 0] width 0 height 0
click at [220, 432] on span at bounding box center [220, 432] width 0 height 0
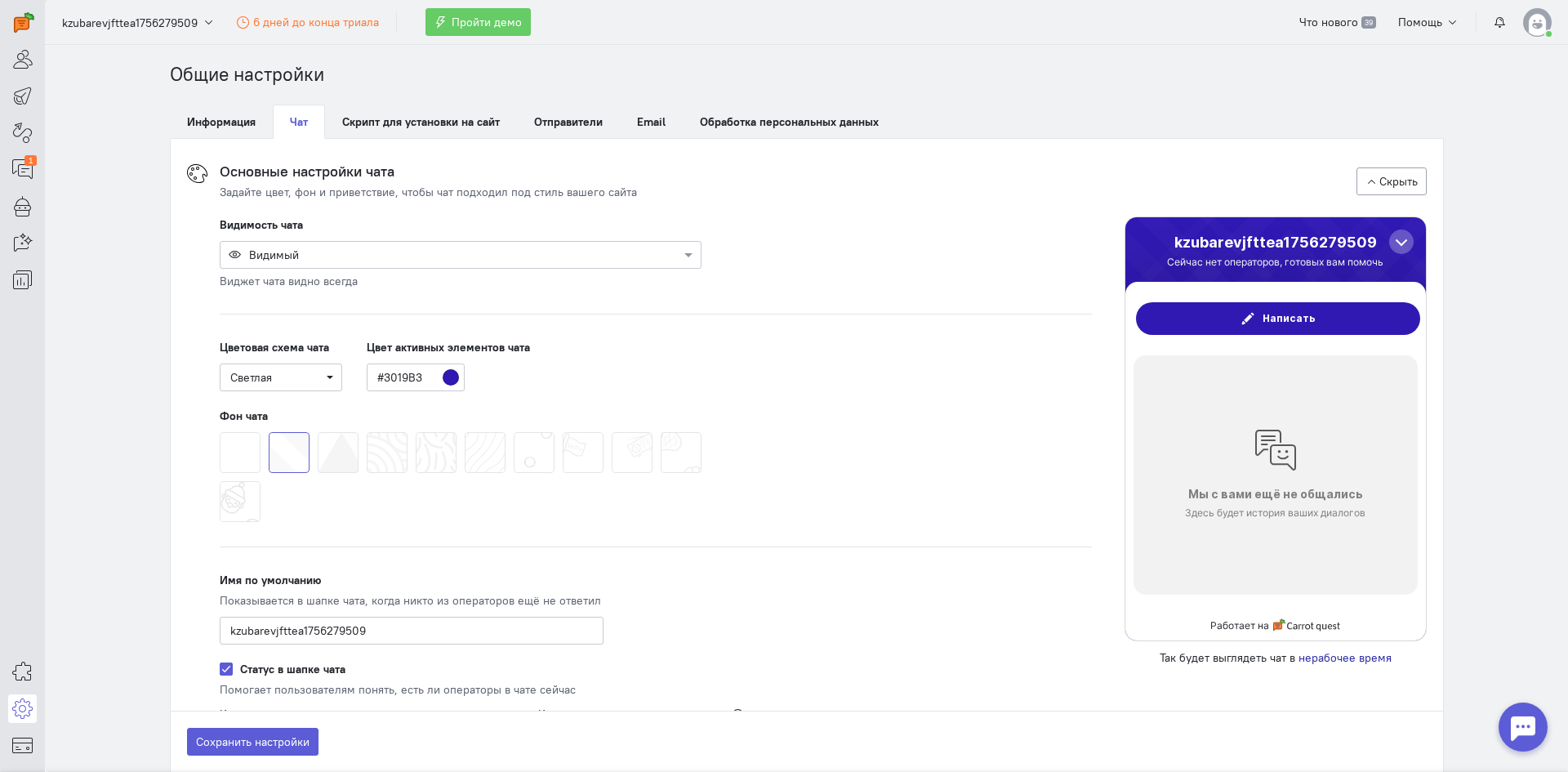
click at [0, 0] on input "radio" at bounding box center [0, 0] width 0 height 0
click at [220, 432] on span at bounding box center [220, 432] width 0 height 0
click at [0, 0] on input "radio" at bounding box center [0, 0] width 0 height 0
click at [220, 432] on span at bounding box center [220, 432] width 0 height 0
click at [0, 0] on input "radio" at bounding box center [0, 0] width 0 height 0
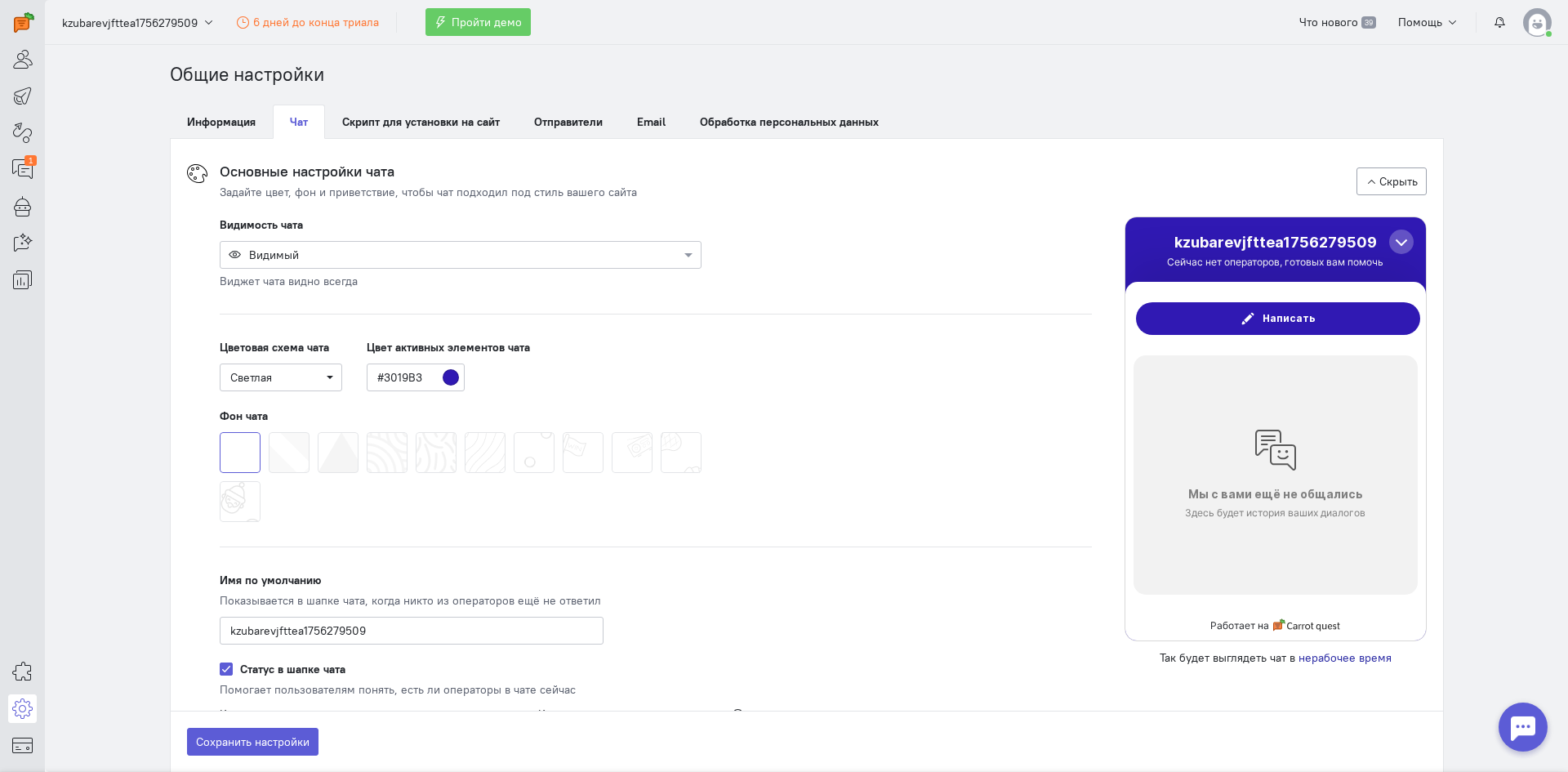
click at [220, 481] on span at bounding box center [220, 481] width 0 height 0
click at [0, 0] on input "radio" at bounding box center [0, 0] width 0 height 0
click at [220, 432] on span at bounding box center [220, 432] width 0 height 0
click at [0, 0] on input "radio" at bounding box center [0, 0] width 0 height 0
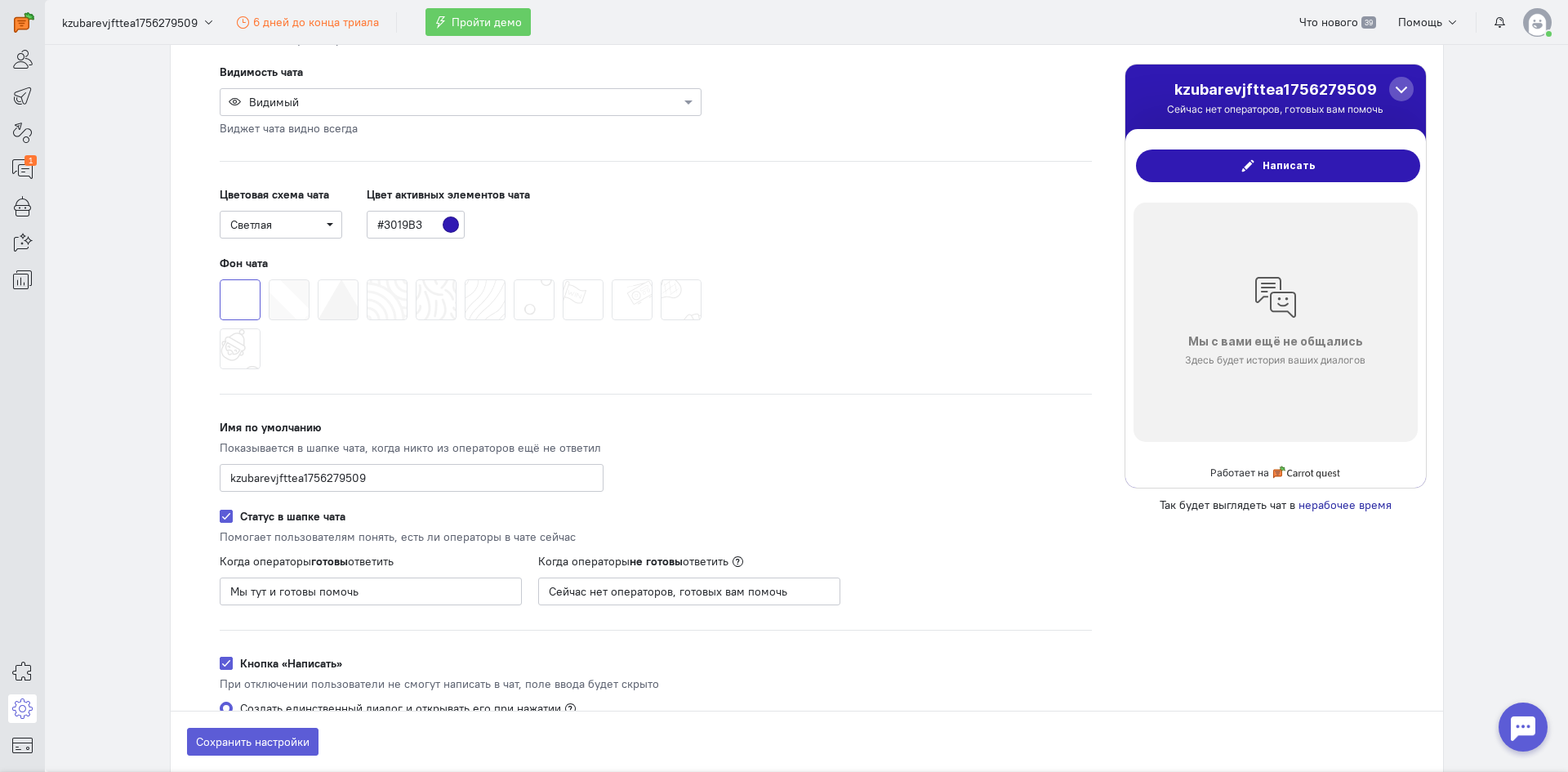
scroll to position [163, 0]
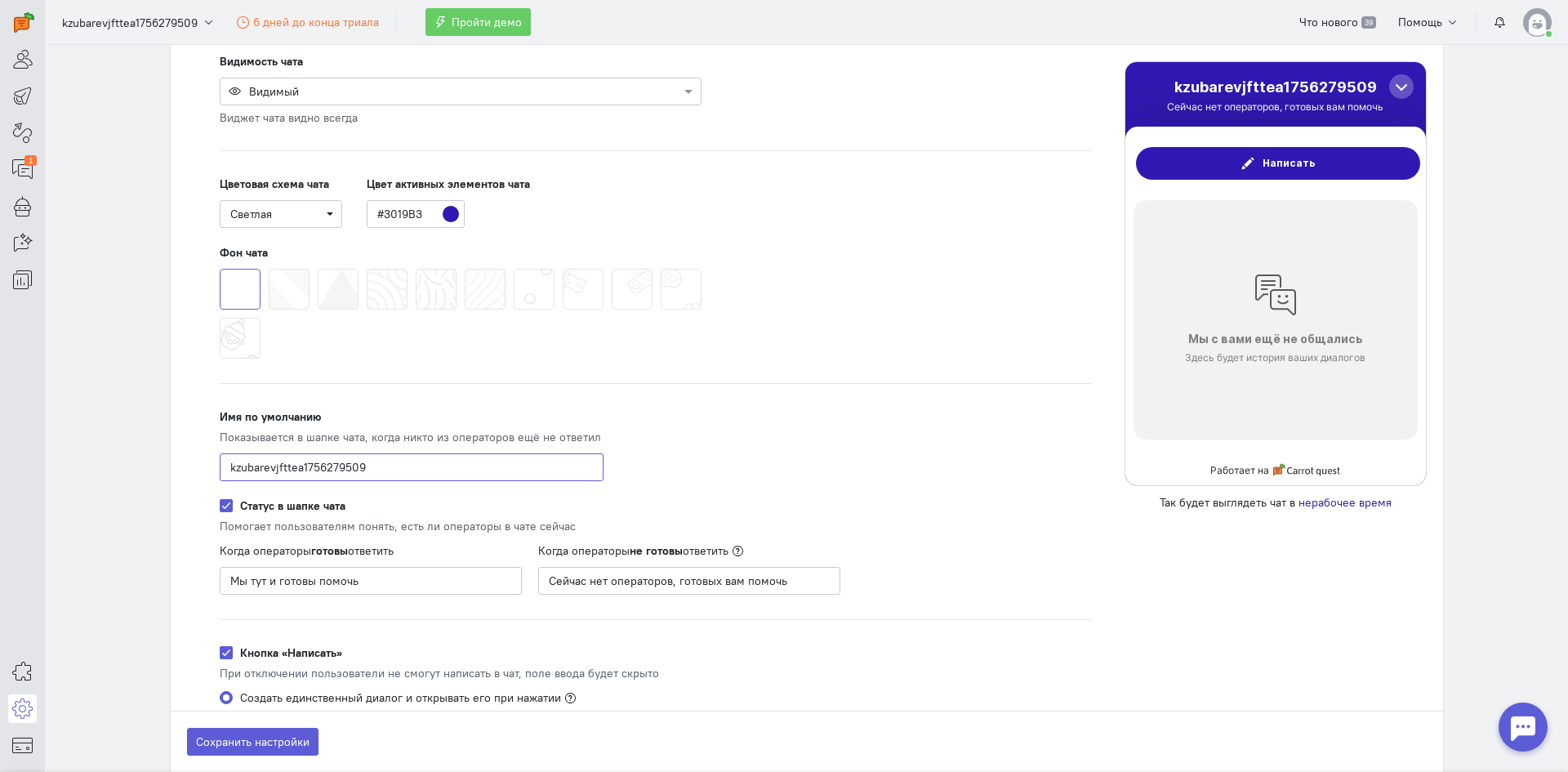
drag, startPoint x: 388, startPoint y: 469, endPoint x: 186, endPoint y: 448, distance: 203.1
click at [186, 448] on div "Видимость чата Видимый Виджет чата видно всегда ПК и планшеты Ширина экрана >48…" at bounding box center [807, 611] width 1273 height 1149
type input "Е"
click at [248, 459] on input "TalenPay" at bounding box center [412, 467] width 384 height 28
click at [252, 469] on input "TalenPay" at bounding box center [412, 467] width 384 height 28
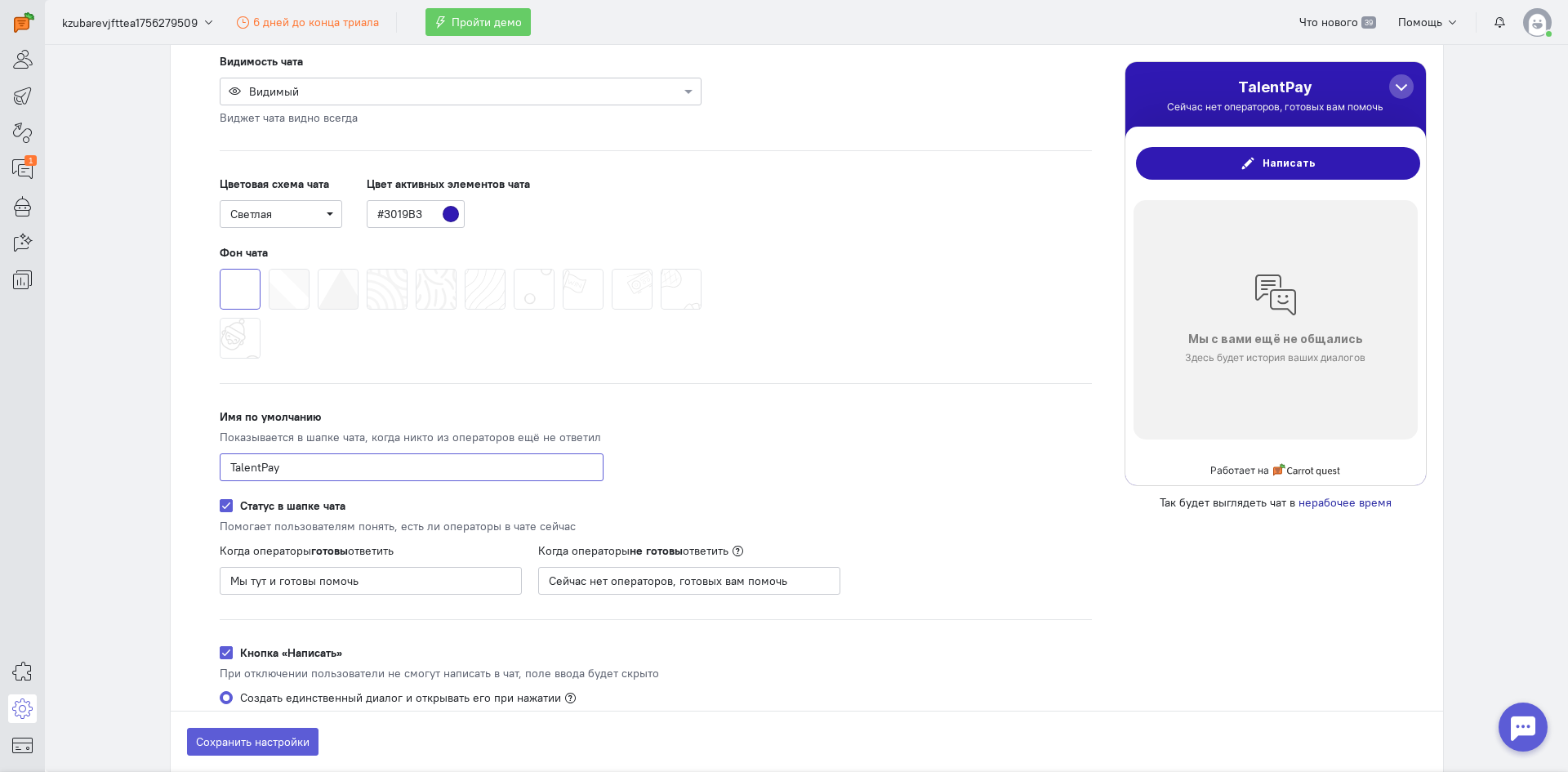
type input "TalentPay"
click at [921, 419] on div "Видимость чата Видимый Виджет чата видно всегда ПК и планшеты Ширина экрана >48…" at bounding box center [656, 618] width 905 height 1132
drag, startPoint x: 376, startPoint y: 581, endPoint x: 187, endPoint y: 582, distance: 189.0
click at [187, 582] on div "Видимость чата Видимый Виджет чата видно всегда ПК и планшеты Ширина экрана >48…" at bounding box center [807, 611] width 1273 height 1149
type input "Щ"
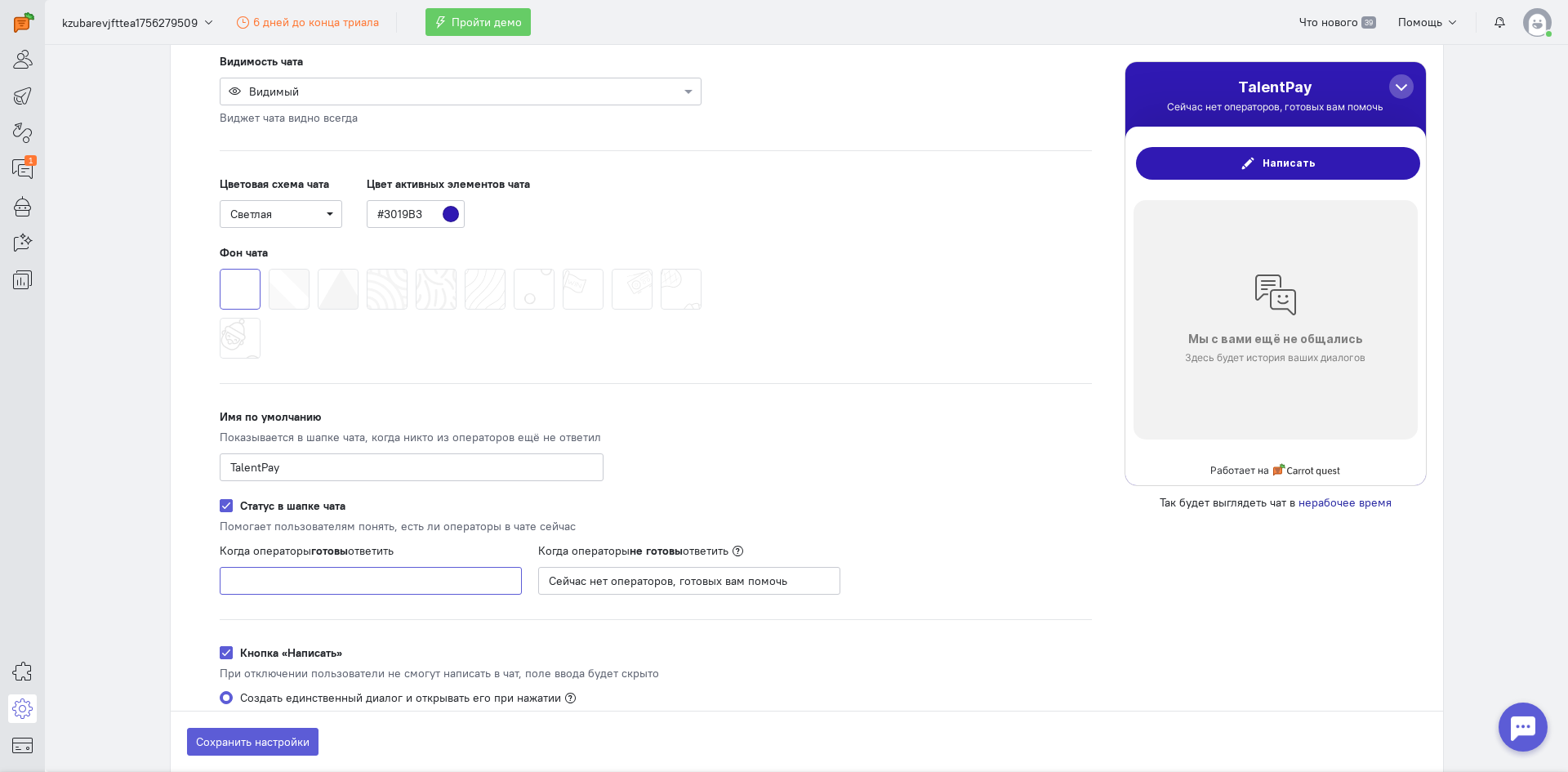
type input "O"
type input "Our manager ready to help you!"
drag, startPoint x: 831, startPoint y: 566, endPoint x: 531, endPoint y: 562, distance: 300.0
click at [539, 562] on div "Когда операторы не готовы ответить Сейчас нет операторов, готовых вам помочь" at bounding box center [697, 568] width 319 height 52
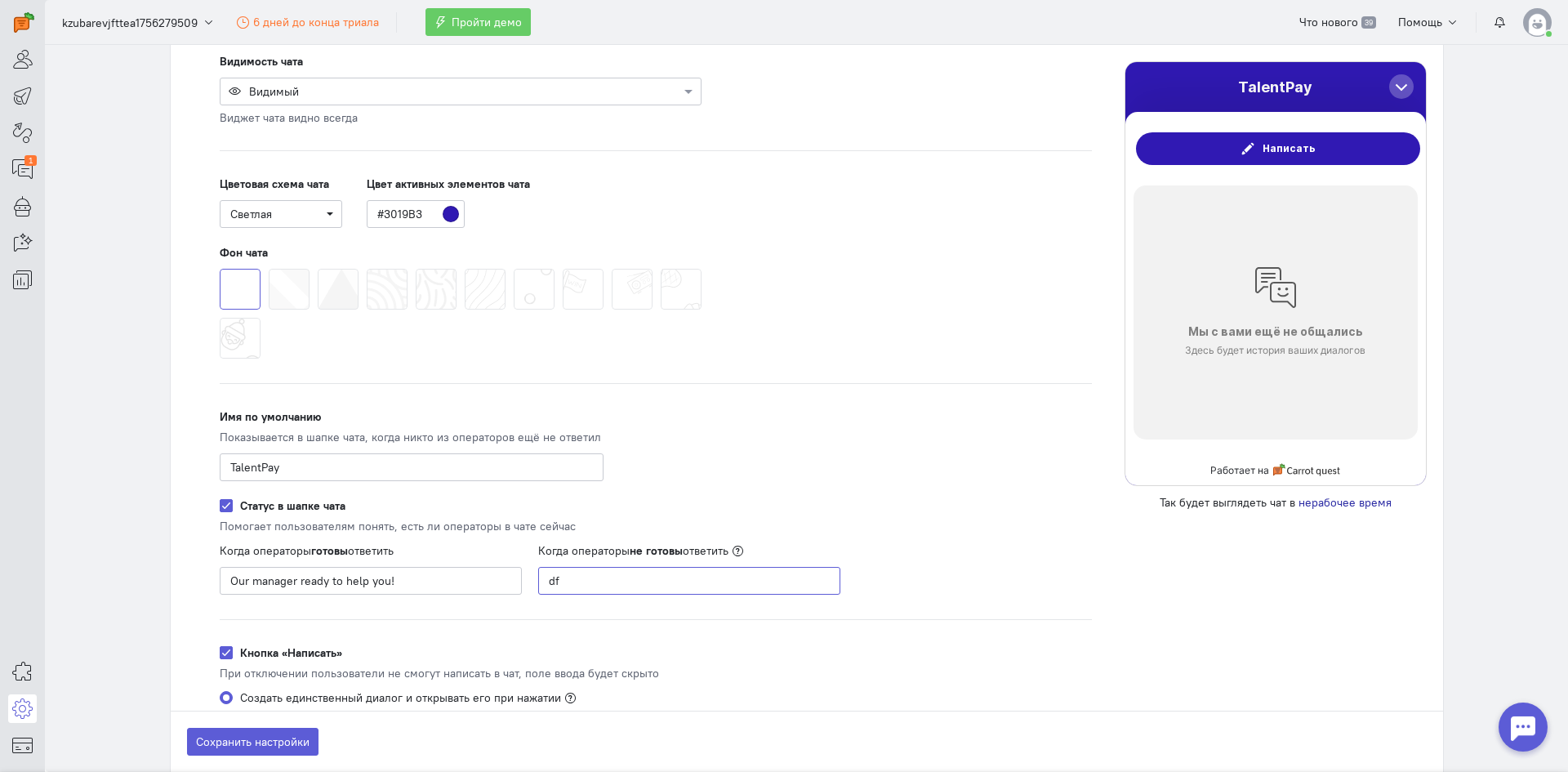
type input "d"
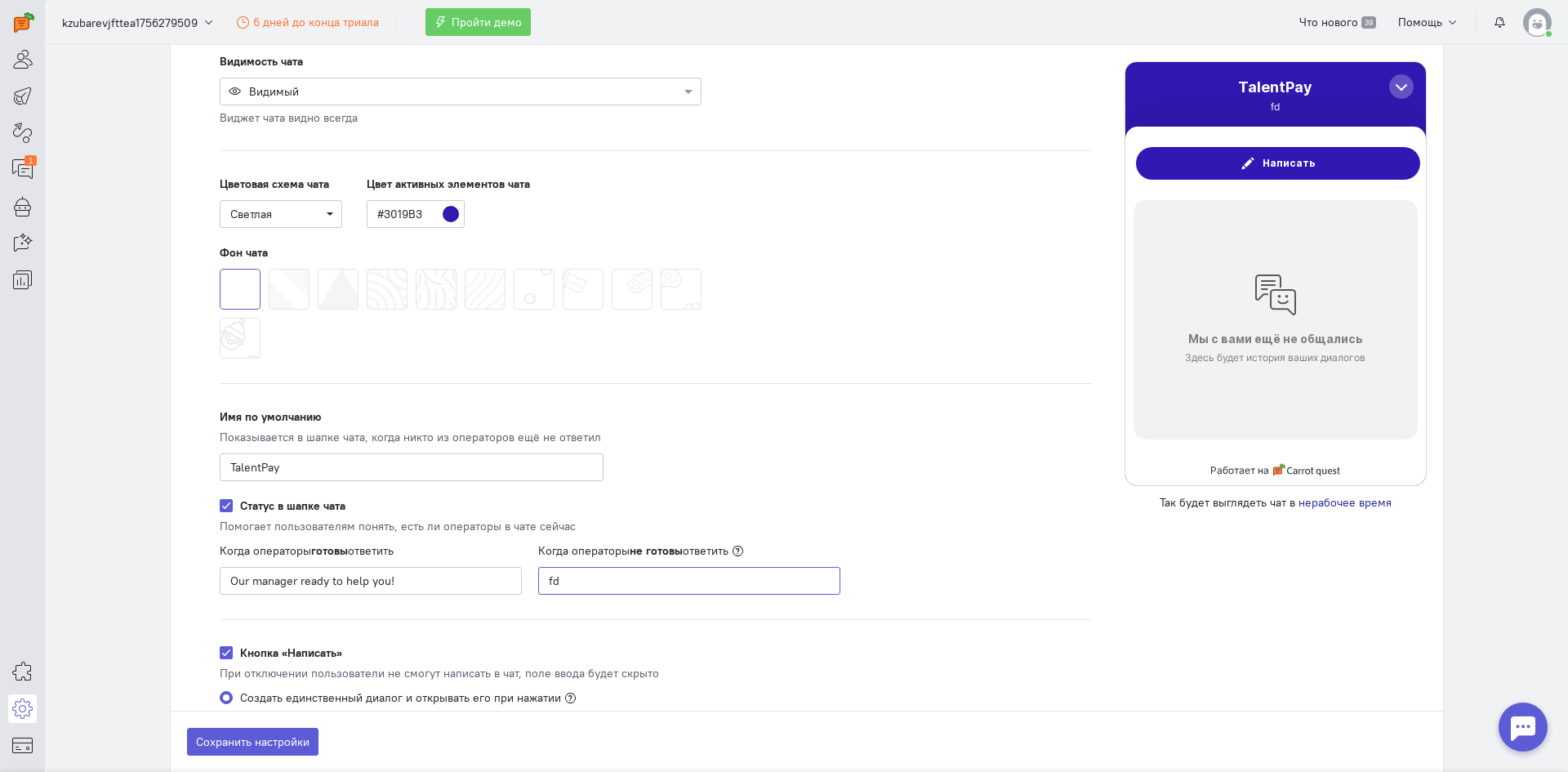
type input "f"
drag, startPoint x: 585, startPoint y: 568, endPoint x: 513, endPoint y: 568, distance: 72.0
click at [513, 568] on div "Когда операторы готовы ответить Our manager ready to help you! Когда операторы …" at bounding box center [530, 564] width 653 height 60
type input "Online"
click at [995, 509] on div "Видимость чата Видимый Виджет чата видно всегда ПК и планшеты Ширина экрана >48…" at bounding box center [656, 618] width 905 height 1132
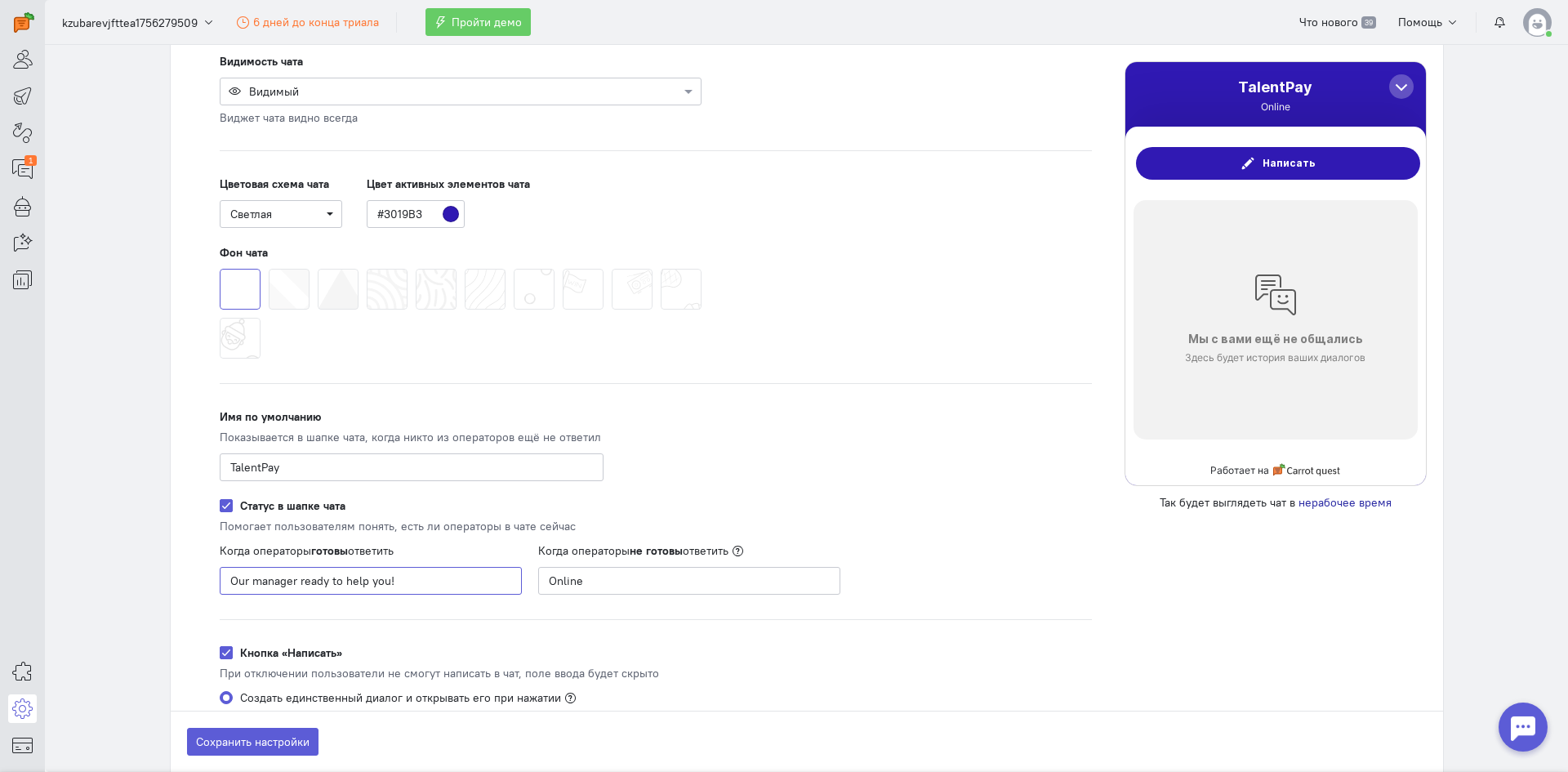
click at [443, 579] on input "Our manager ready to help you!" at bounding box center [371, 581] width 302 height 28
click at [874, 490] on div "Видимость чата Видимый Виджет чата видно всегда ПК и планшеты Ширина экрана >48…" at bounding box center [656, 618] width 905 height 1132
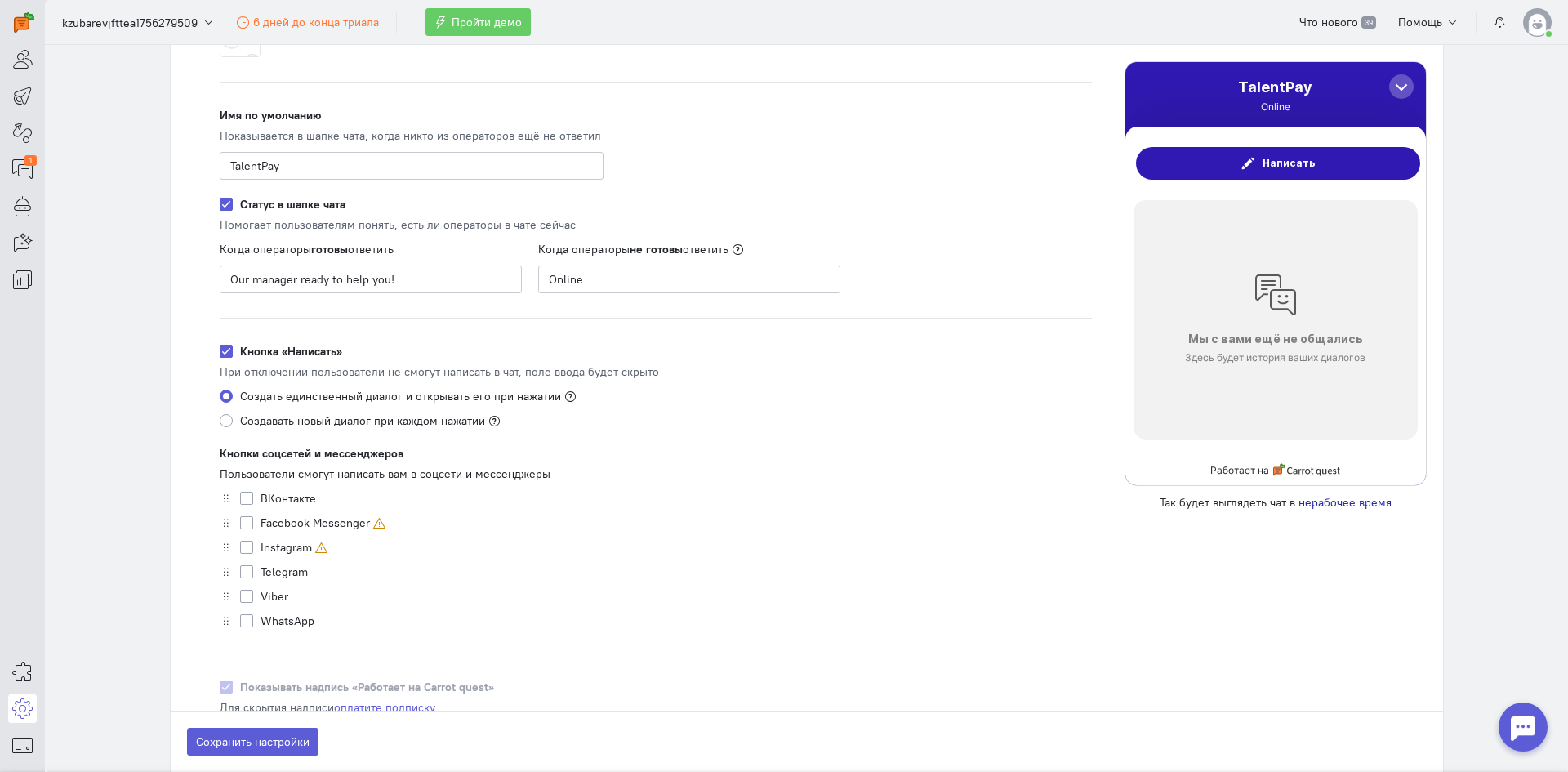
scroll to position [490, 0]
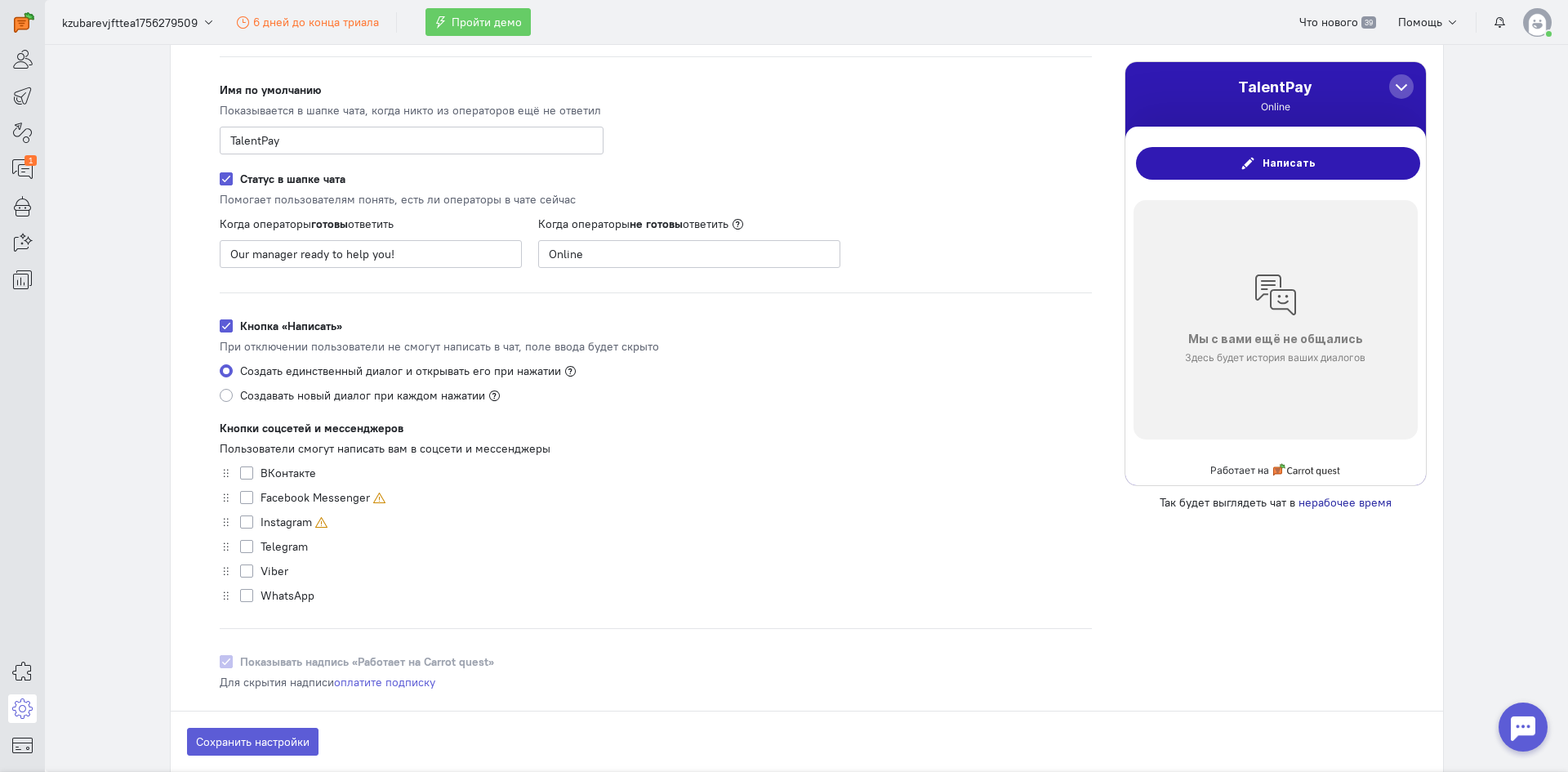
click at [260, 551] on label "Telegram" at bounding box center [284, 547] width 48 height 16
click at [241, 551] on input "Telegram" at bounding box center [247, 546] width 13 height 14
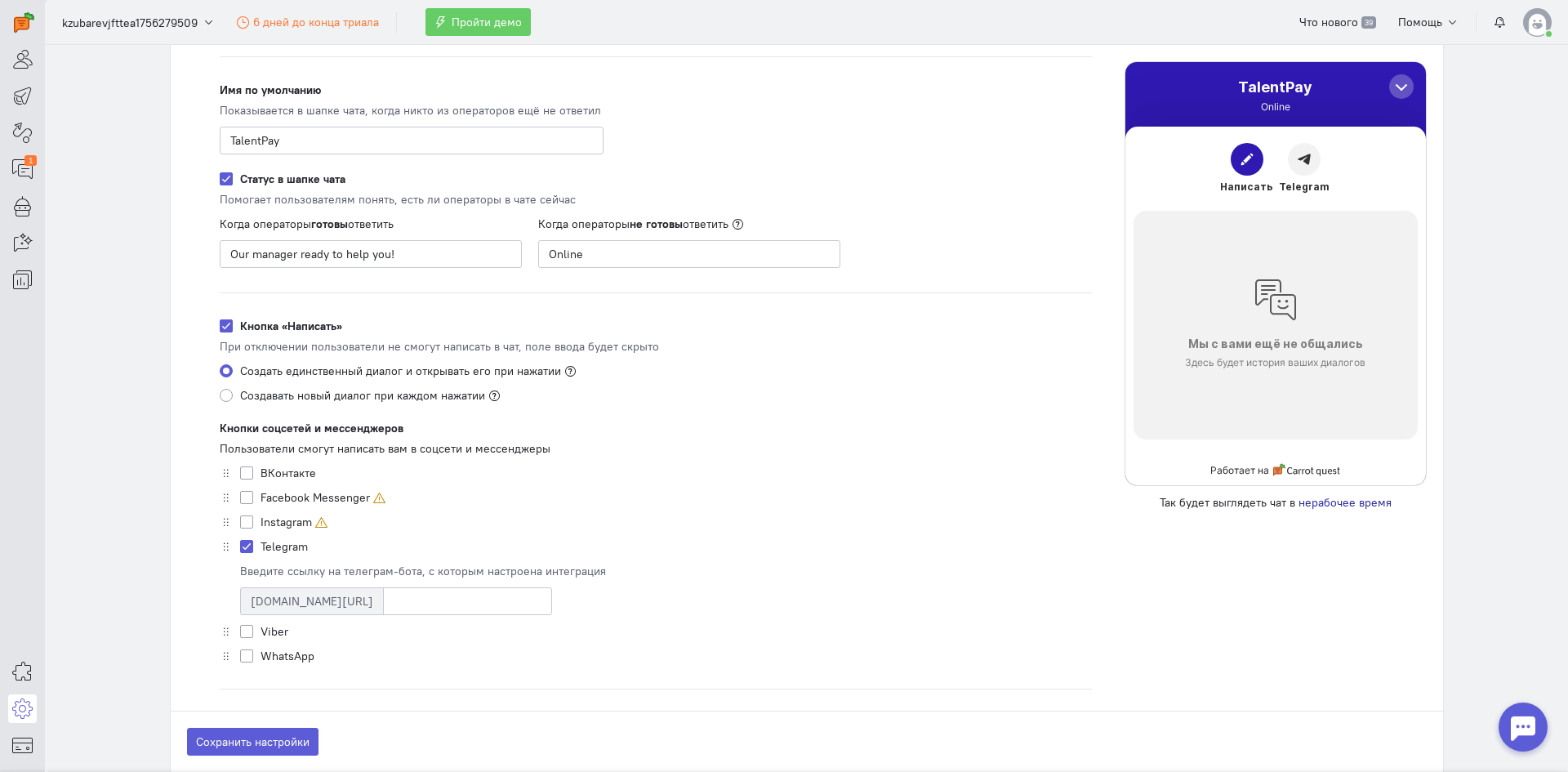
click at [260, 551] on label "Telegram" at bounding box center [284, 547] width 48 height 16
click at [241, 551] on input "Telegram" at bounding box center [247, 546] width 13 height 14
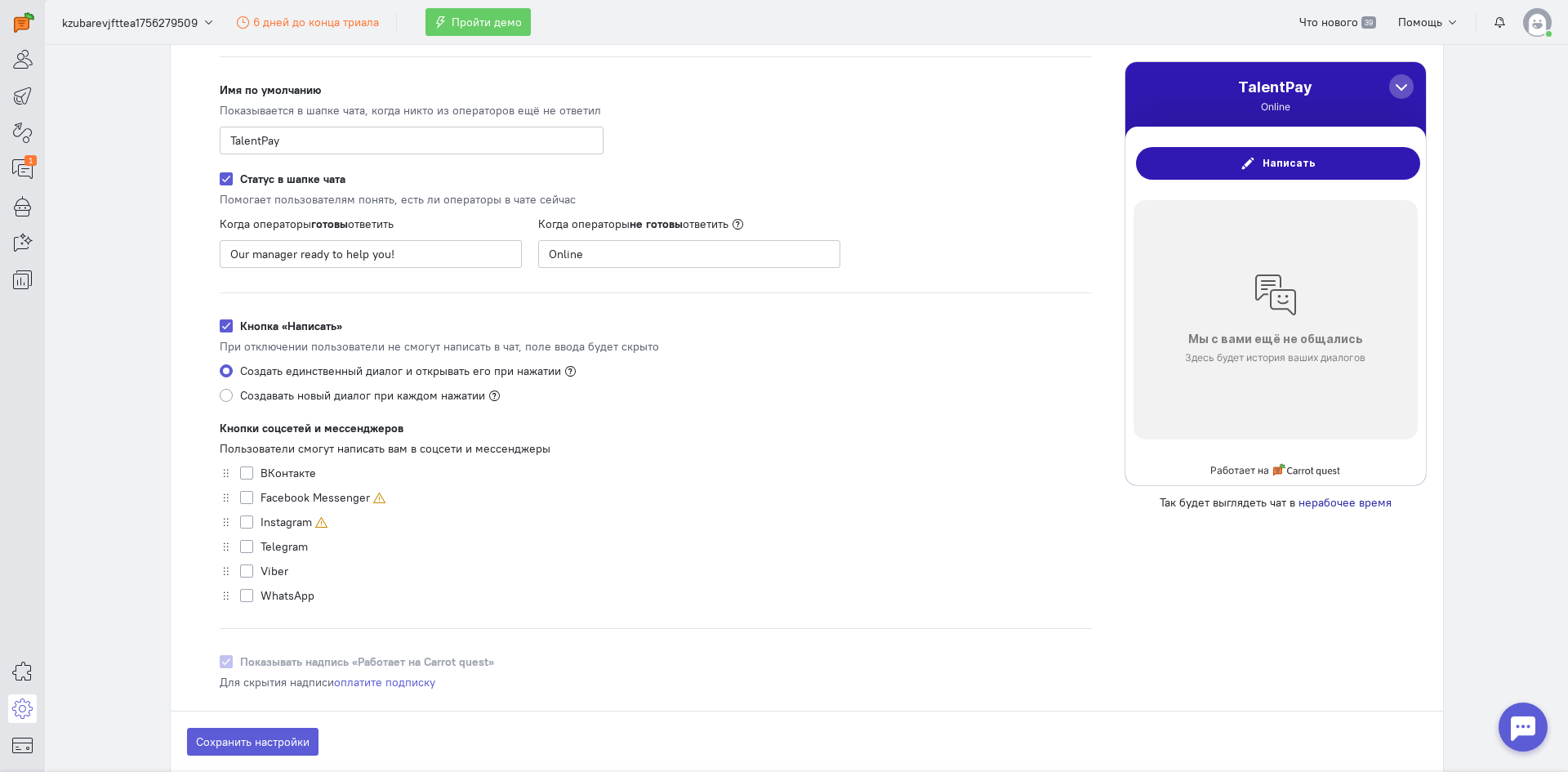
click at [260, 551] on label "Telegram" at bounding box center [284, 547] width 48 height 16
click at [241, 551] on input "Telegram" at bounding box center [247, 546] width 13 height 14
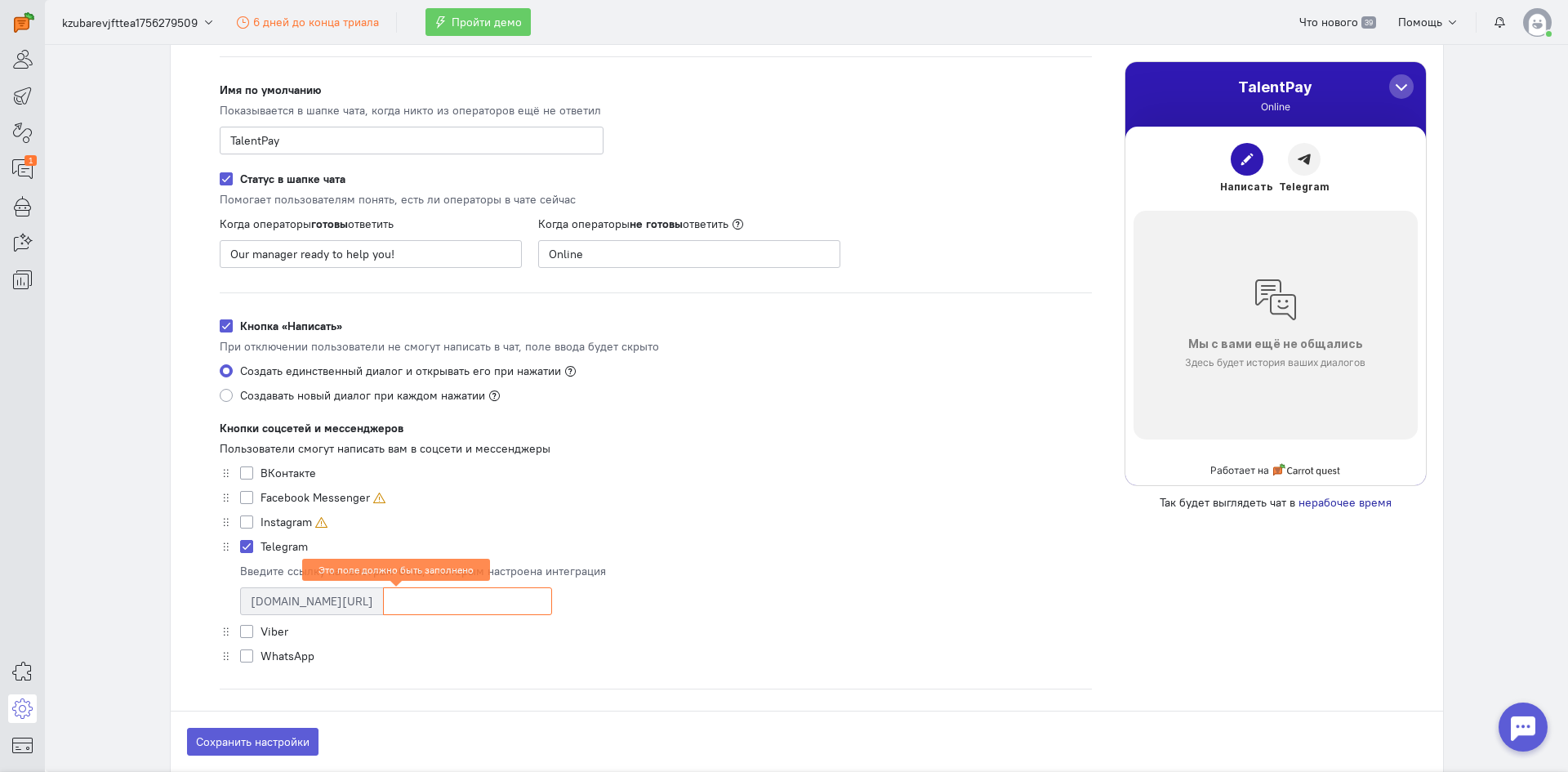
click at [240, 535] on div "ВКонтакте Введите ссылку на сообщество ВКонтакте, с которым настроена интеграци…" at bounding box center [656, 565] width 872 height 199
click at [260, 548] on label "Telegram" at bounding box center [284, 547] width 48 height 16
click at [241, 548] on input "Telegram" at bounding box center [247, 546] width 13 height 14
checkbox input "false"
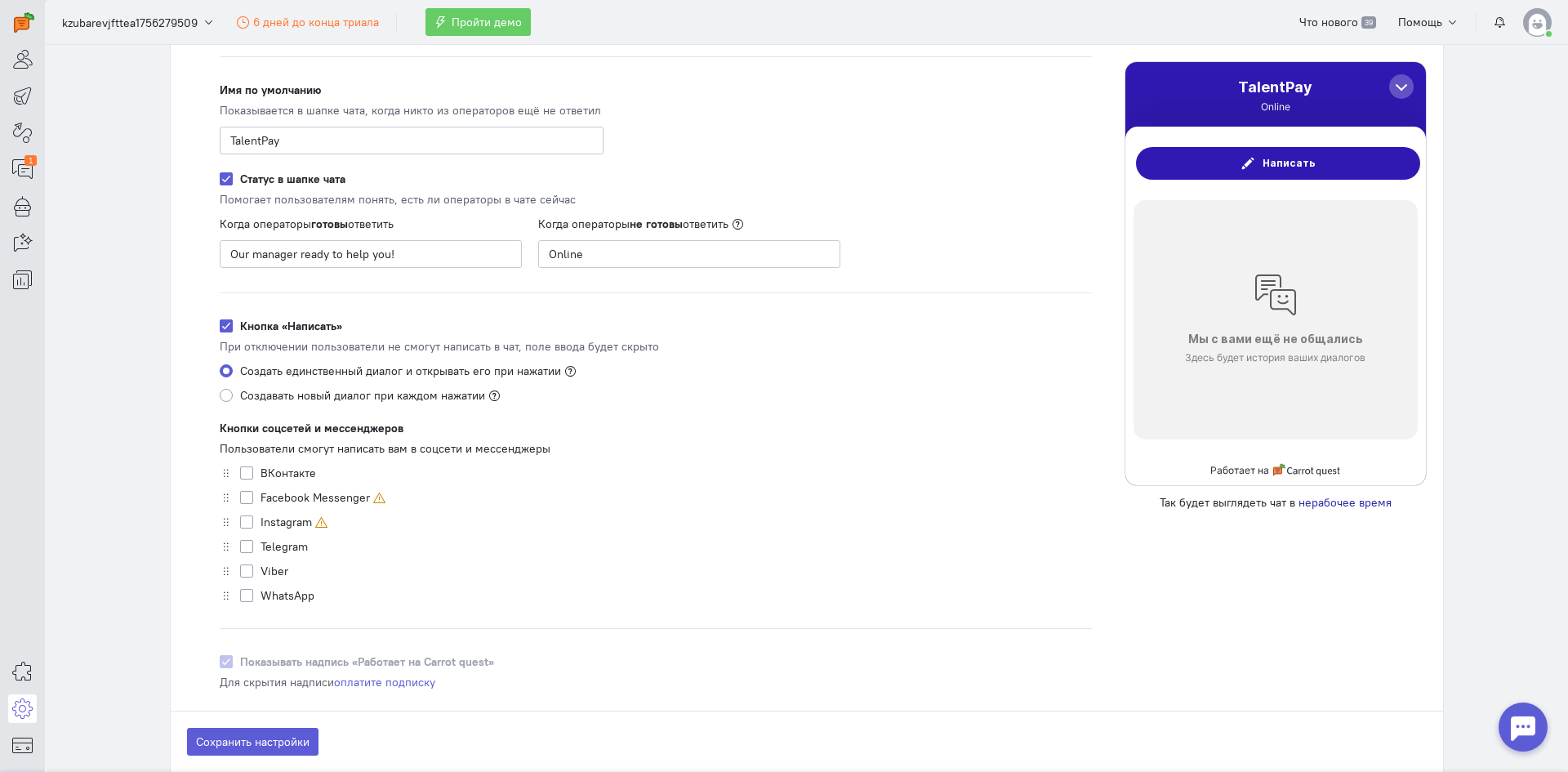
click at [484, 614] on div "Видимость чата Видимый Виджет чата видно всегда ПК и планшеты Ширина экрана >48…" at bounding box center [656, 292] width 905 height 1132
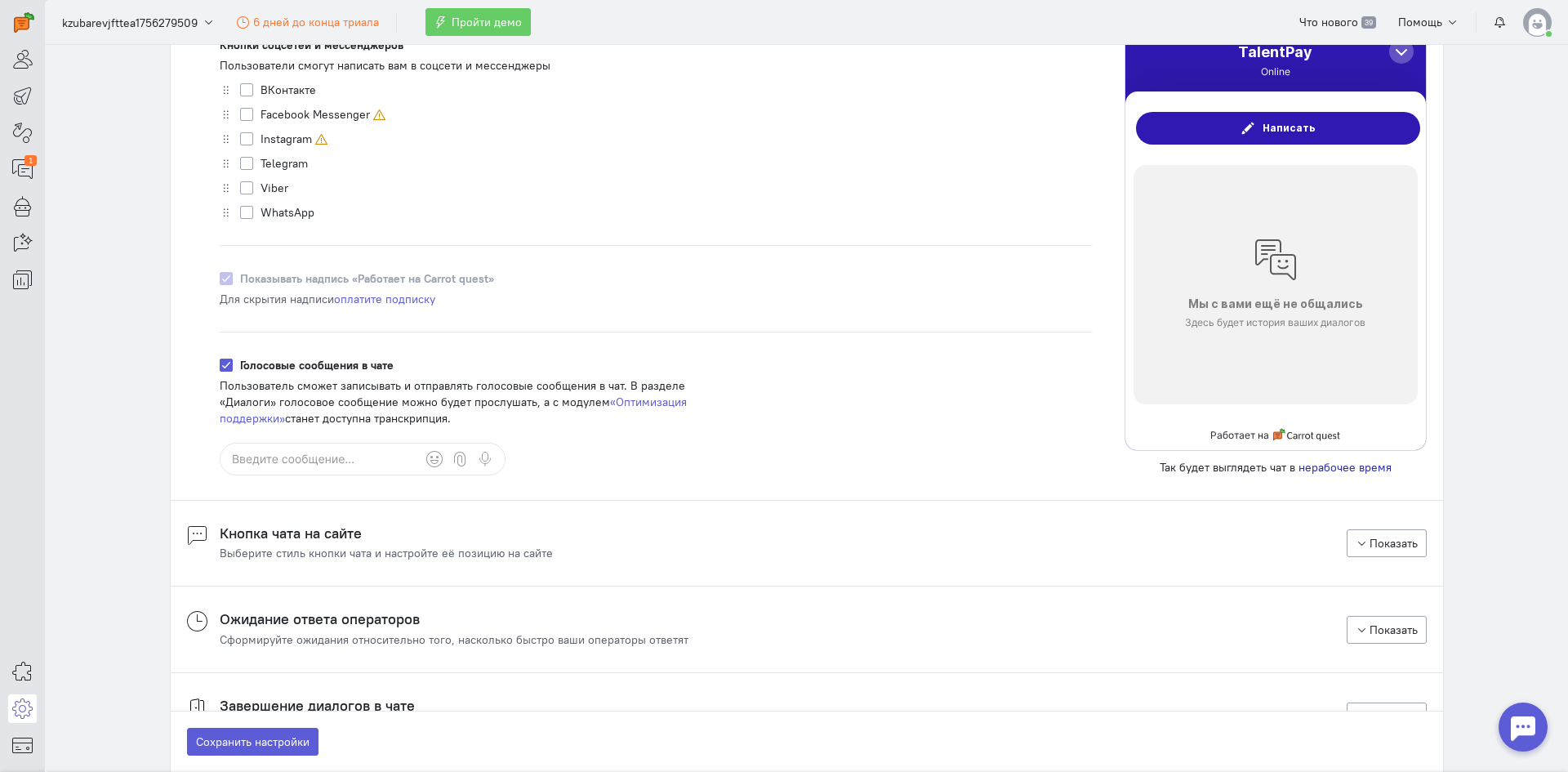
scroll to position [899, 0]
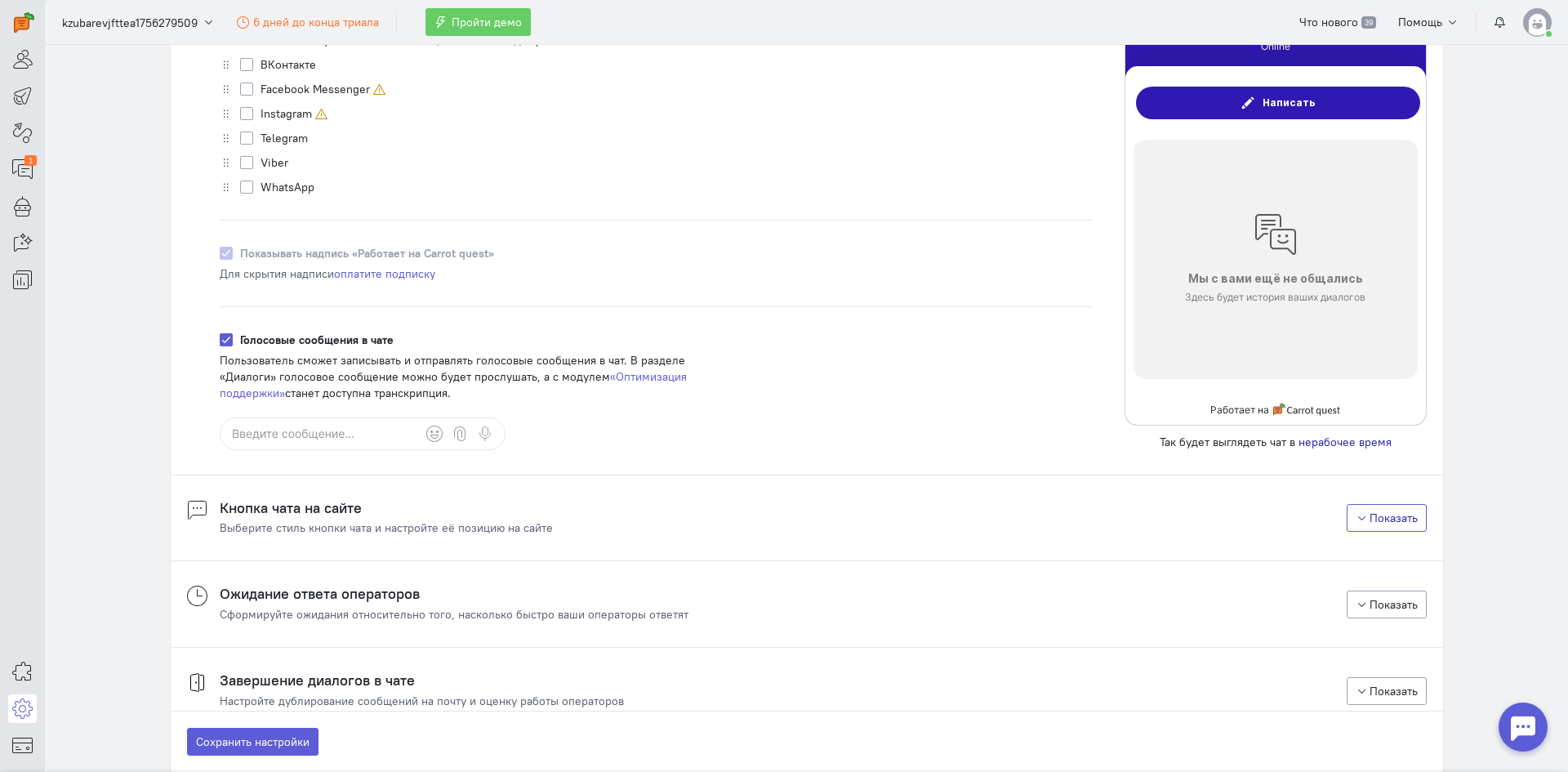
click at [1405, 517] on button "Показать" at bounding box center [1387, 518] width 80 height 28
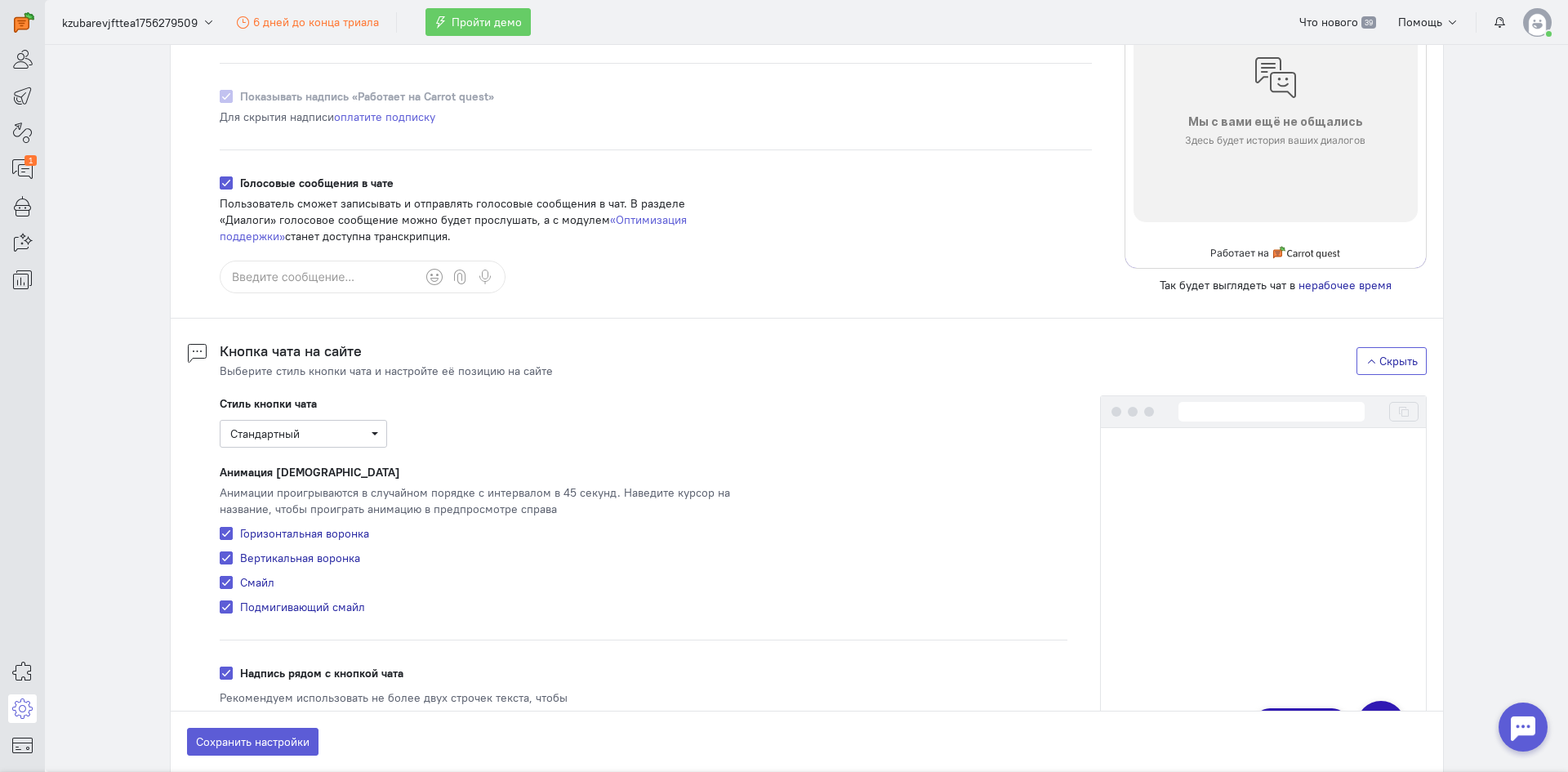
scroll to position [1062, 0]
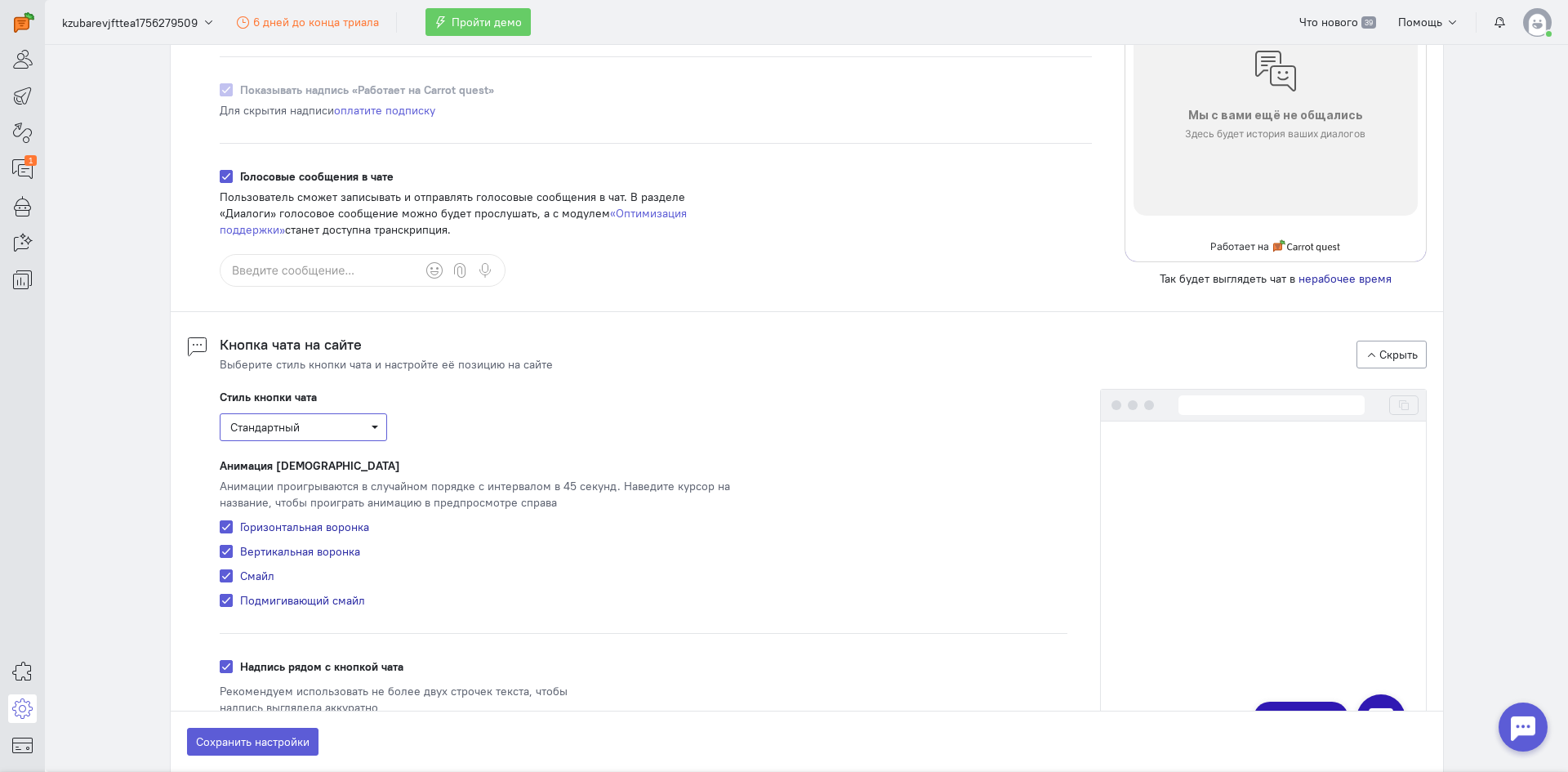
click at [293, 425] on span "Стандартный" at bounding box center [265, 427] width 69 height 14
click at [333, 417] on span "Стандартный" at bounding box center [303, 427] width 168 height 28
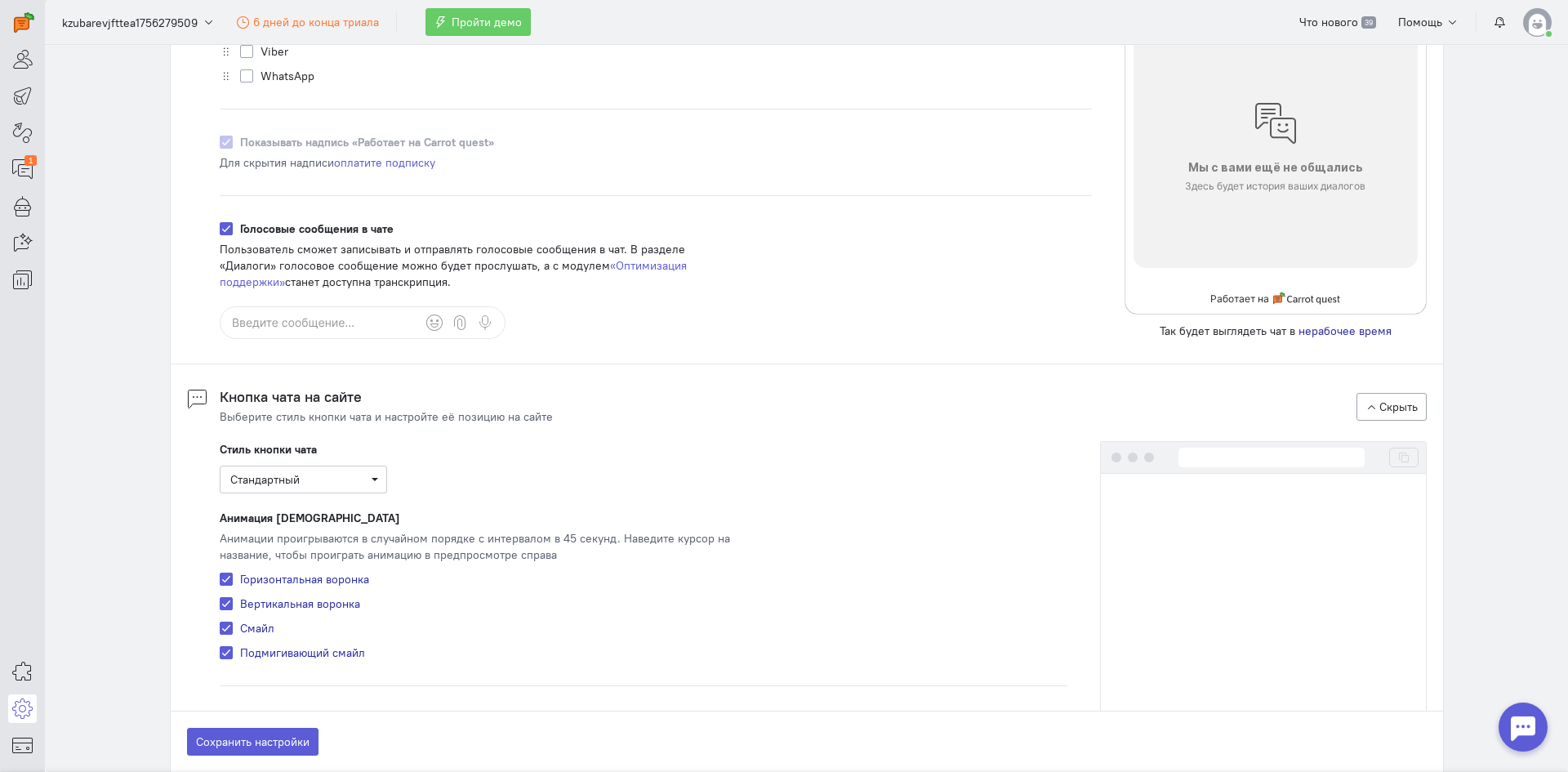
scroll to position [980, 0]
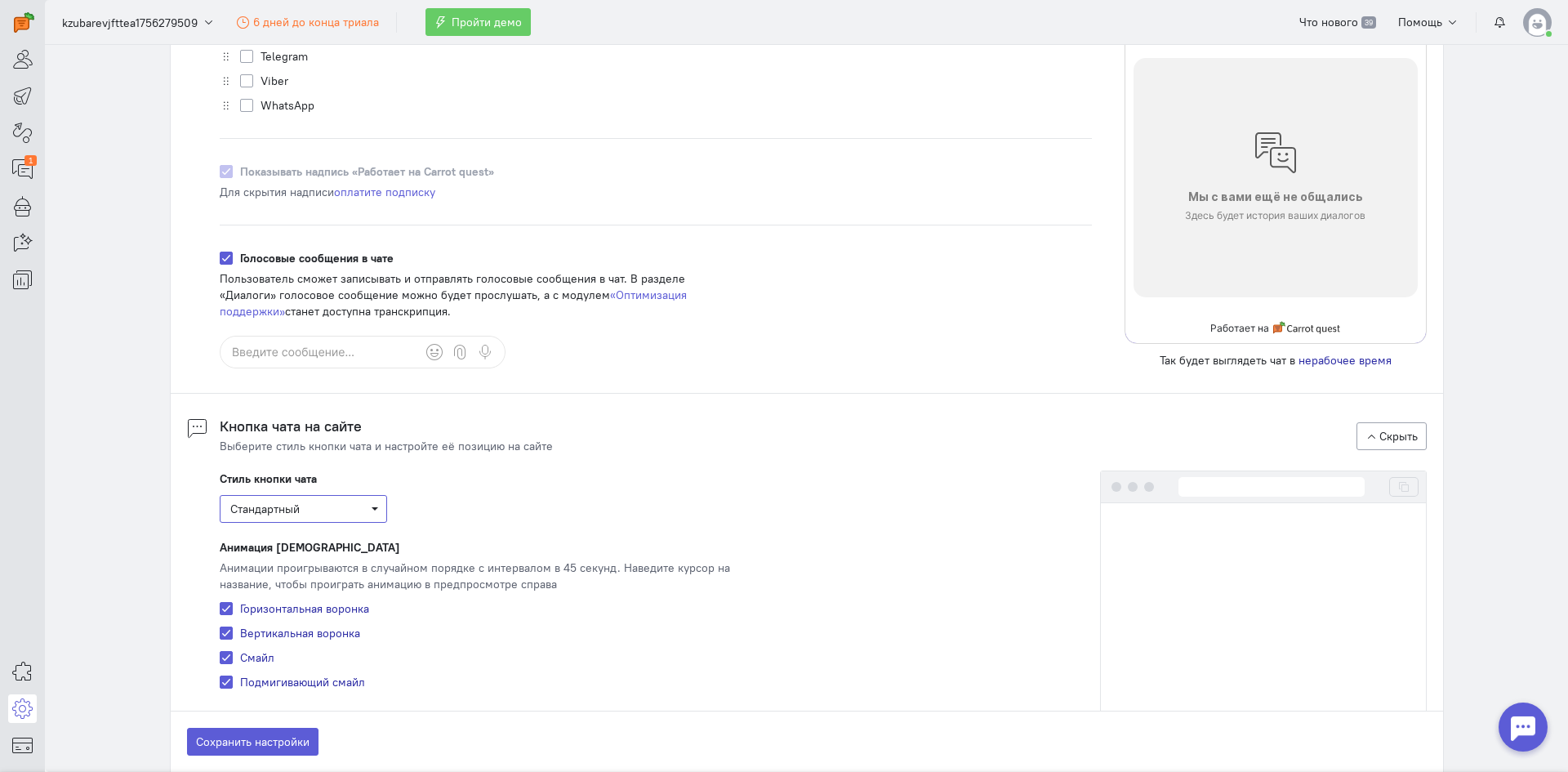
click at [305, 505] on span "Стандартный" at bounding box center [303, 509] width 146 height 16
click at [319, 476] on div "Стиль кнопки чата Стандартный Стандартный Анимации иконки доступны только в это…" at bounding box center [644, 496] width 848 height 52
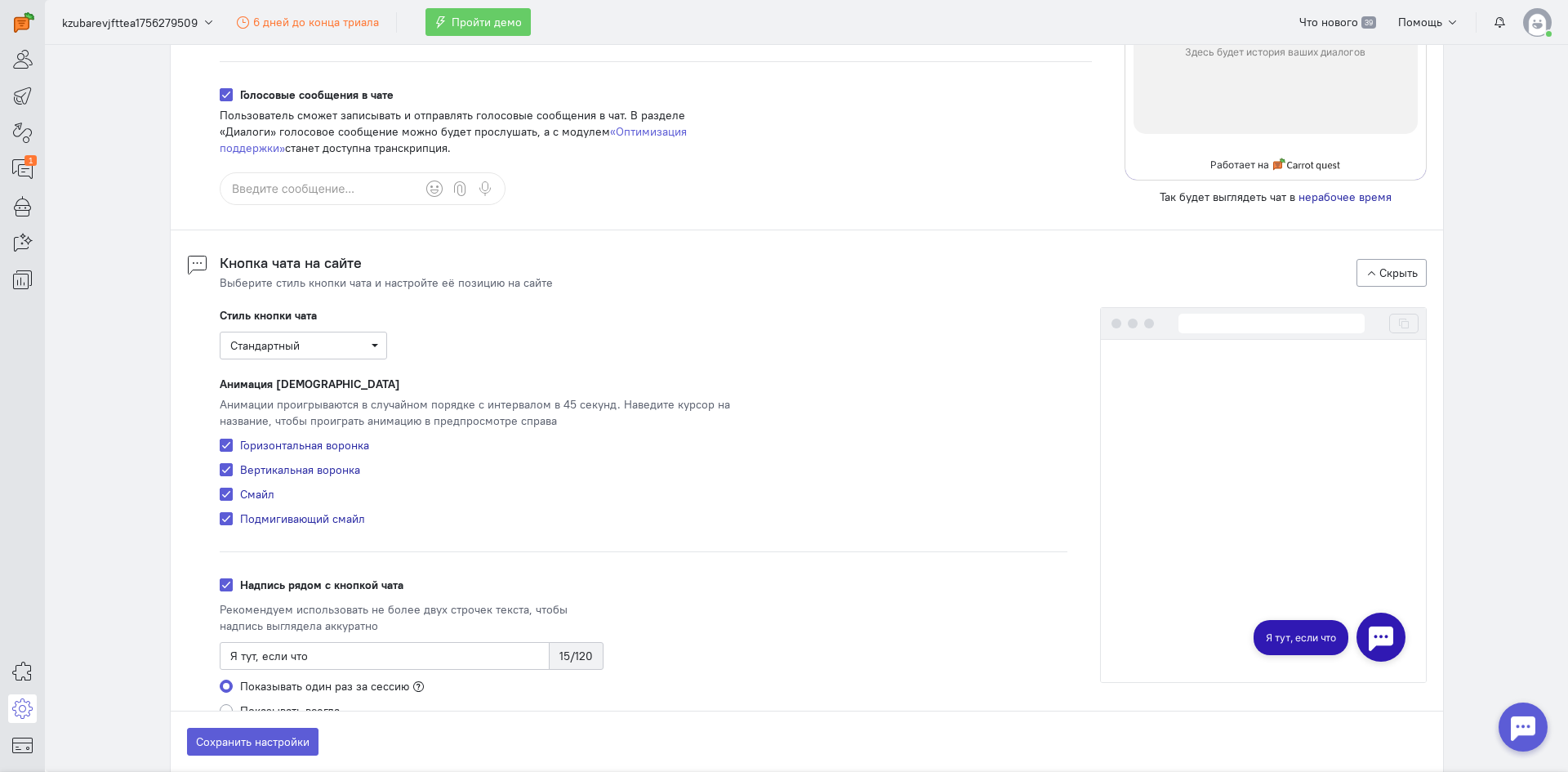
scroll to position [1225, 0]
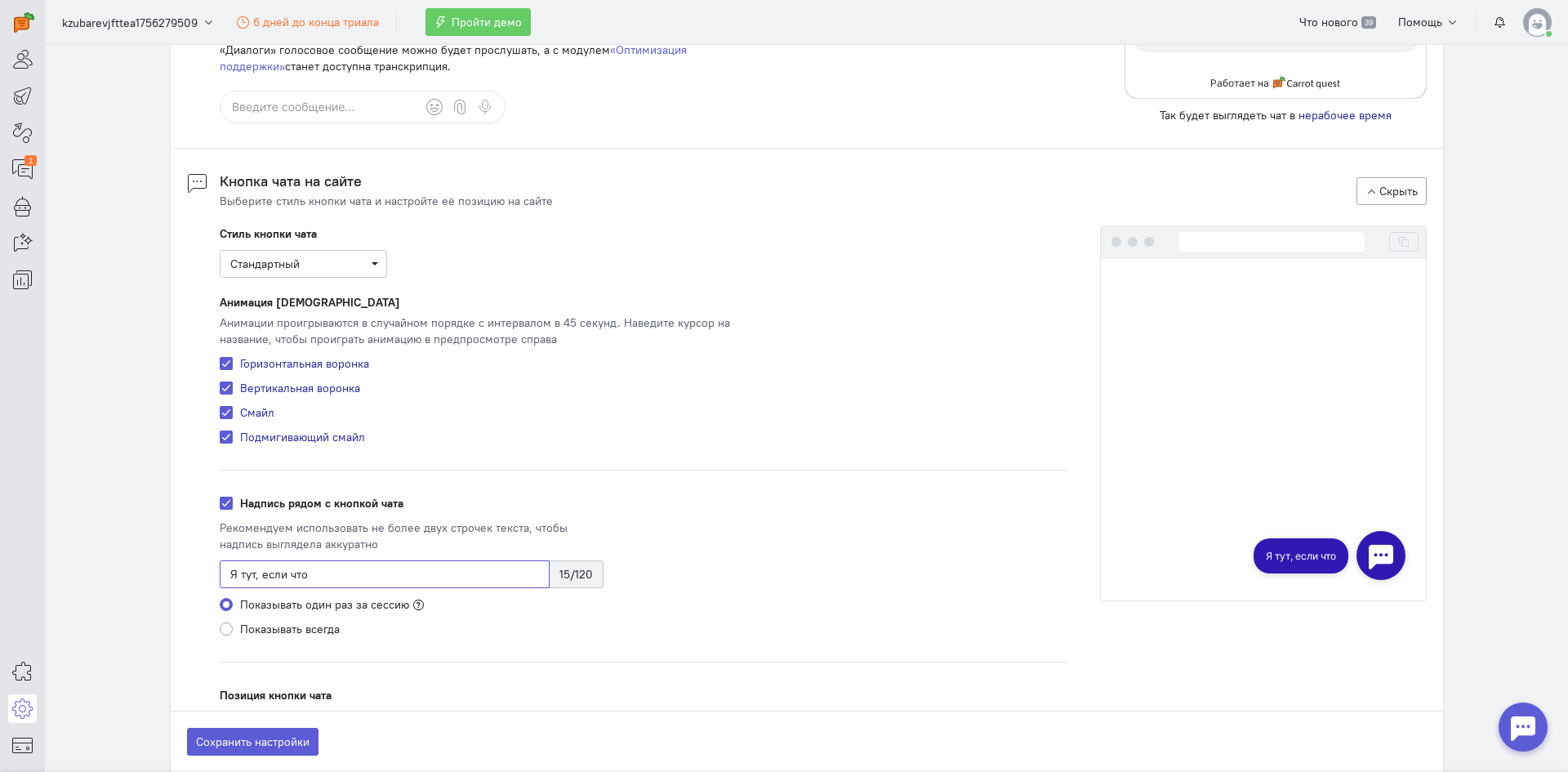
drag, startPoint x: 328, startPoint y: 564, endPoint x: 198, endPoint y: 550, distance: 130.8
click at [204, 550] on div "Стиль кнопки чата Стандартный Загрузить свою иконку... Максимальный размер — 1 …" at bounding box center [644, 509] width 880 height 567
type input "а"
type input "в"
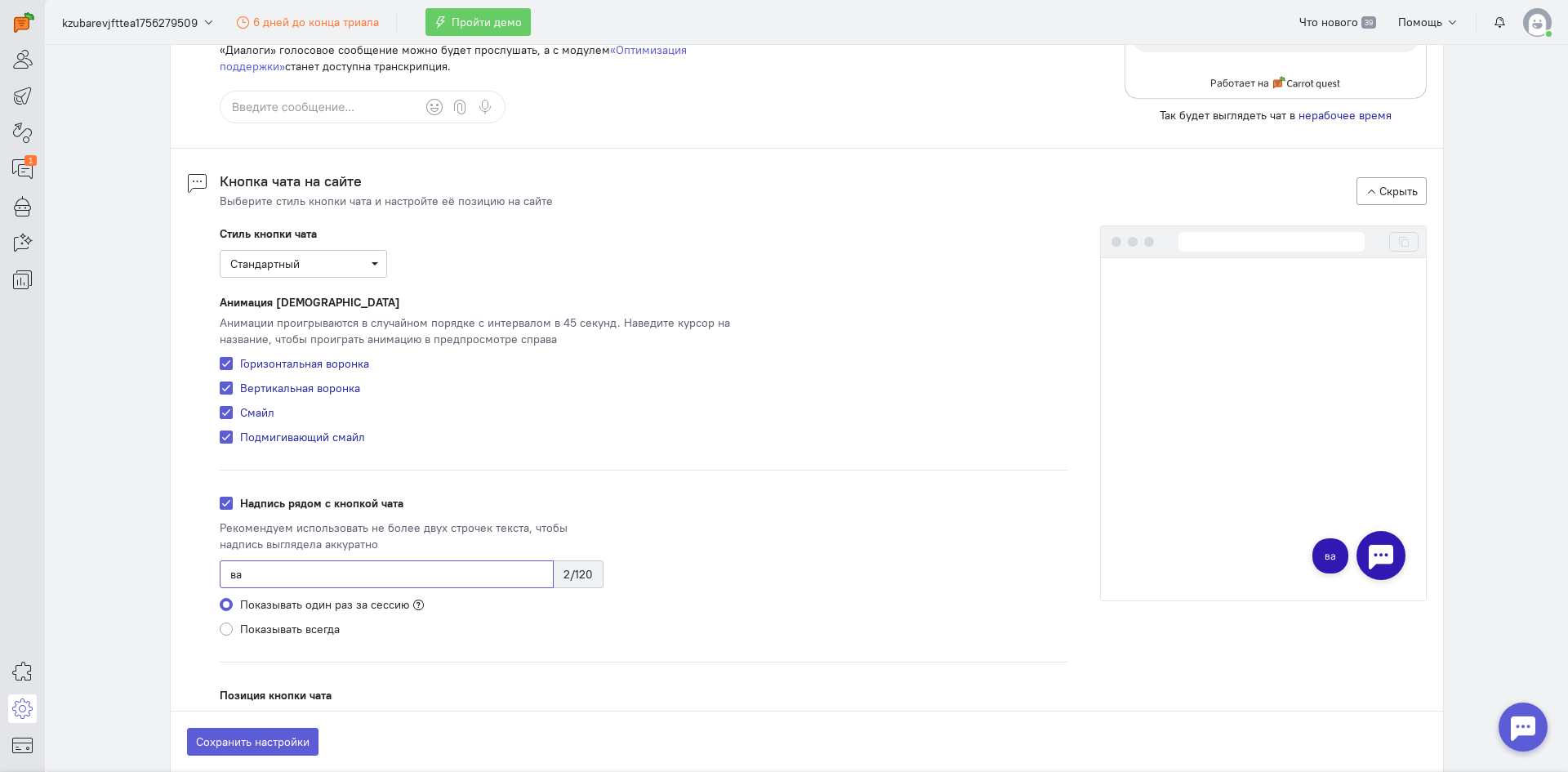
type input "в"
type input "ы"
type input "d"
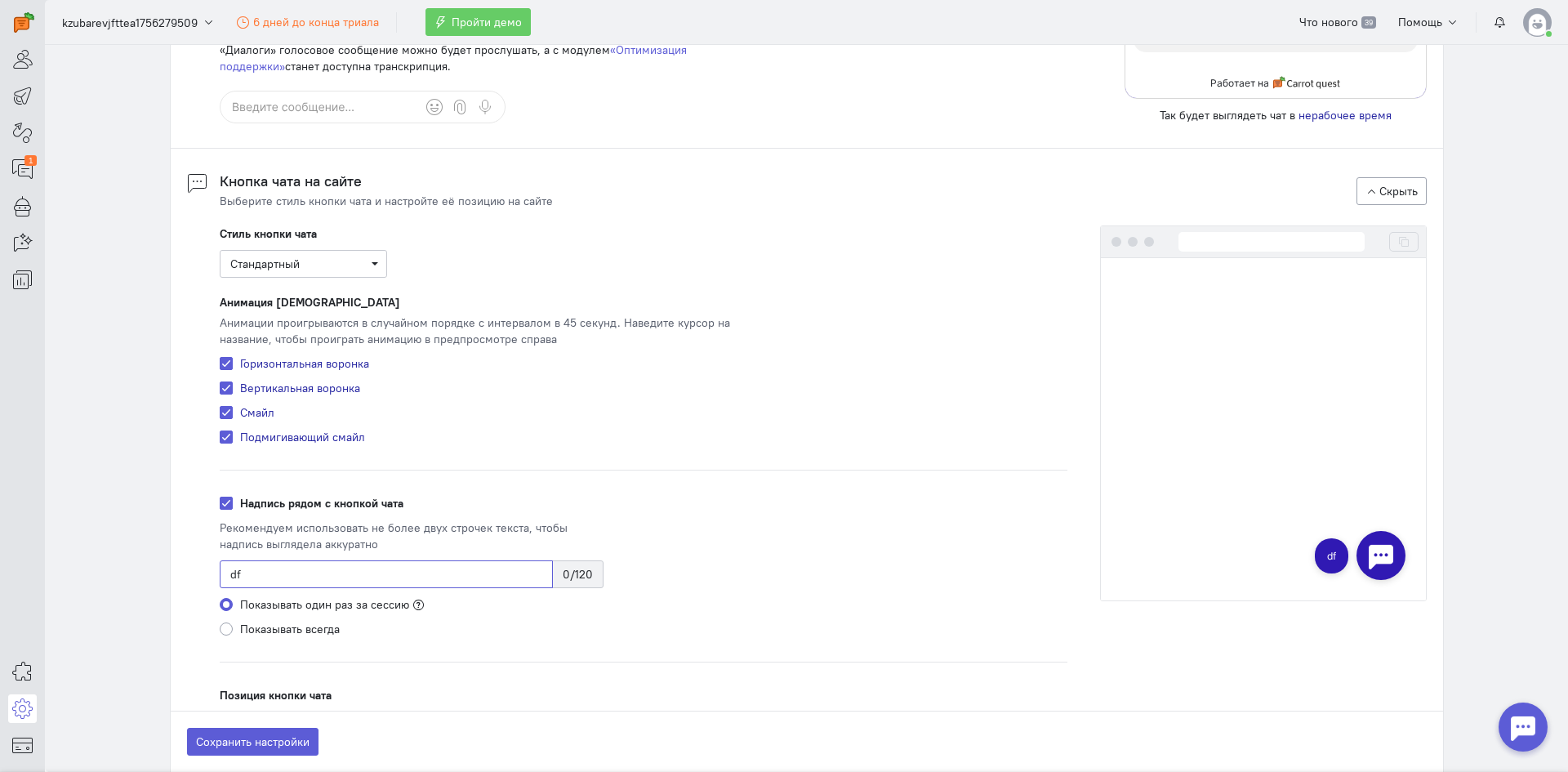
type input "d"
click at [399, 571] on input at bounding box center [386, 574] width 333 height 28
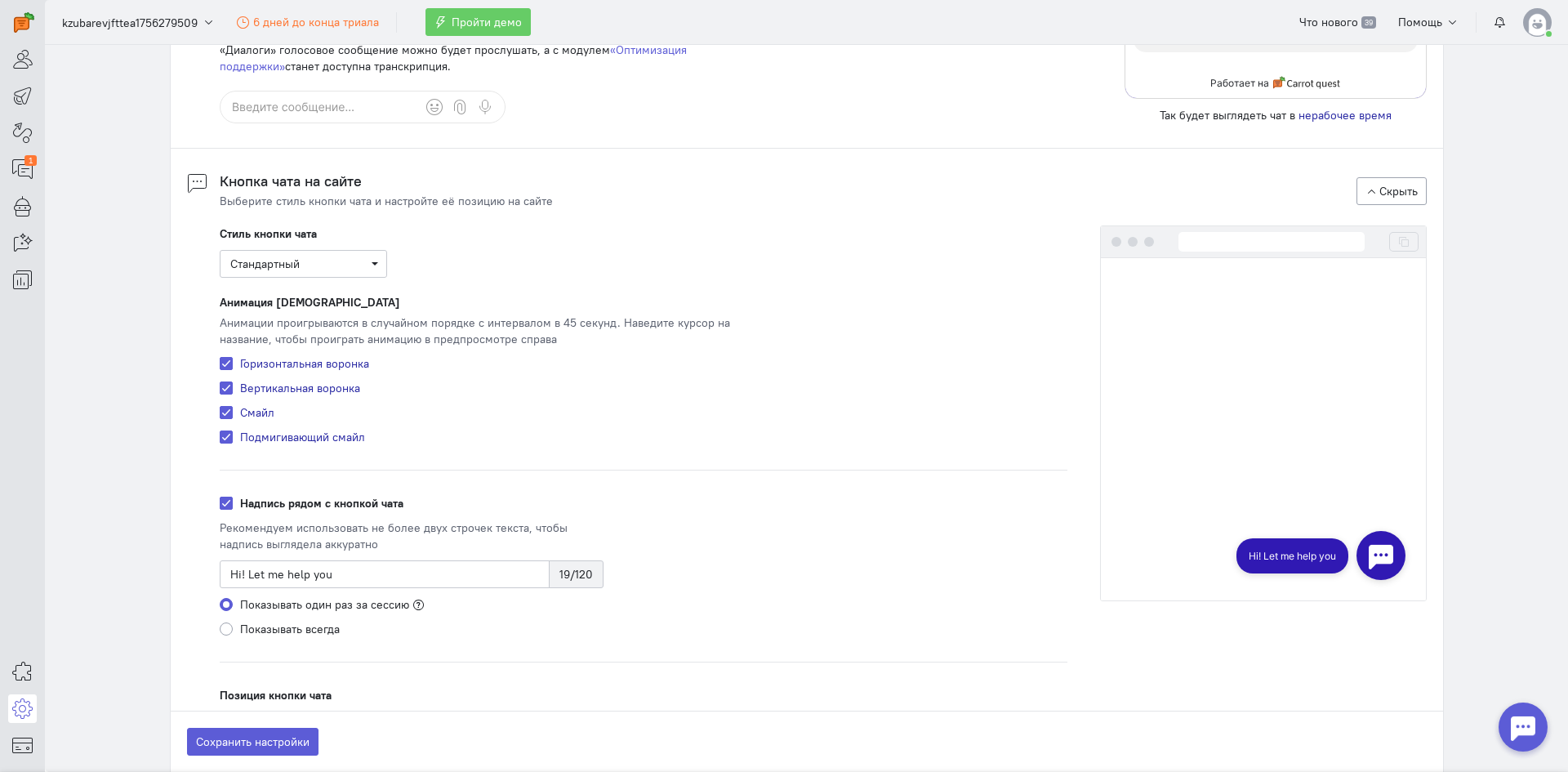
click at [139, 554] on section "Общие настройки Информация Чат Скрипт для установки на сайт Отправители Email О…" at bounding box center [806, 408] width 1523 height 727
click at [1485, 414] on section "Общие настройки Информация Чат Скрипт для установки на сайт Отправители Email О…" at bounding box center [806, 408] width 1523 height 727
click at [232, 579] on input "Hi! Let me help you" at bounding box center [385, 574] width 330 height 28
type input "Hello! Let me help you"
click at [1478, 368] on section "Общие настройки Информация Чат Скрипт для установки на сайт Отправители Email О…" at bounding box center [806, 408] width 1523 height 727
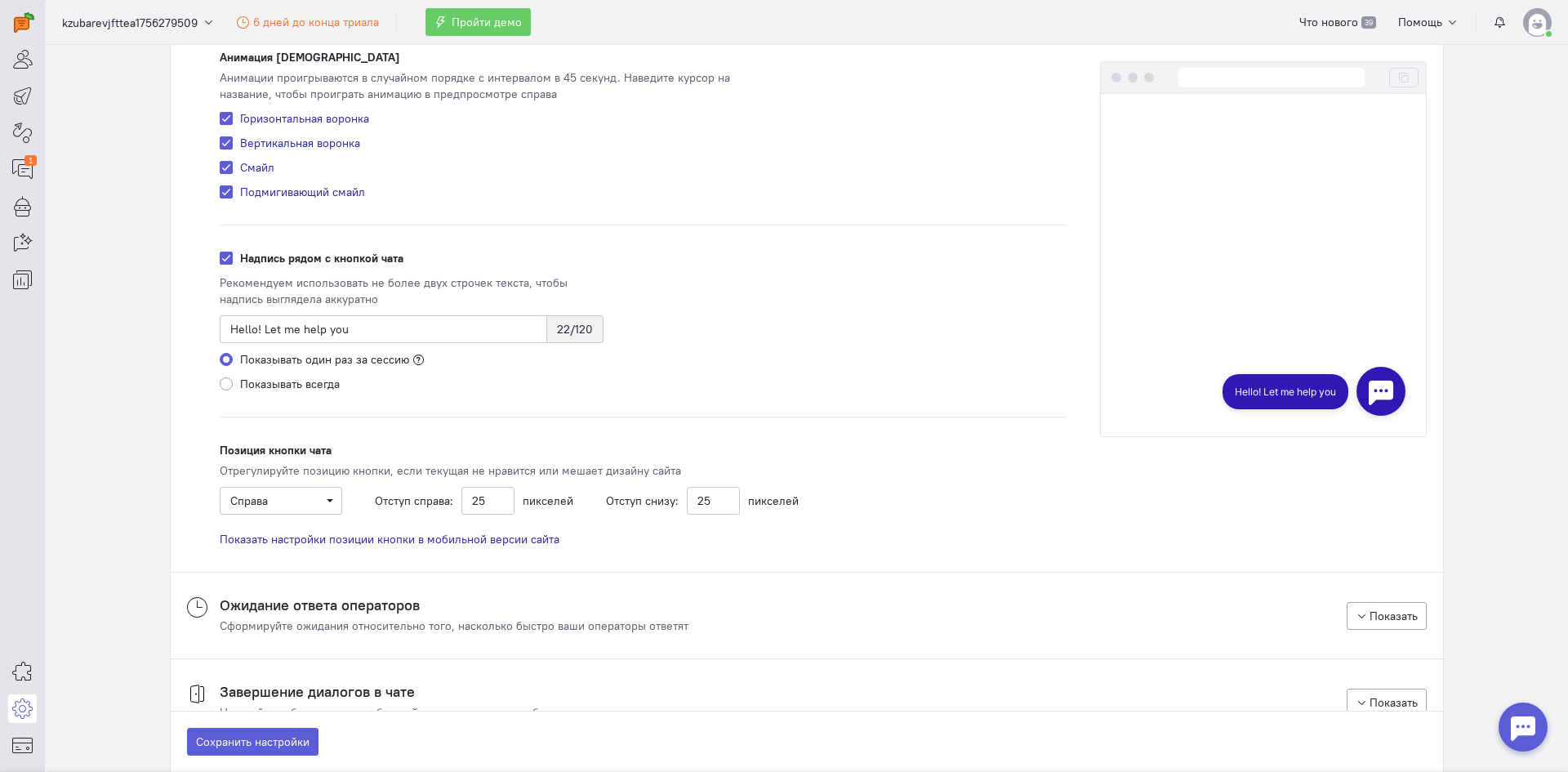
scroll to position [1552, 0]
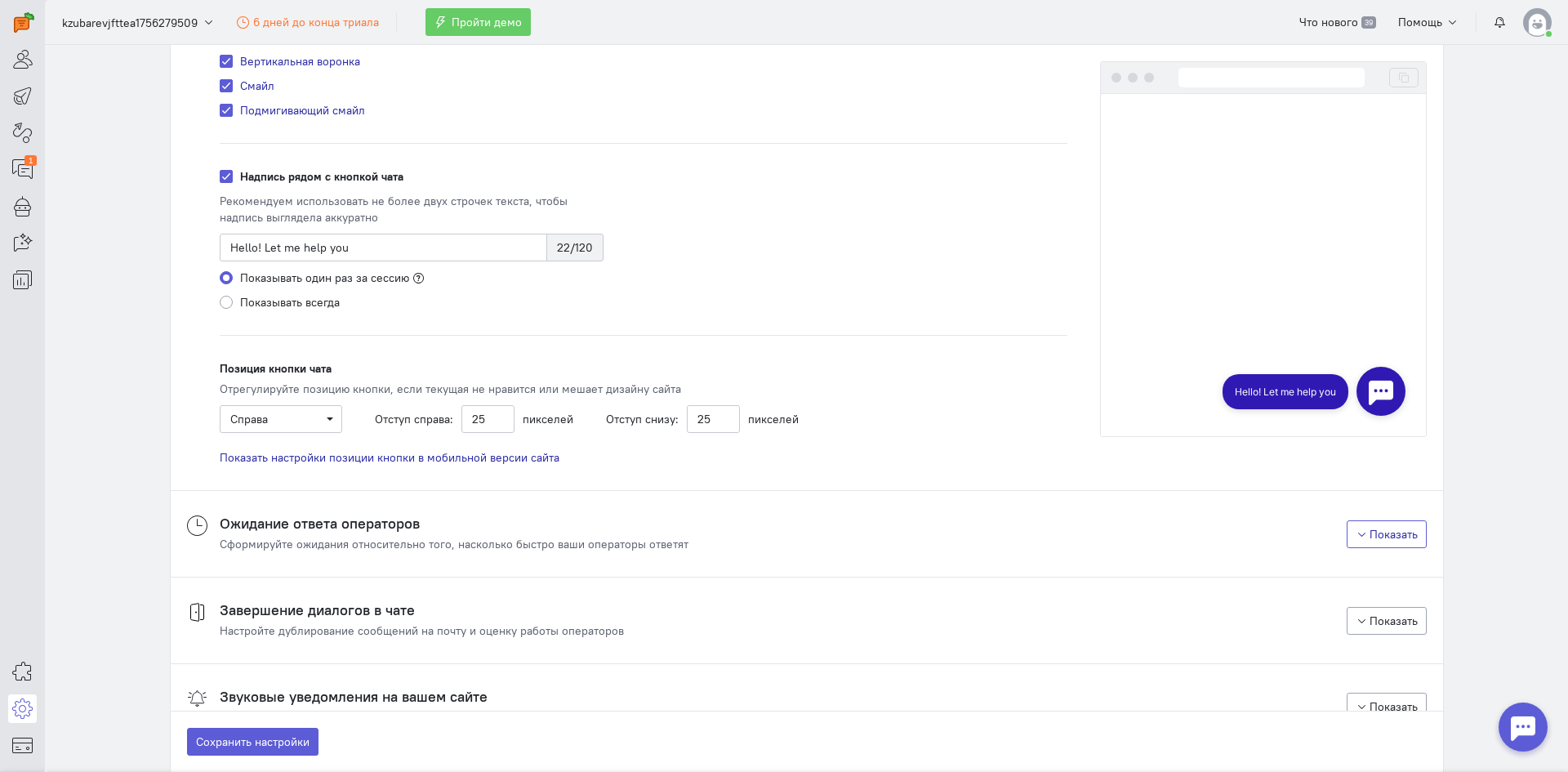
click at [1388, 542] on button "Показать" at bounding box center [1387, 534] width 80 height 28
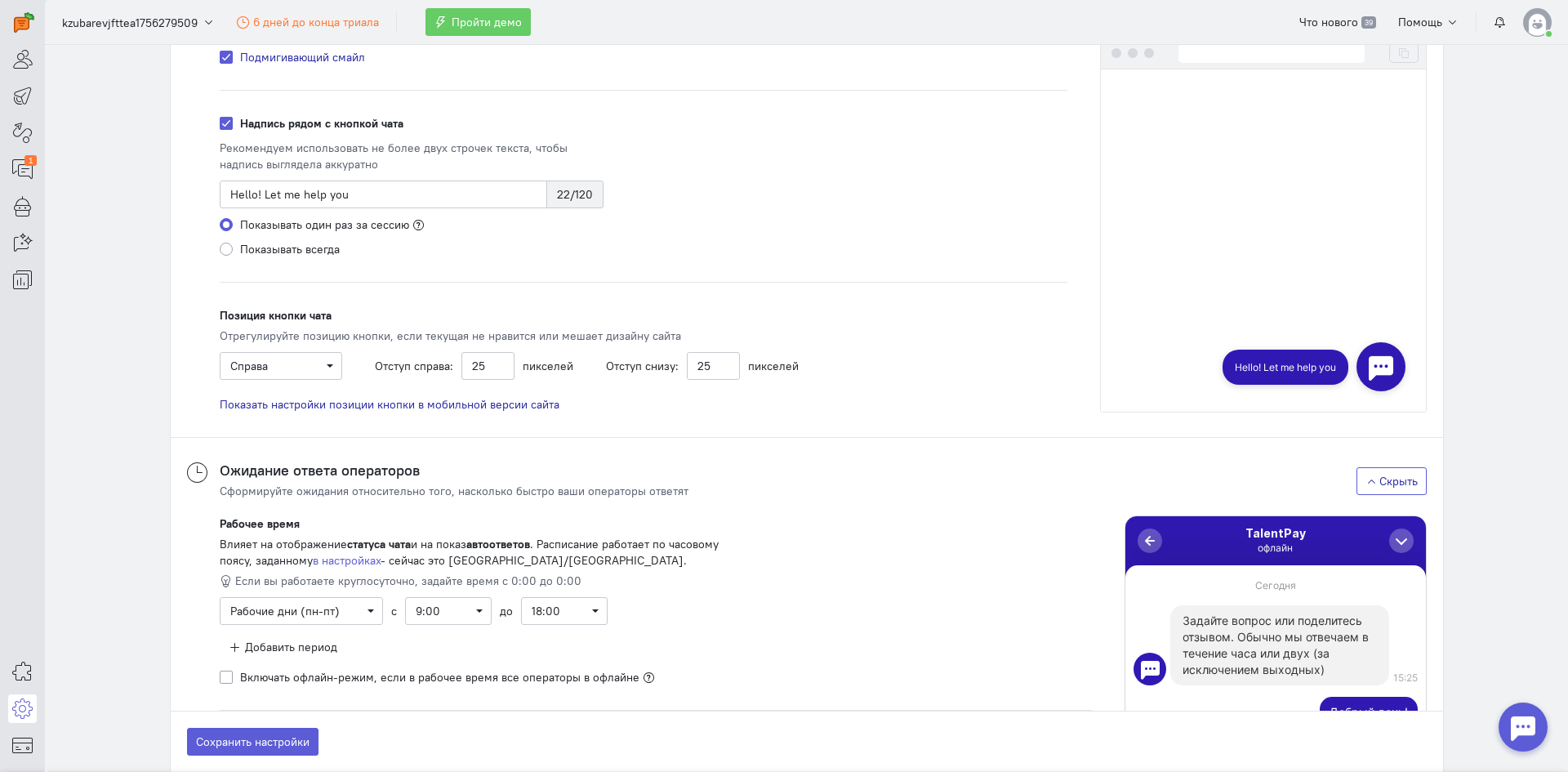
scroll to position [1715, 0]
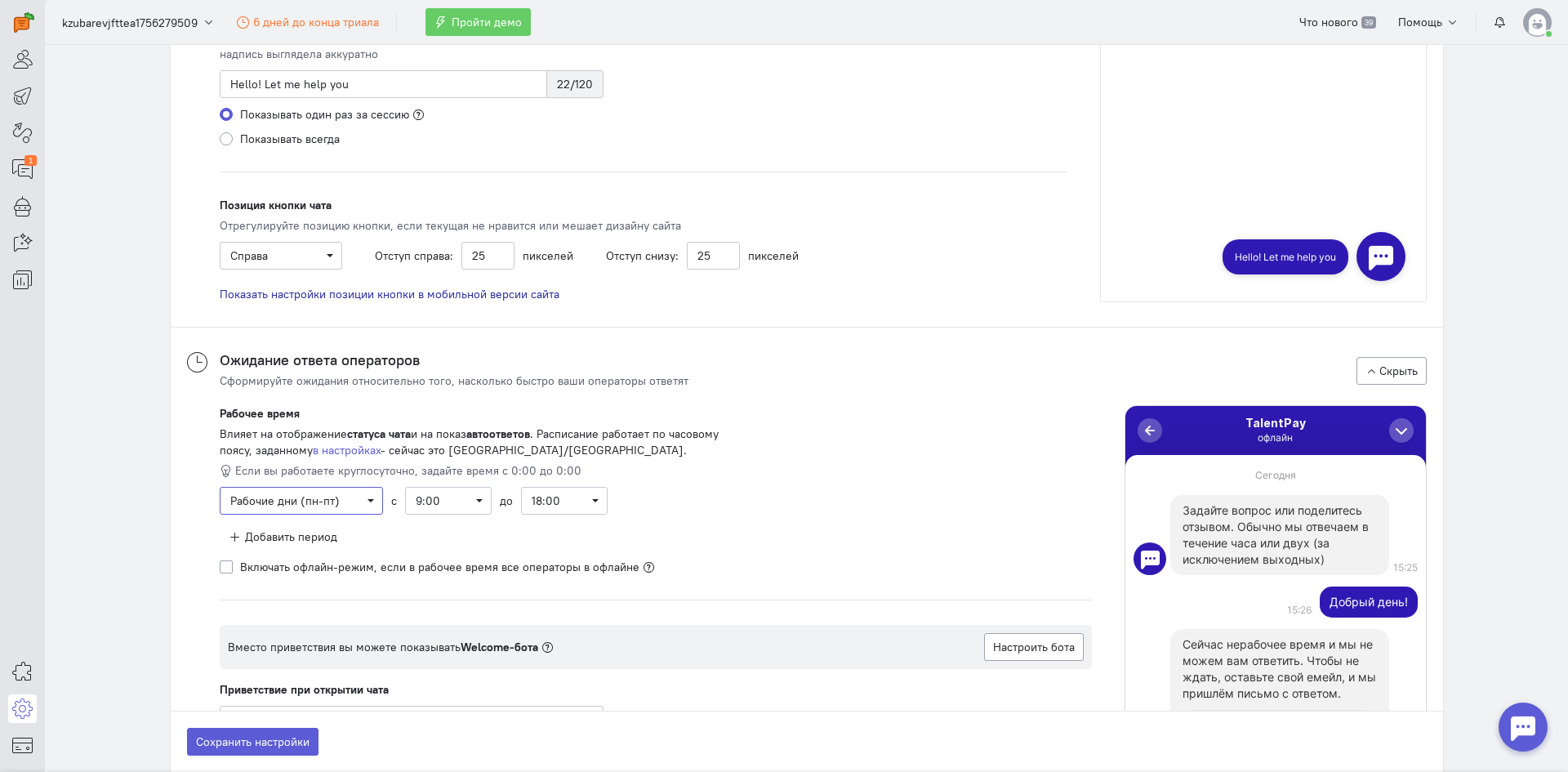
click at [359, 498] on span "Рабочие дни (пн-пт)" at bounding box center [302, 501] width 142 height 16
click at [469, 497] on span "9:00" at bounding box center [448, 501] width 66 height 16
click at [428, 602] on div "10:00" at bounding box center [470, 606] width 106 height 16
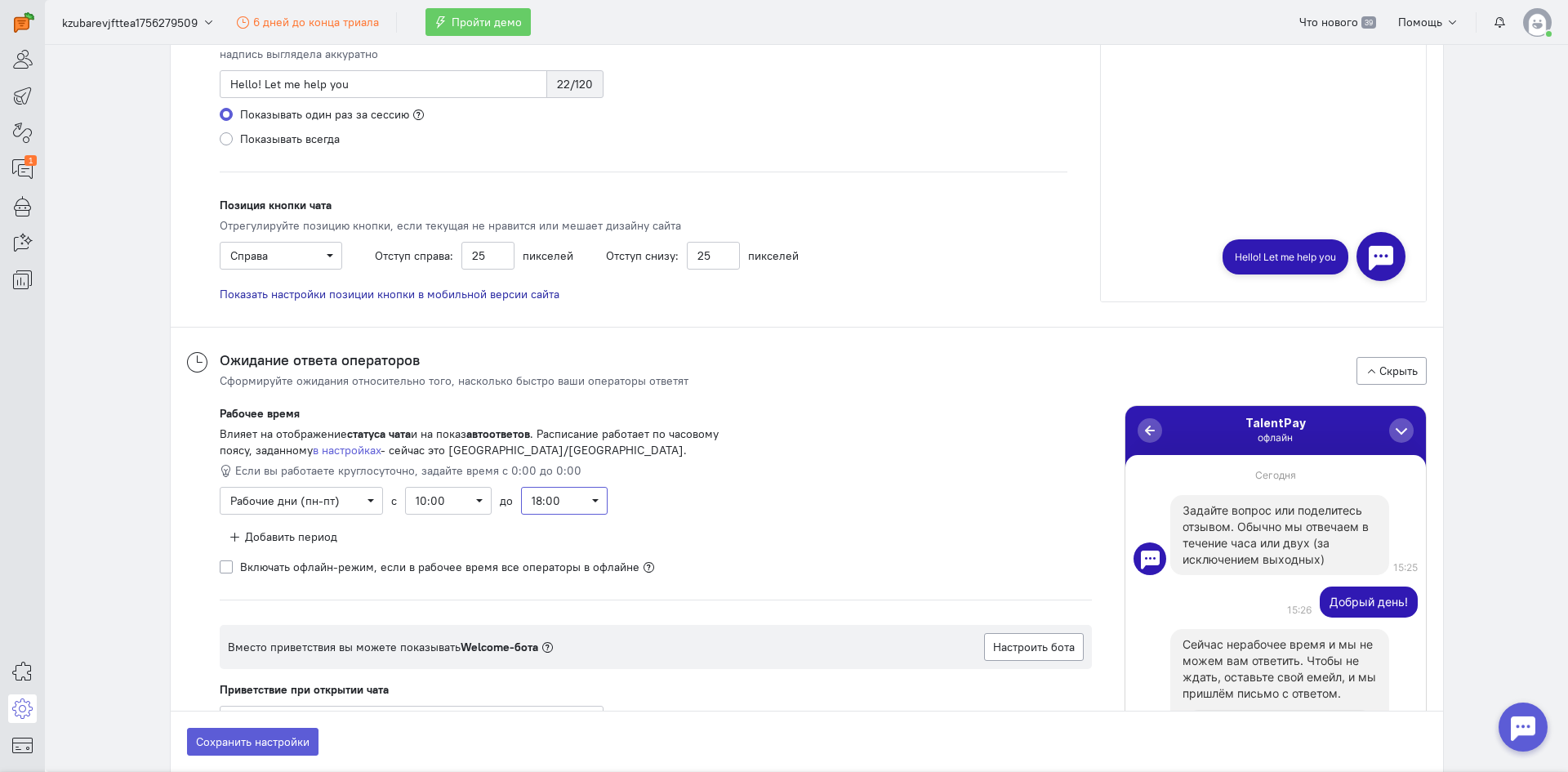
click at [568, 487] on span "18:00" at bounding box center [565, 500] width 86 height 28
click at [557, 602] on div "19:00" at bounding box center [586, 606] width 106 height 16
click at [1513, 355] on section "Общие настройки Информация Чат Скрипт для установки на сайт Отправители Email О…" at bounding box center [806, 408] width 1523 height 727
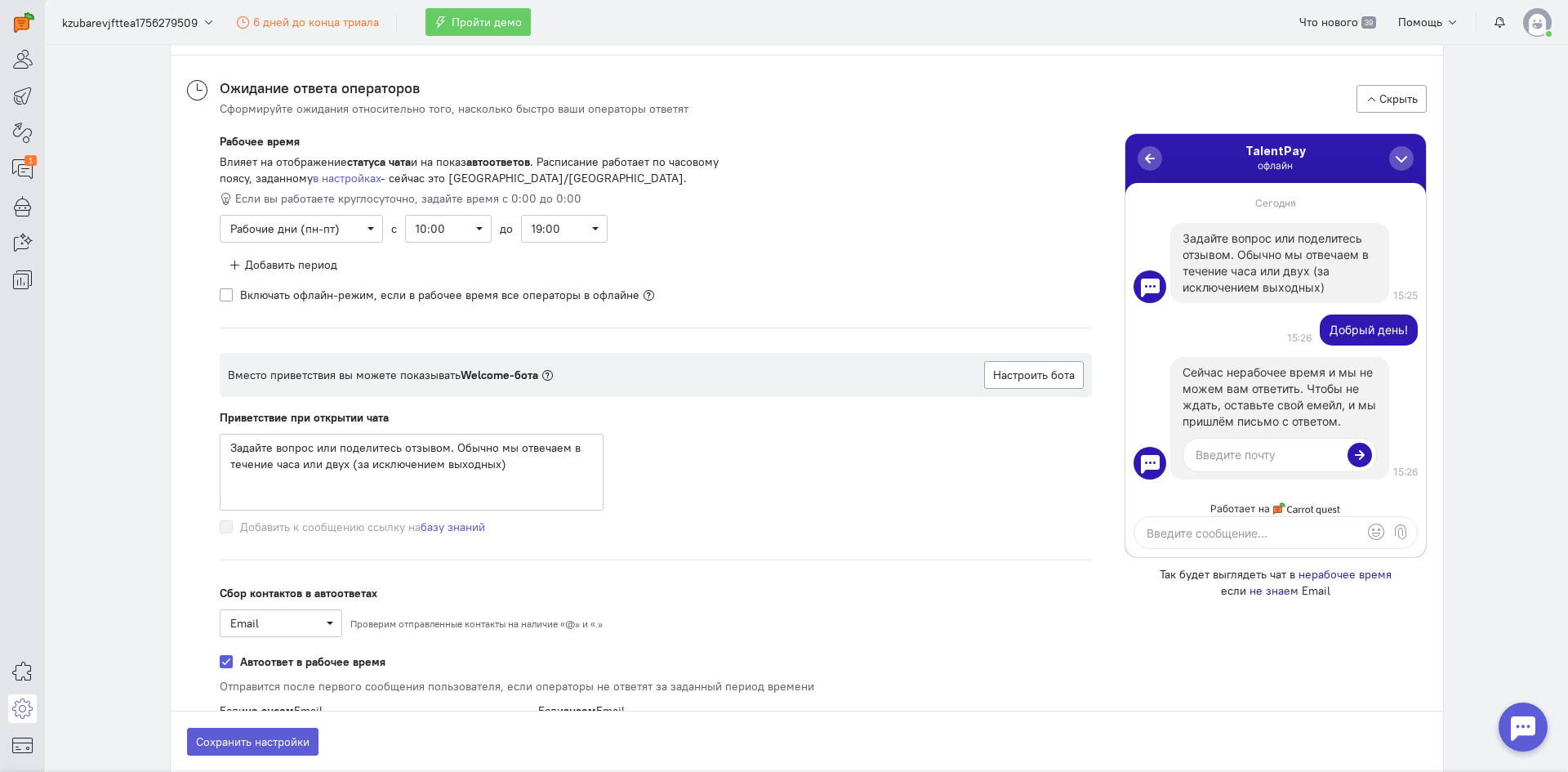
scroll to position [1961, 0]
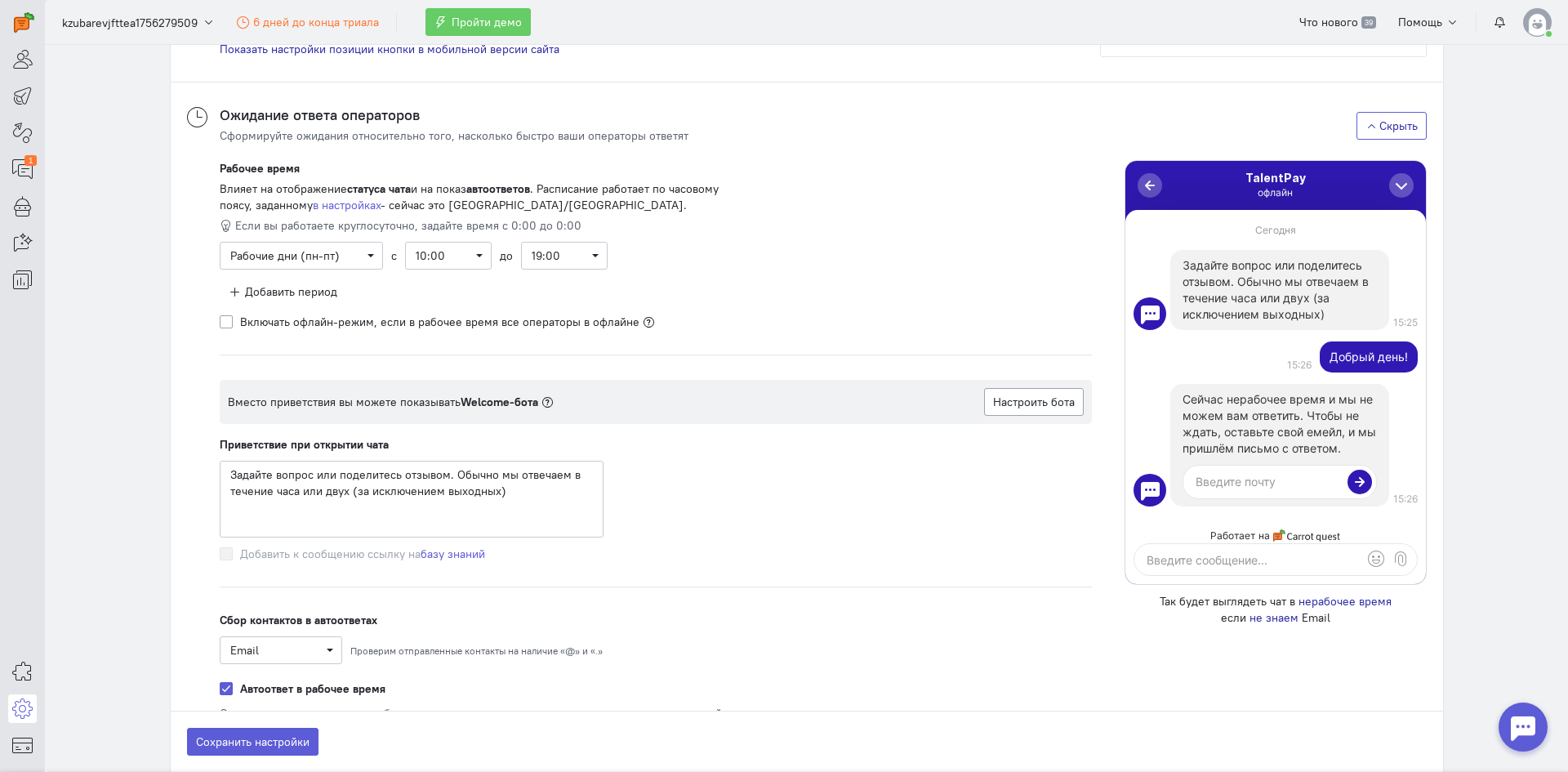
click at [1371, 123] on button "Скрыть" at bounding box center [1392, 126] width 70 height 28
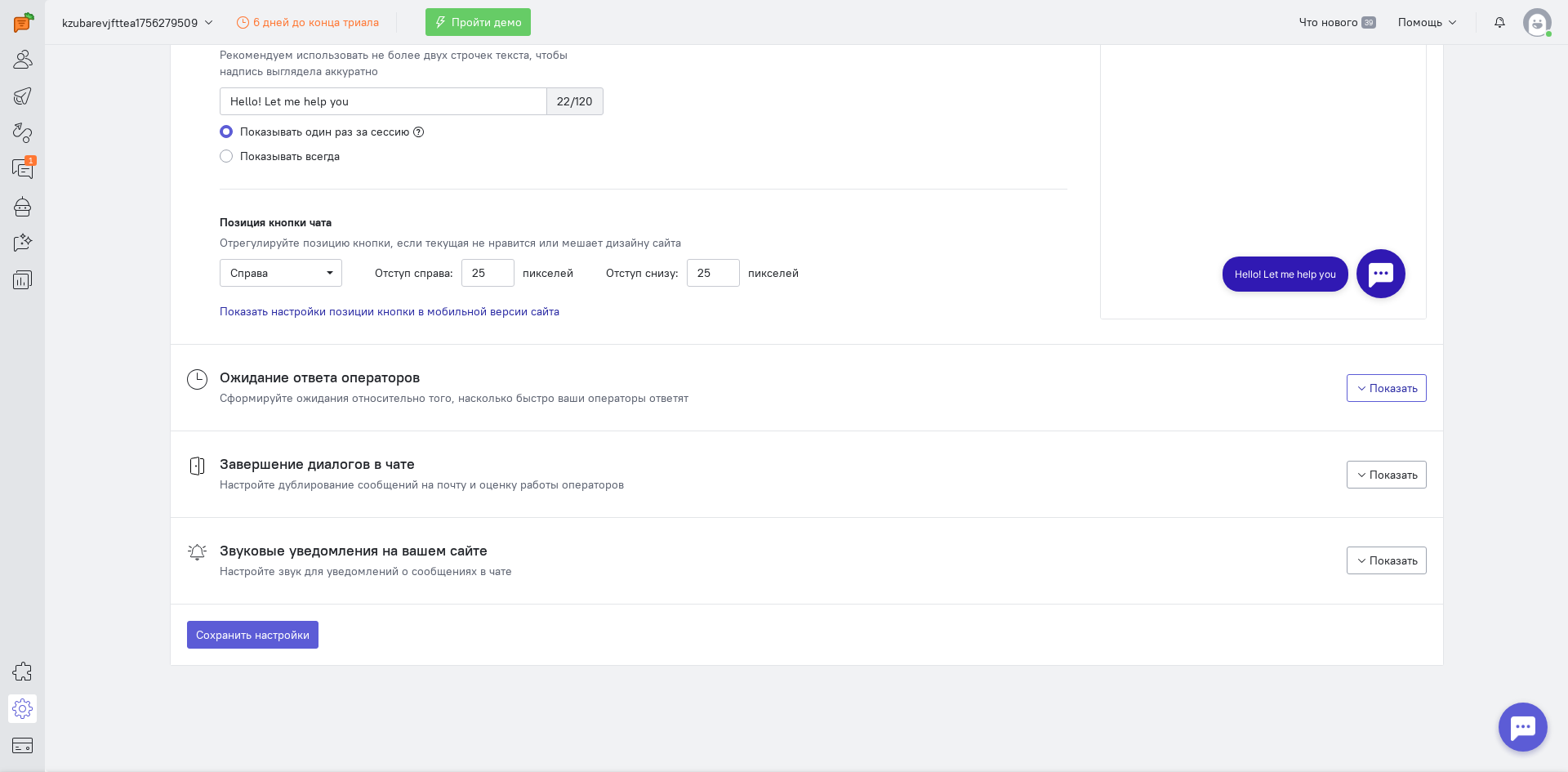
scroll to position [1698, 0]
click at [1384, 390] on button "Показать" at bounding box center [1387, 388] width 80 height 28
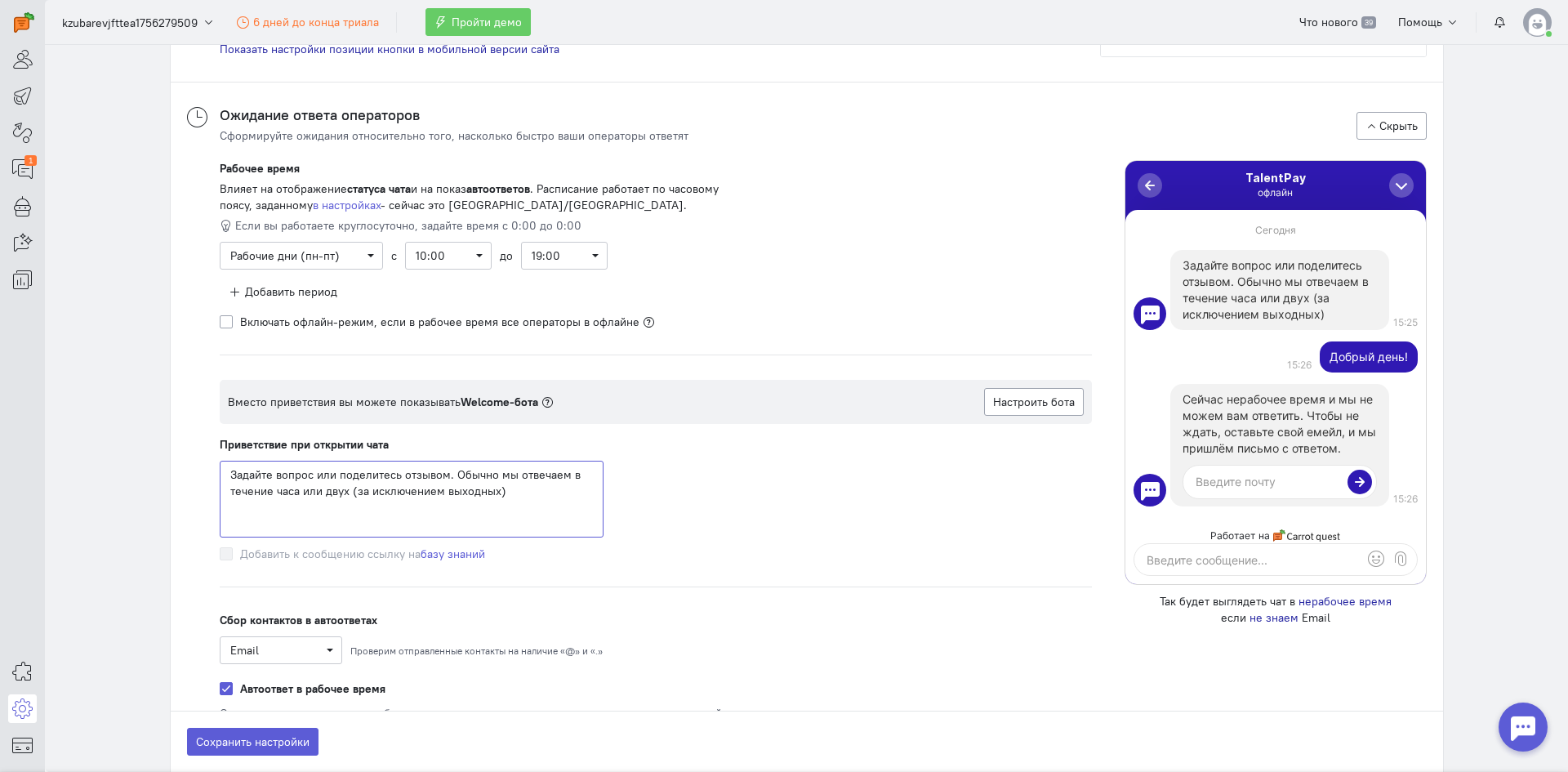
drag, startPoint x: 557, startPoint y: 511, endPoint x: 174, endPoint y: 463, distance: 386.0
click at [174, 463] on div "Рабочее время Влияет на отображение статуса чата и на показ автоответов . Распи…" at bounding box center [807, 522] width 1273 height 756
click at [512, 492] on textarea "Задайте вопрос или поделитесь отзывом. Обычно мы отвечаем в течение часа или дв…" at bounding box center [412, 499] width 384 height 77
drag, startPoint x: 531, startPoint y: 503, endPoint x: 189, endPoint y: 461, distance: 344.6
click at [189, 461] on div "Рабочее время Влияет на отображение статуса чата и на показ автоответов . Распи…" at bounding box center [807, 522] width 1273 height 756
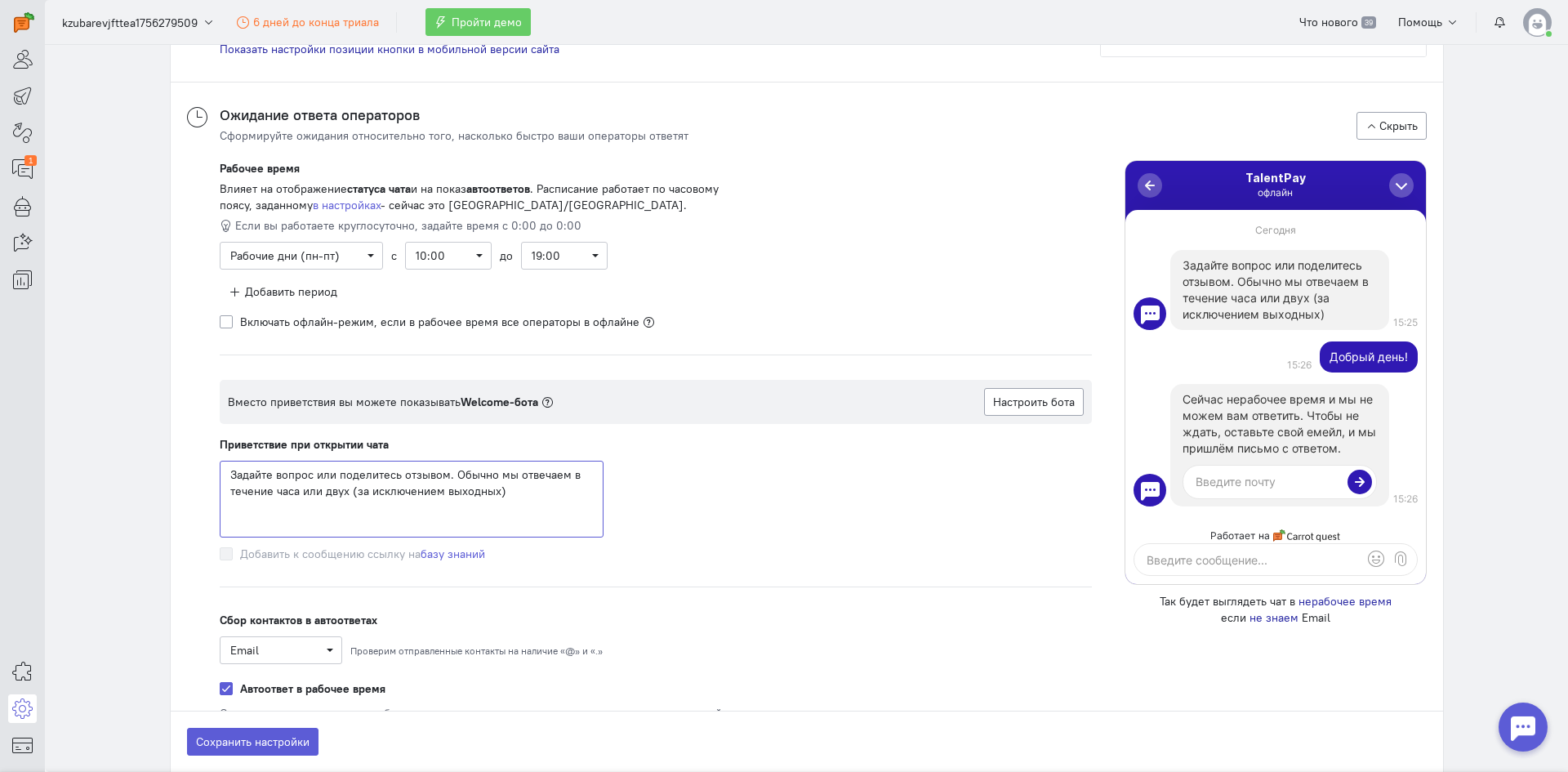
click at [506, 496] on textarea "Задайте вопрос или поделитесь отзывом. Обычно мы отвечаем в течение часа или дв…" at bounding box center [412, 499] width 384 height 77
drag, startPoint x: 530, startPoint y: 492, endPoint x: 18, endPoint y: 464, distance: 512.8
click at [18, 464] on div "superadmin free-trial 1" at bounding box center [784, 386] width 1568 height 772
paste textarea "Ask a question or share a contact. Our specialists will answer your questions"
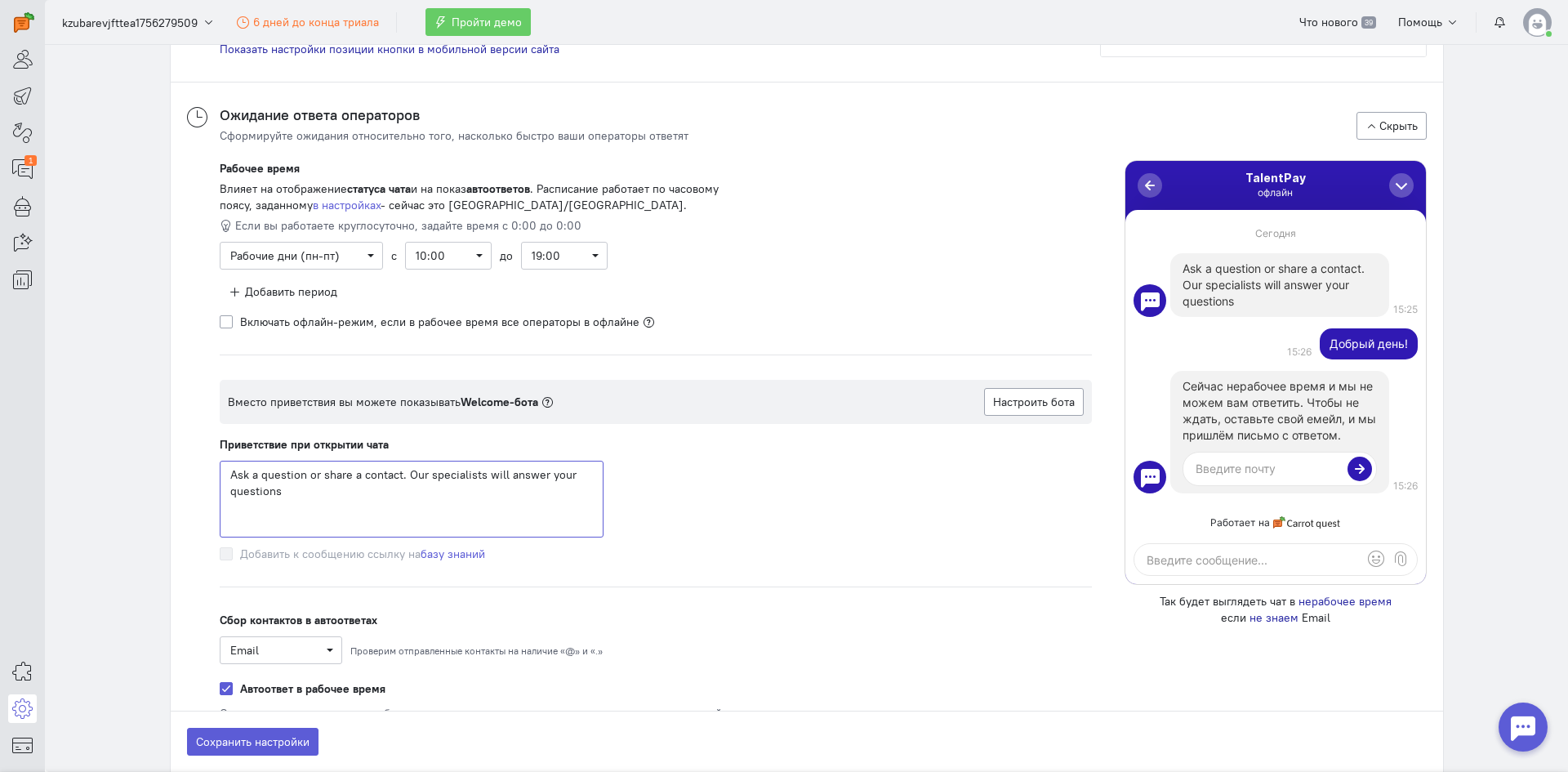
type textarea "Ask a question or share a contact. Our specialists will answer your questions"
click at [879, 522] on div "Ask a question or share a contact. Our specialists will answer your questions" at bounding box center [656, 499] width 872 height 77
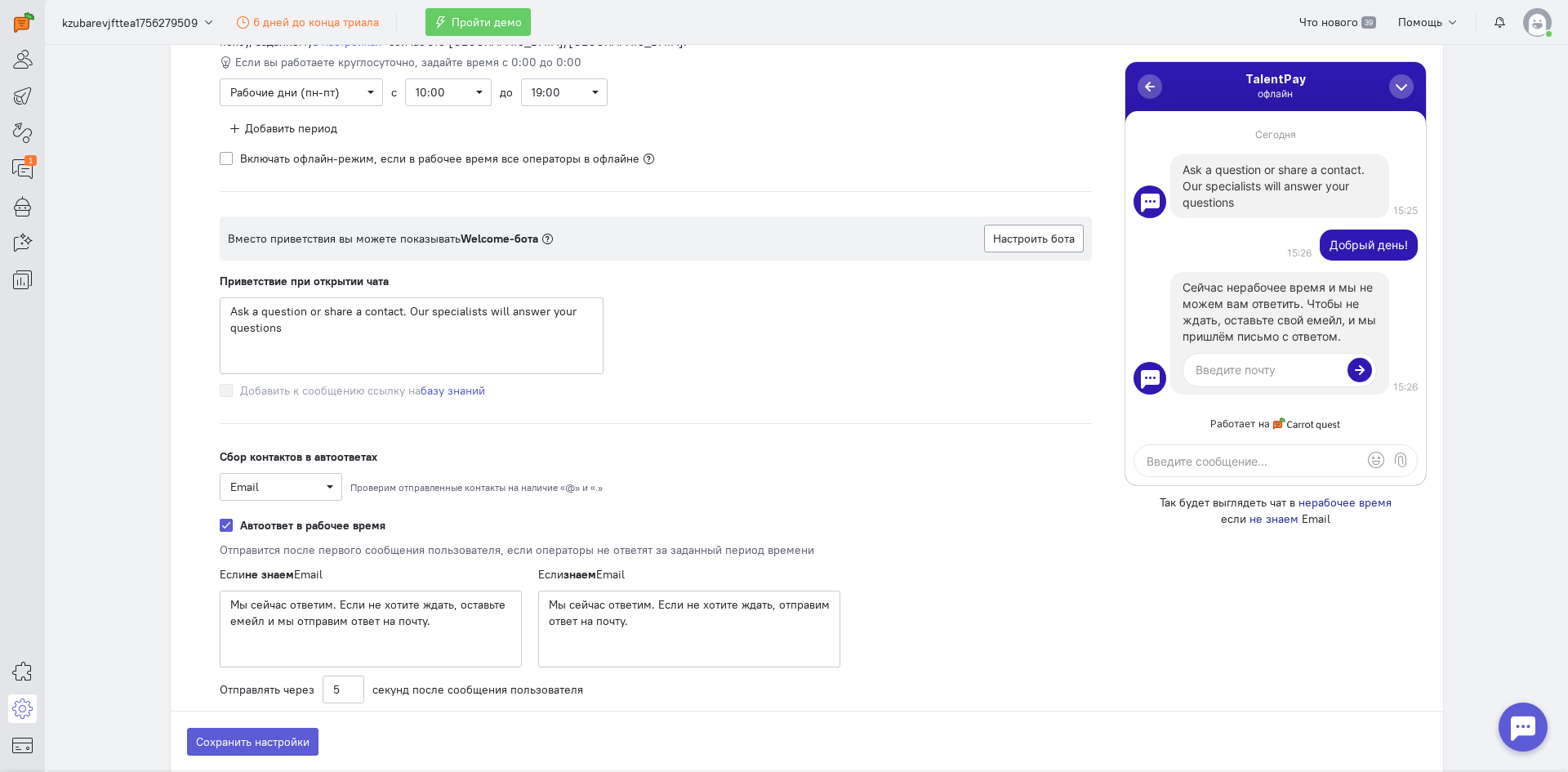
scroll to position [2206, 0]
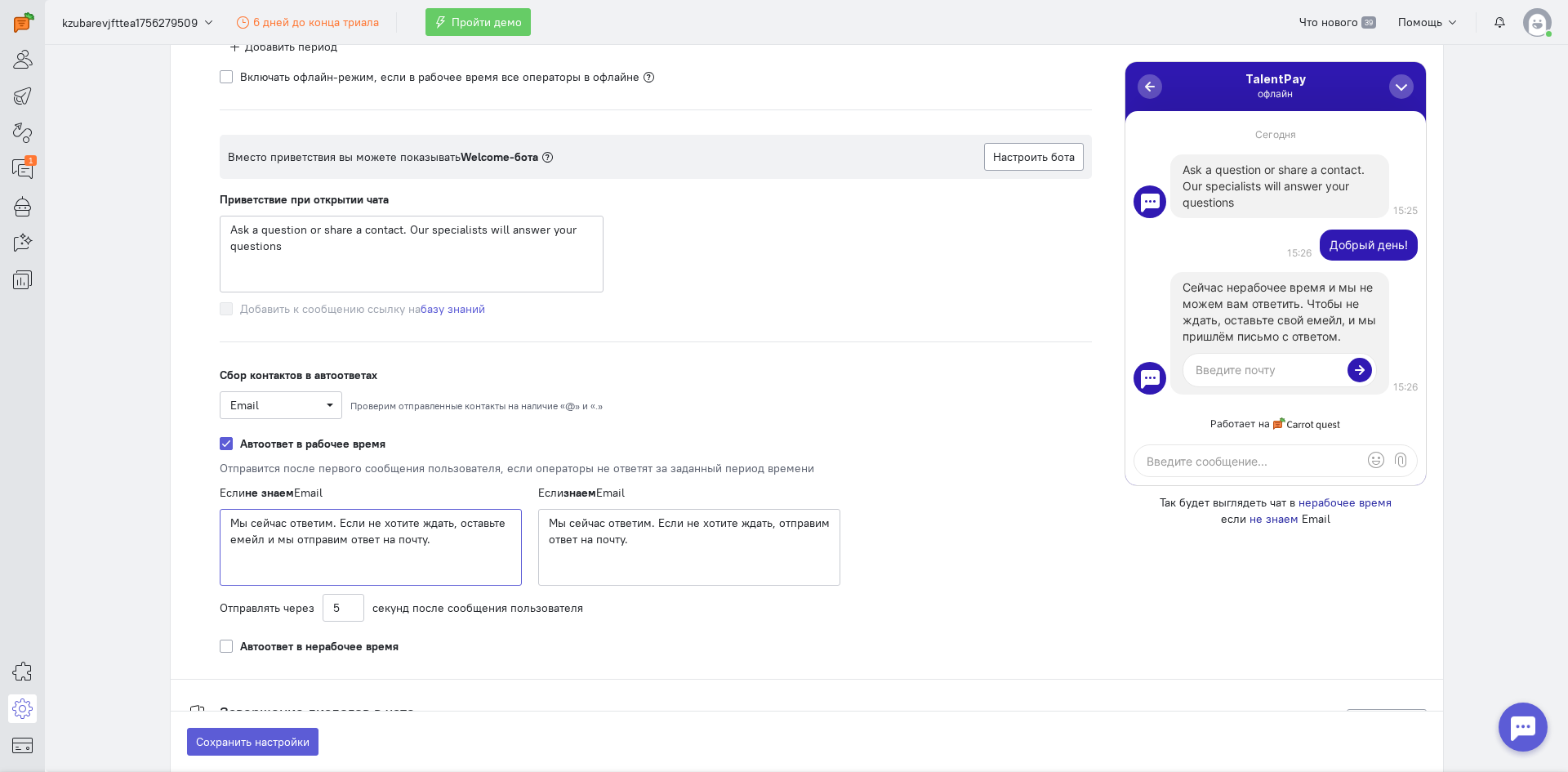
drag, startPoint x: 433, startPoint y: 548, endPoint x: 194, endPoint y: 522, distance: 240.4
click at [194, 522] on div "Рабочее время Влияет на отображение статуса чата и на показ автоответов . Распи…" at bounding box center [807, 276] width 1273 height 756
click at [421, 552] on textarea "Мы сейчас ответим. Если не хотите ждать, оставьте емейл и мы отправим ответ на …" at bounding box center [371, 548] width 302 height 77
click at [449, 550] on textarea "Мы сейчас ответим. Если не хотите ждать, оставьте емейл и мы отправим ответ на …" at bounding box center [371, 548] width 302 height 77
drag, startPoint x: 455, startPoint y: 541, endPoint x: 117, endPoint y: 470, distance: 345.4
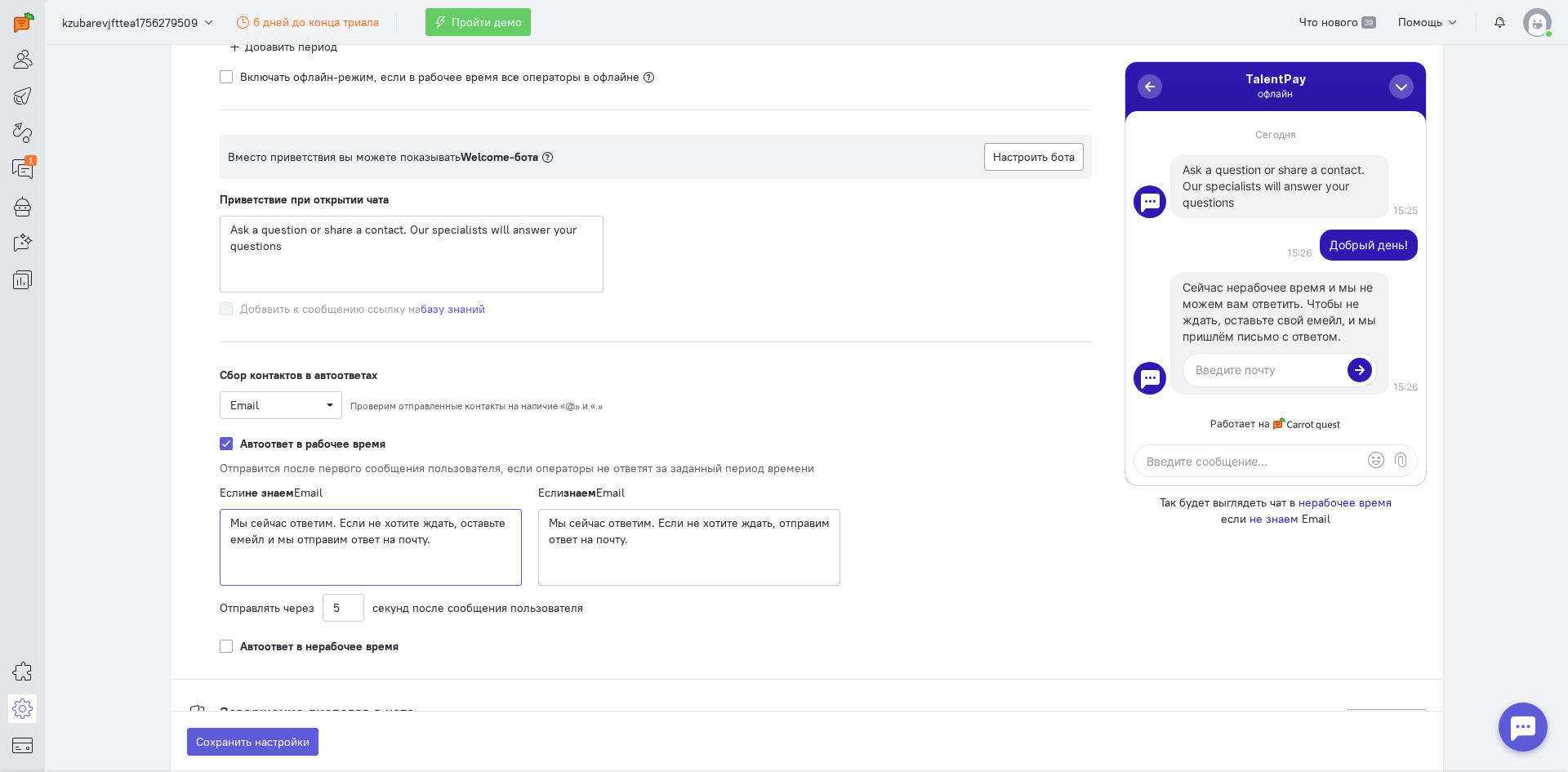
click at [117, 470] on section "Общие настройки Информация Чат Скрипт для установки на сайт Отправители Email О…" at bounding box center [806, 408] width 1523 height 727
paste textarea "We will answer now. If you don't want to wait, leave your email and we will sen…"
click at [204, 520] on div "Если не знаем Email We will answer now. If you don't want to wait, leave your e…" at bounding box center [363, 535] width 319 height 101
click at [247, 530] on textarea "We will answer now. If you don't want to wait, leave your email and we will sen…" at bounding box center [371, 548] width 302 height 77
type textarea "We will answer now. If you don't want to wait, leave your email and we will sen…"
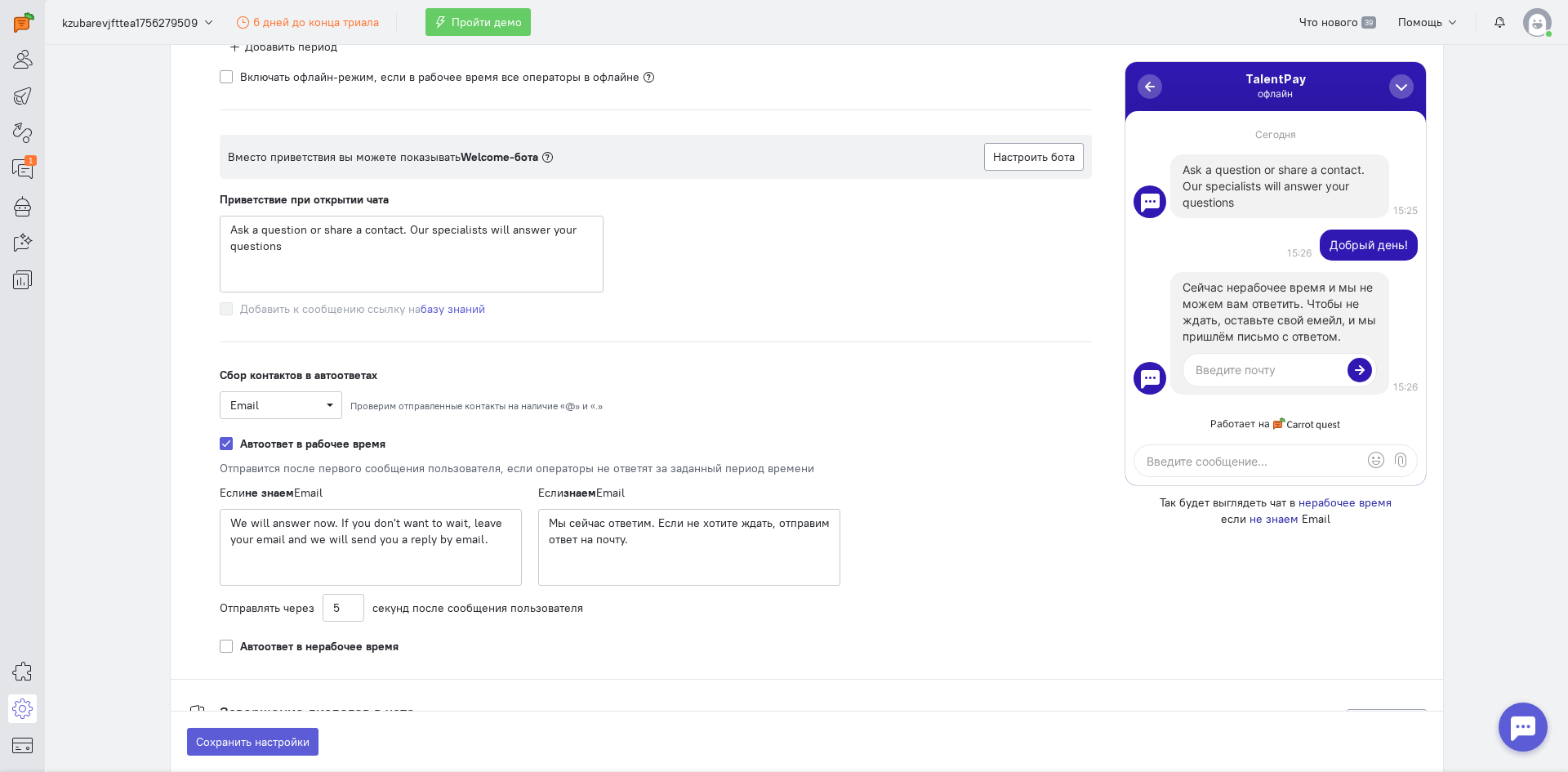
click at [908, 540] on div "Рабочее время Влияет на отображение статуса чата и на показ автоответов . Распи…" at bounding box center [656, 285] width 905 height 740
click at [709, 566] on textarea "Мы сейчас ответим. Если не хотите ждать, отправим ответ на почту." at bounding box center [689, 548] width 302 height 77
drag, startPoint x: 707, startPoint y: 556, endPoint x: 509, endPoint y: 513, distance: 202.6
click at [509, 513] on div "Если не знаем Email We will answer now. If you don't want to wait, leave your e…" at bounding box center [530, 535] width 653 height 101
click at [696, 531] on textarea "Мы сейчас ответим. Если не хотите ждать, отправим ответ на почту." at bounding box center [689, 548] width 302 height 77
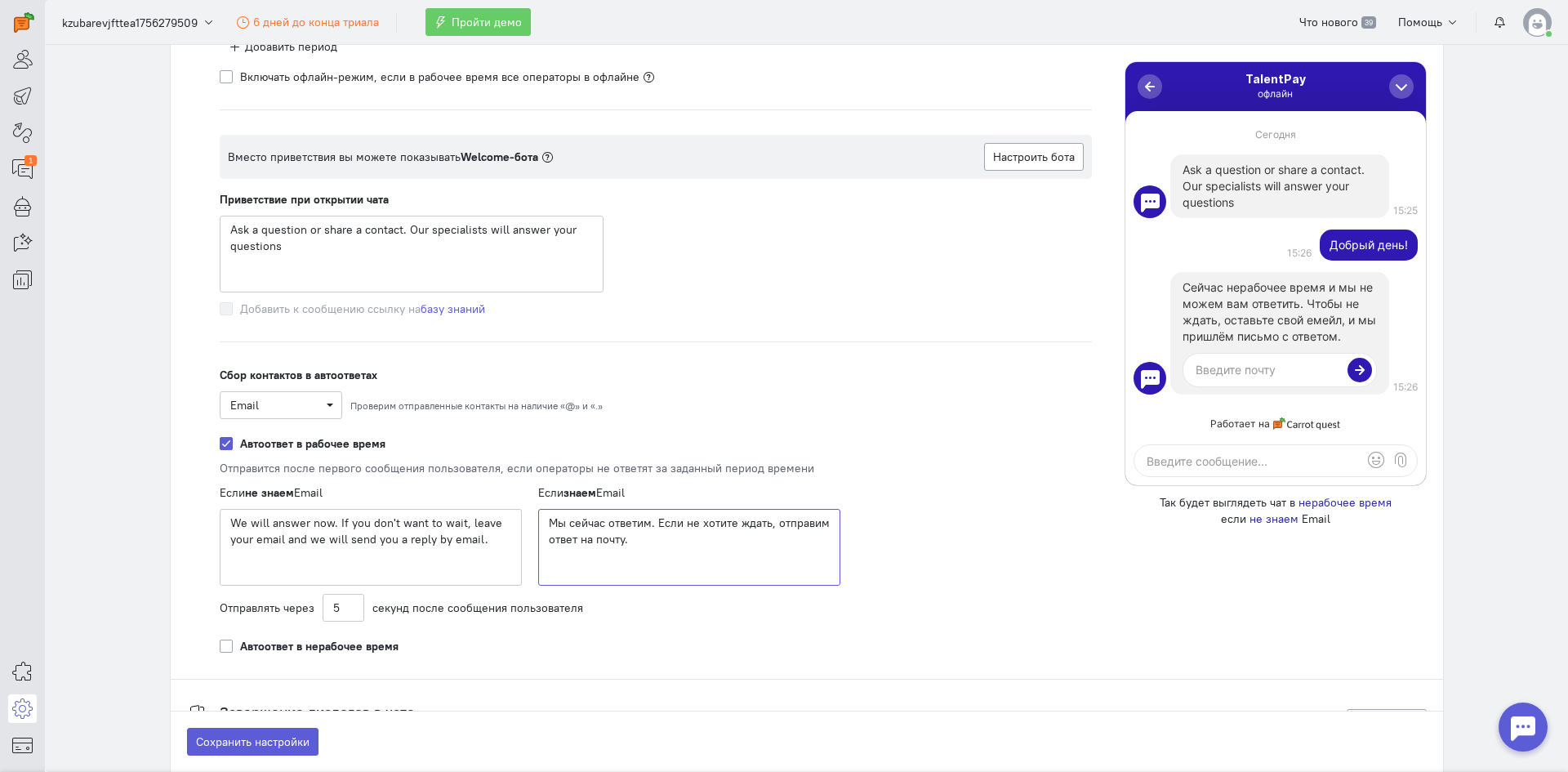
click at [665, 548] on textarea "Мы сейчас ответим. Если не хотите ждать, отправим ответ на почту." at bounding box center [689, 548] width 302 height 77
drag, startPoint x: 624, startPoint y: 549, endPoint x: 513, endPoint y: 516, distance: 115.8
click at [513, 516] on div "Если не знаем Email We will answer now. If you don't want to wait, leave your e…" at bounding box center [530, 535] width 653 height 101
paste textarea "We will answer now. If you don't want to wait, we will send the answer to your …"
click at [540, 538] on textarea "We will answer now. If you don't want to wait, we will send the answer to your …" at bounding box center [689, 548] width 302 height 77
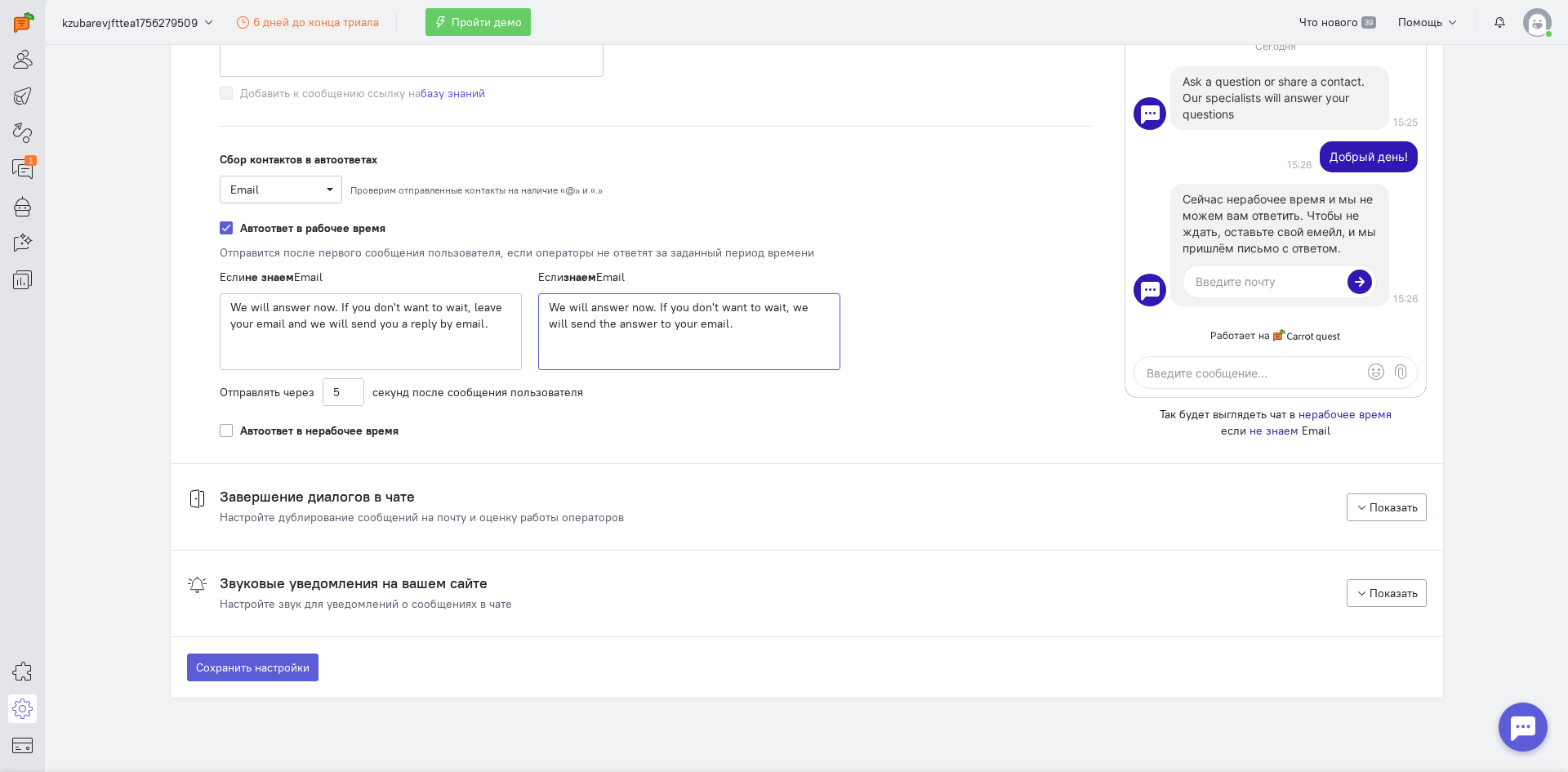
scroll to position [2451, 0]
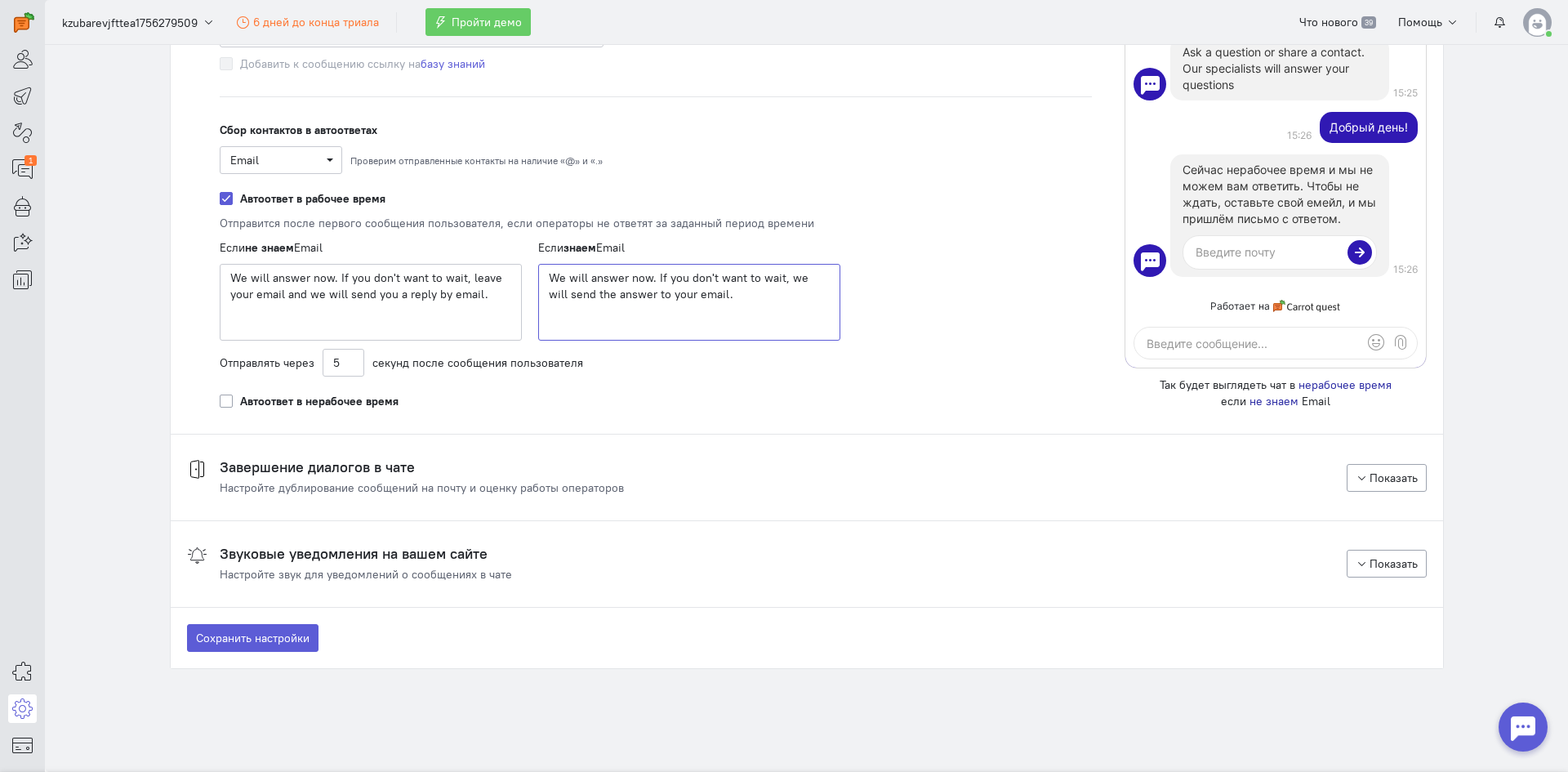
type textarea "We will answer now. If you don't want to wait, we will send the answer to your …"
click at [601, 478] on div "Завершение диалогов в чате Настройте дублирование сообщений на почту и оценку р…" at bounding box center [422, 477] width 405 height 37
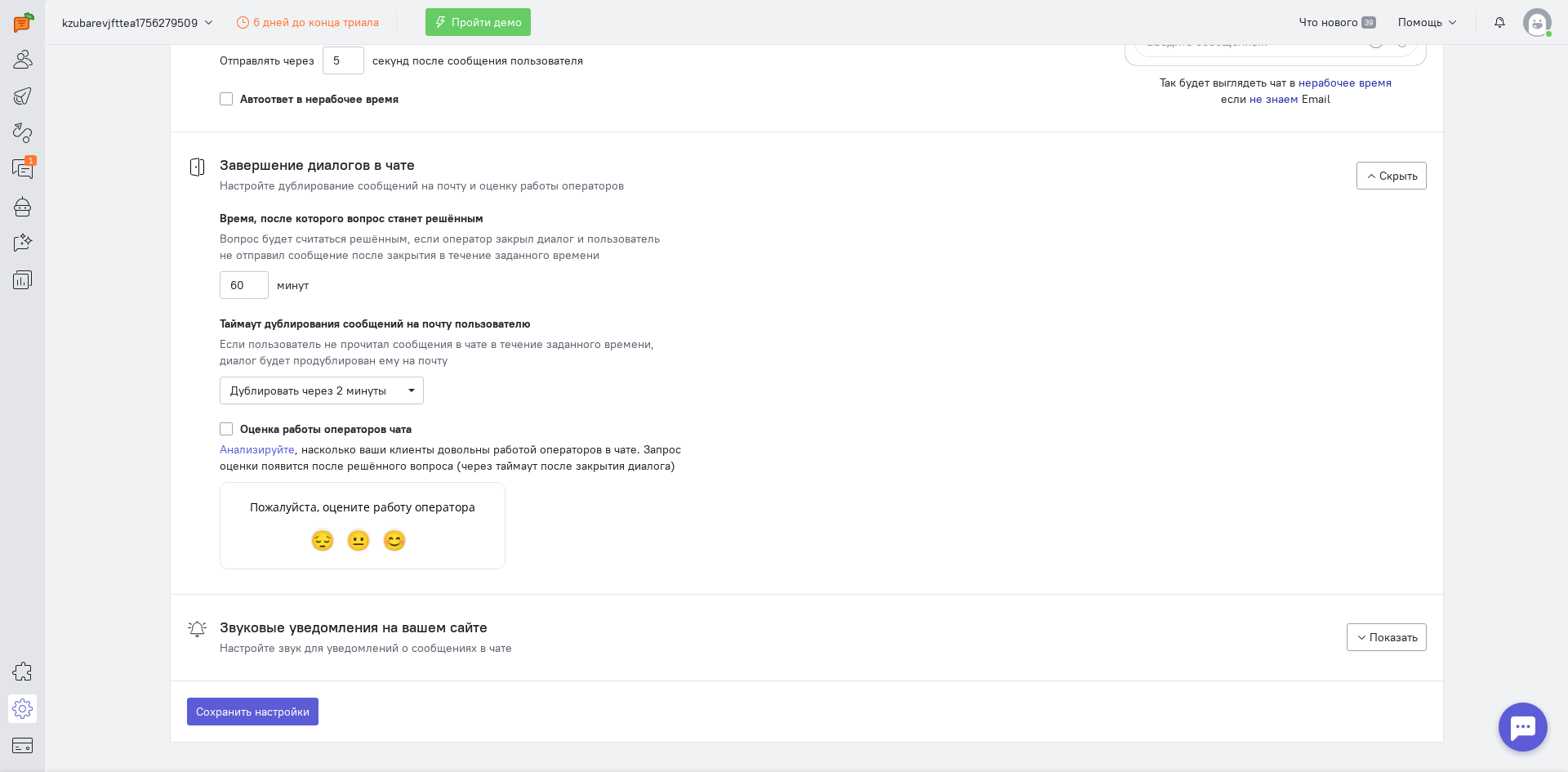
scroll to position [2777, 0]
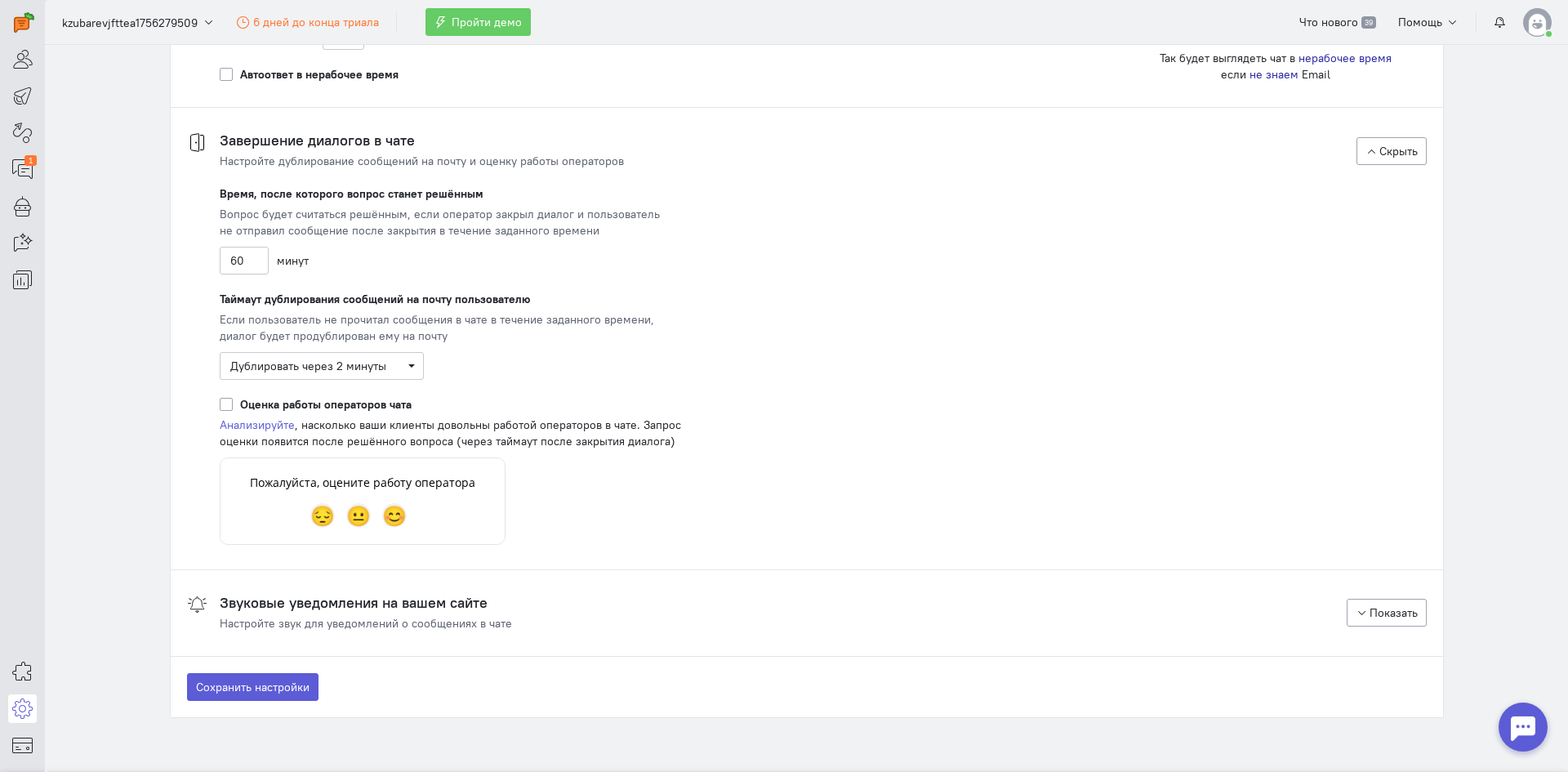
click at [402, 479] on div "Оценка работы операторов чата Анализируйте , насколько ваши клиенты довольны ра…" at bounding box center [469, 470] width 498 height 149
drag, startPoint x: 410, startPoint y: 489, endPoint x: 463, endPoint y: 488, distance: 53.0
click at [460, 488] on div "Оценка работы операторов чата Анализируйте , насколько ваши клиенты довольны ра…" at bounding box center [469, 470] width 498 height 149
click at [463, 488] on div "Оценка работы операторов чата Анализируйте , насколько ваши клиенты довольны ра…" at bounding box center [469, 470] width 498 height 149
click at [509, 609] on cq-chat-settings-section-header "Звуковые уведомления на вашем сайте Настройте звук для уведомлений о сообщениях…" at bounding box center [807, 613] width 1240 height 37
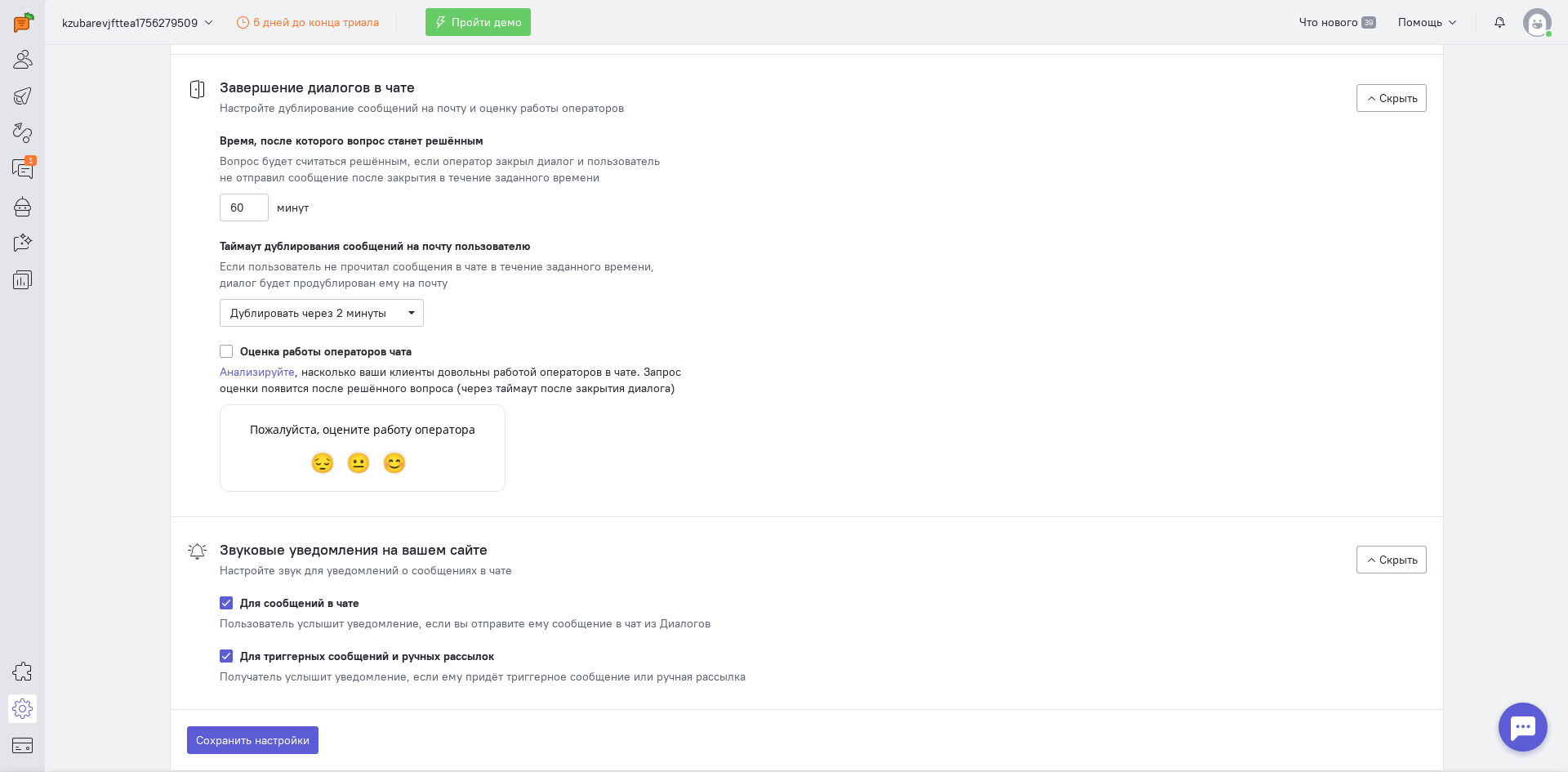
scroll to position [2859, 0]
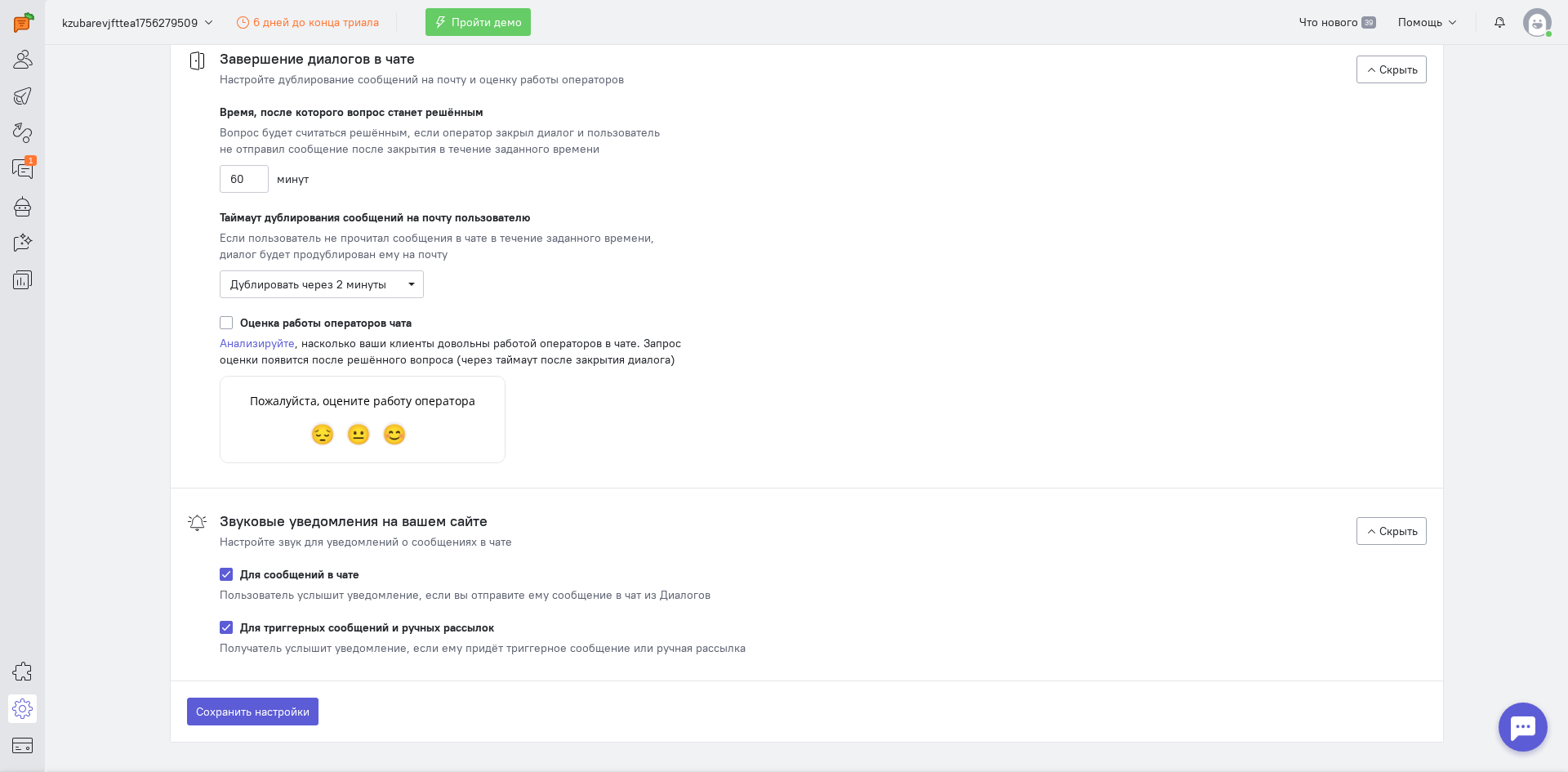
click at [521, 524] on cq-chat-settings-section-header "Звуковые уведомления на вашем сайте Настройте звук для уведомлений о сообщениях…" at bounding box center [807, 531] width 1240 height 37
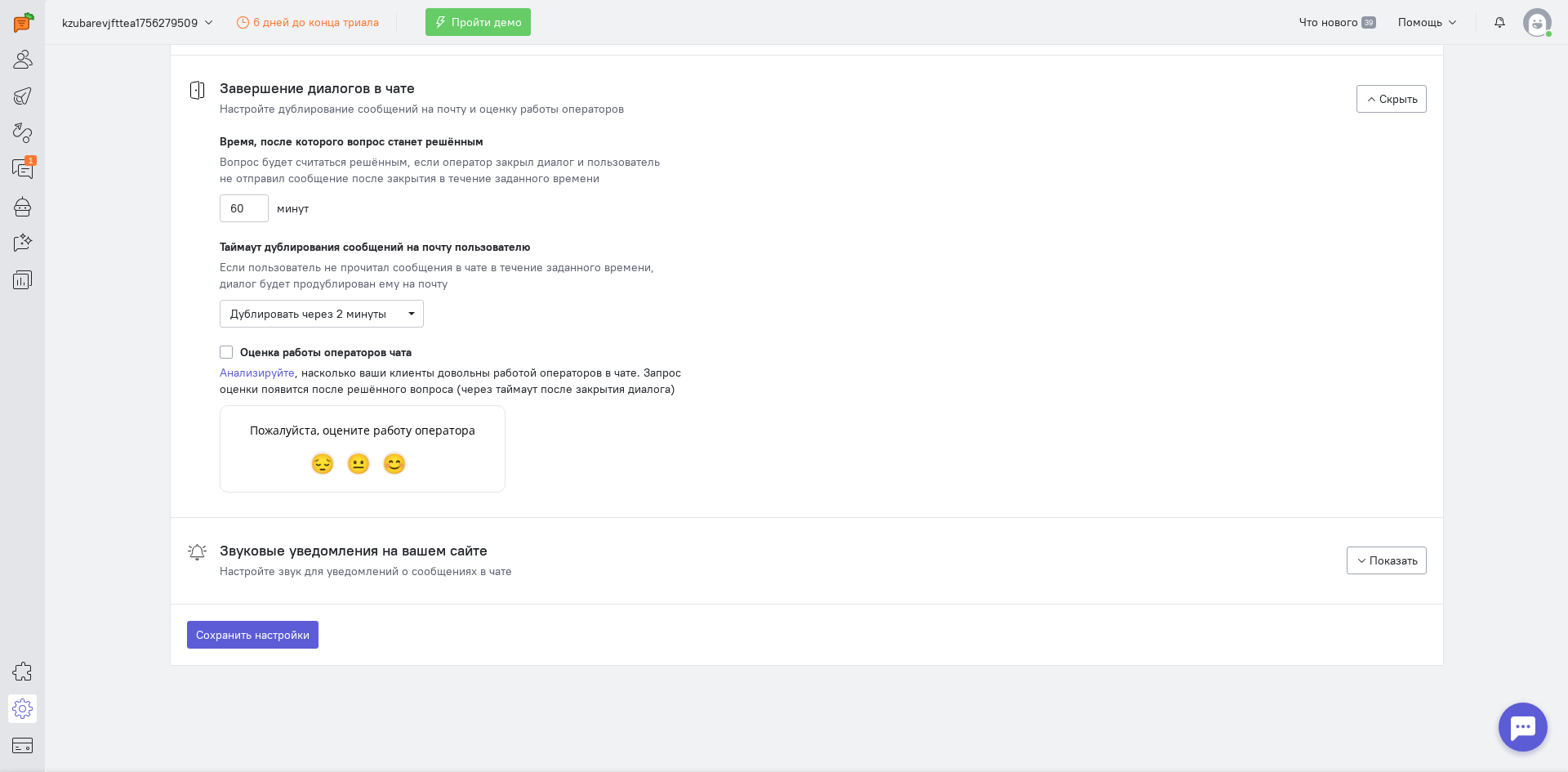
scroll to position [2830, 0]
click at [267, 630] on button "Сохранить настройки" at bounding box center [252, 635] width 132 height 28
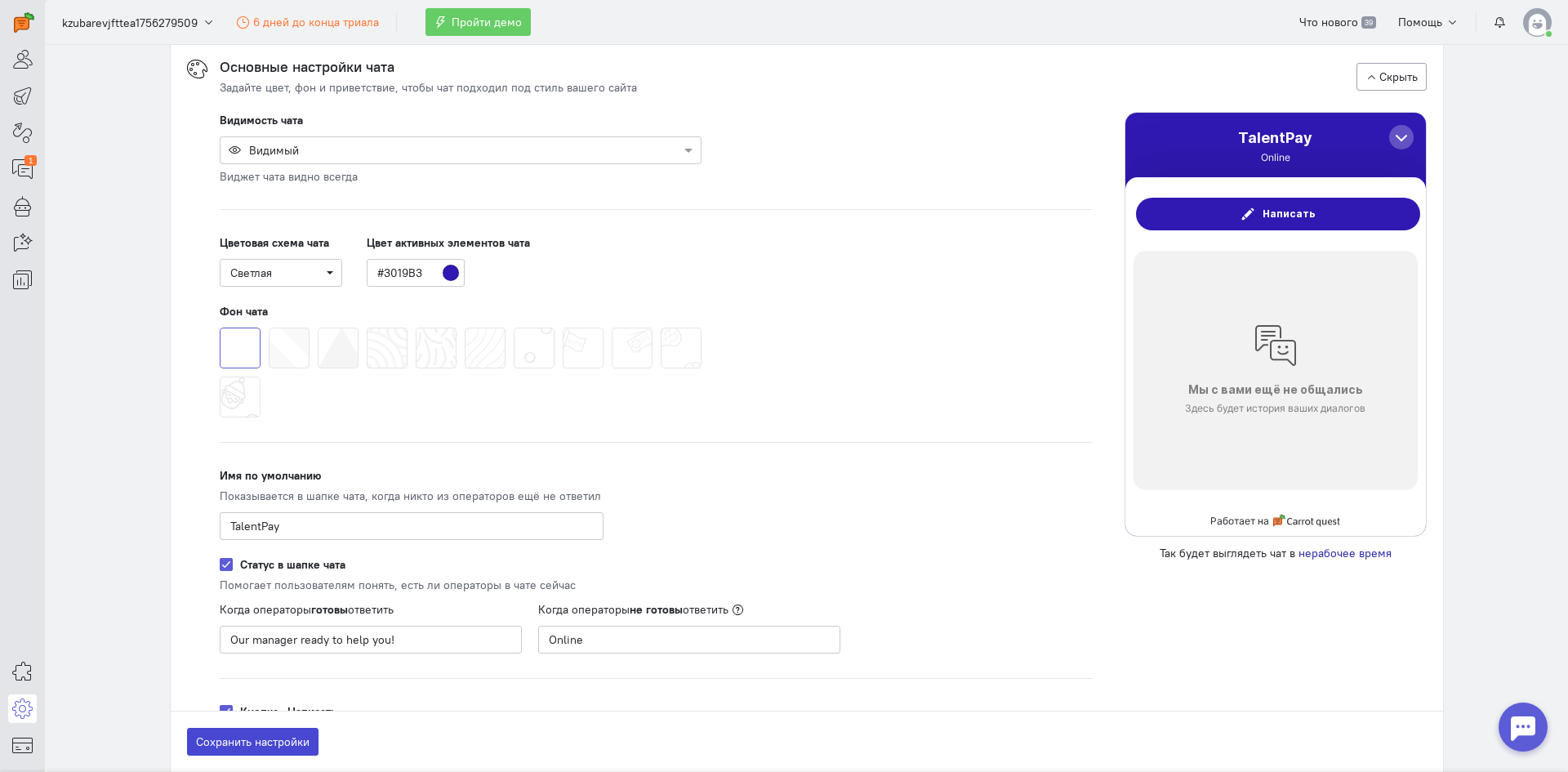
scroll to position [0, 0]
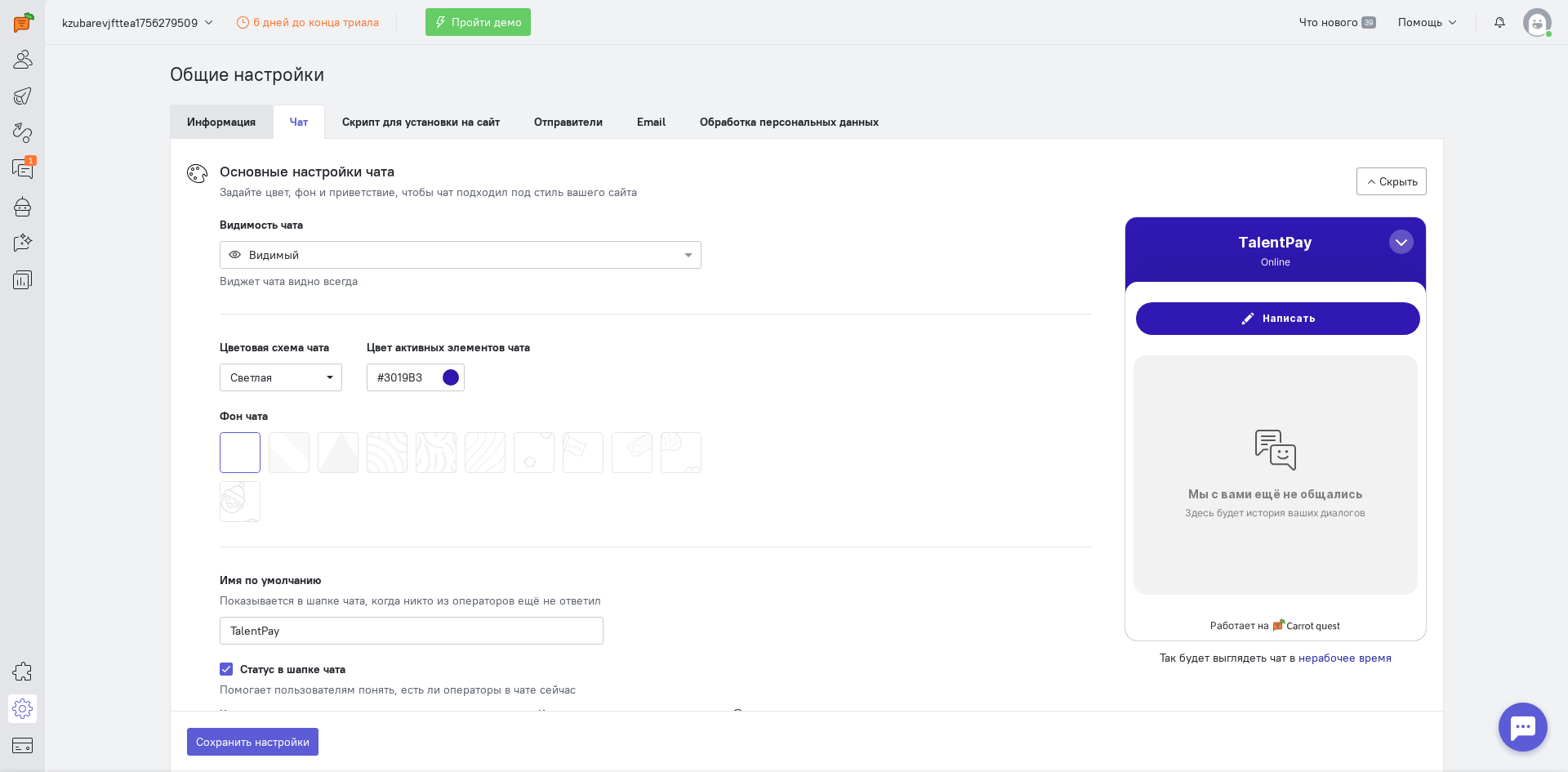
click at [218, 125] on link "Информация" at bounding box center [221, 121] width 103 height 34
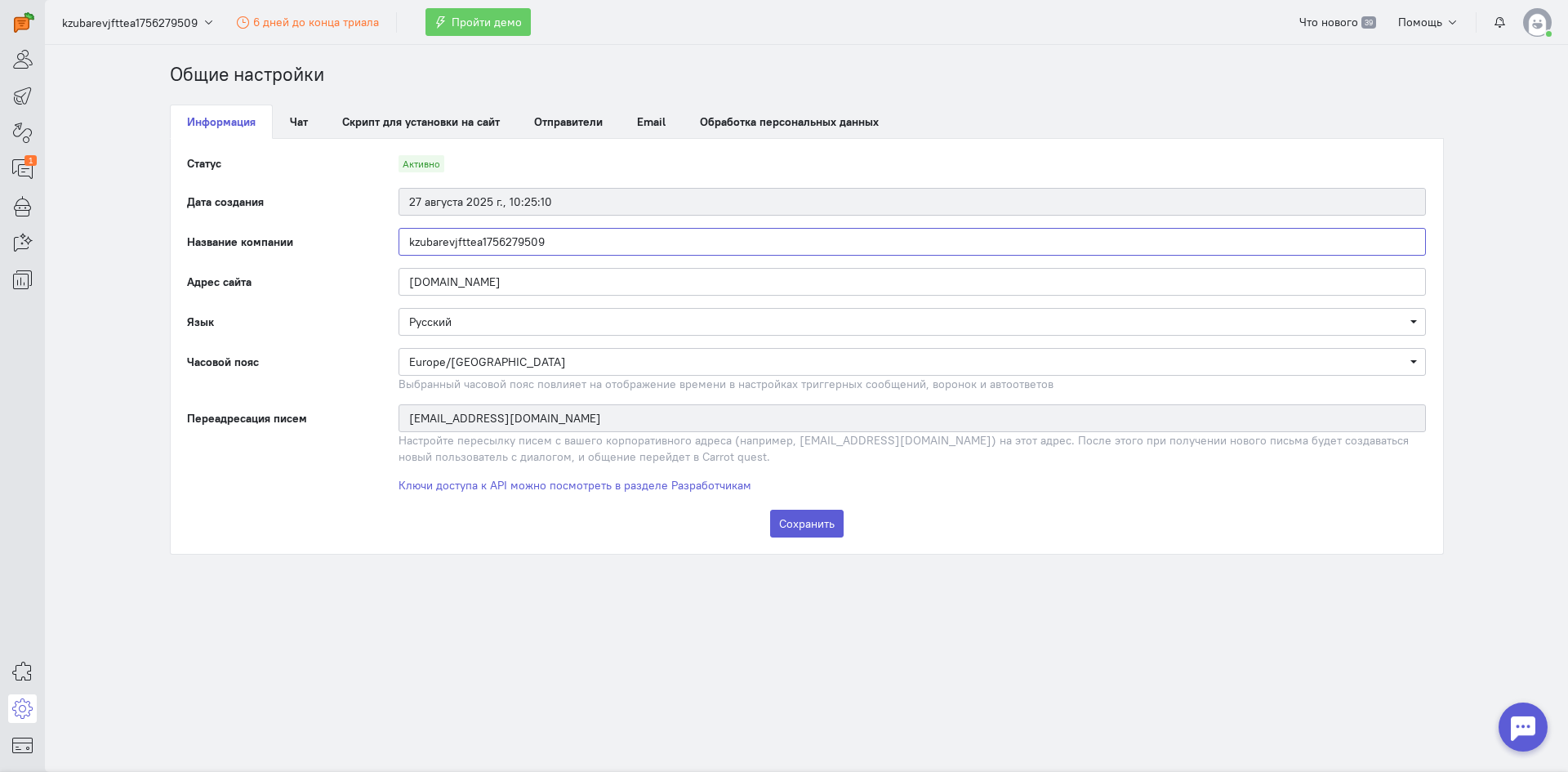
drag, startPoint x: 578, startPoint y: 240, endPoint x: 237, endPoint y: 223, distance: 341.4
click at [237, 223] on form "Статус Активно Дата создания 27 августа 2025 г., 10:25:10 Название компании kzu…" at bounding box center [807, 347] width 1240 height 382
type input "Е"
type input "Y"
type input "TalentPay"
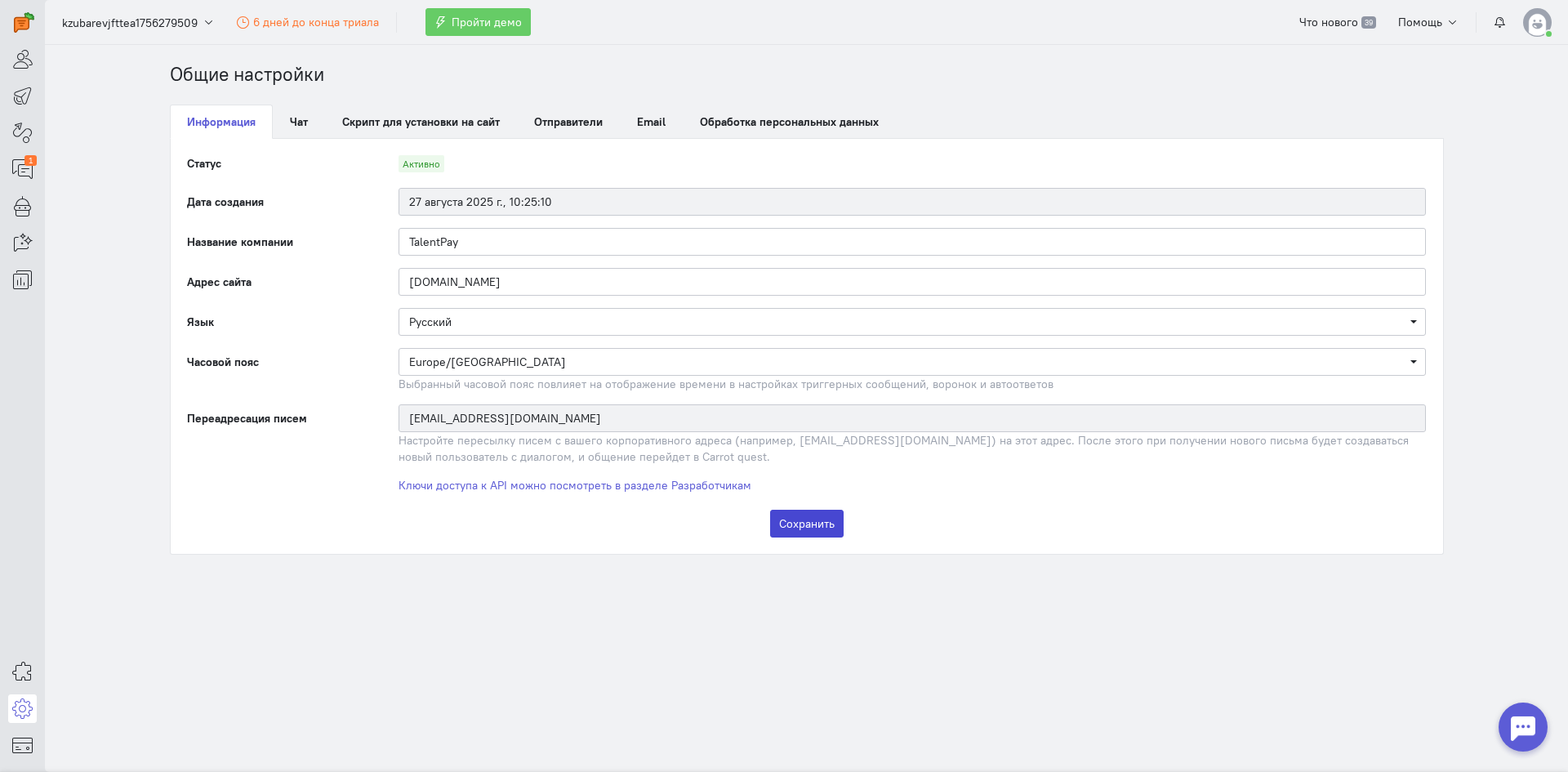
click at [793, 530] on button "Сохранить" at bounding box center [807, 523] width 74 height 28
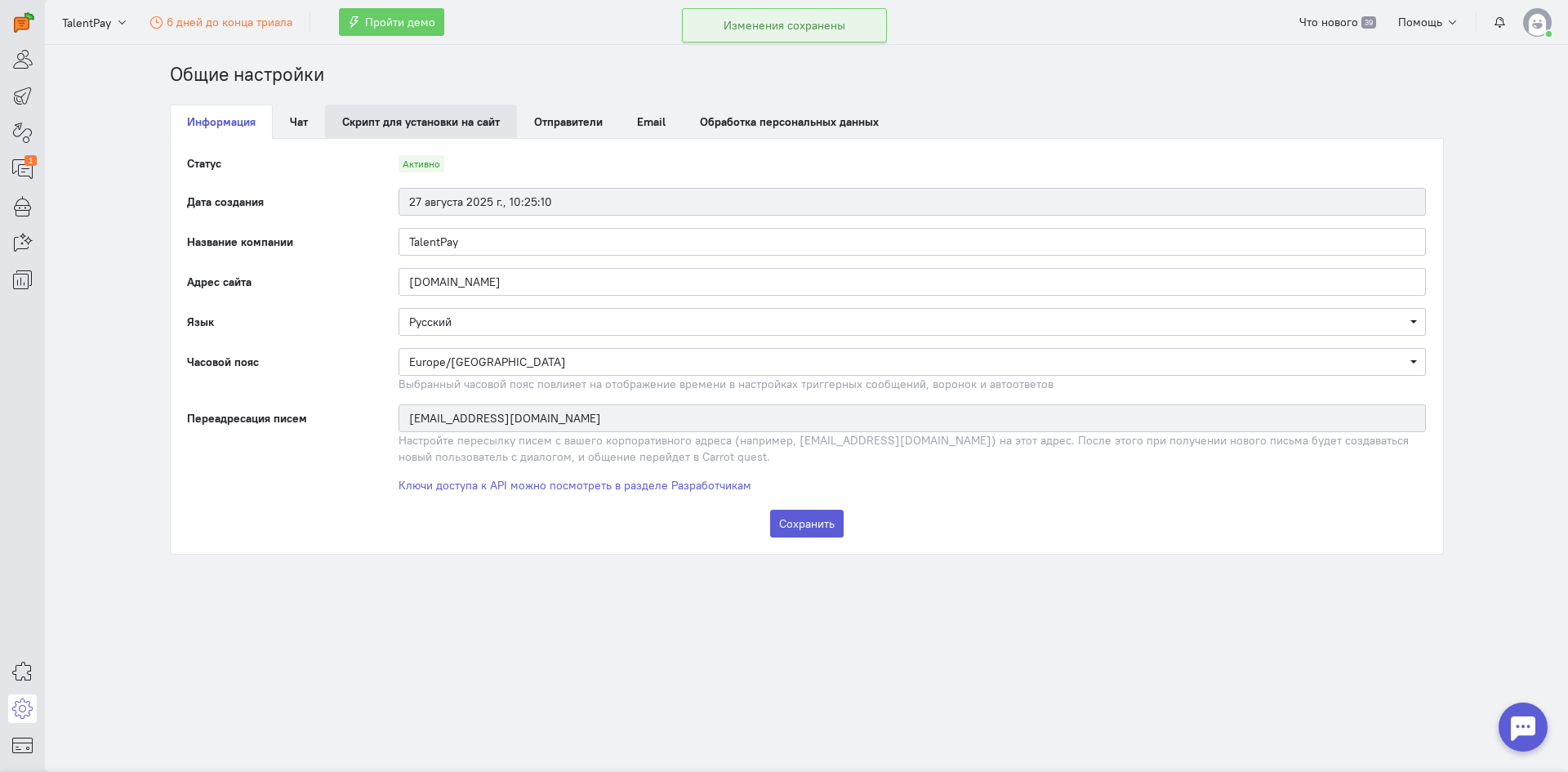
click at [372, 125] on link "Скрипт для установки на сайт" at bounding box center [421, 121] width 192 height 34
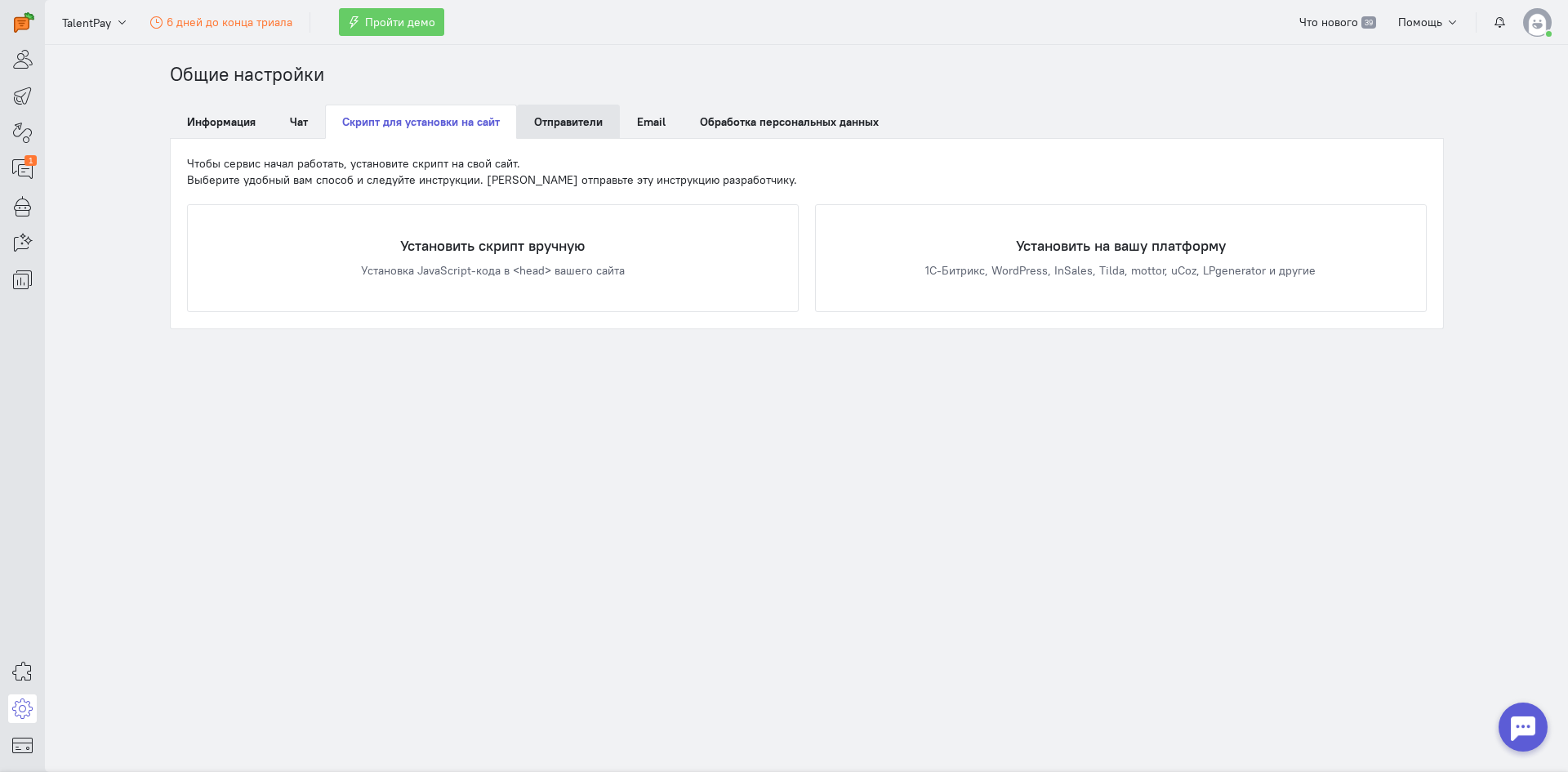
click at [586, 117] on span "Отправители" at bounding box center [568, 121] width 68 height 14
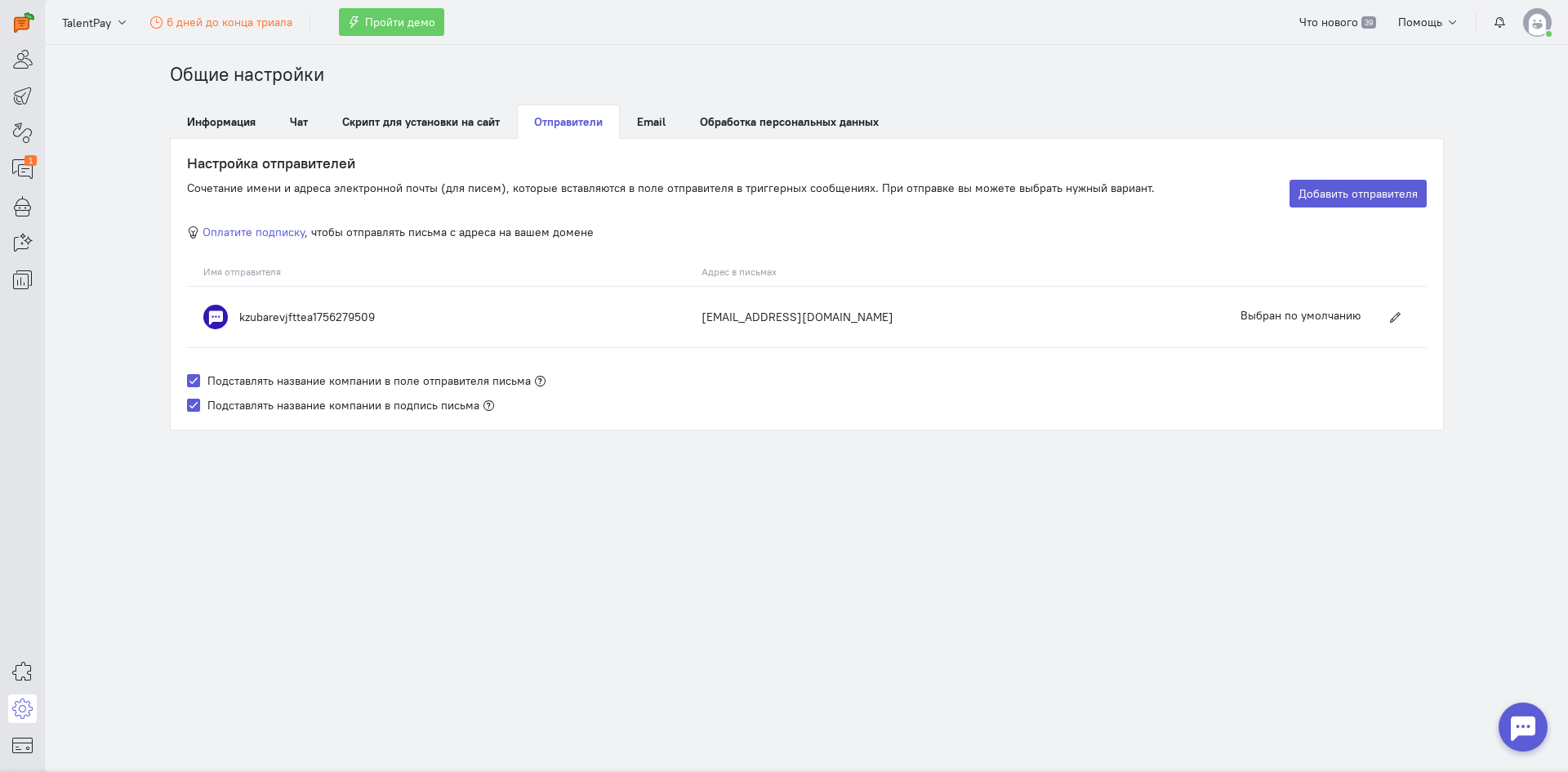
click at [677, 141] on div "Настройка отправителей Сочетание имени и адреса электронной почты (для писем), …" at bounding box center [807, 285] width 1273 height 291
click at [668, 129] on link "Email" at bounding box center [652, 121] width 63 height 34
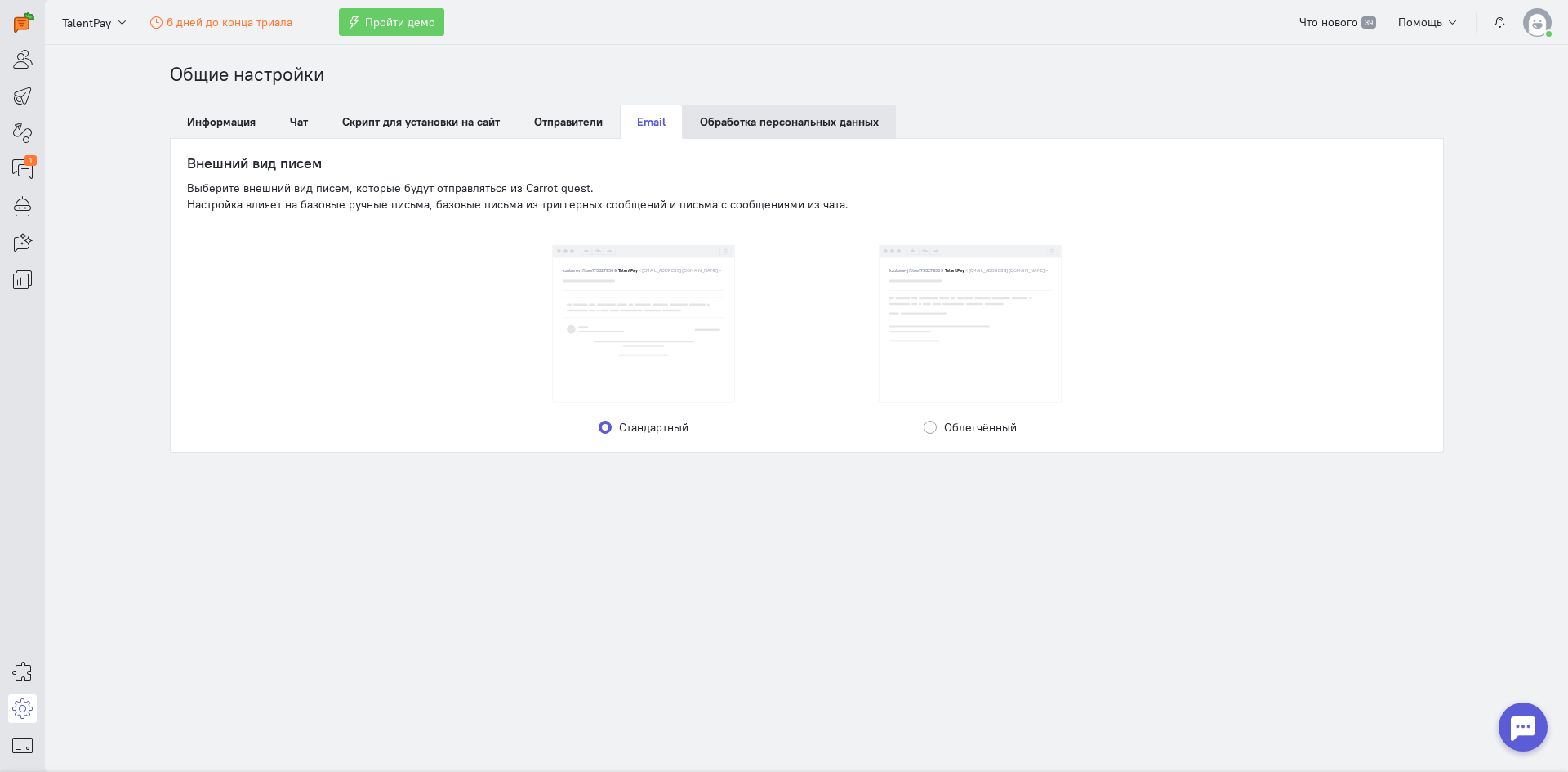
click at [826, 136] on link "Обработка персональных данных" at bounding box center [790, 121] width 214 height 34
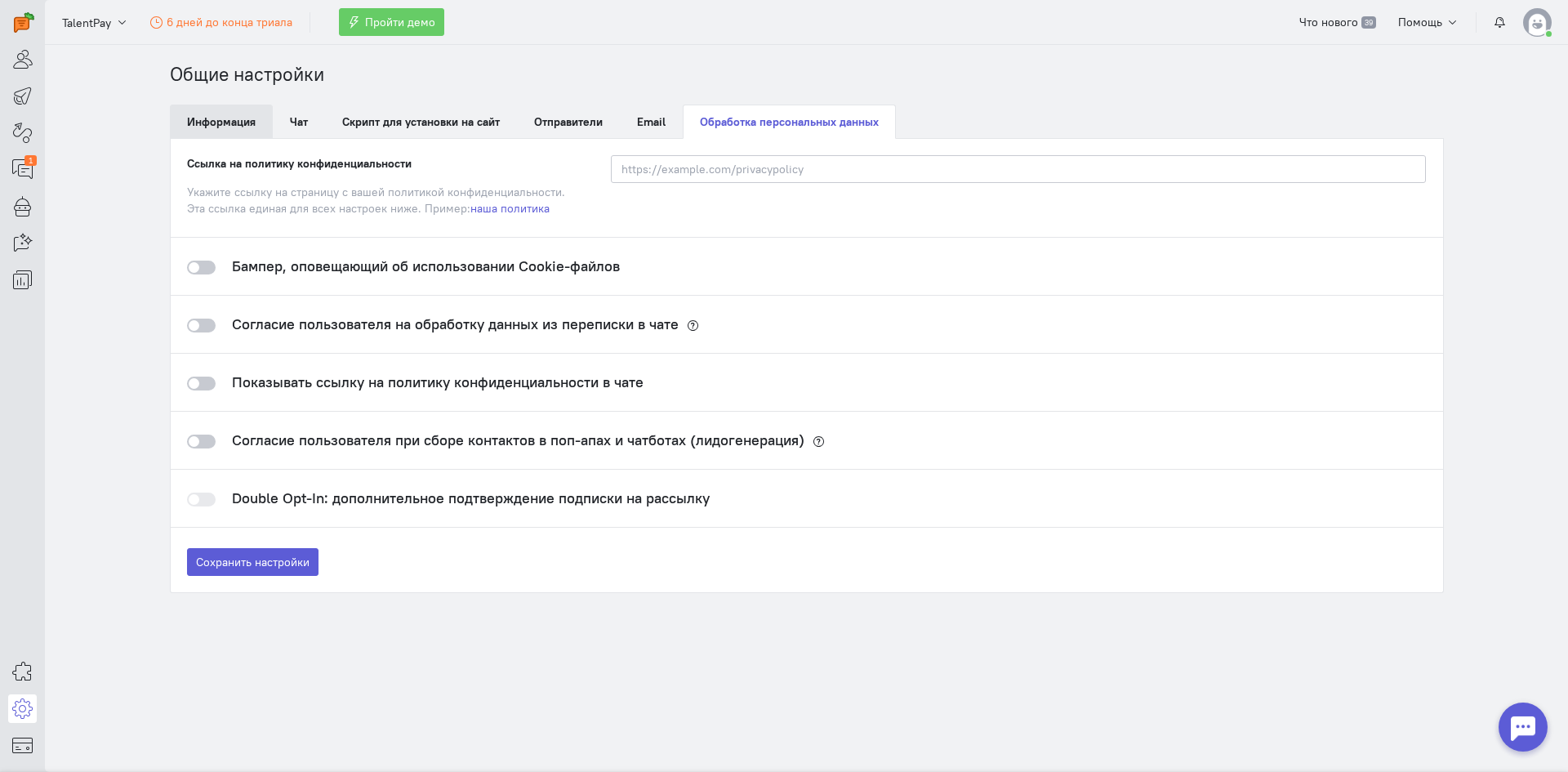
click at [226, 114] on link "Информация" at bounding box center [221, 121] width 103 height 34
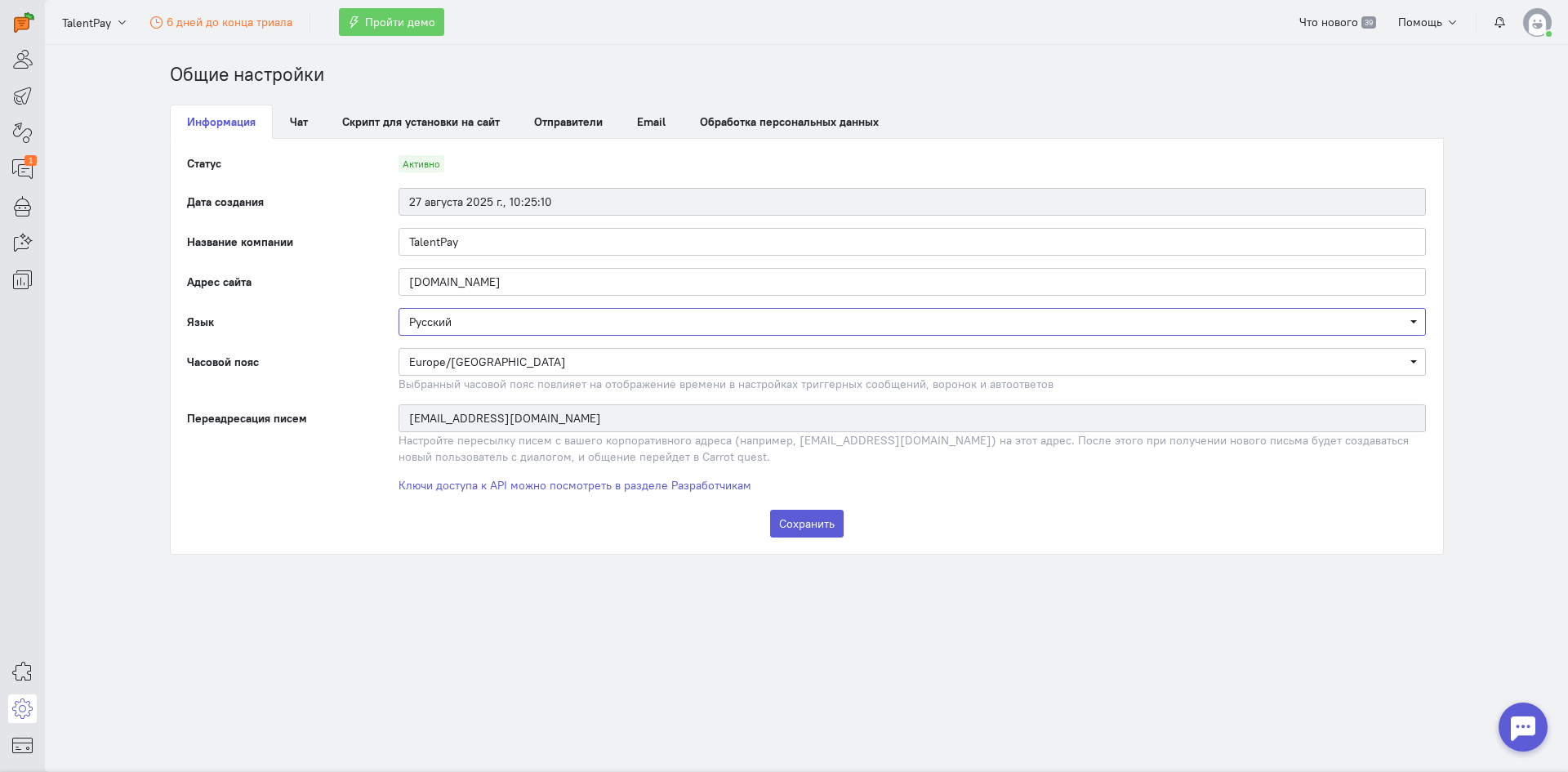
click at [591, 322] on span "Русский" at bounding box center [912, 321] width 1006 height 16
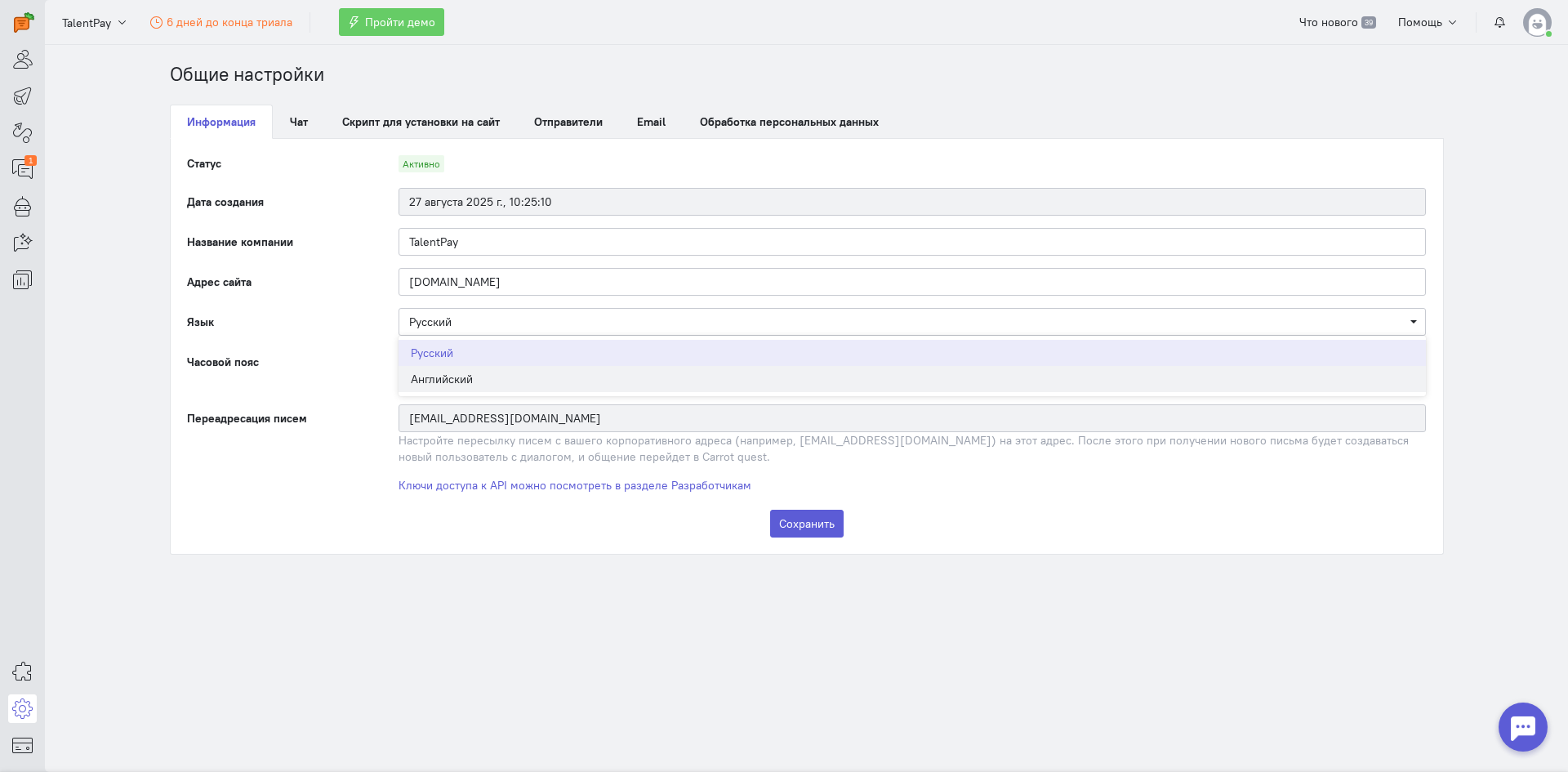
click at [493, 377] on div "Английский" at bounding box center [913, 379] width 1003 height 16
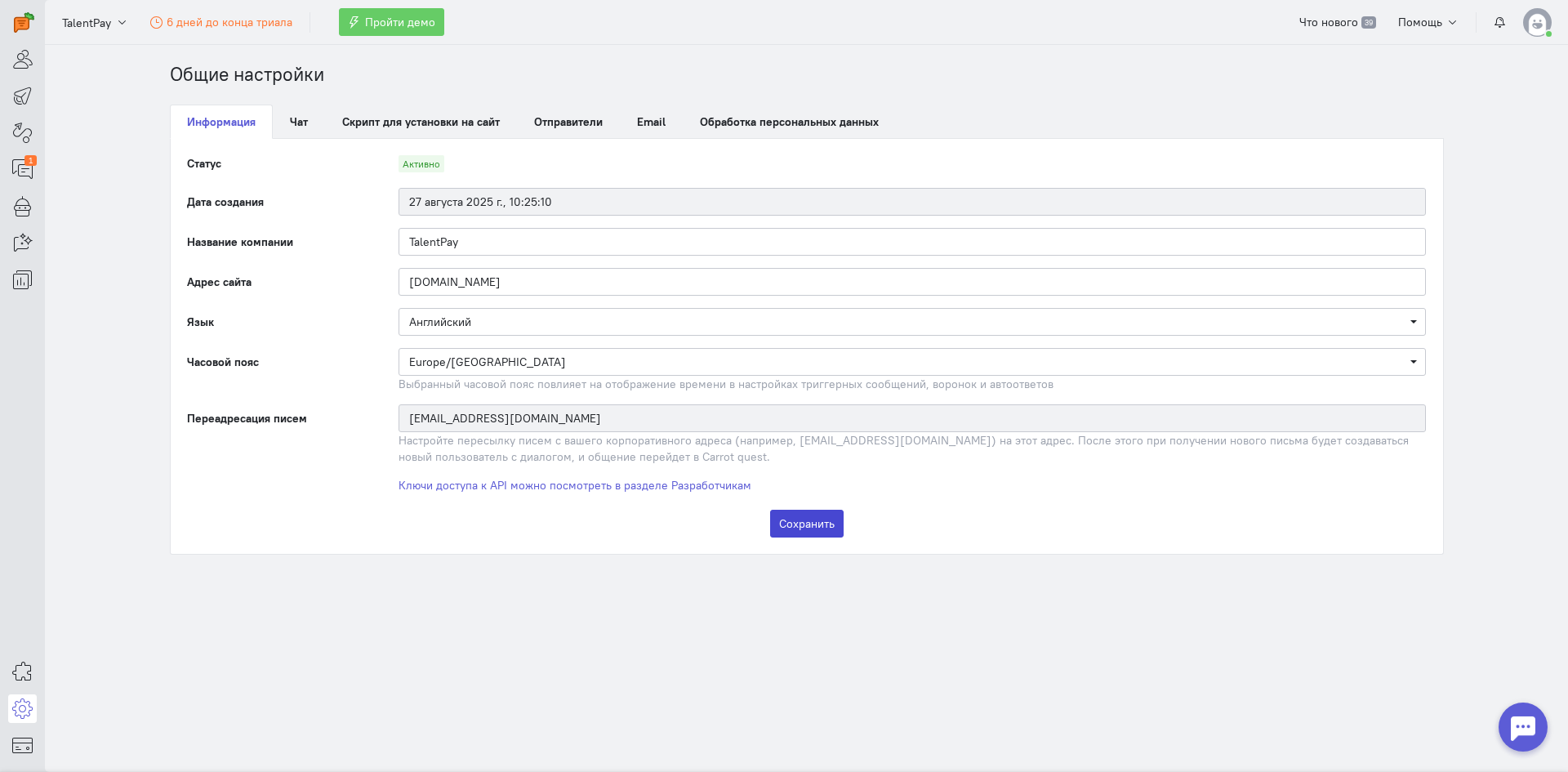
click at [803, 519] on button "Сохранить" at bounding box center [807, 523] width 74 height 28
click at [18, 208] on icon at bounding box center [22, 206] width 21 height 20
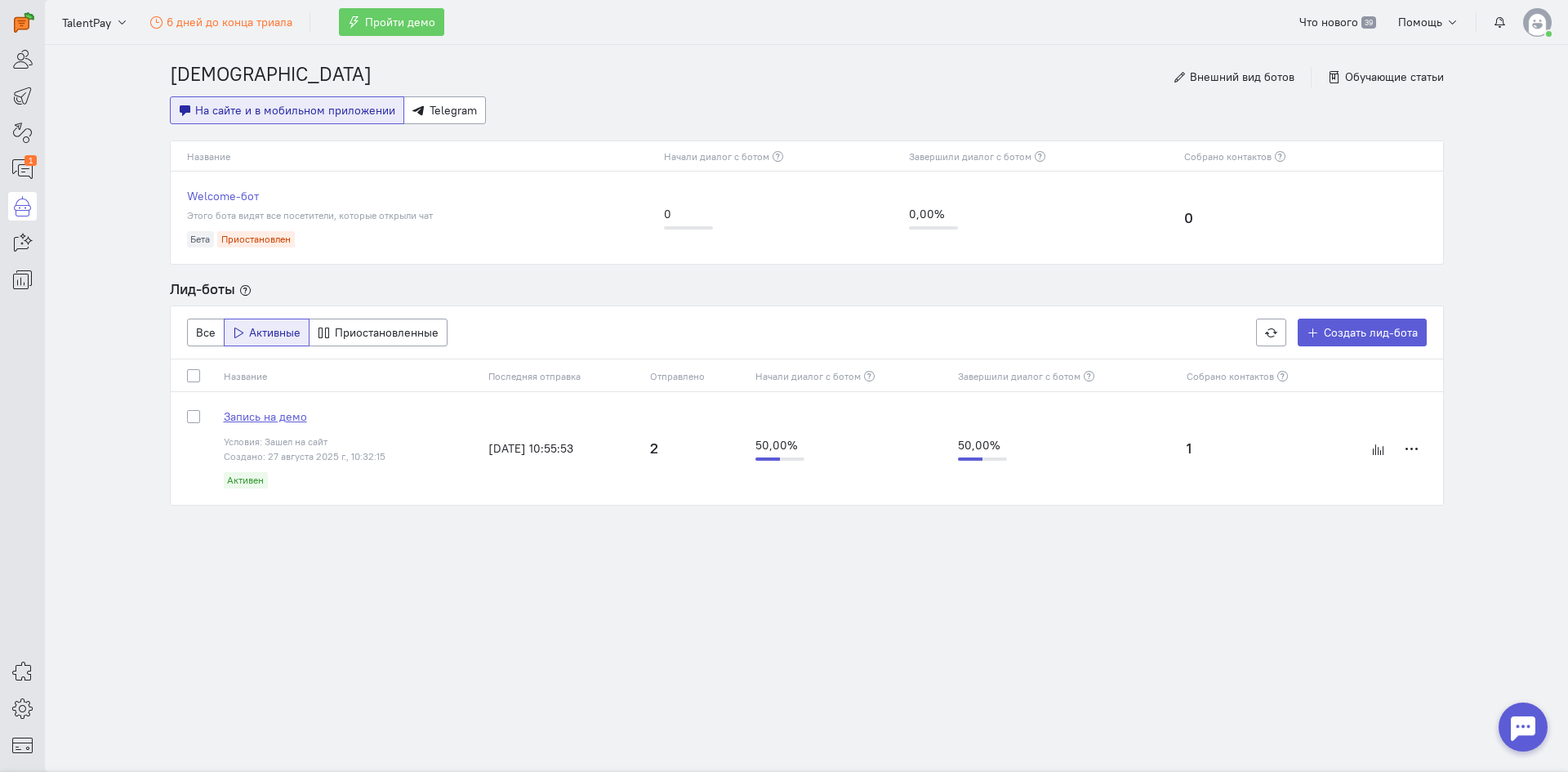
click at [256, 417] on span "Запись на демо" at bounding box center [265, 417] width 83 height 14
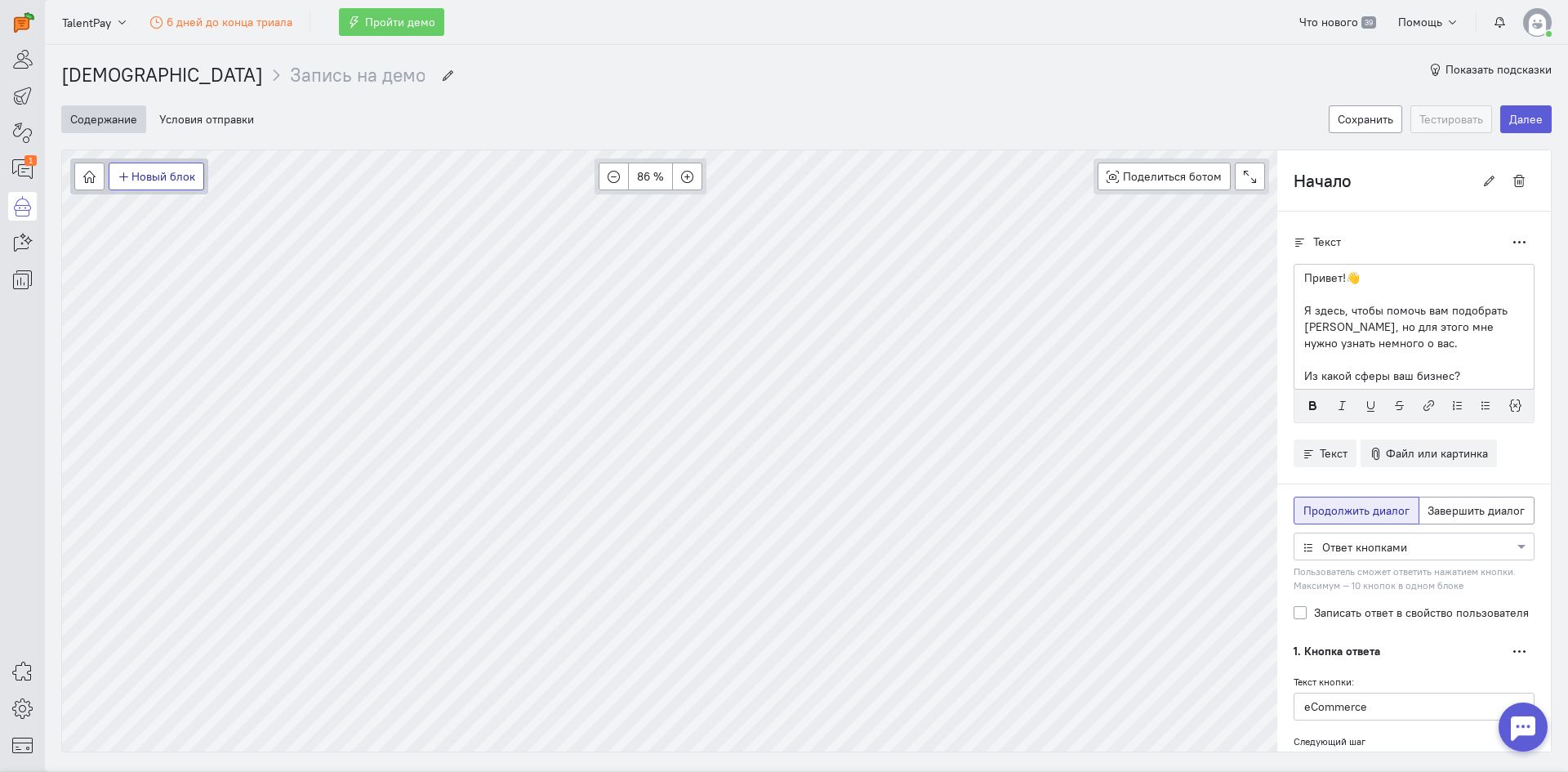
click at [146, 181] on button "Новый блок" at bounding box center [156, 176] width 95 height 28
click at [173, 259] on span "Действия" at bounding box center [167, 261] width 50 height 14
type input "Действие"
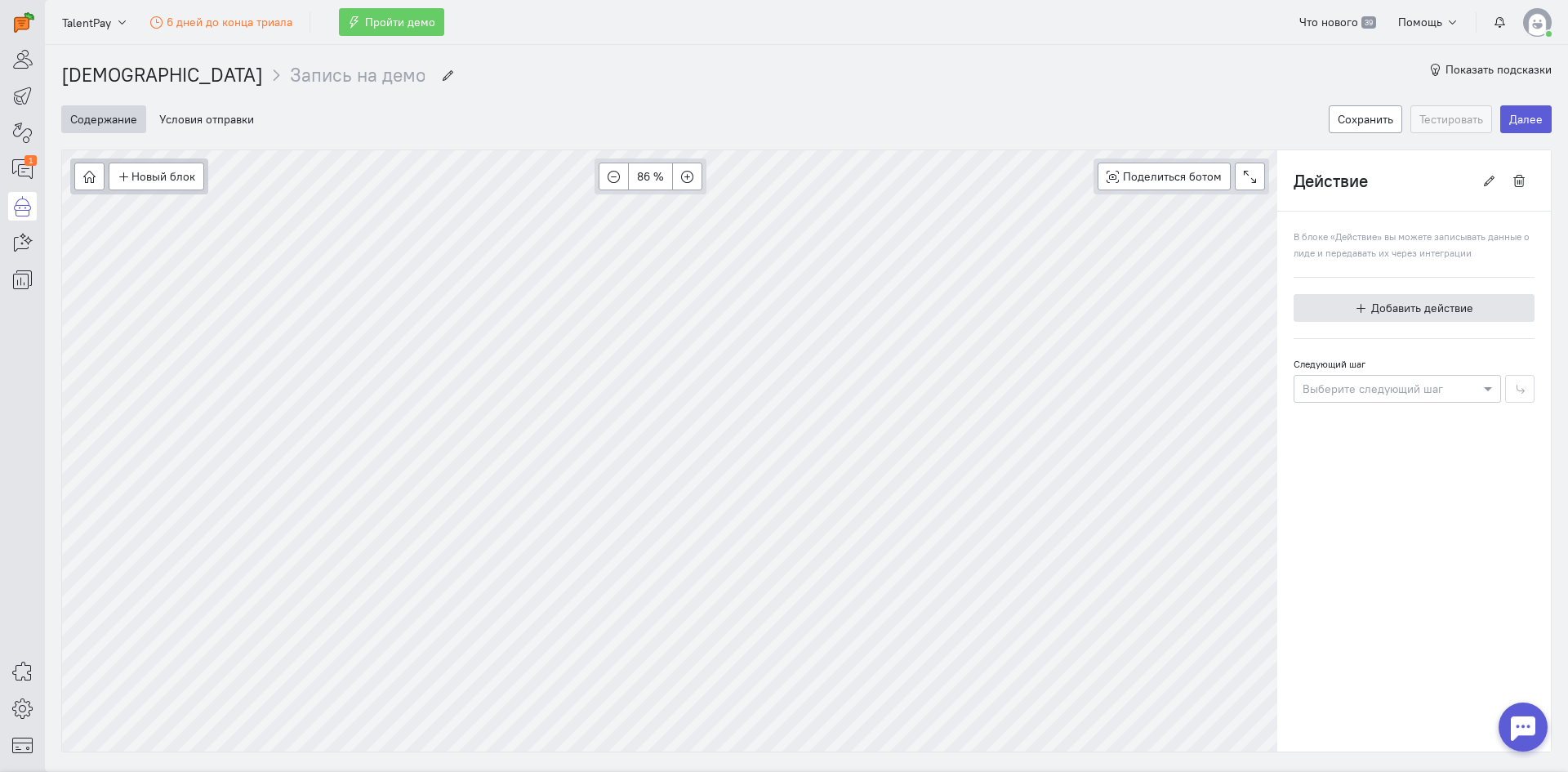
click at [1371, 304] on span "Добавить действие" at bounding box center [1423, 308] width 102 height 14
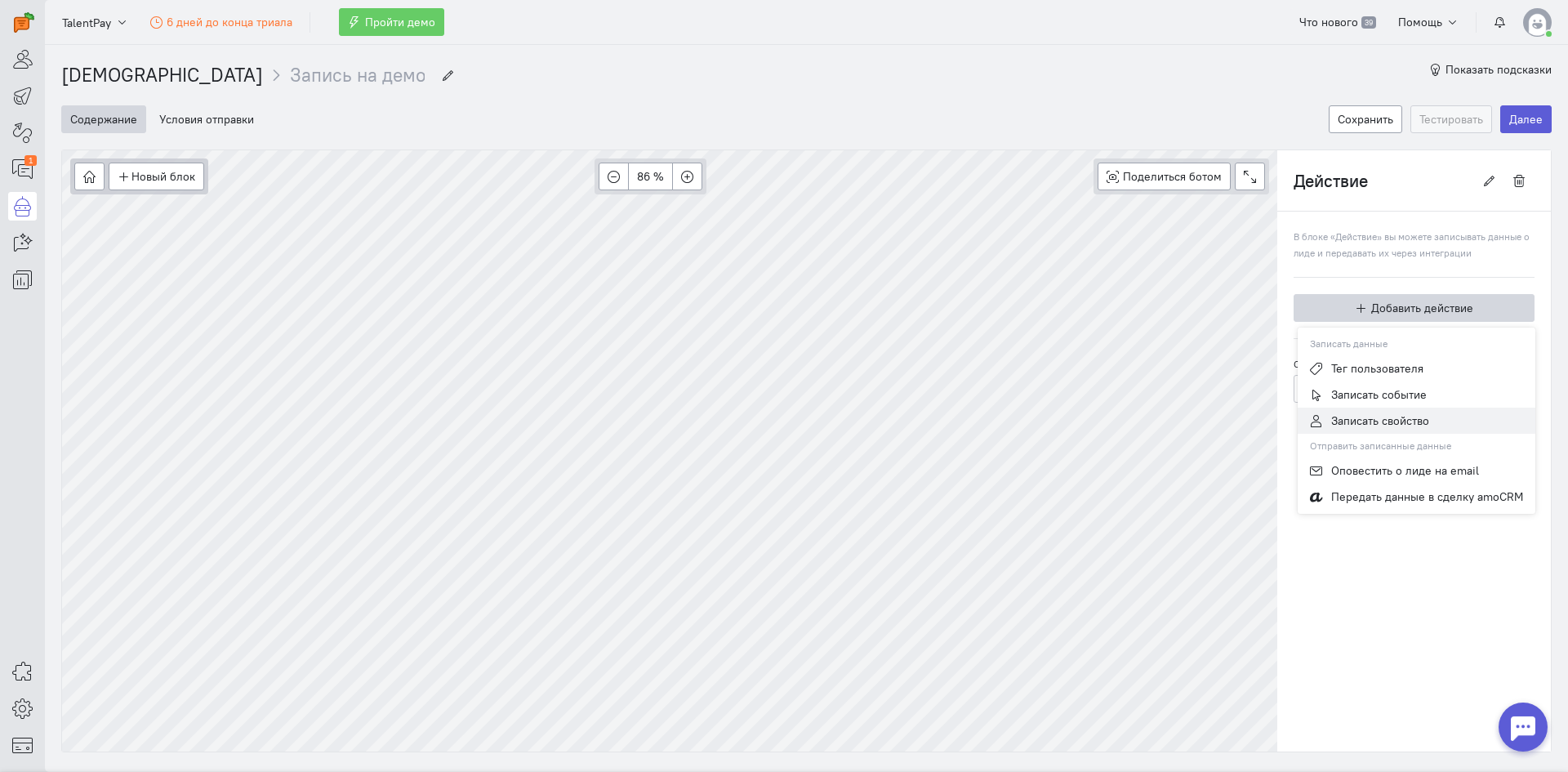
scroll to position [38, 0]
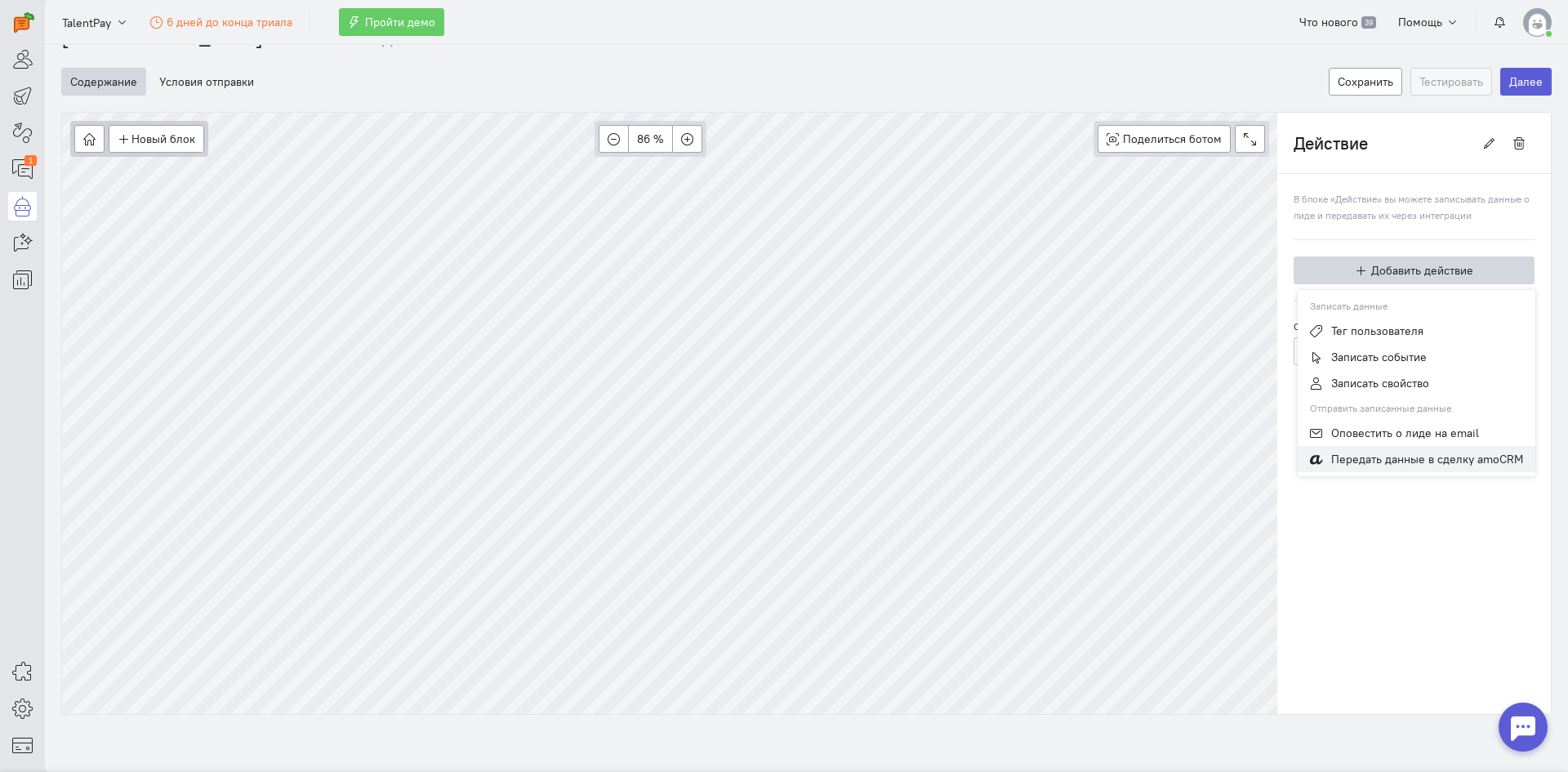
click at [1367, 459] on span "Передать данные в сделку amoCRM" at bounding box center [1428, 459] width 192 height 14
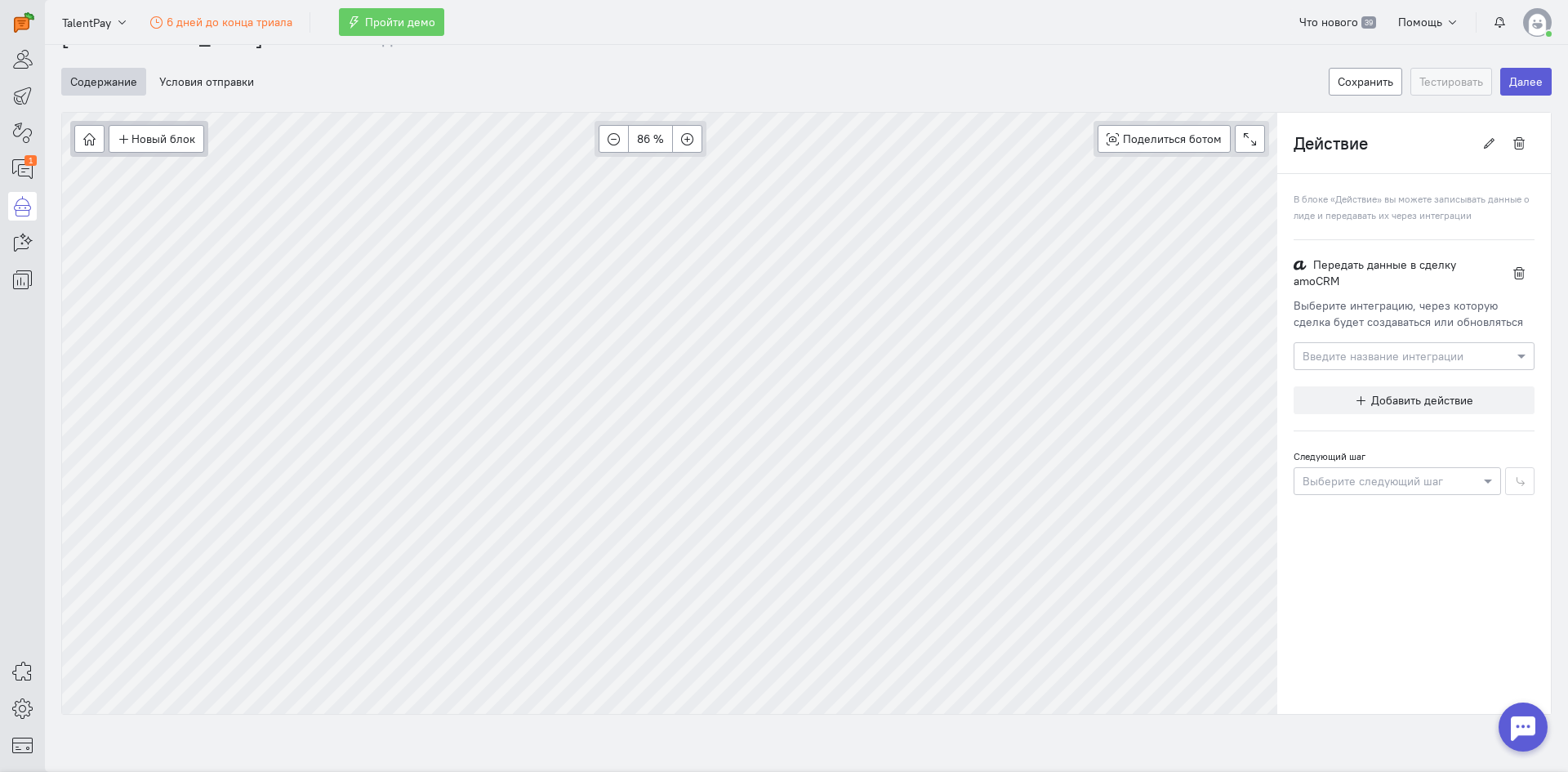
click at [1338, 260] on div "Передать данные в сделку amoCRM" at bounding box center [1415, 273] width 241 height 32
click at [1513, 275] on icon "button" at bounding box center [1520, 274] width 13 height 13
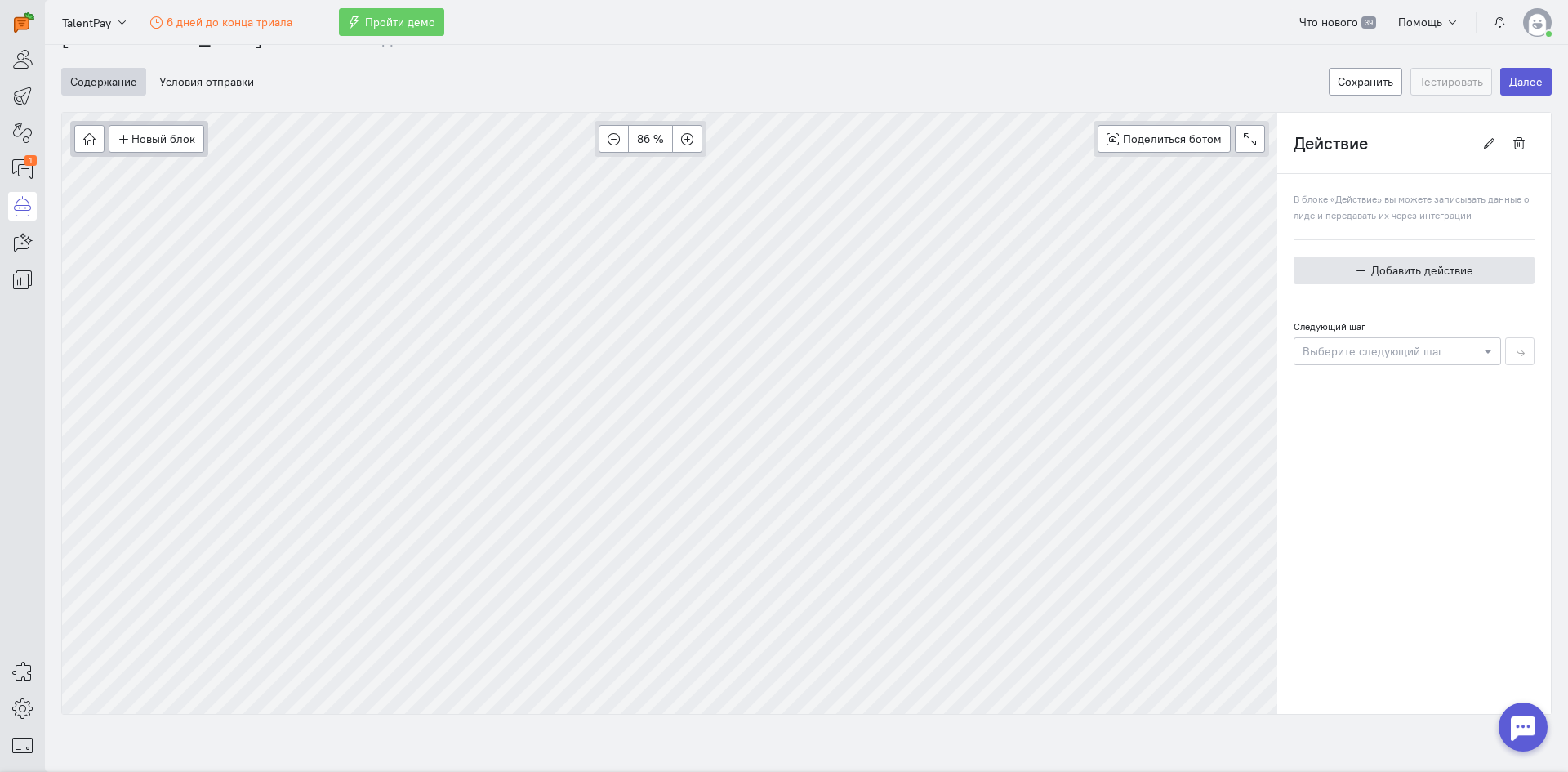
click at [1443, 268] on span "Добавить действие" at bounding box center [1423, 270] width 102 height 14
click at [593, 127] on div "Новый блок Сообщение Условие Действия Запись на встречу 86 % Поделиться ботом B…" at bounding box center [670, 139] width 1215 height 52
click at [1371, 275] on span "Добавить действие" at bounding box center [1423, 270] width 102 height 14
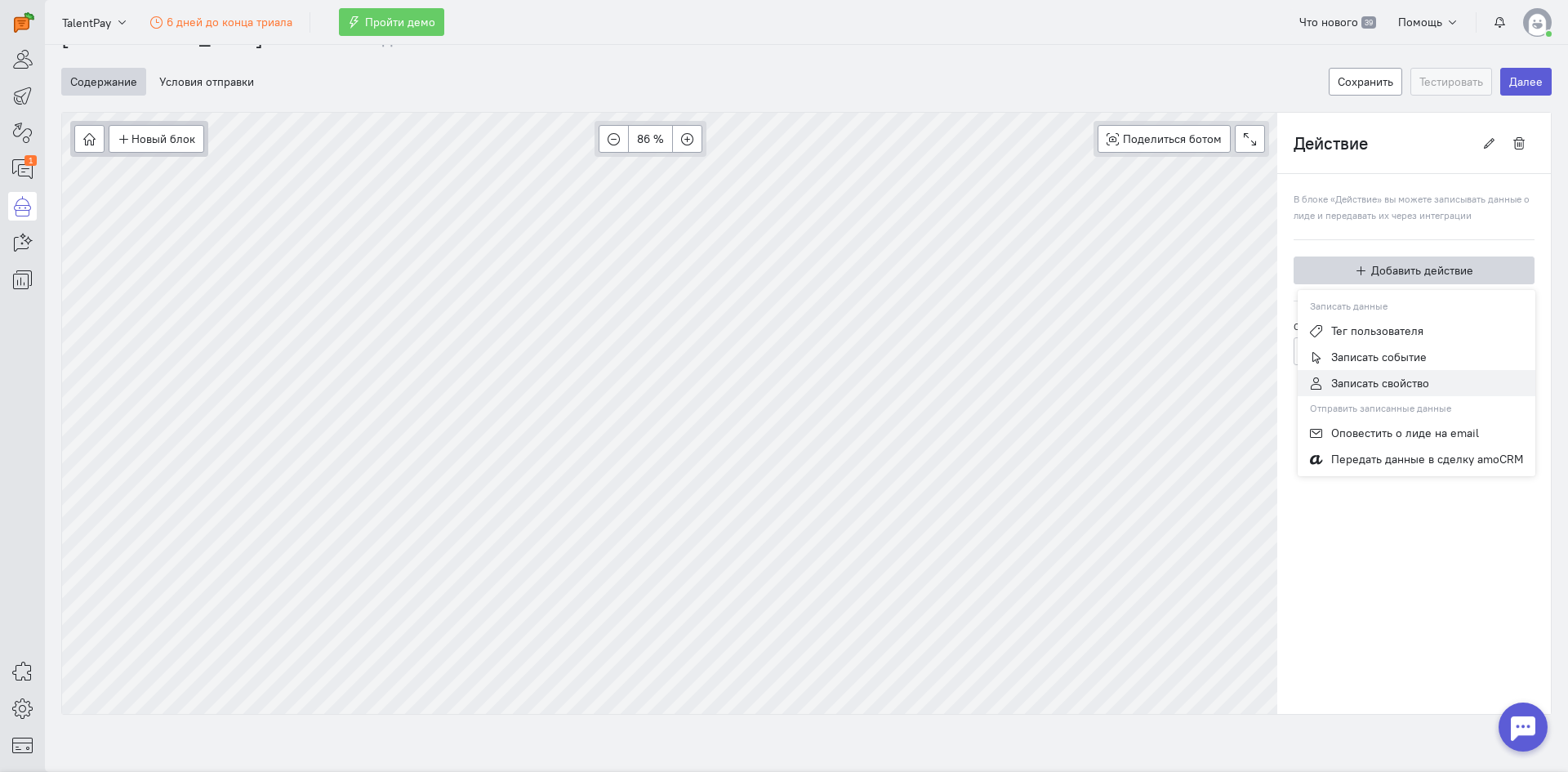
click at [1386, 381] on span "Записать свойство" at bounding box center [1380, 383] width 98 height 14
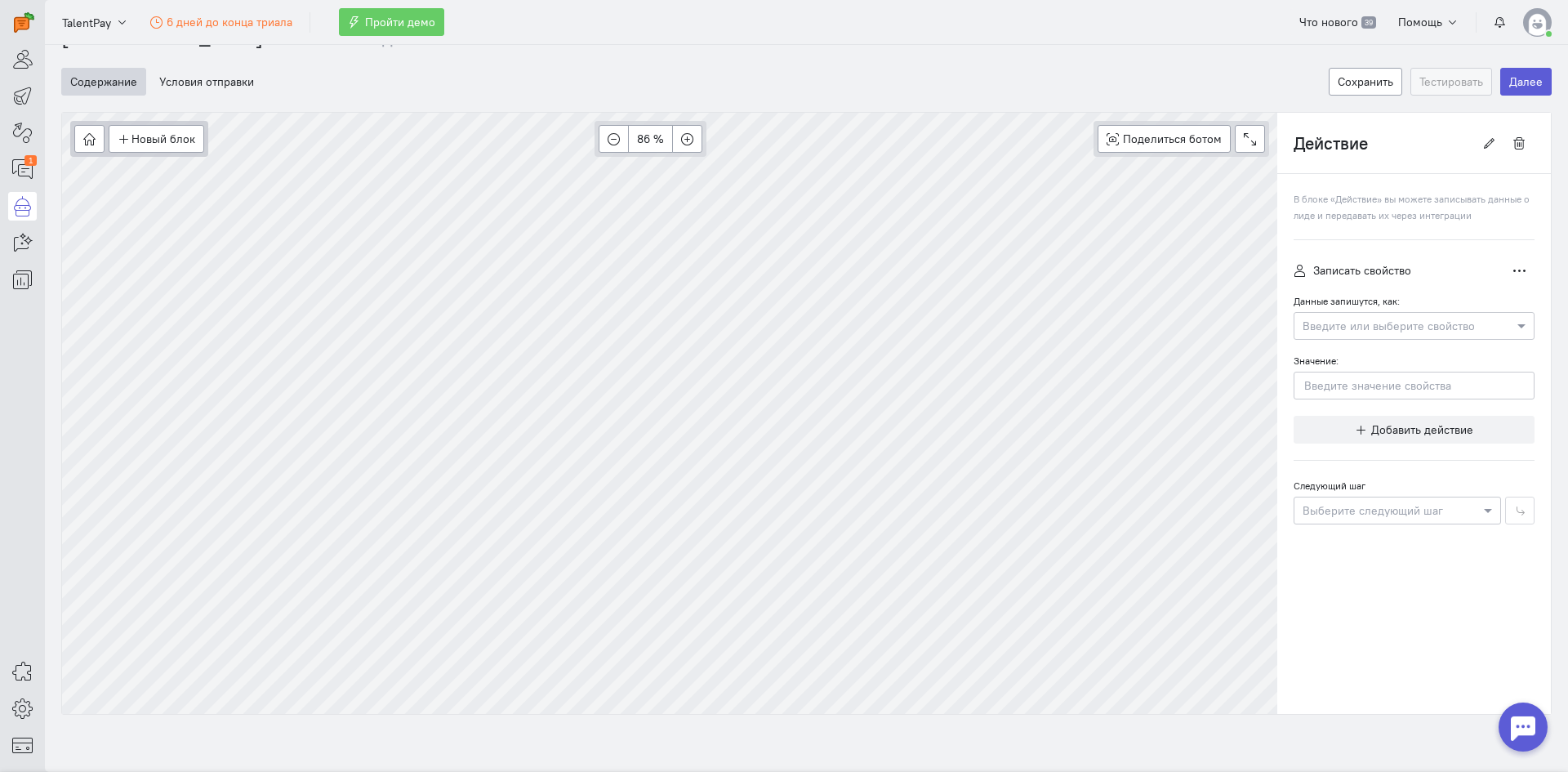
click at [1374, 328] on input "text" at bounding box center [1398, 325] width 190 height 16
click at [1336, 382] on div "Email" at bounding box center [1415, 382] width 241 height 30
click at [1345, 389] on input "Значение:" at bounding box center [1415, 385] width 241 height 28
click at [1504, 271] on button "button" at bounding box center [1520, 270] width 31 height 28
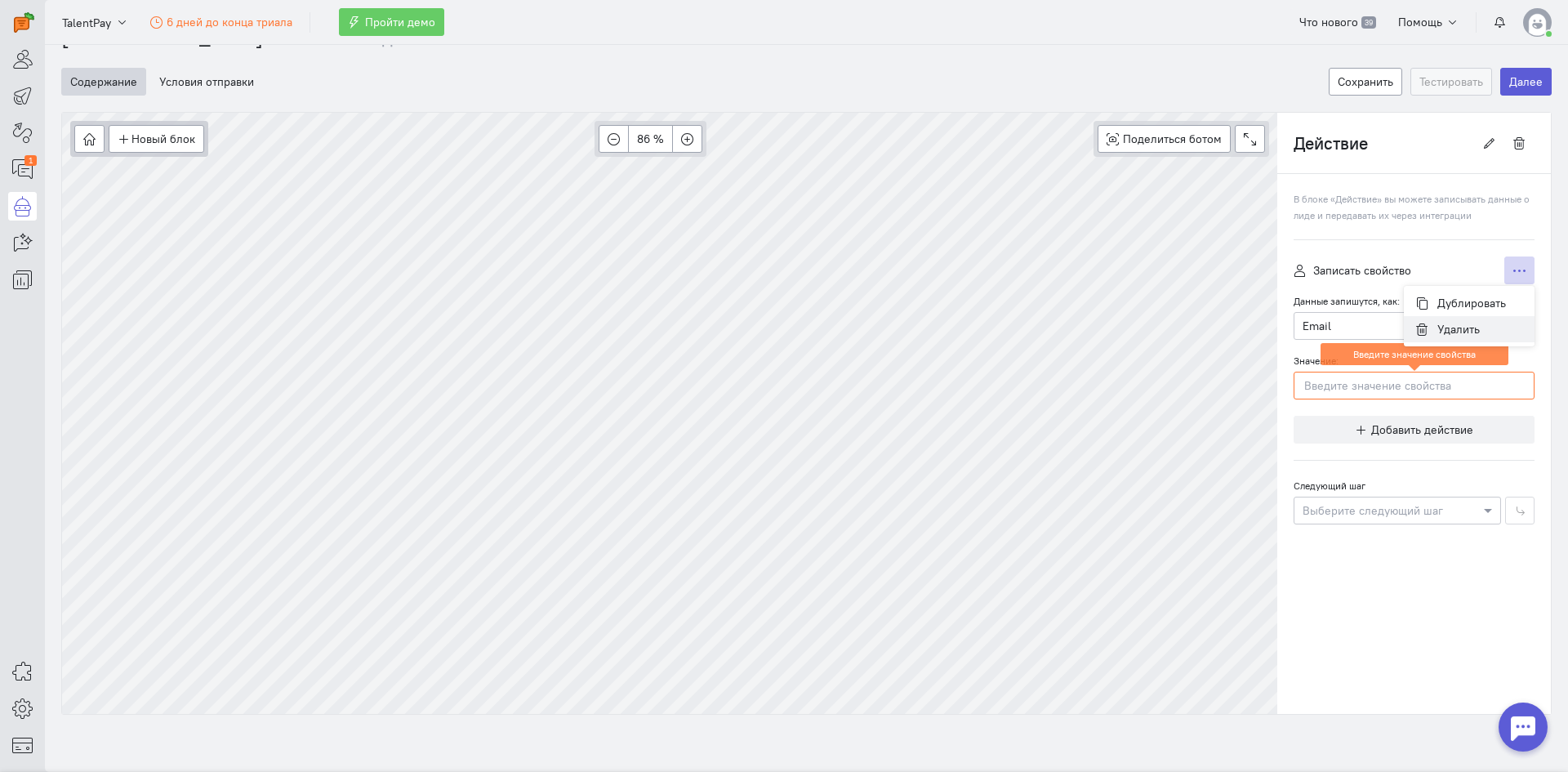
click at [1452, 332] on span "Удалить" at bounding box center [1459, 329] width 42 height 14
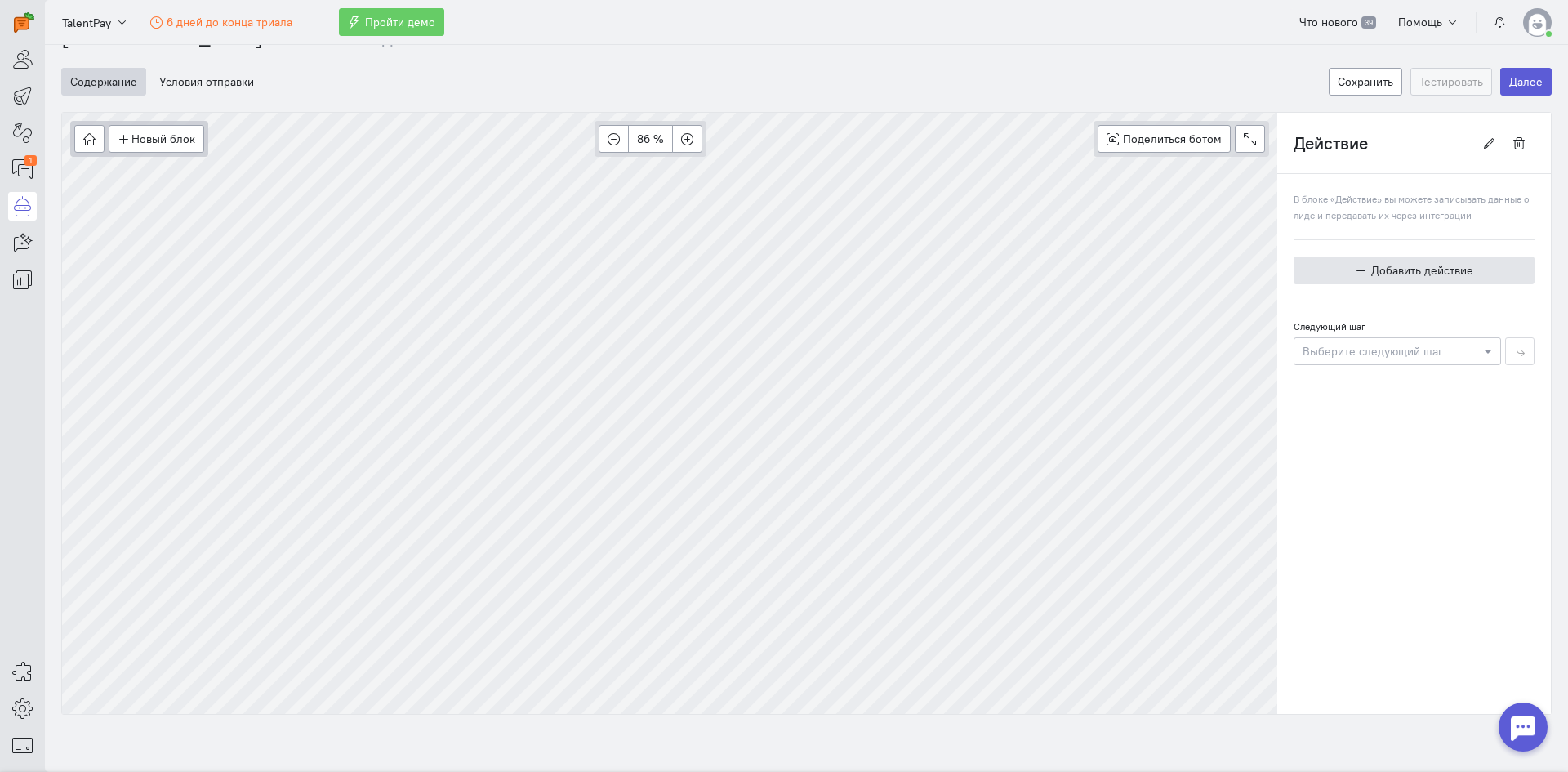
click at [1379, 272] on span "Добавить действие" at bounding box center [1423, 270] width 102 height 14
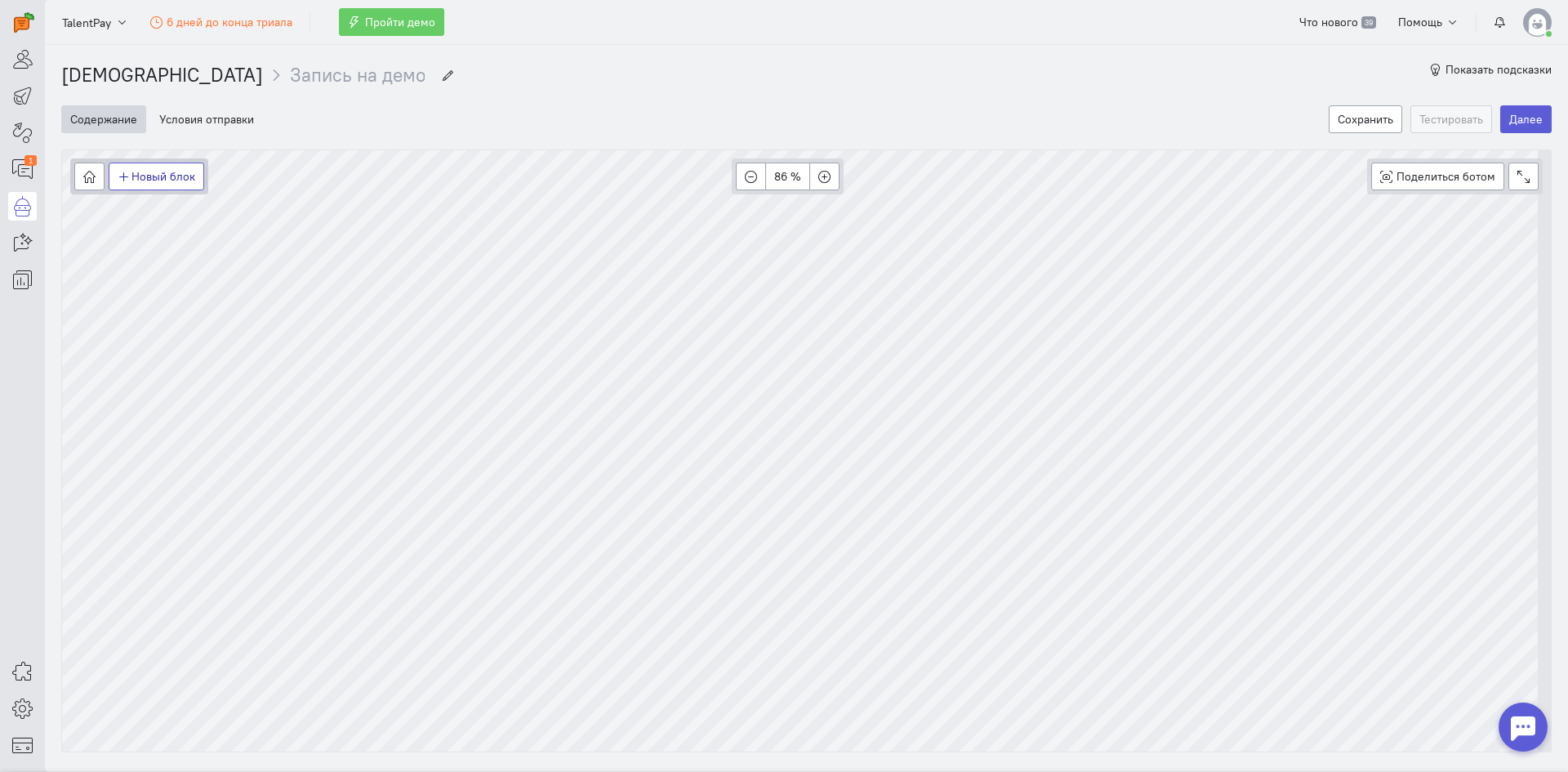
click at [166, 186] on button "Новый блок" at bounding box center [156, 176] width 95 height 28
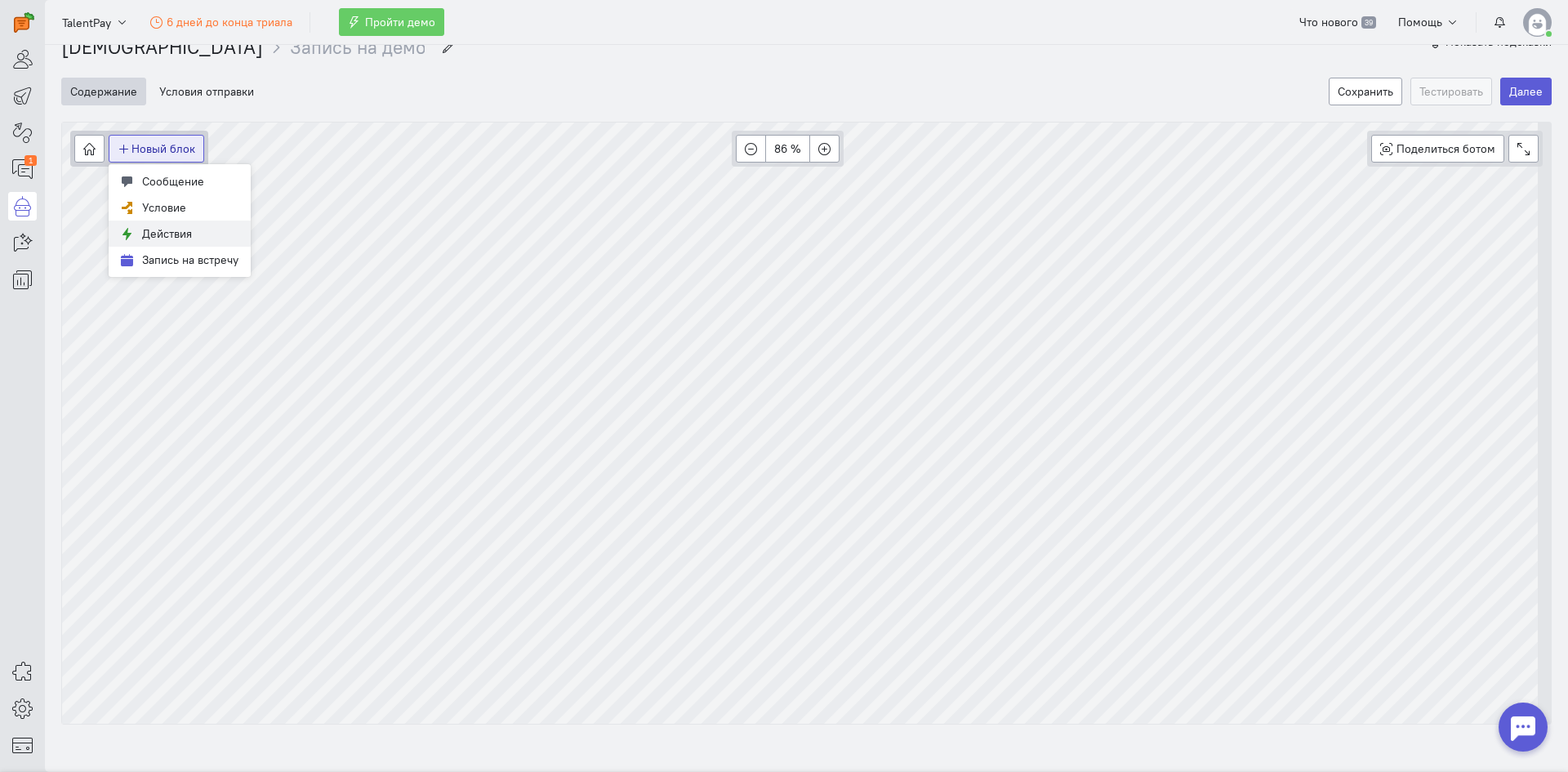
scroll to position [38, 0]
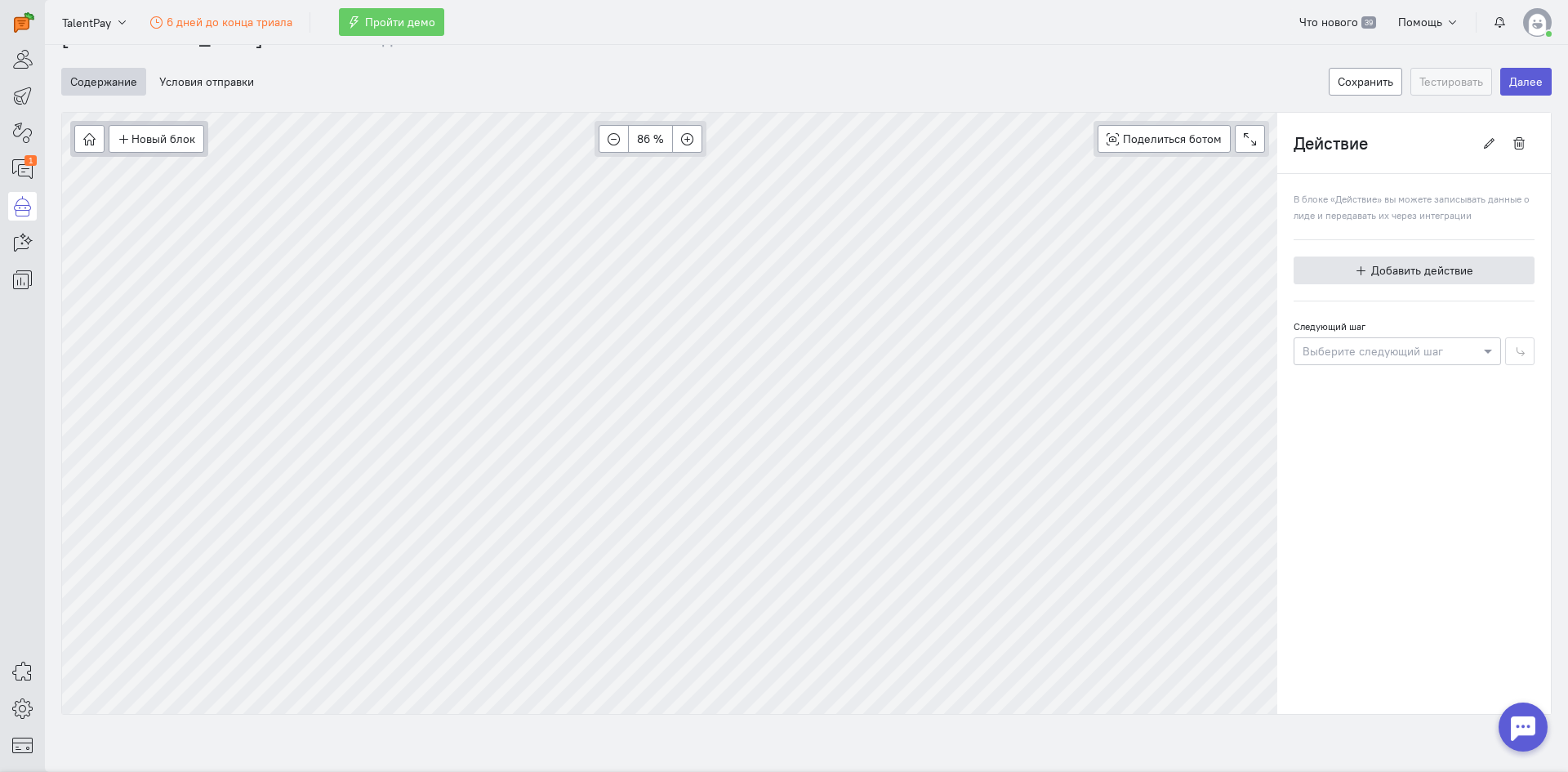
click at [1355, 284] on button "Добавить действие" at bounding box center [1415, 270] width 241 height 28
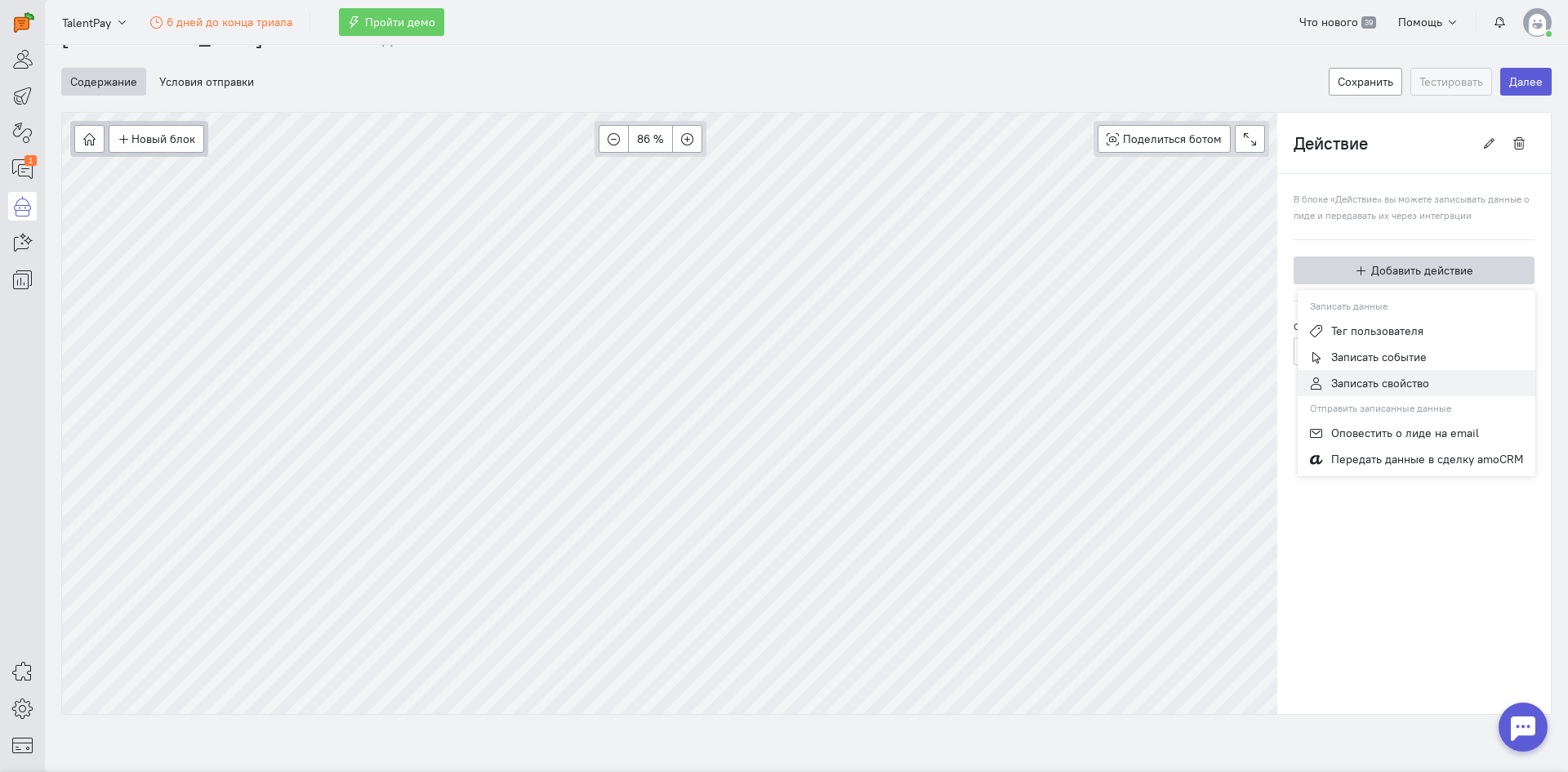
click at [1349, 379] on span "Записать свойство" at bounding box center [1380, 383] width 98 height 14
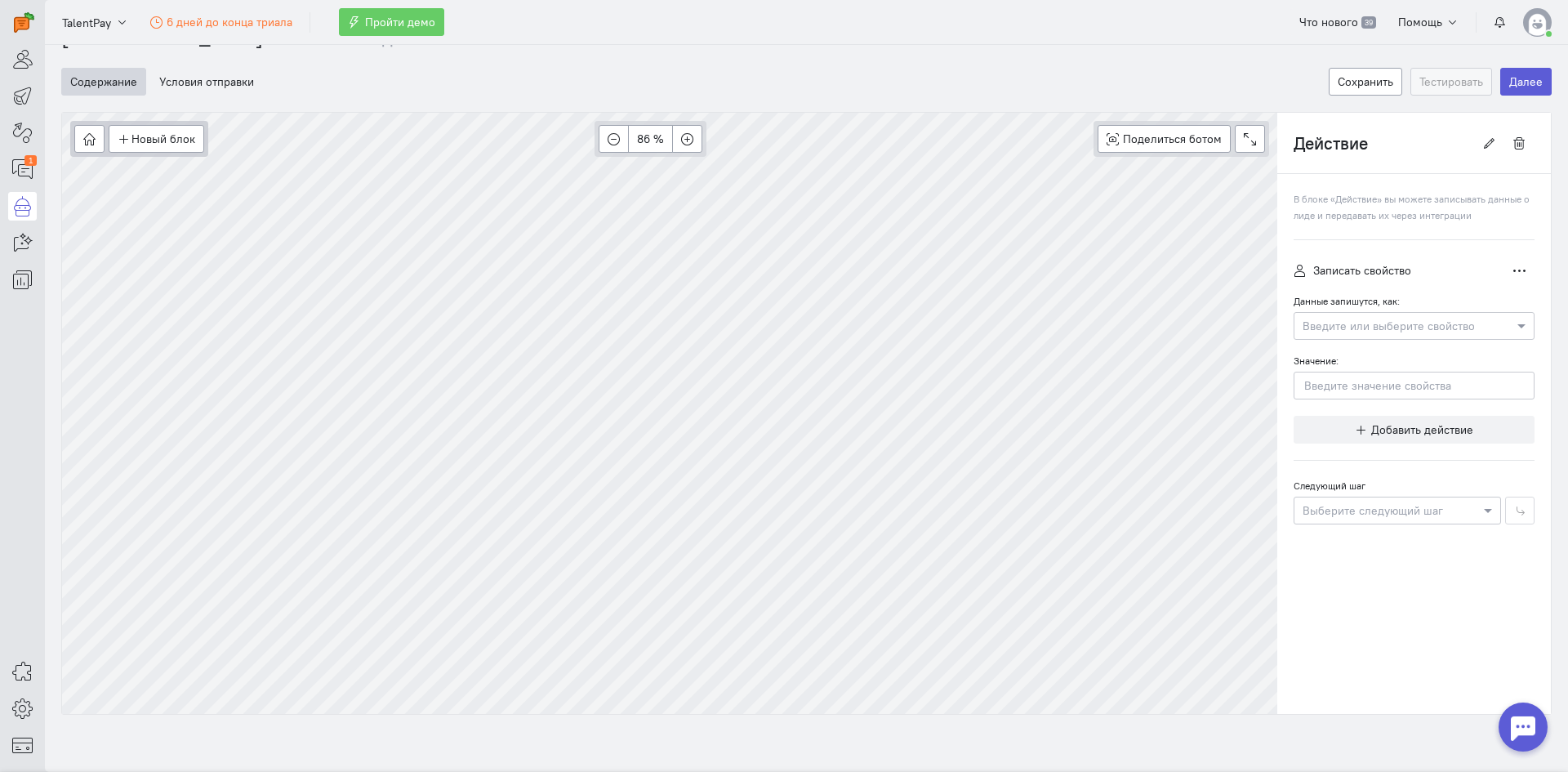
click at [1336, 317] on input "text" at bounding box center [1398, 325] width 190 height 16
click at [1332, 384] on div "Email" at bounding box center [1415, 382] width 241 height 30
click at [1336, 374] on input "Значение:" at bounding box center [1415, 385] width 241 height 28
click at [1347, 519] on div "Выберите следующий шаг" at bounding box center [1397, 510] width 207 height 28
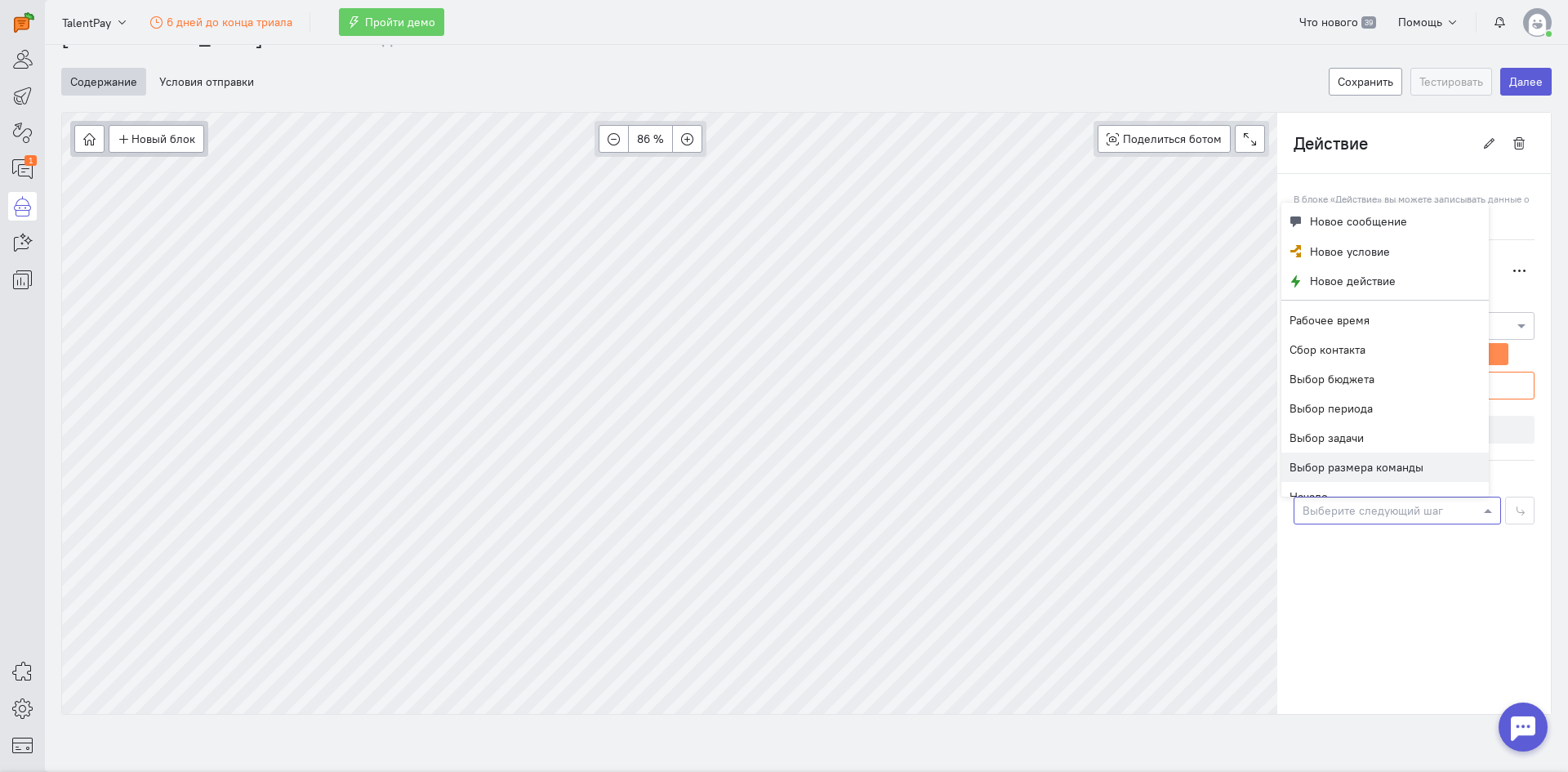
scroll to position [0, 0]
click at [1357, 617] on div "В блоке «Действие» вы можете записывать данные о лиде и передавать их через инт…" at bounding box center [1414, 444] width 274 height 540
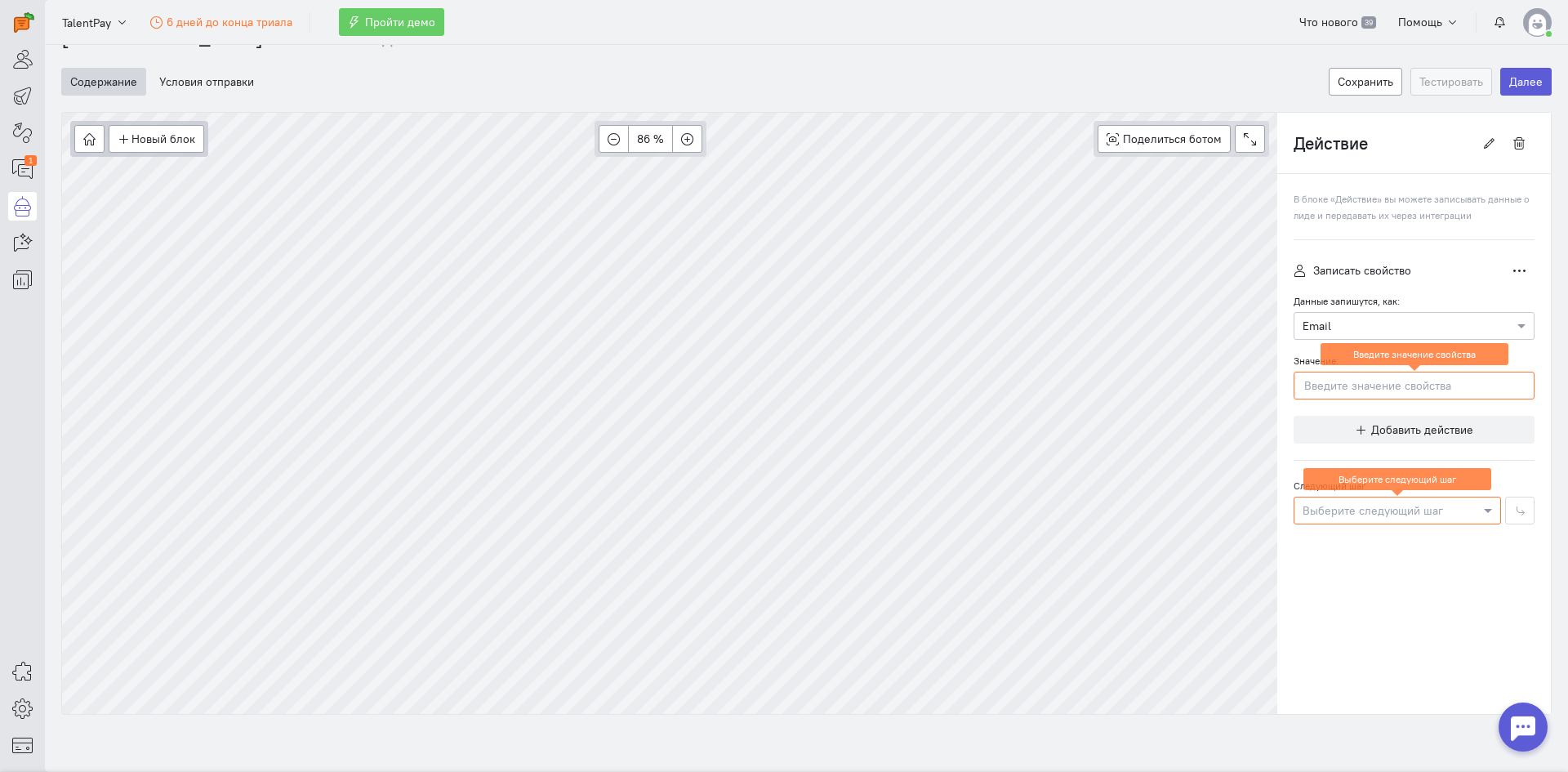
click at [1379, 381] on input "Значение:" at bounding box center [1415, 385] width 241 height 28
click at [1518, 271] on button "button" at bounding box center [1520, 270] width 31 height 28
click at [1472, 322] on button "Удалить" at bounding box center [1470, 329] width 131 height 26
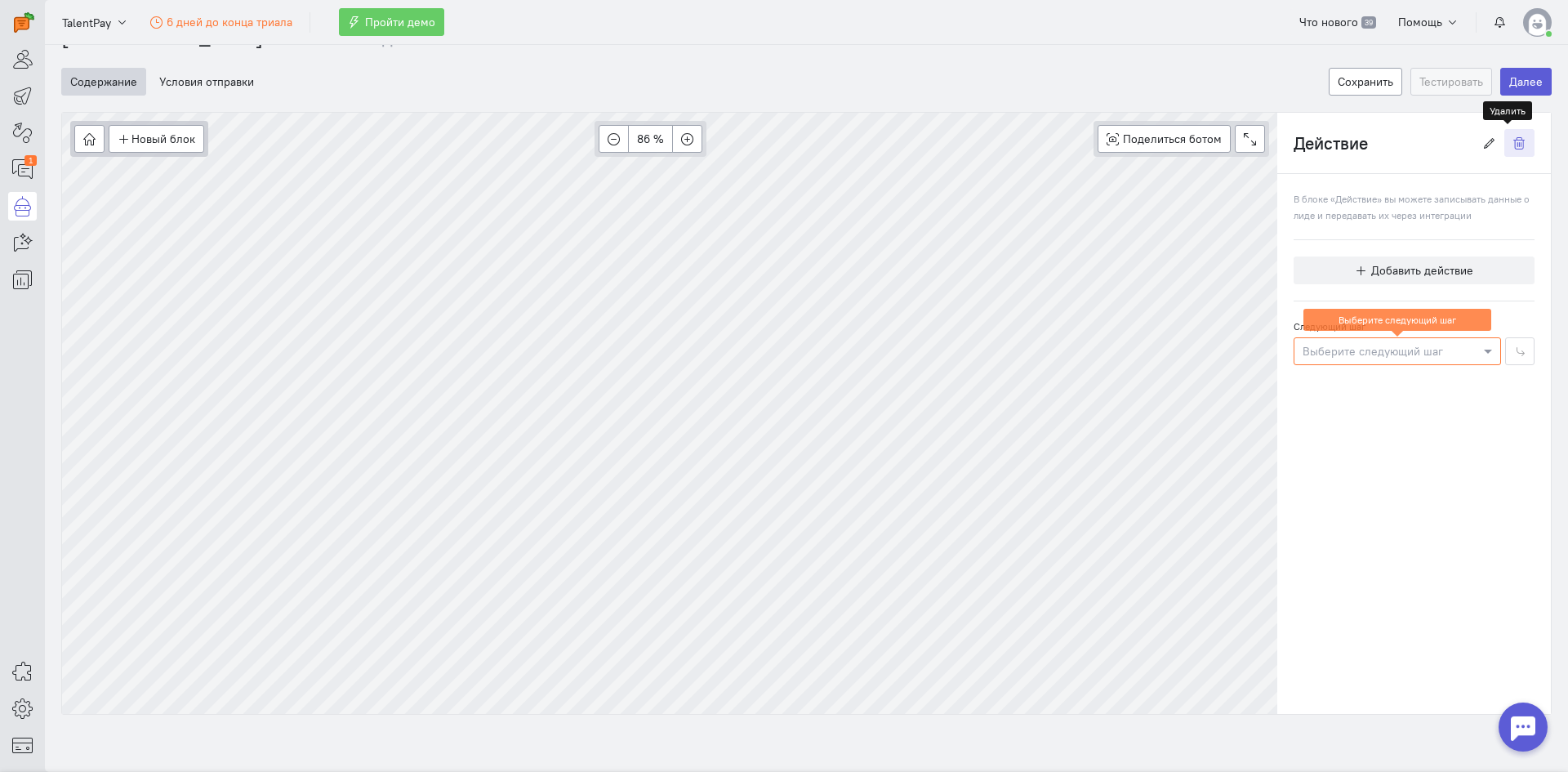
click at [1513, 137] on icon "button" at bounding box center [1520, 144] width 13 height 13
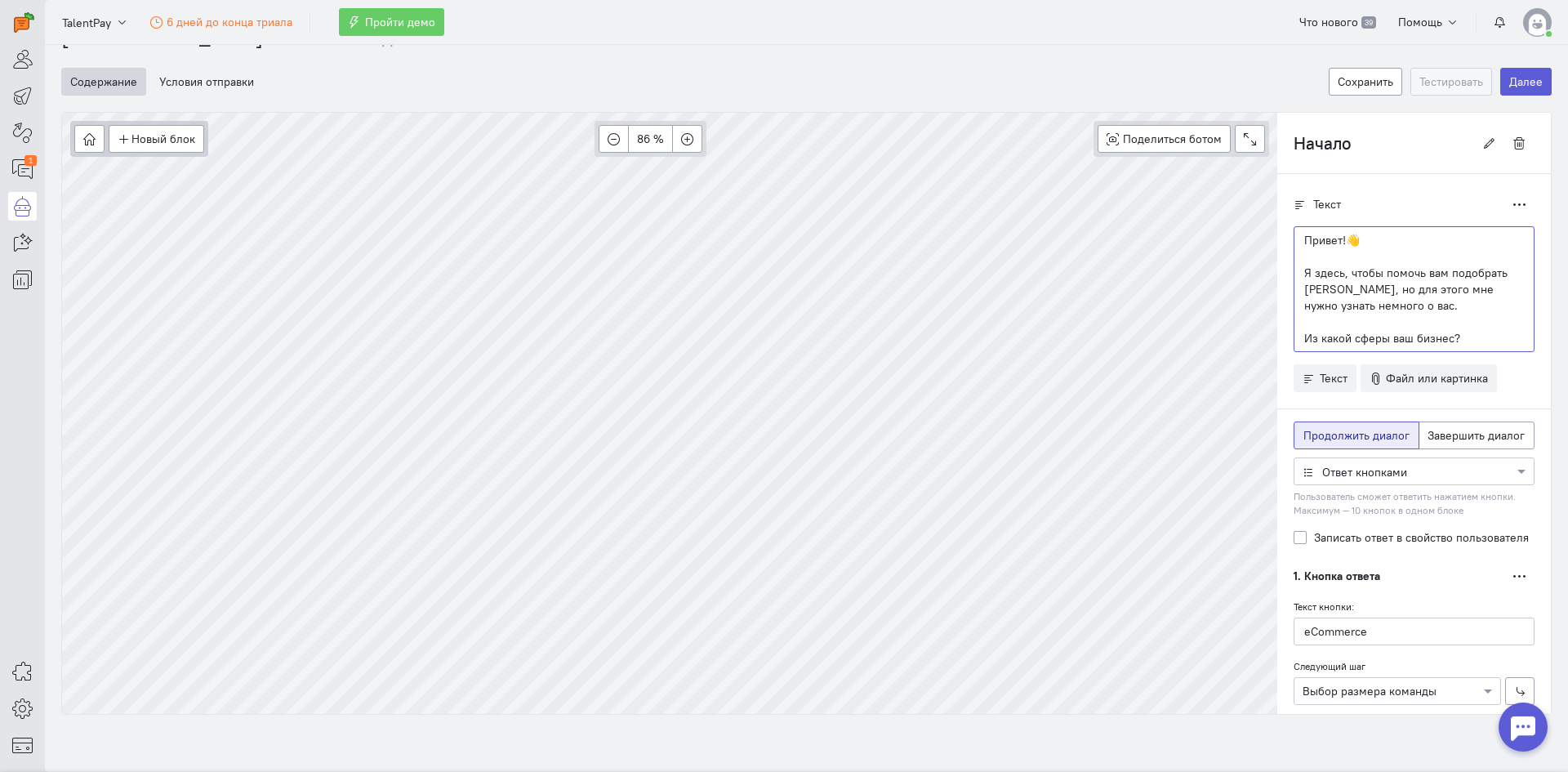
click at [1381, 287] on p "Я здесь, чтобы помочь вам подобрать тариф, но для этого мне нужно узнать немног…" at bounding box center [1414, 289] width 220 height 49
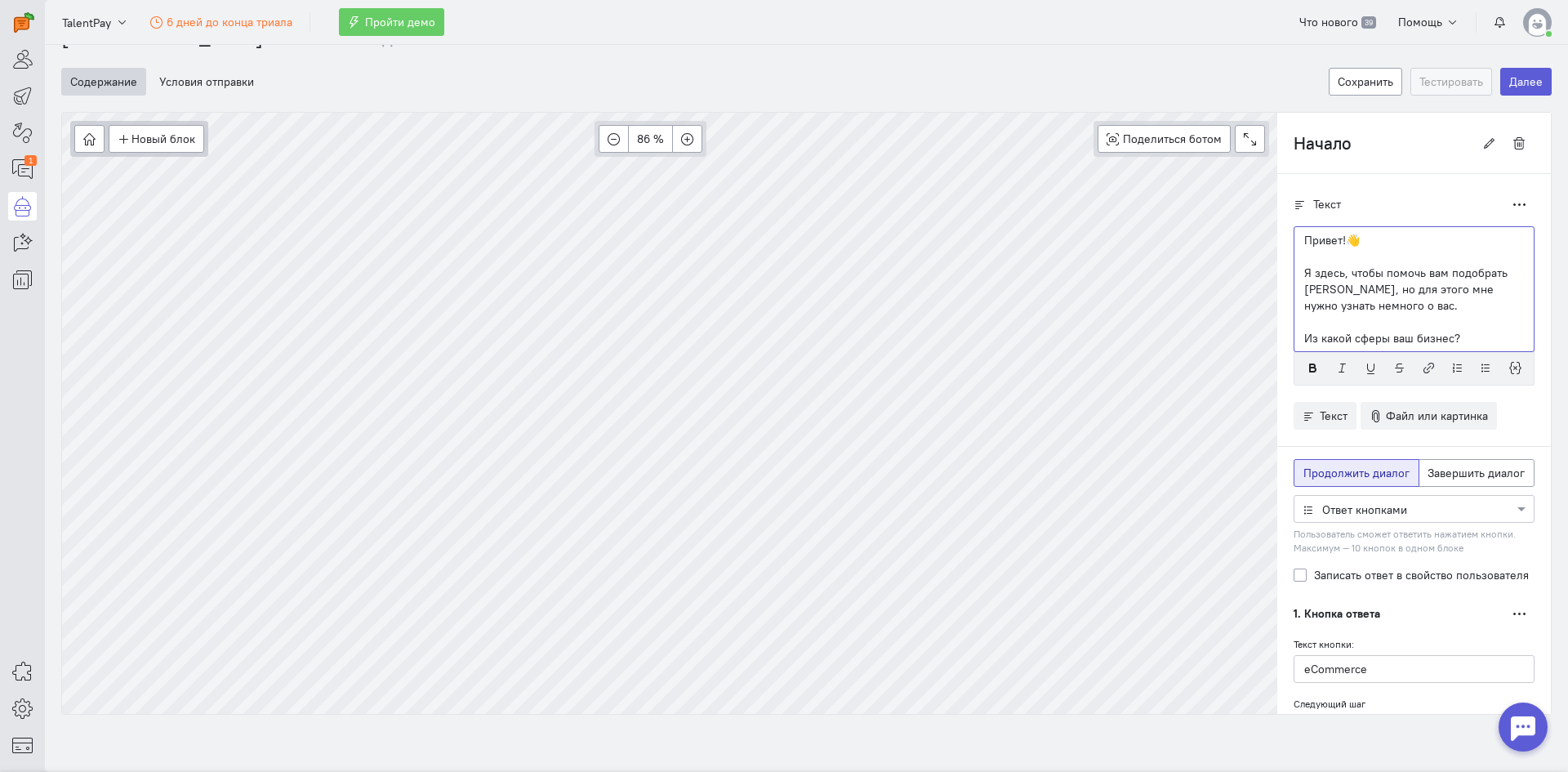
click at [1357, 290] on p "Я здесь, чтобы помочь вам подобрать тариф, но для этого мне нужно узнать немног…" at bounding box center [1414, 289] width 220 height 49
click at [1361, 296] on p "Я здесь, чтобы помочь вам подобрать тариф, но для этого мне нужно узнать немног…" at bounding box center [1414, 289] width 220 height 49
click at [1378, 305] on p "Я здесь, чтобы помочь вам подобрать тариф, но для этого мне нужно узнать немног…" at bounding box center [1414, 289] width 220 height 49
click at [690, 143] on div "Новый блок Сообщение Условие Действия Запись на встречу 86 % Поделиться ботом B…" at bounding box center [670, 139] width 1215 height 52
